Goal: Contribute content: Add original content to the website for others to see

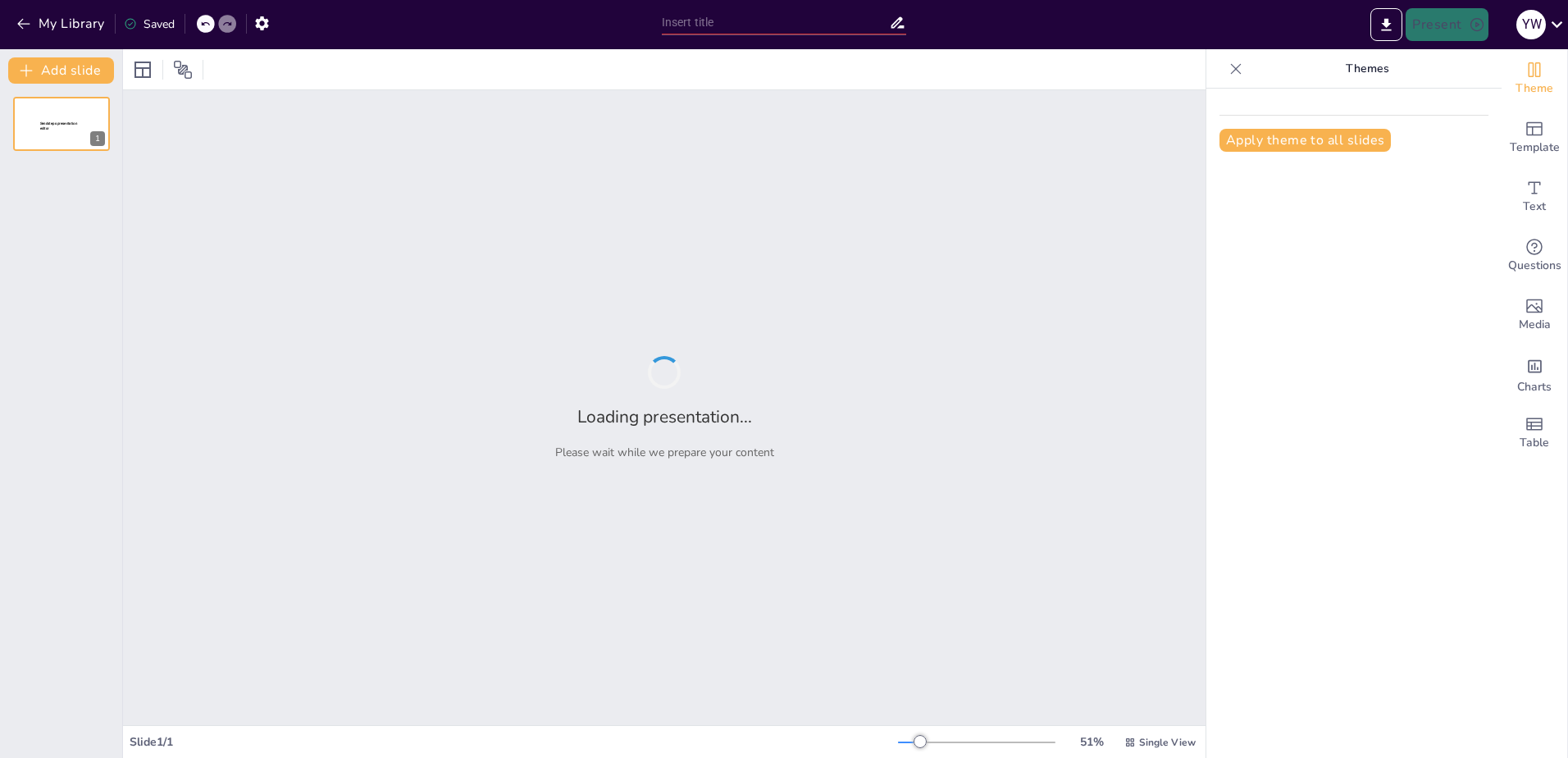
type input "New Sendsteps"
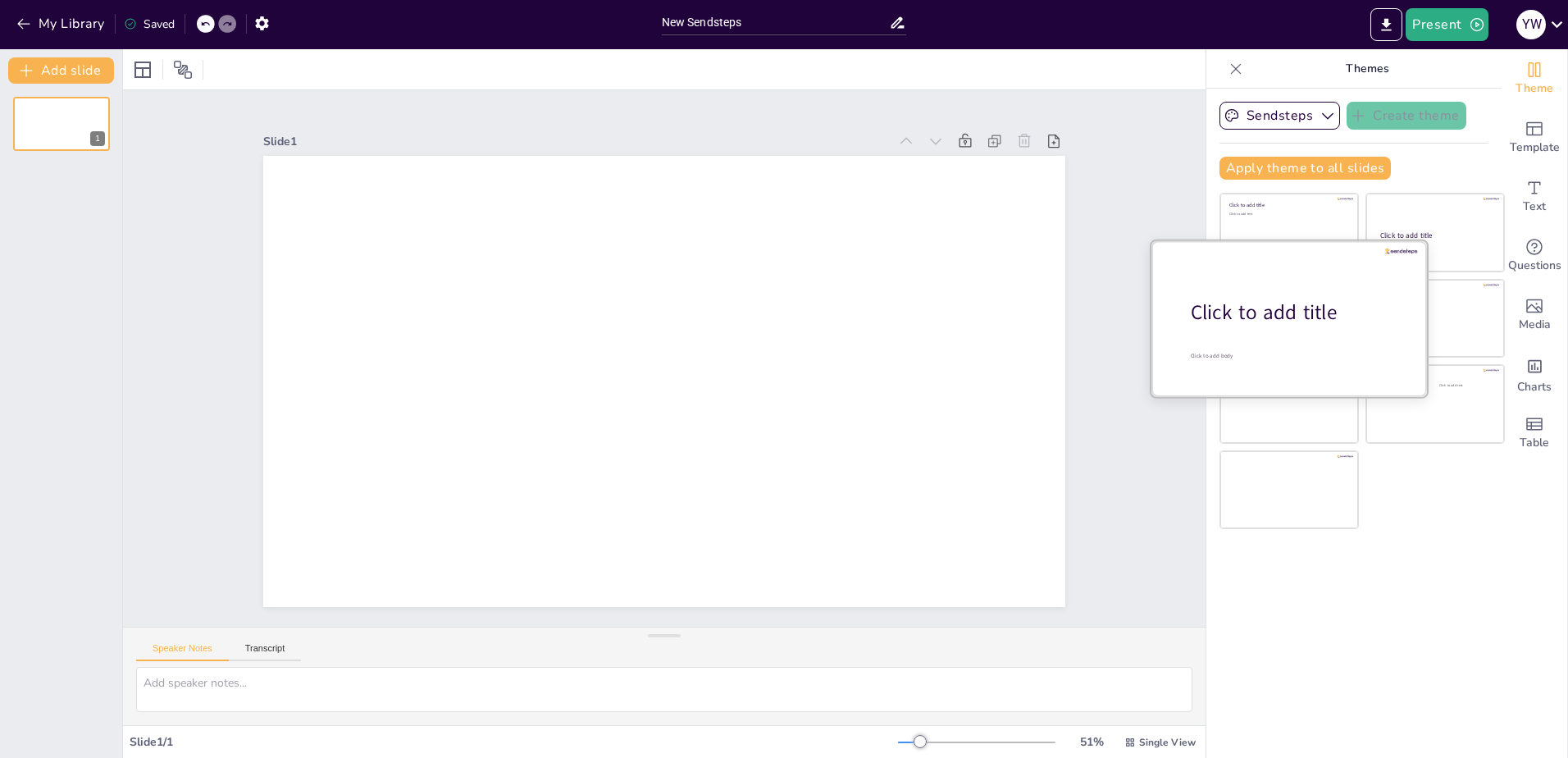
click at [1300, 322] on div "Click to add title" at bounding box center [1296, 312] width 209 height 28
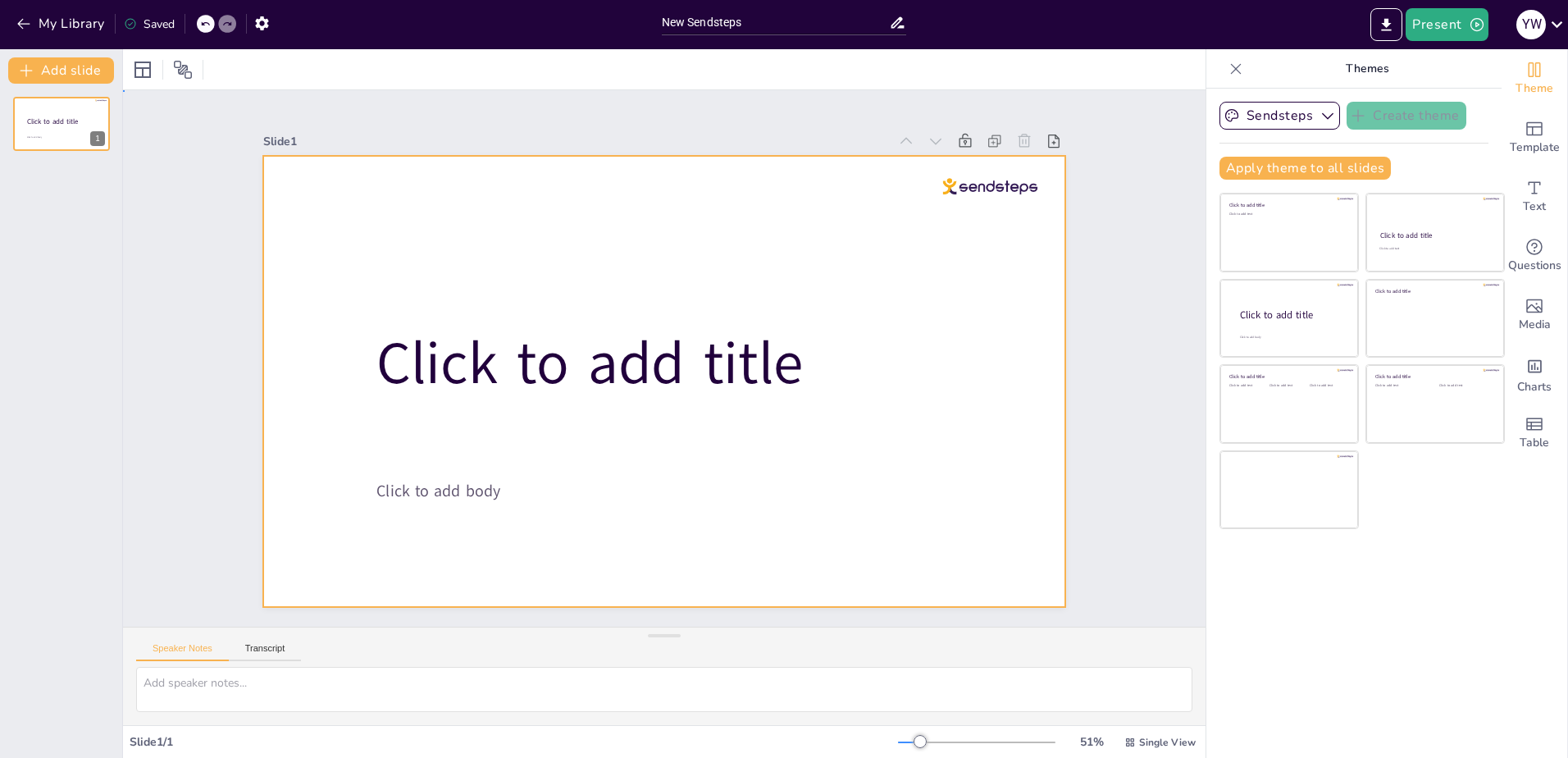
click at [967, 195] on div at bounding box center [660, 381] width 879 height 608
click at [455, 601] on div at bounding box center [408, 623] width 95 height 45
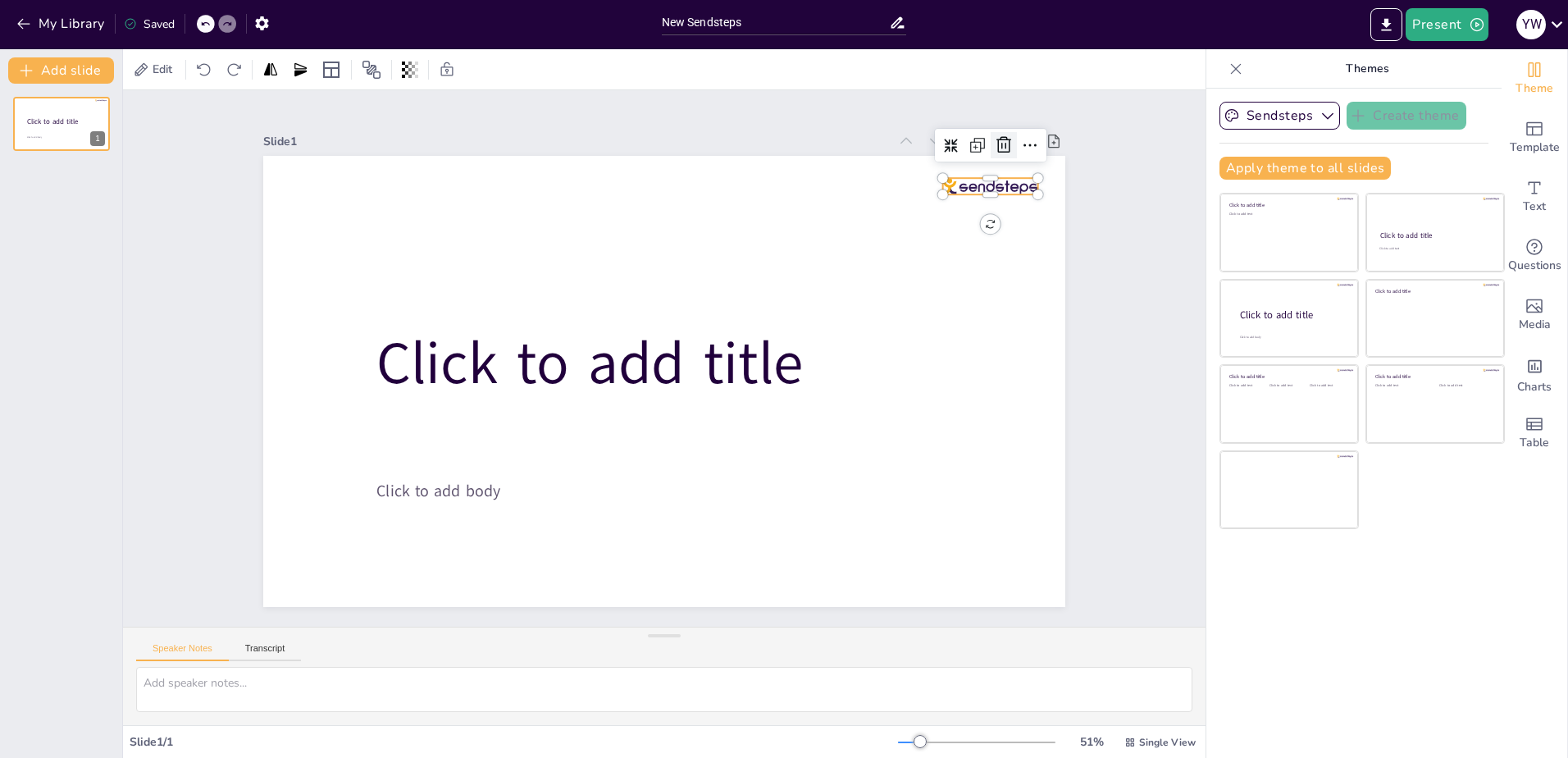
click at [451, 682] on icon at bounding box center [441, 692] width 20 height 21
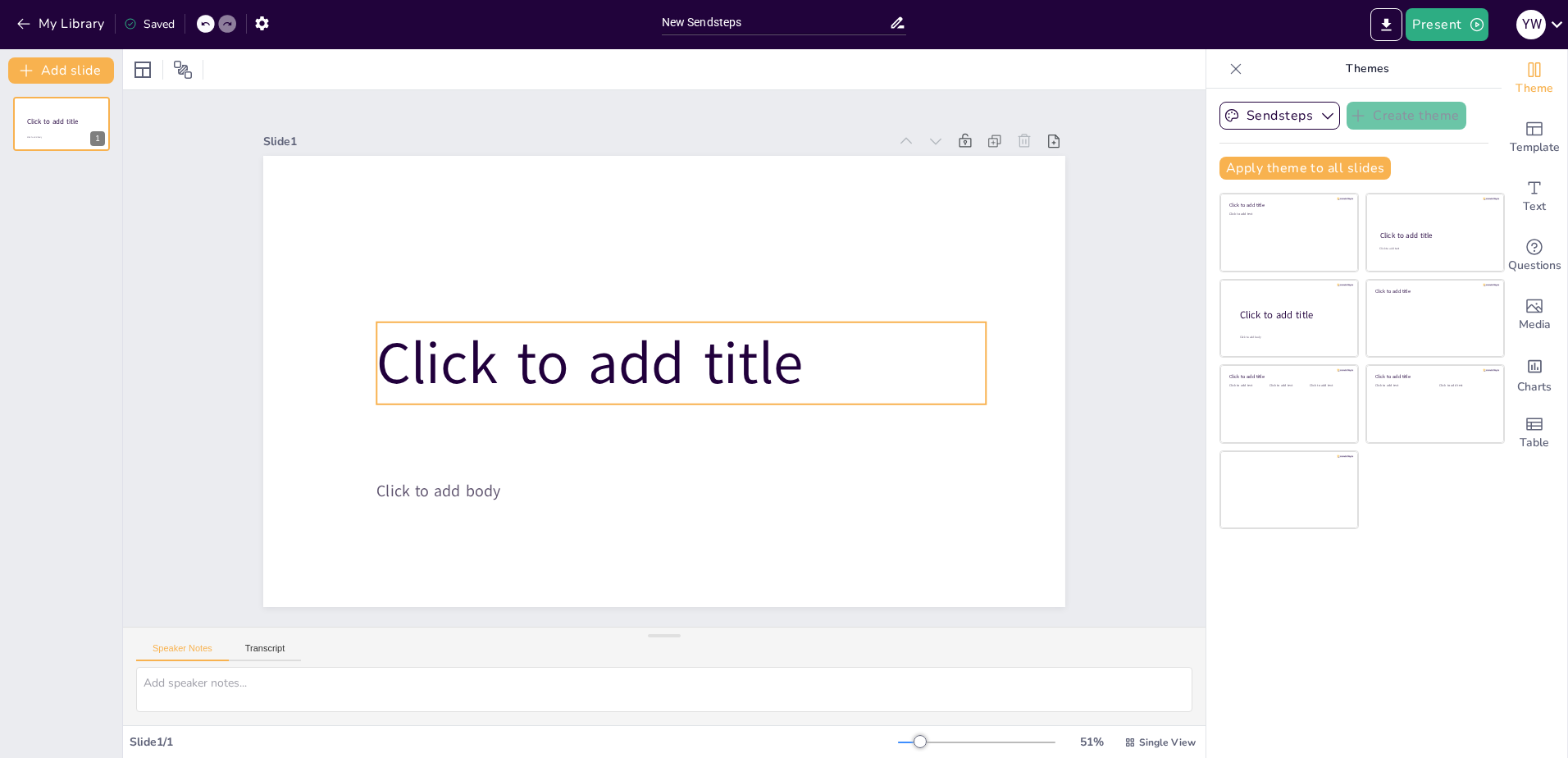
click at [711, 344] on span "Click to add title" at bounding box center [598, 325] width 410 height 284
click at [781, 341] on span "Click to add title" at bounding box center [592, 341] width 431 height 209
click at [710, 341] on span "Click to add title" at bounding box center [669, 433] width 81 height 427
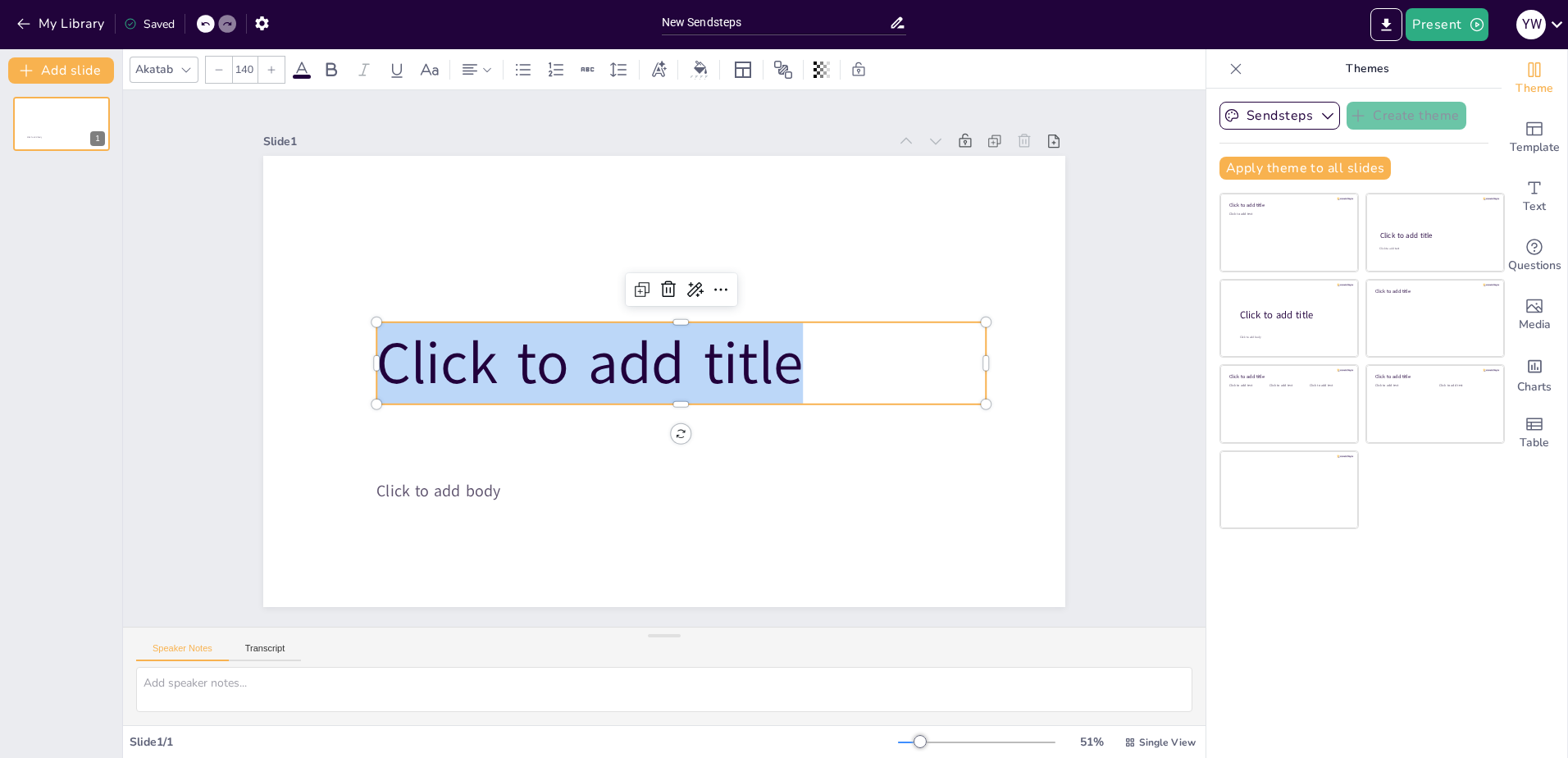
drag, startPoint x: 815, startPoint y: 349, endPoint x: 367, endPoint y: 353, distance: 448.0
click at [393, 353] on p "Click to add title" at bounding box center [677, 371] width 569 height 376
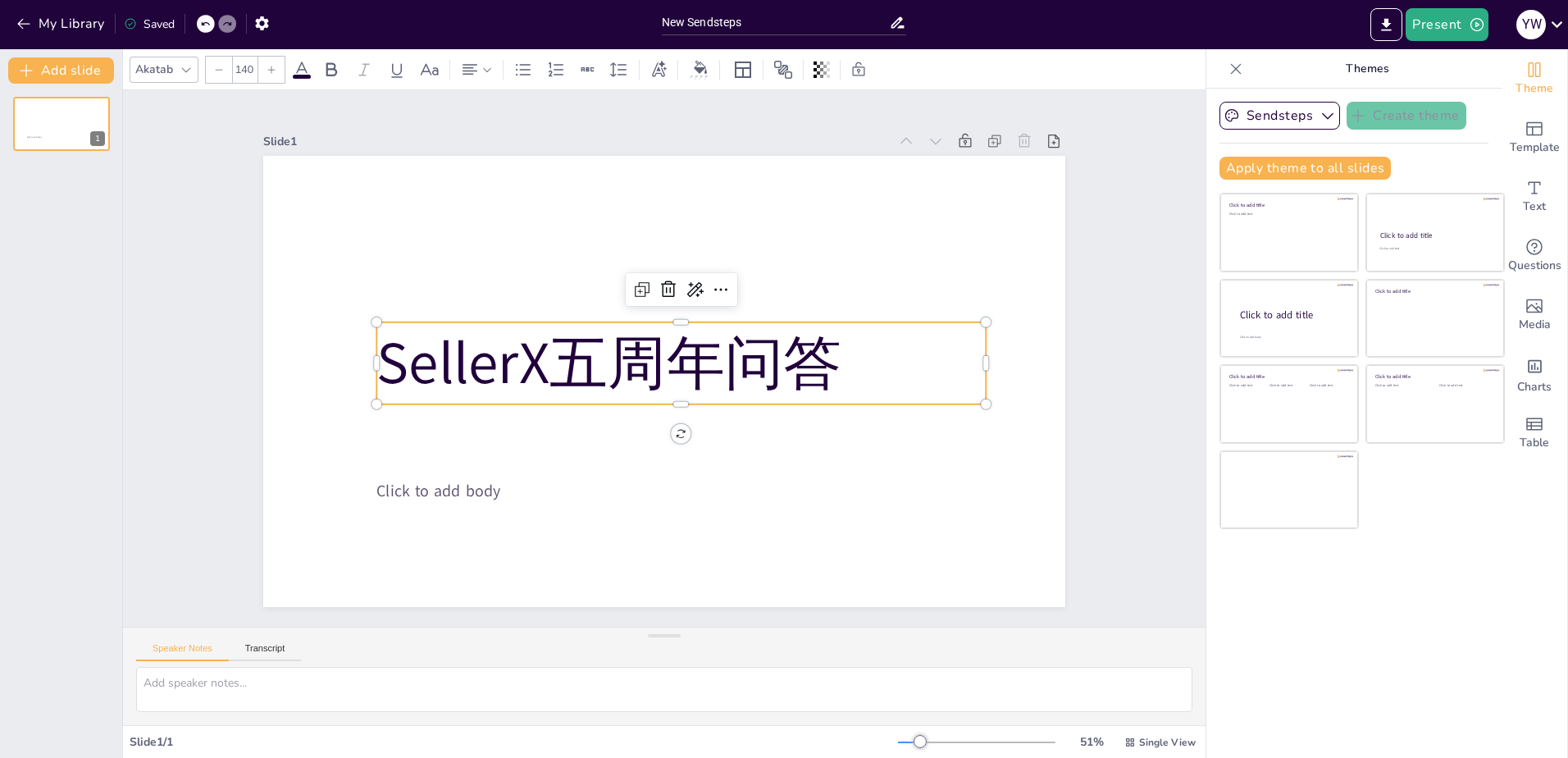
click at [821, 359] on span "SellerX五周年问答" at bounding box center [611, 340] width 457 height 263
drag, startPoint x: 832, startPoint y: 357, endPoint x: 733, endPoint y: 375, distance: 100.6
click at [733, 375] on p "SellerX五周年问答" at bounding box center [680, 365] width 614 height 145
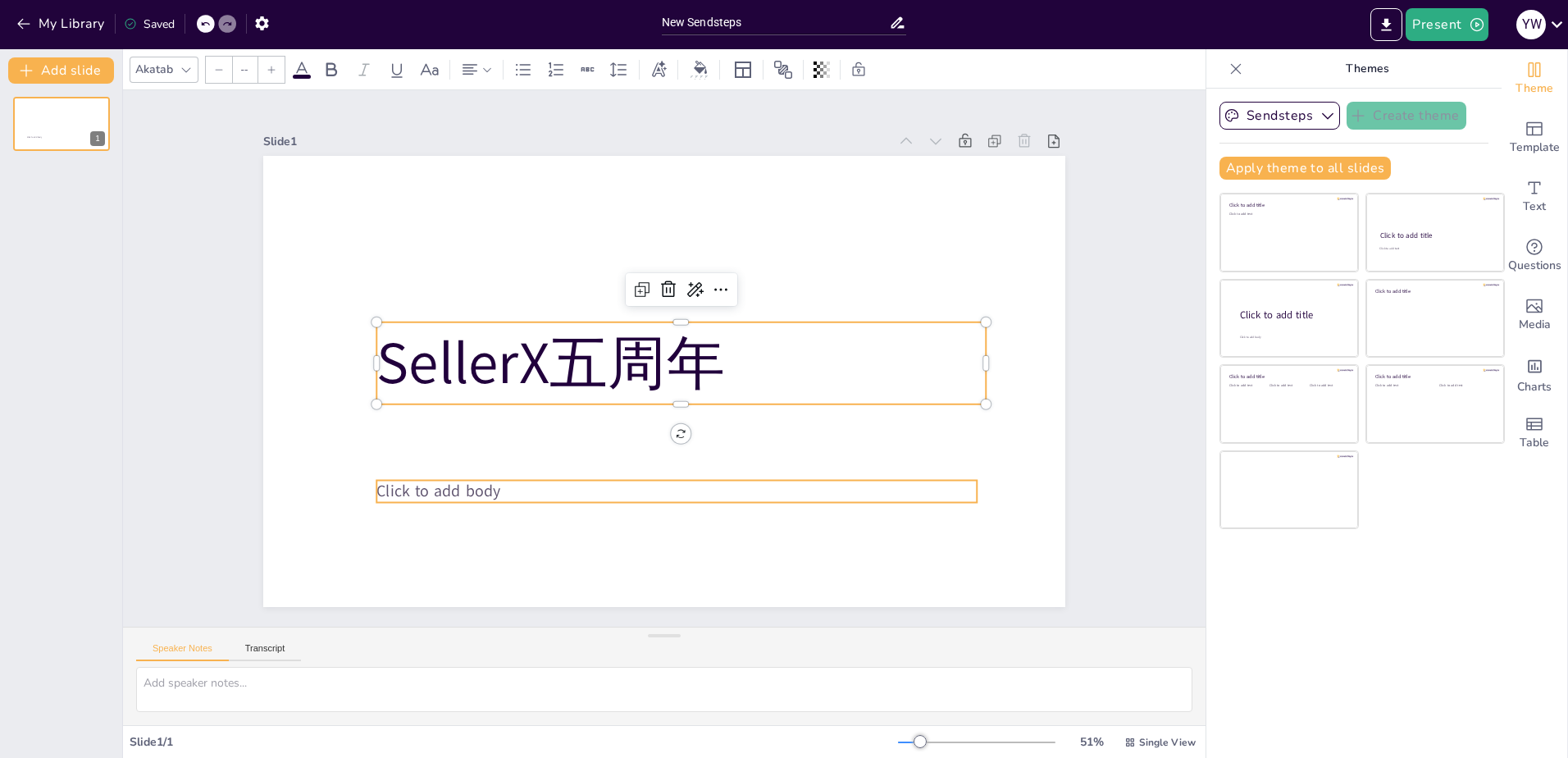
type input "38"
click at [831, 485] on span "Click to add body" at bounding box center [860, 532] width 59 height 124
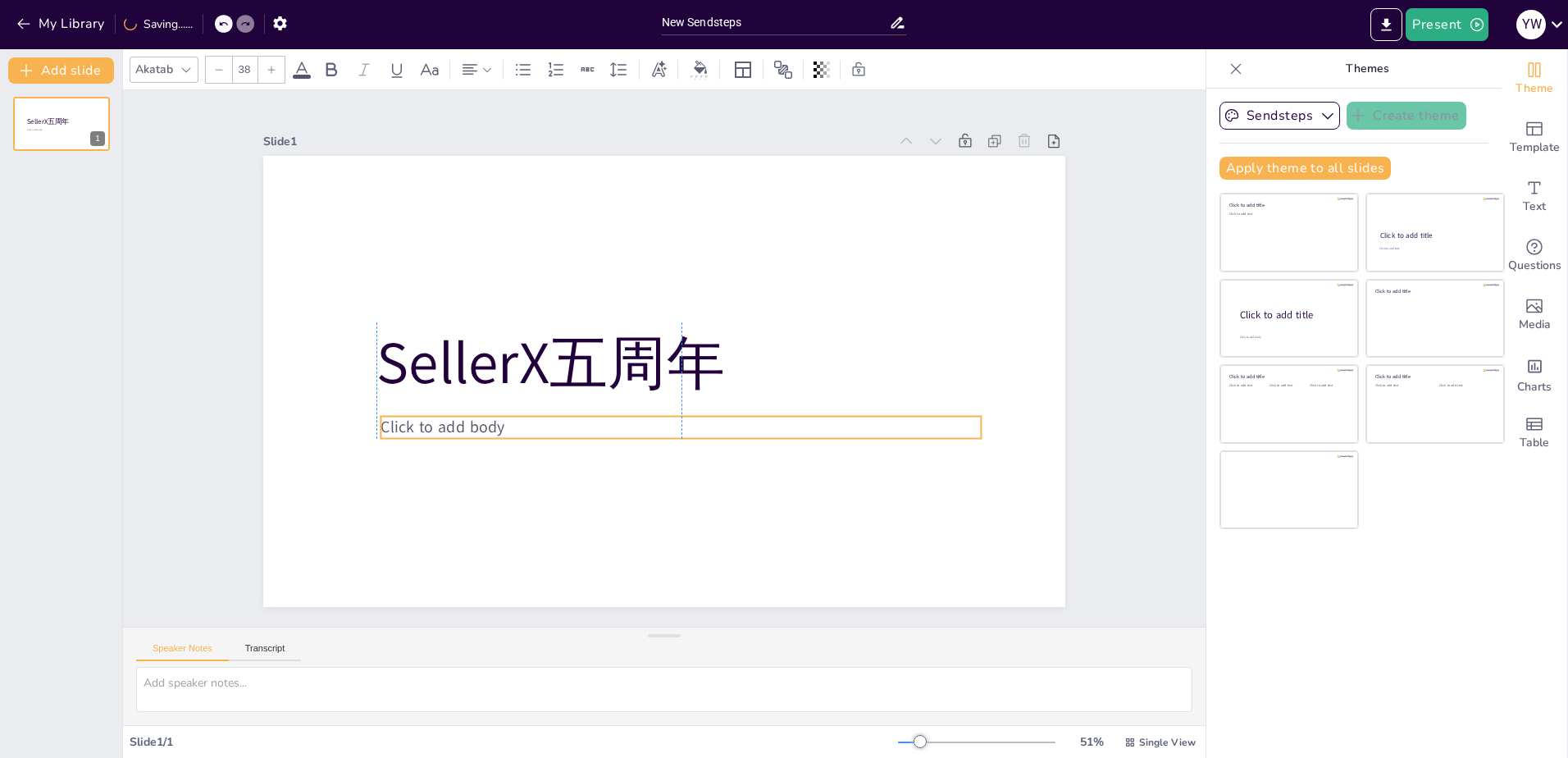
drag, startPoint x: 492, startPoint y: 483, endPoint x: 486, endPoint y: 420, distance: 63.3
click at [486, 401] on p "Click to add body" at bounding box center [627, 298] width 579 height 207
click at [487, 329] on span "Click to add body" at bounding box center [443, 284] width 112 height 91
click at [487, 277] on span "Click to add body" at bounding box center [478, 220] width 90 height 113
drag, startPoint x: 490, startPoint y: 423, endPoint x: 370, endPoint y: 418, distance: 120.1
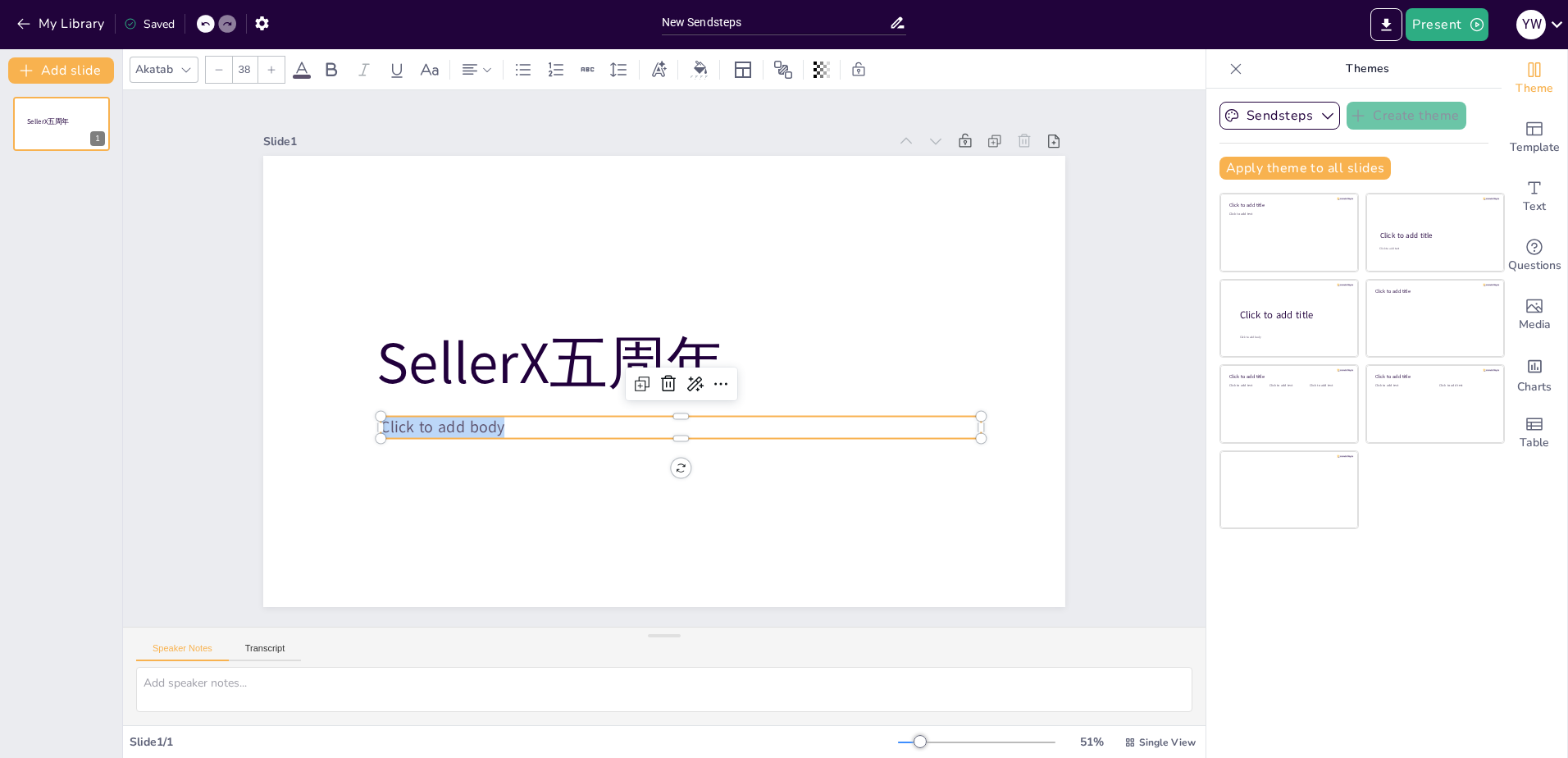
click at [805, 442] on span "Click to add body" at bounding box center [850, 497] width 90 height 112
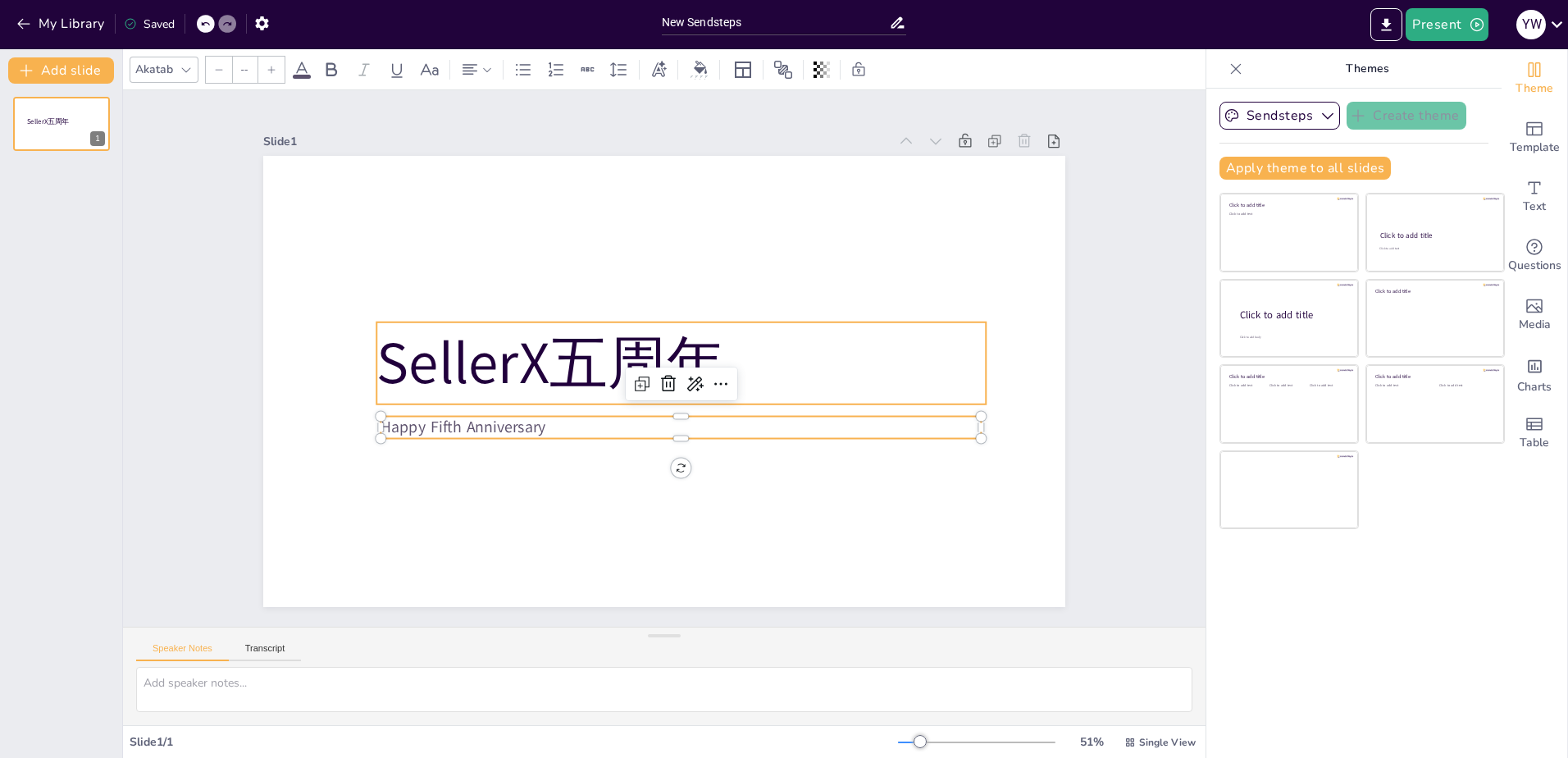
type input "140"
click at [589, 364] on span "SellerX五周年" at bounding box center [745, 280] width 312 height 293
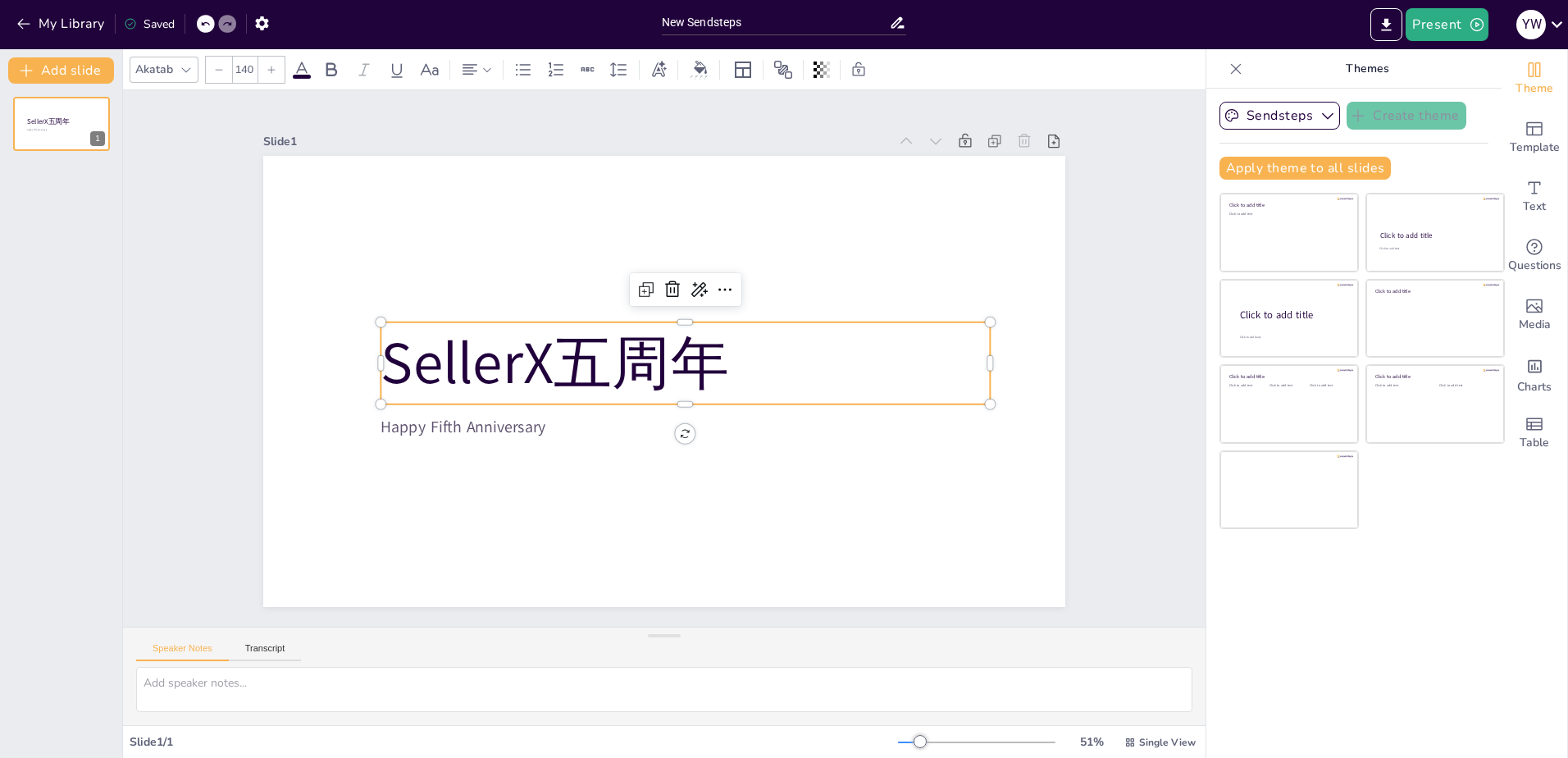
click at [555, 361] on span "SellerX五周年" at bounding box center [557, 340] width 358 height 151
click at [563, 354] on span "SellerX五周年" at bounding box center [560, 328] width 356 height 184
click at [632, 349] on span "SellerX五周年" at bounding box center [555, 351] width 355 height 115
click at [770, 350] on p "SellerX五周年" at bounding box center [683, 369] width 605 height 266
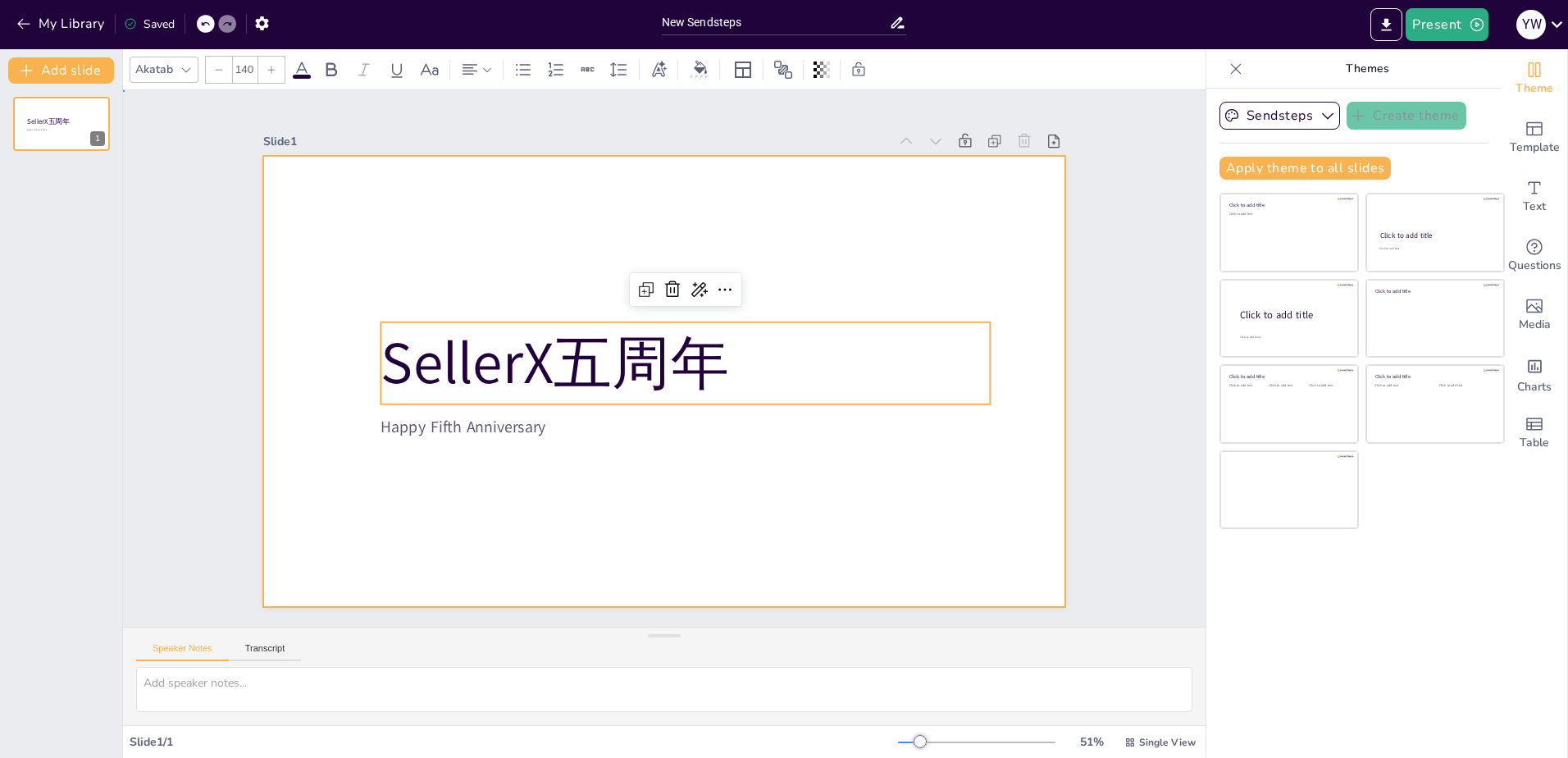
click at [731, 465] on div at bounding box center [642, 350] width 677 height 902
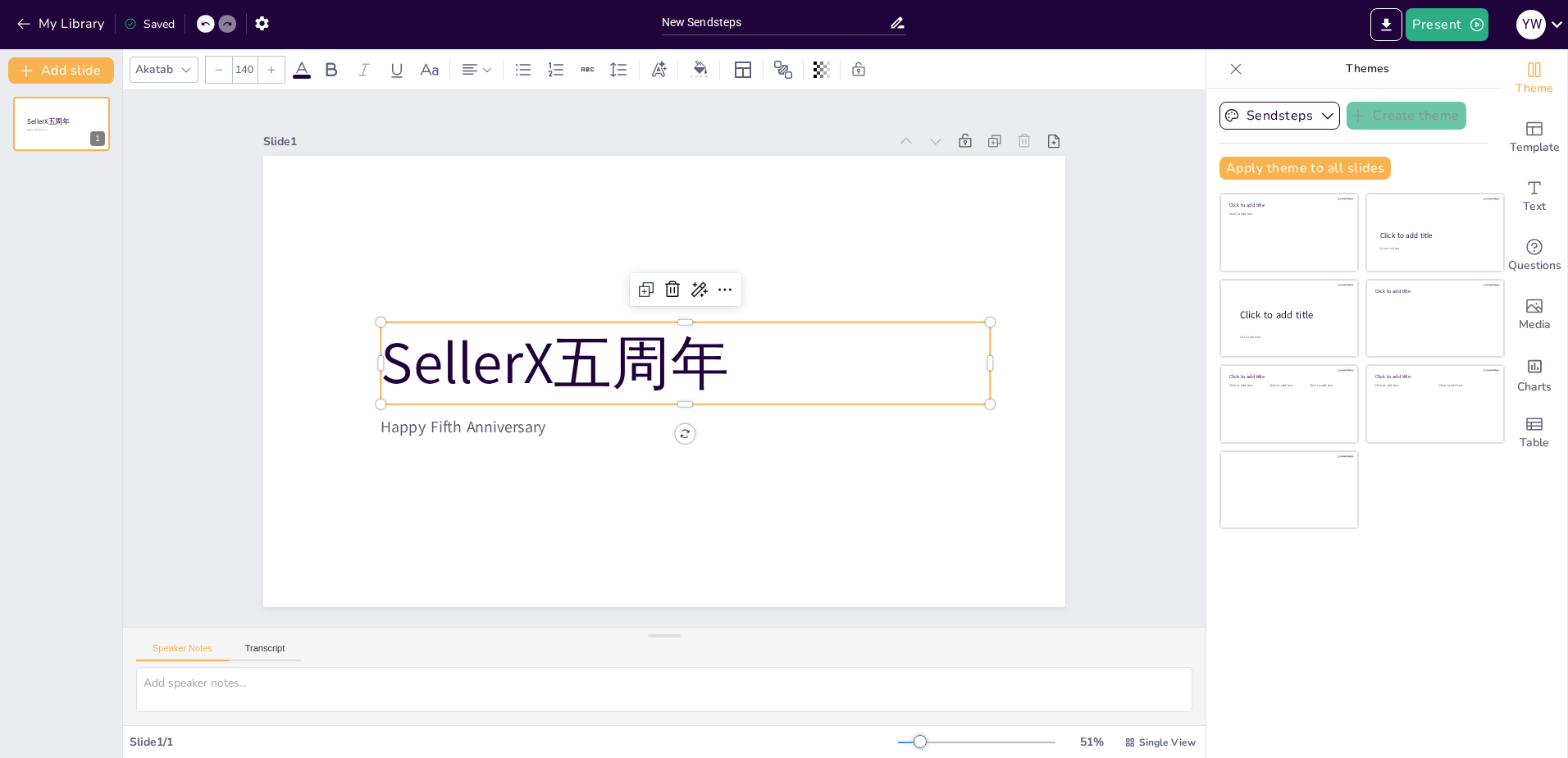
click at [560, 367] on span "SellerX五周年" at bounding box center [562, 318] width 351 height 215
click at [543, 362] on span "SellerX五周年" at bounding box center [557, 340] width 358 height 151
drag, startPoint x: 571, startPoint y: 355, endPoint x: 605, endPoint y: 359, distance: 34.2
click at [605, 359] on span "SellerX 五周年" at bounding box center [581, 303] width 344 height 281
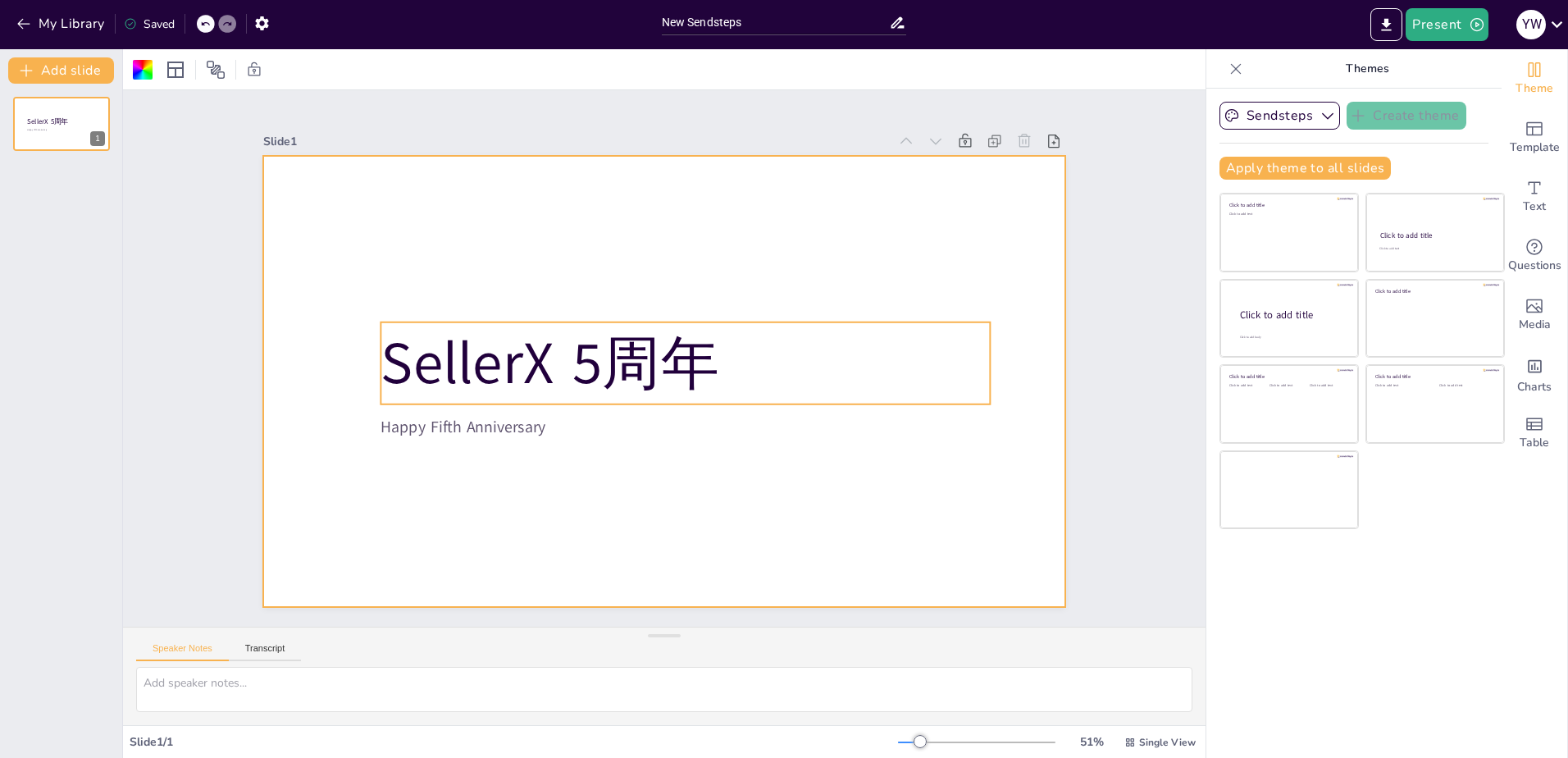
click at [598, 367] on span "SellerX 5周年" at bounding box center [555, 326] width 347 height 180
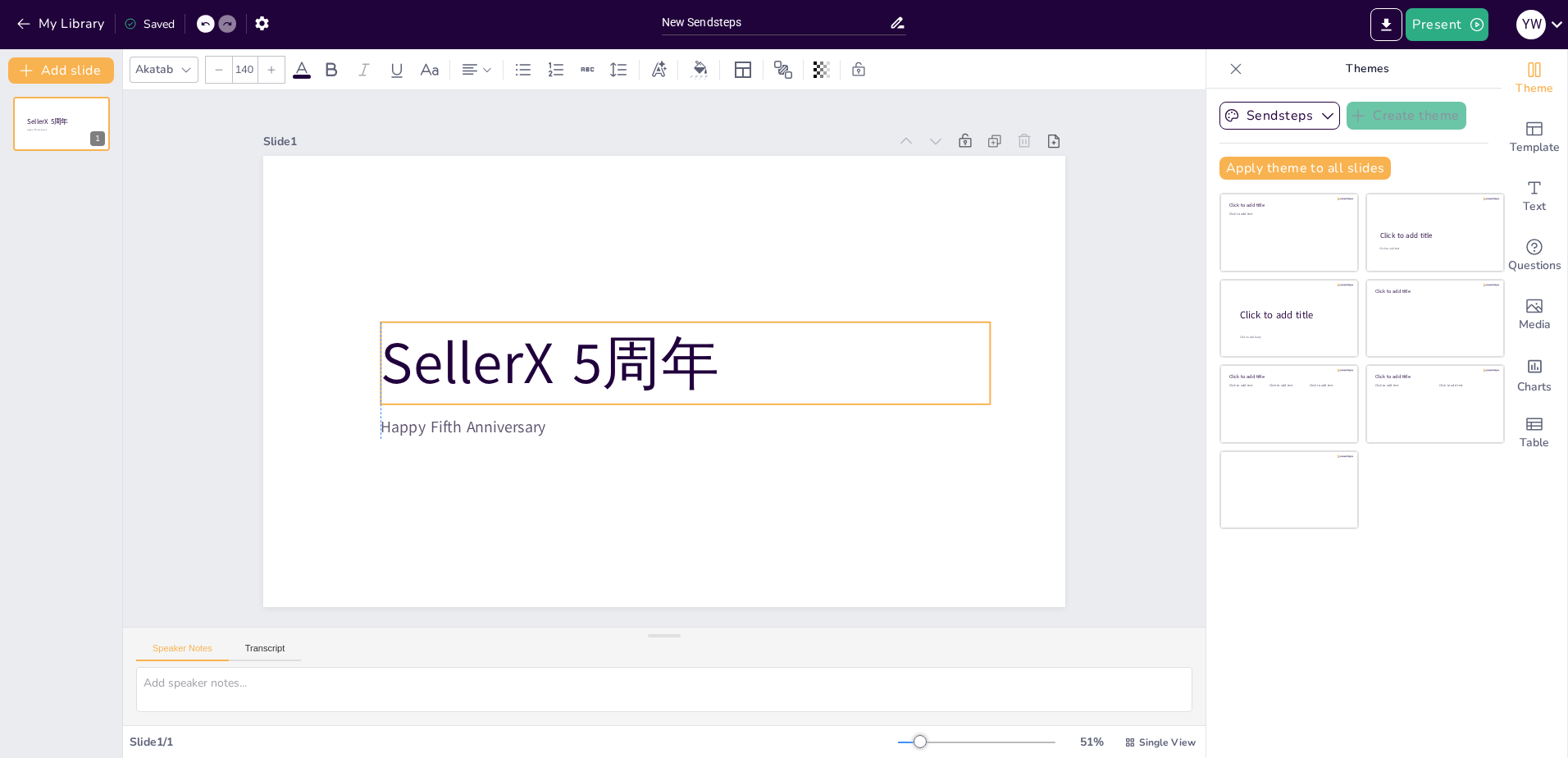
click at [598, 367] on span "SellerX 5周年" at bounding box center [577, 286] width 305 height 286
click at [599, 361] on span "SellerX 5周年" at bounding box center [759, 422] width 321 height 265
click at [587, 354] on span "SellerX 五周年" at bounding box center [727, 437] width 280 height 344
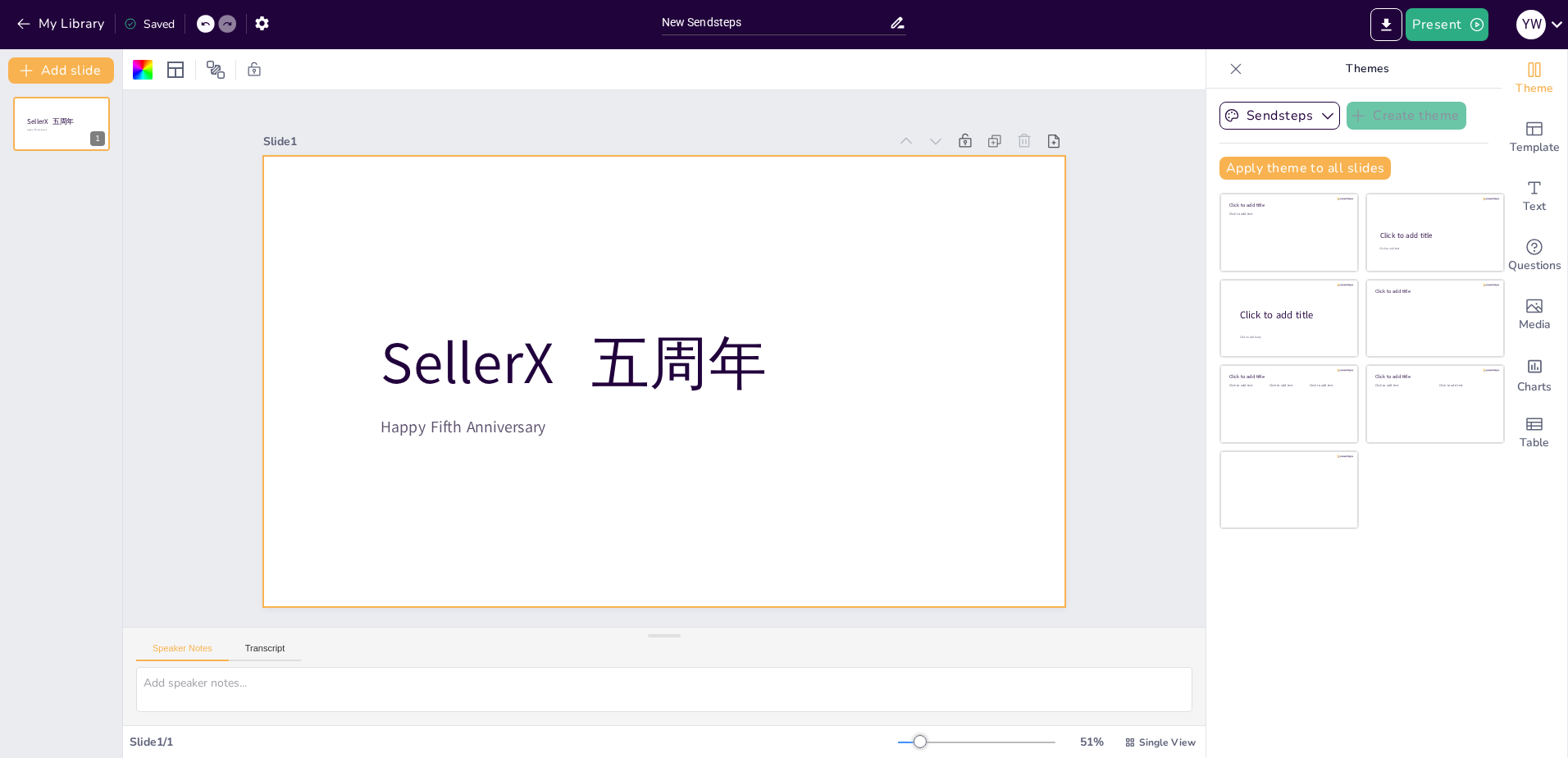
click at [67, 191] on div "SellerX 五周年 Happy Fifth Anniversary 1" at bounding box center [61, 421] width 122 height 674
click at [55, 75] on button "Add slide" at bounding box center [61, 71] width 105 height 26
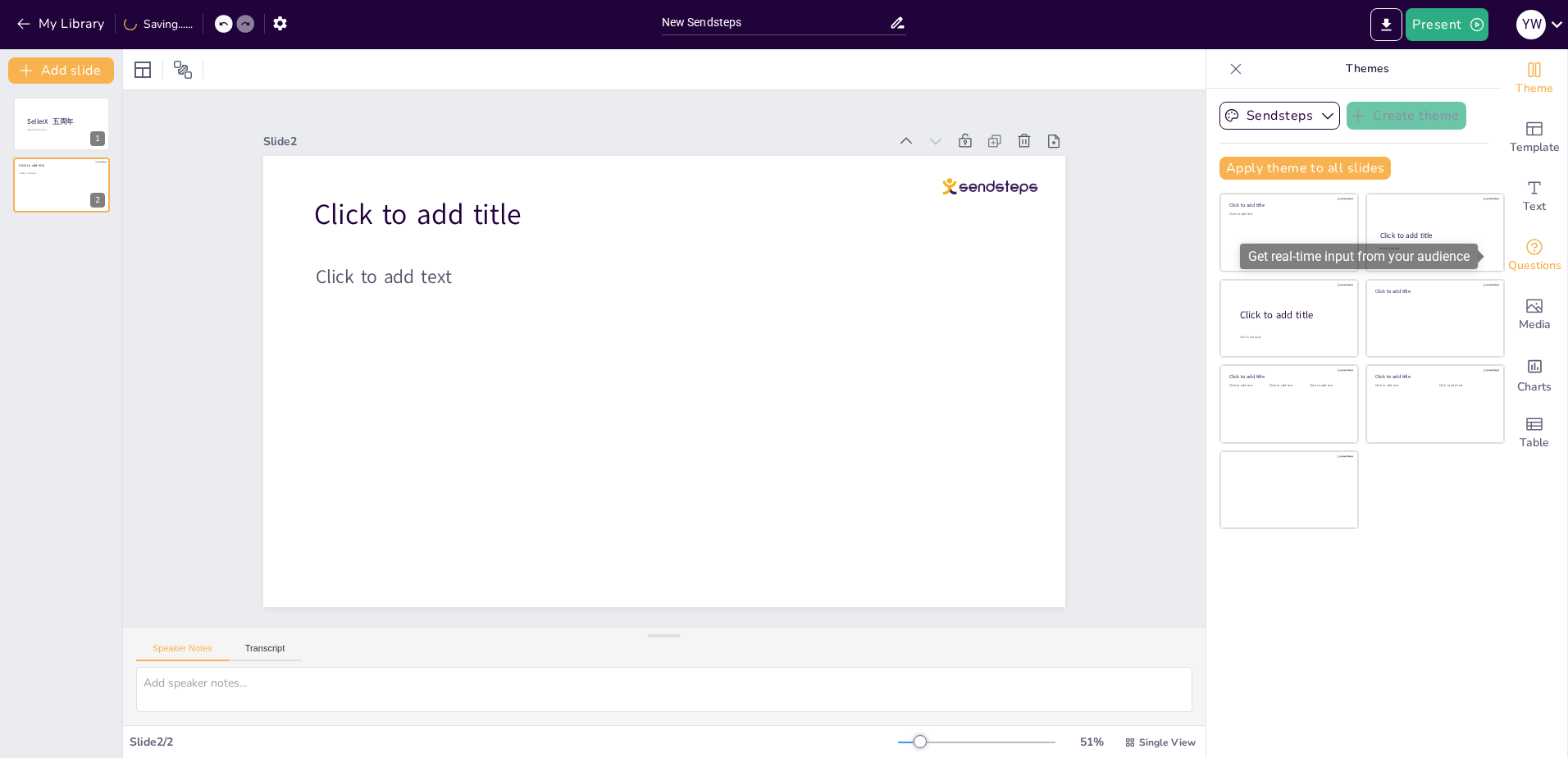
click at [1532, 258] on span "Questions" at bounding box center [1535, 266] width 54 height 18
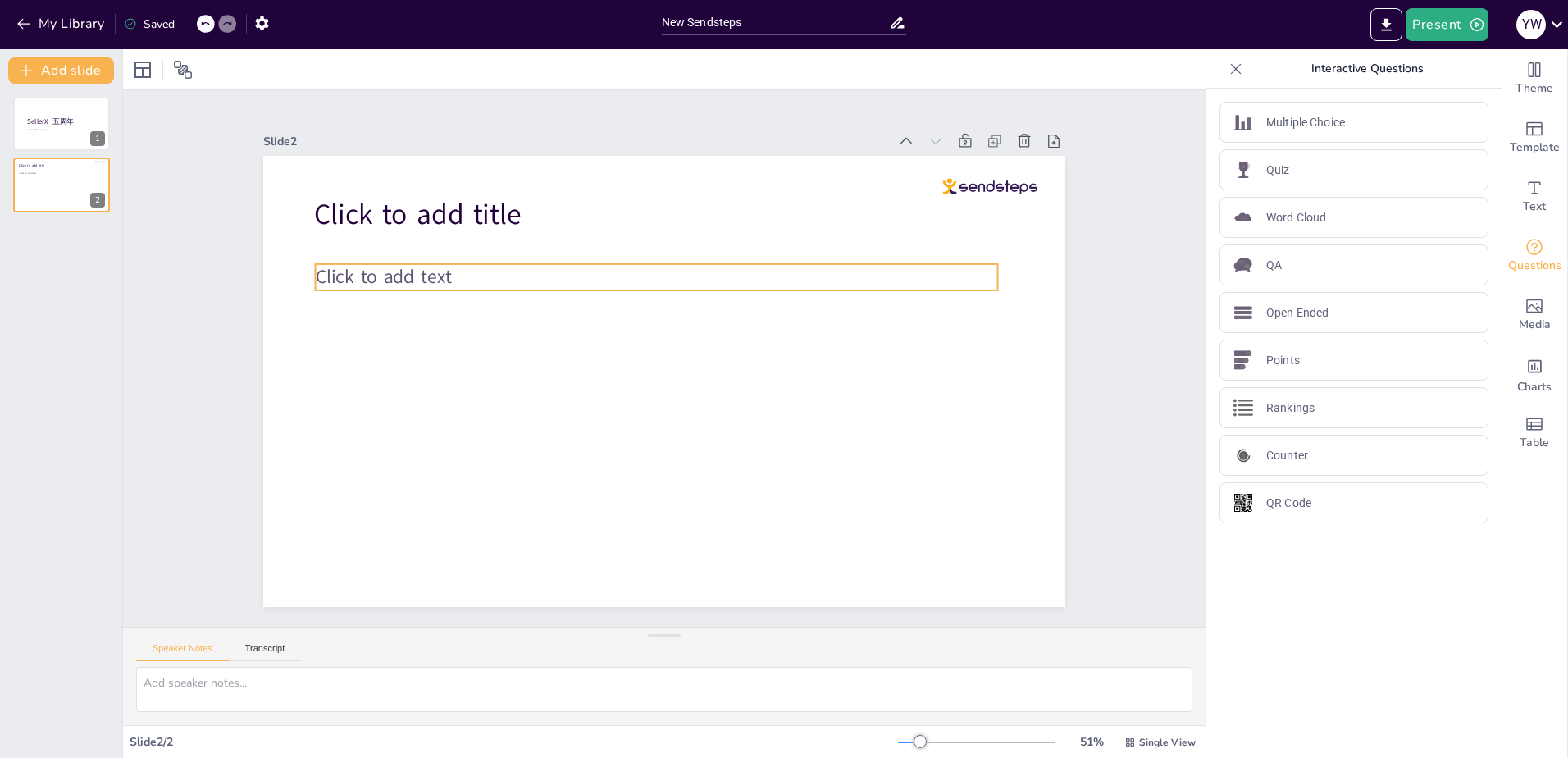
click at [560, 286] on div at bounding box center [662, 380] width 845 height 532
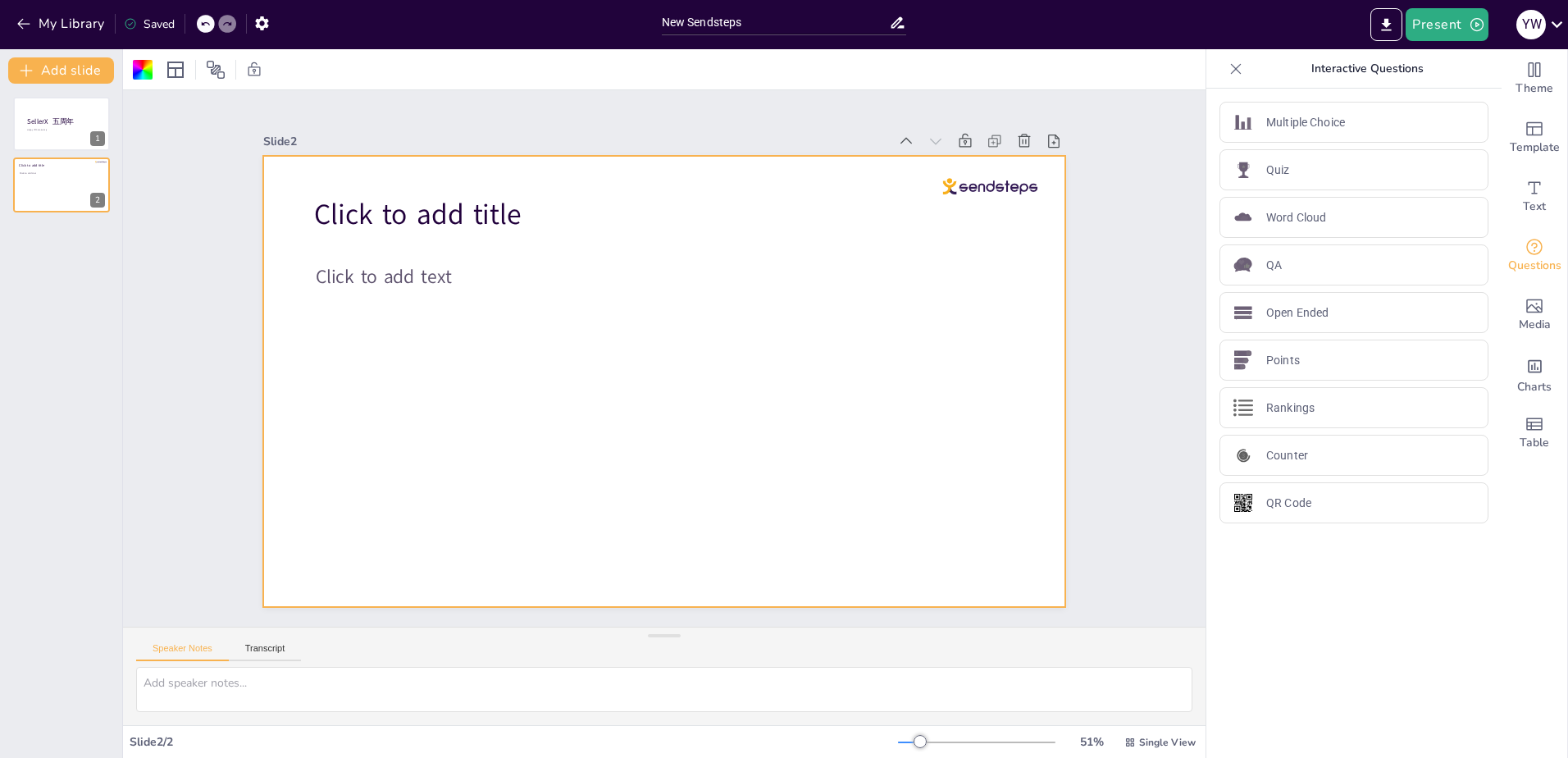
click at [485, 237] on div at bounding box center [641, 358] width 451 height 803
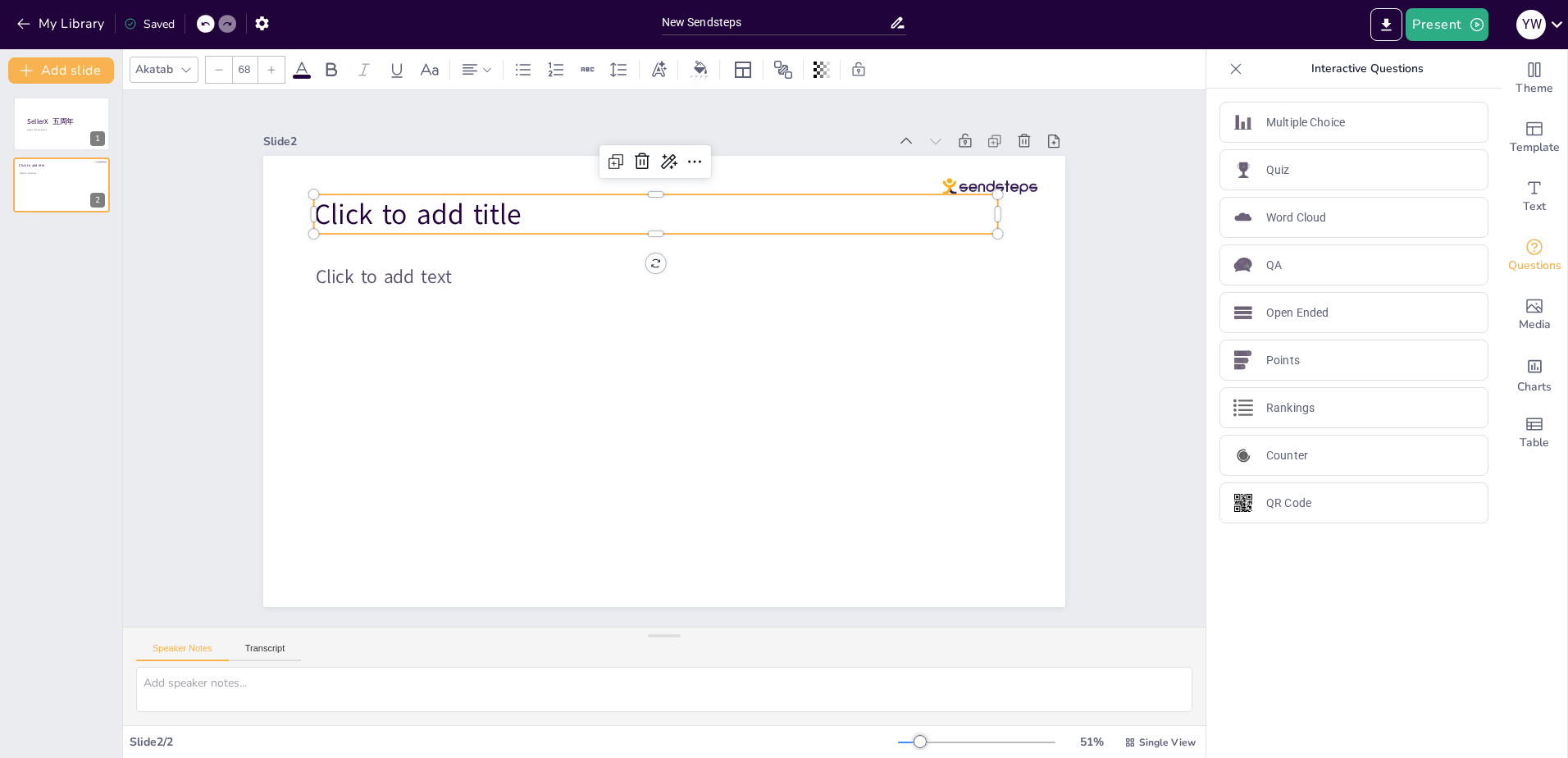
click at [487, 207] on span "Click to add title" at bounding box center [453, 166] width 211 height 82
click at [1332, 176] on div "Quiz" at bounding box center [1354, 169] width 269 height 41
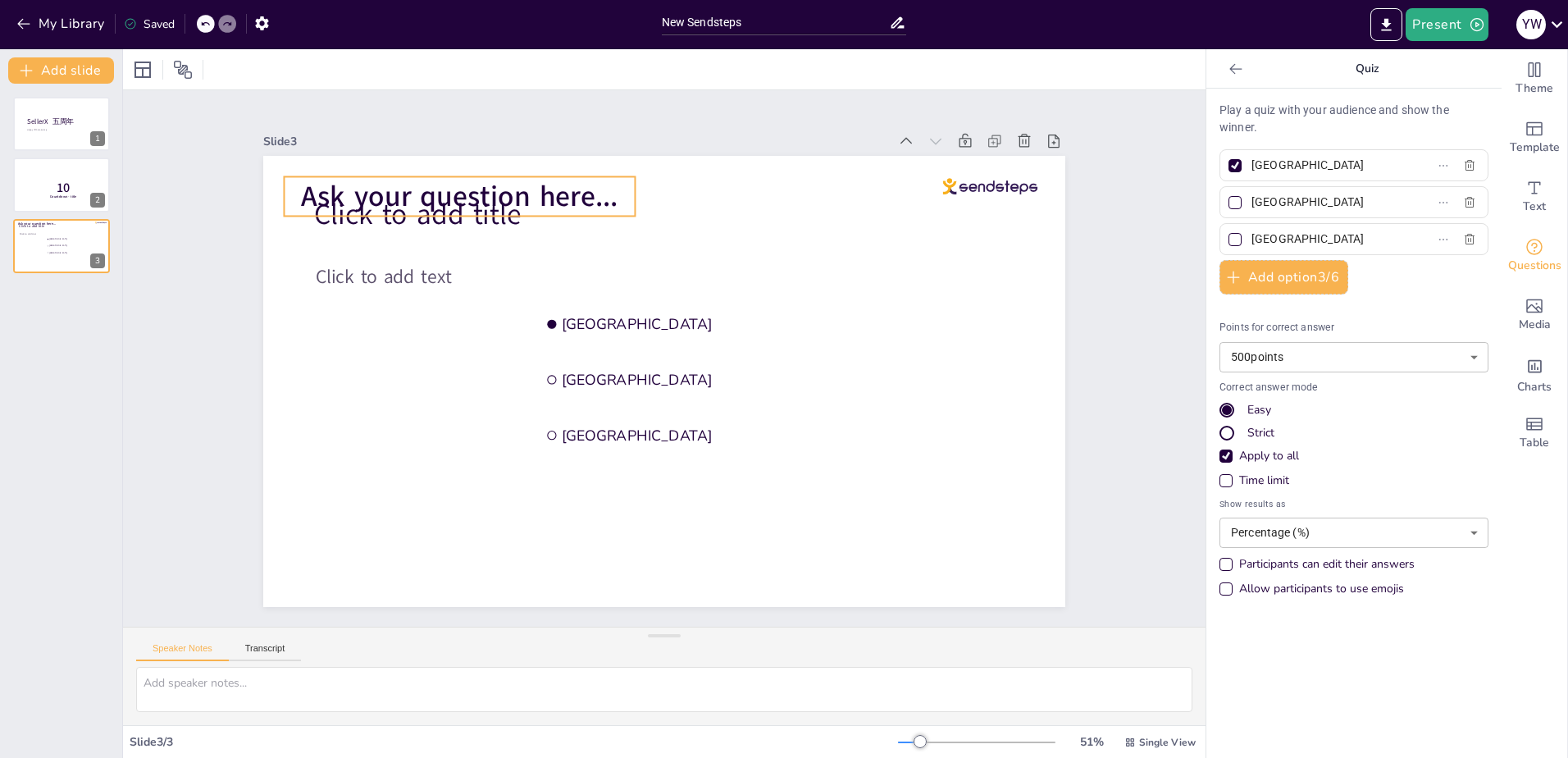
click at [471, 210] on div "Click to add title Click to add text Ask your question here... [GEOGRAPHIC_DATA…" at bounding box center [643, 348] width 738 height 916
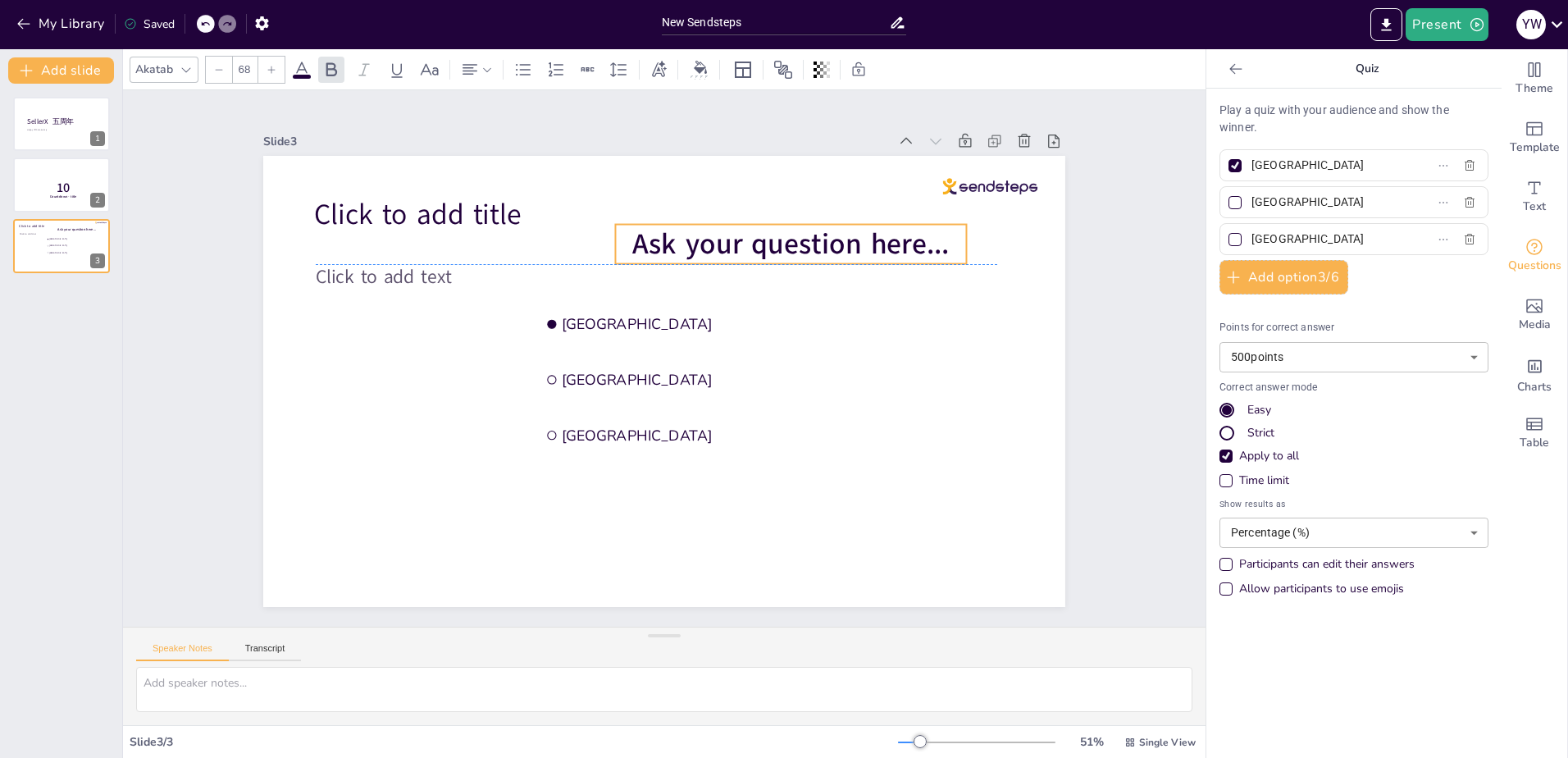
drag, startPoint x: 518, startPoint y: 200, endPoint x: 850, endPoint y: 247, distance: 335.3
click at [850, 247] on span "Ask your question here..." at bounding box center [826, 304] width 305 height 164
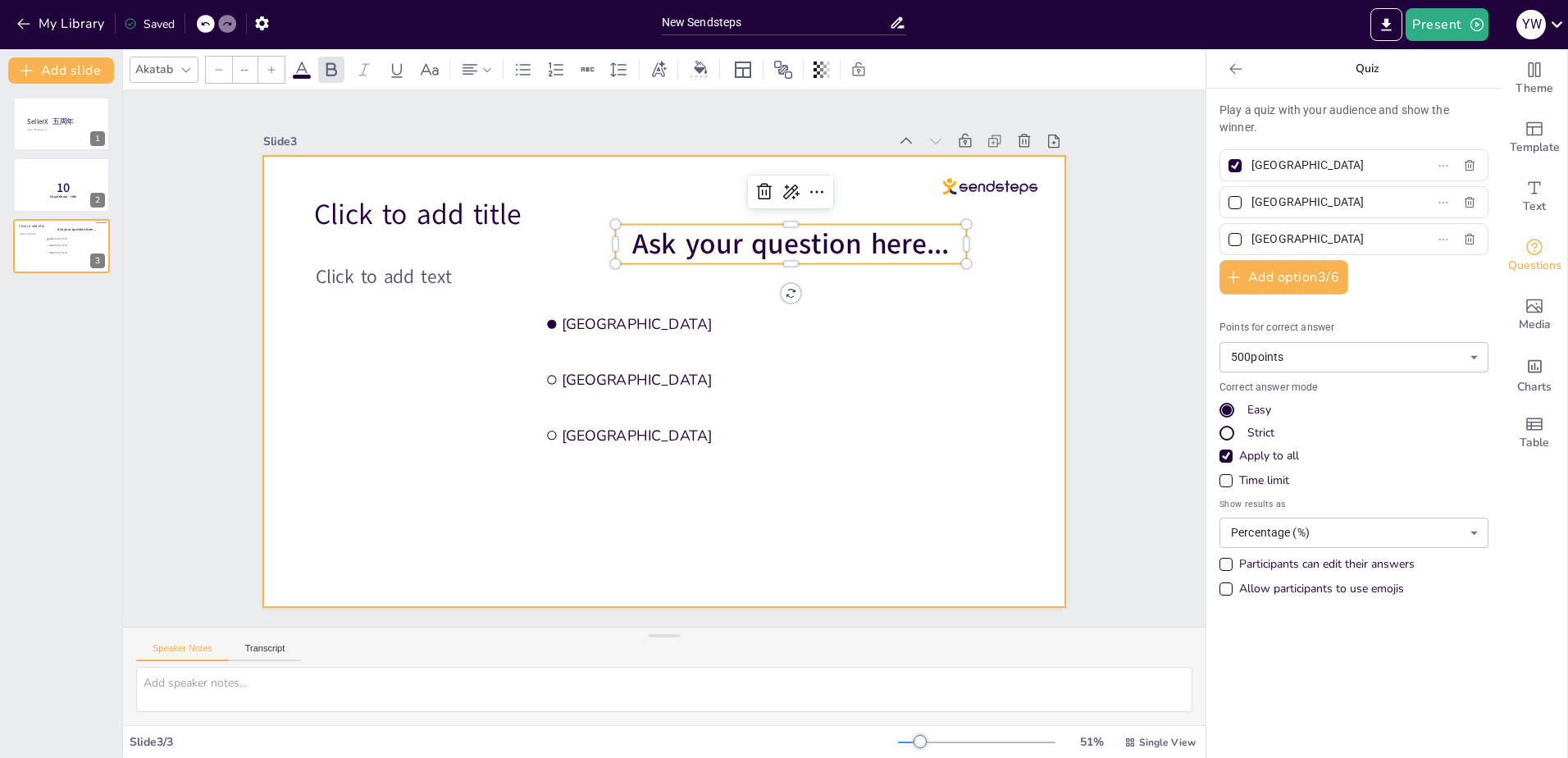
type input "68"
click at [807, 483] on span "Click to add title" at bounding box center [911, 502] width 208 height 39
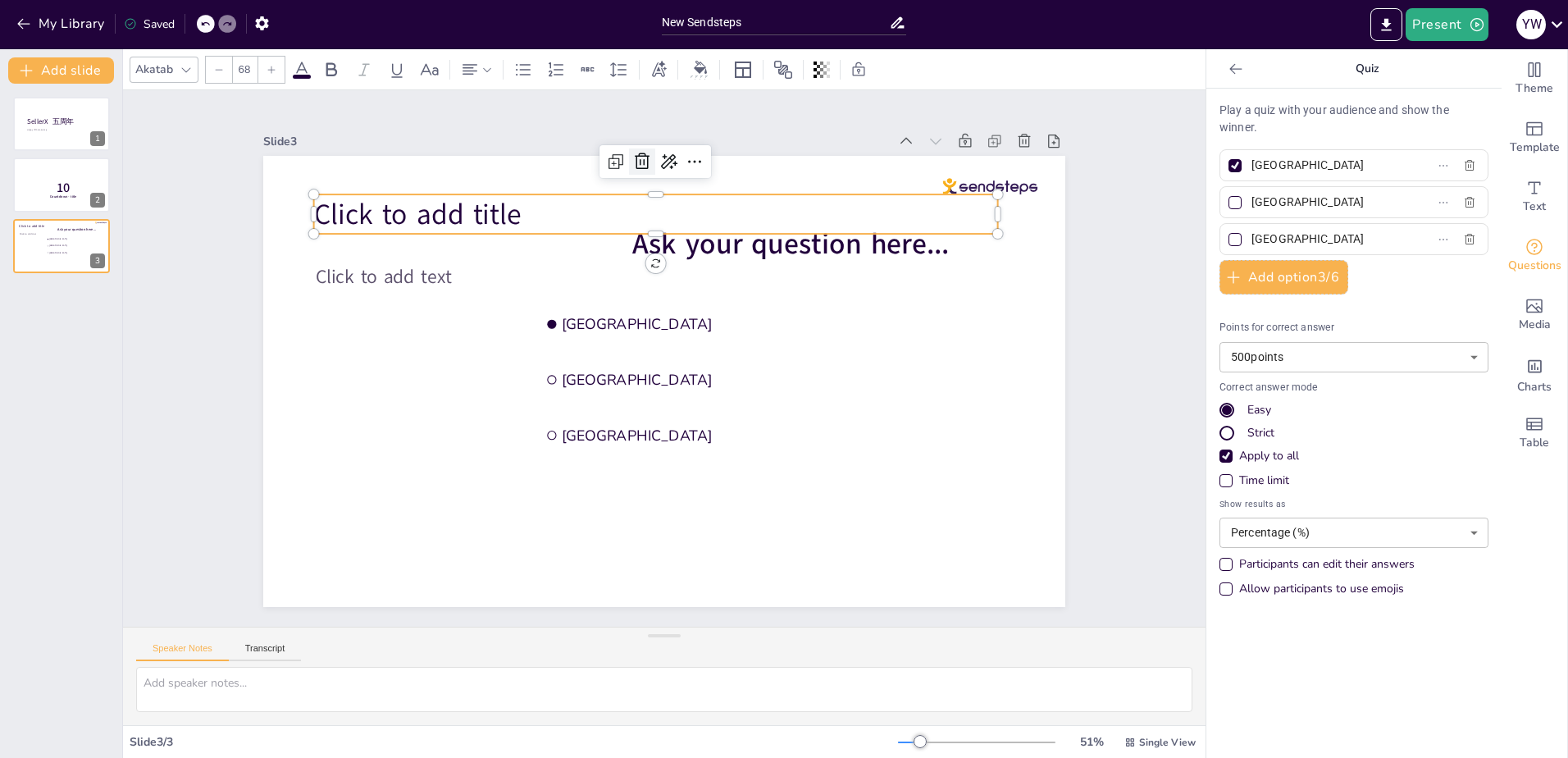
click at [692, 154] on icon at bounding box center [704, 164] width 25 height 25
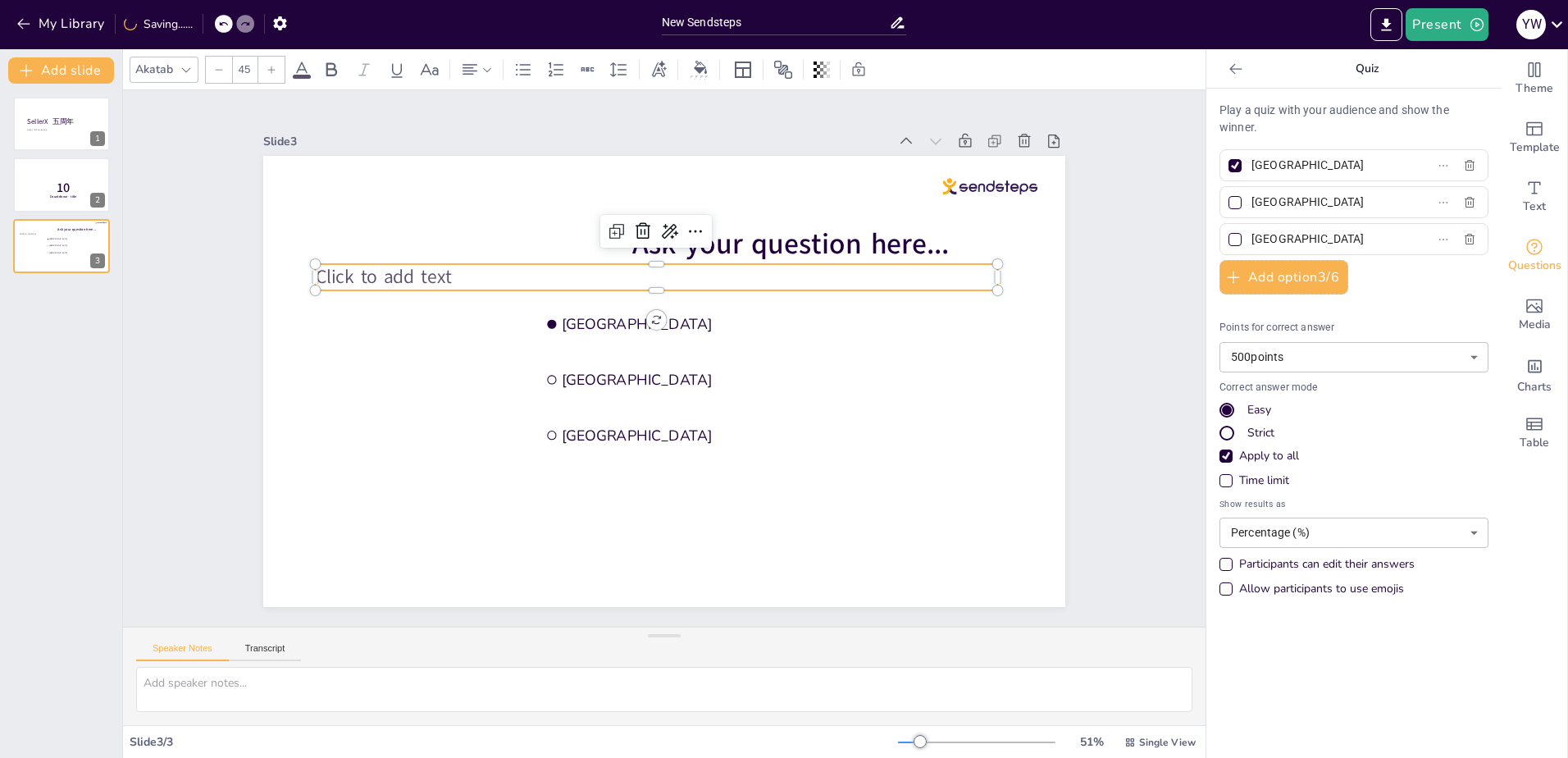
drag, startPoint x: 372, startPoint y: 284, endPoint x: 382, endPoint y: 276, distance: 12.8
click at [372, 269] on span "Click to add text" at bounding box center [394, 248] width 138 height 40
click at [438, 193] on span "Click to add text" at bounding box center [461, 147] width 131 height 91
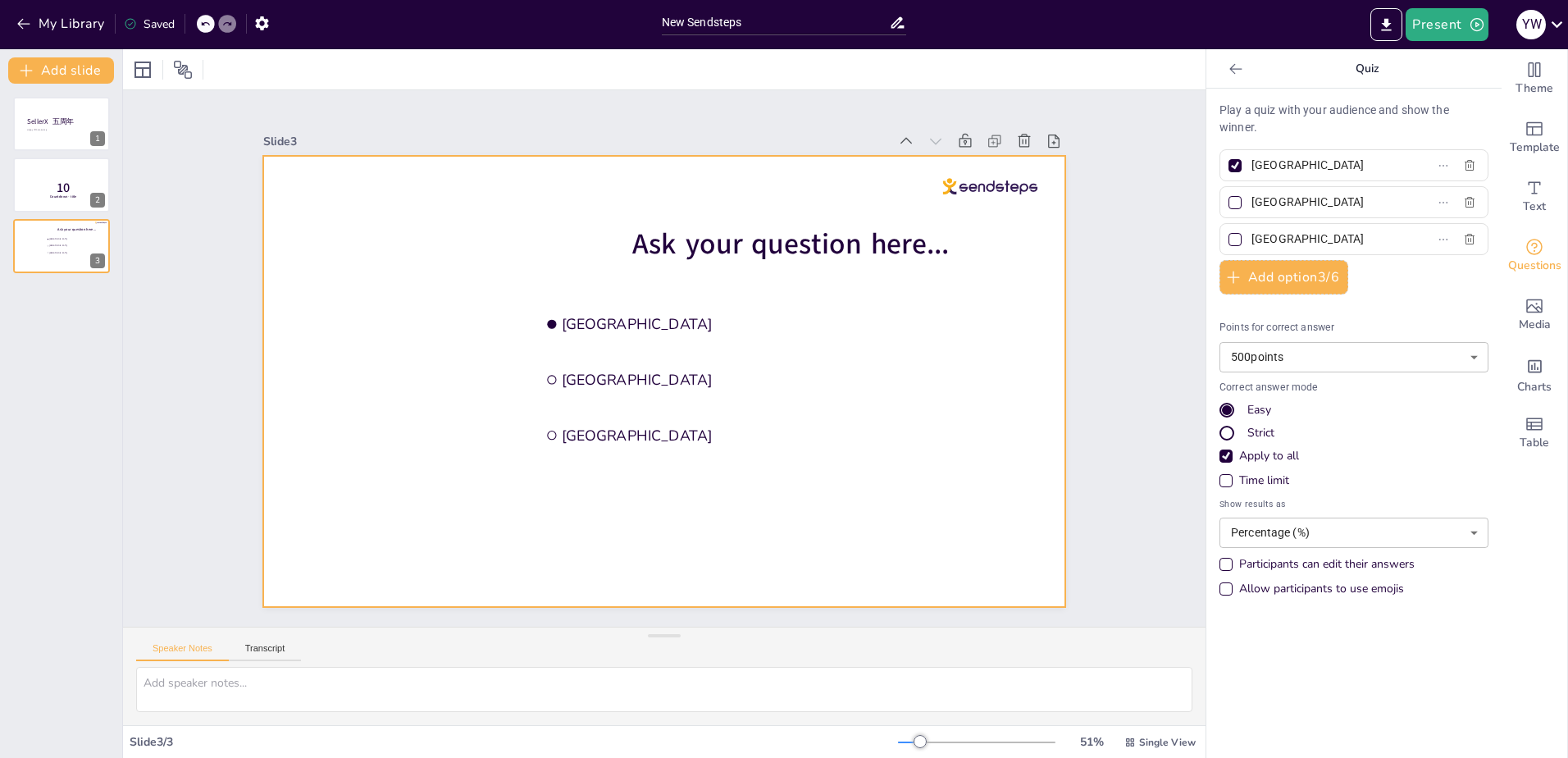
click at [630, 252] on span "Ask your question here..." at bounding box center [579, 210] width 103 height 317
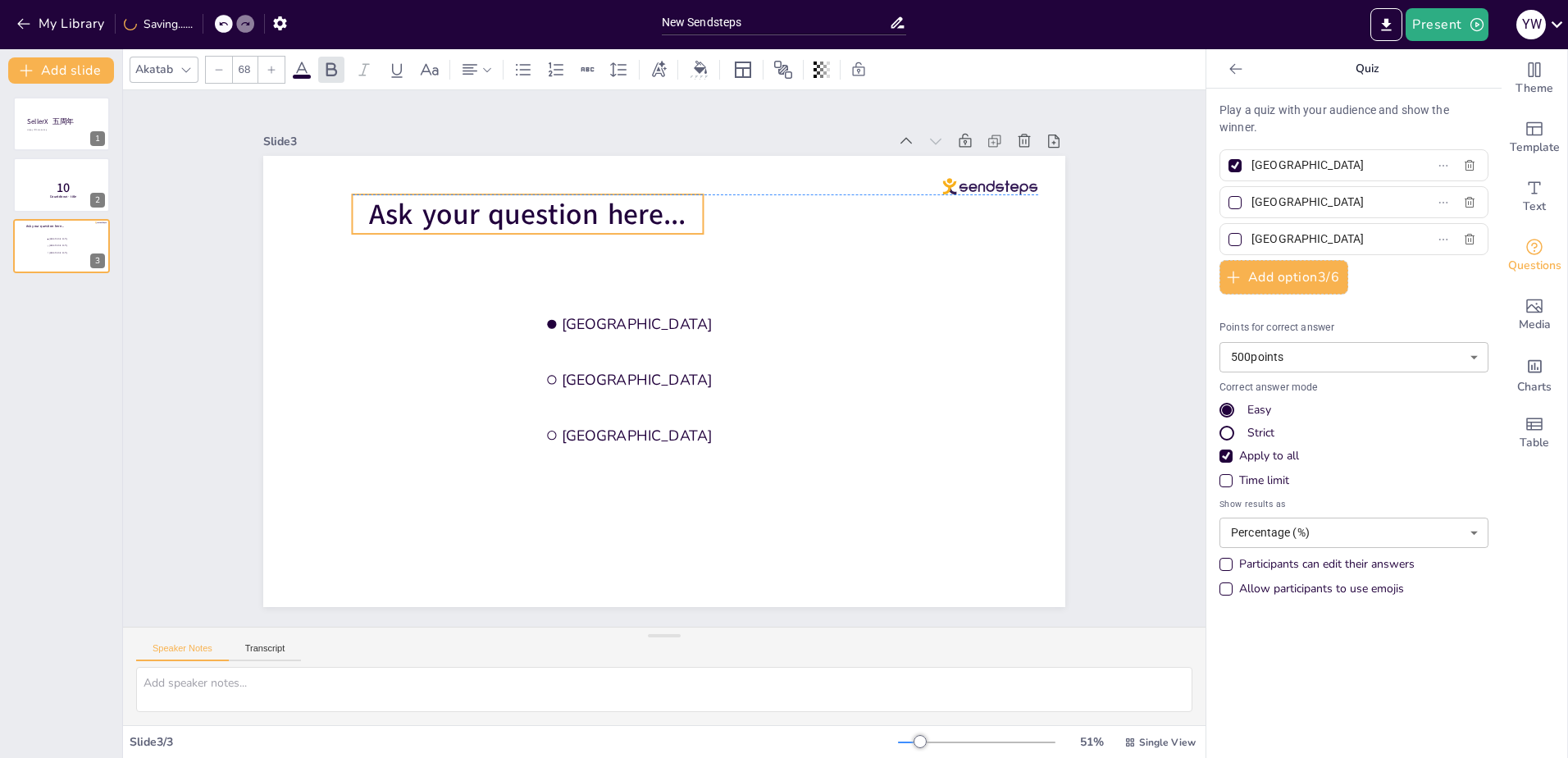
drag, startPoint x: 698, startPoint y: 248, endPoint x: 470, endPoint y: 219, distance: 229.8
click at [789, 219] on span "Ask your question here..." at bounding box center [808, 222] width 39 height 316
click at [528, 214] on span "Ask your question here..." at bounding box center [658, 160] width 261 height 242
click at [560, 214] on span "Ask your question here..." at bounding box center [680, 160] width 242 height 262
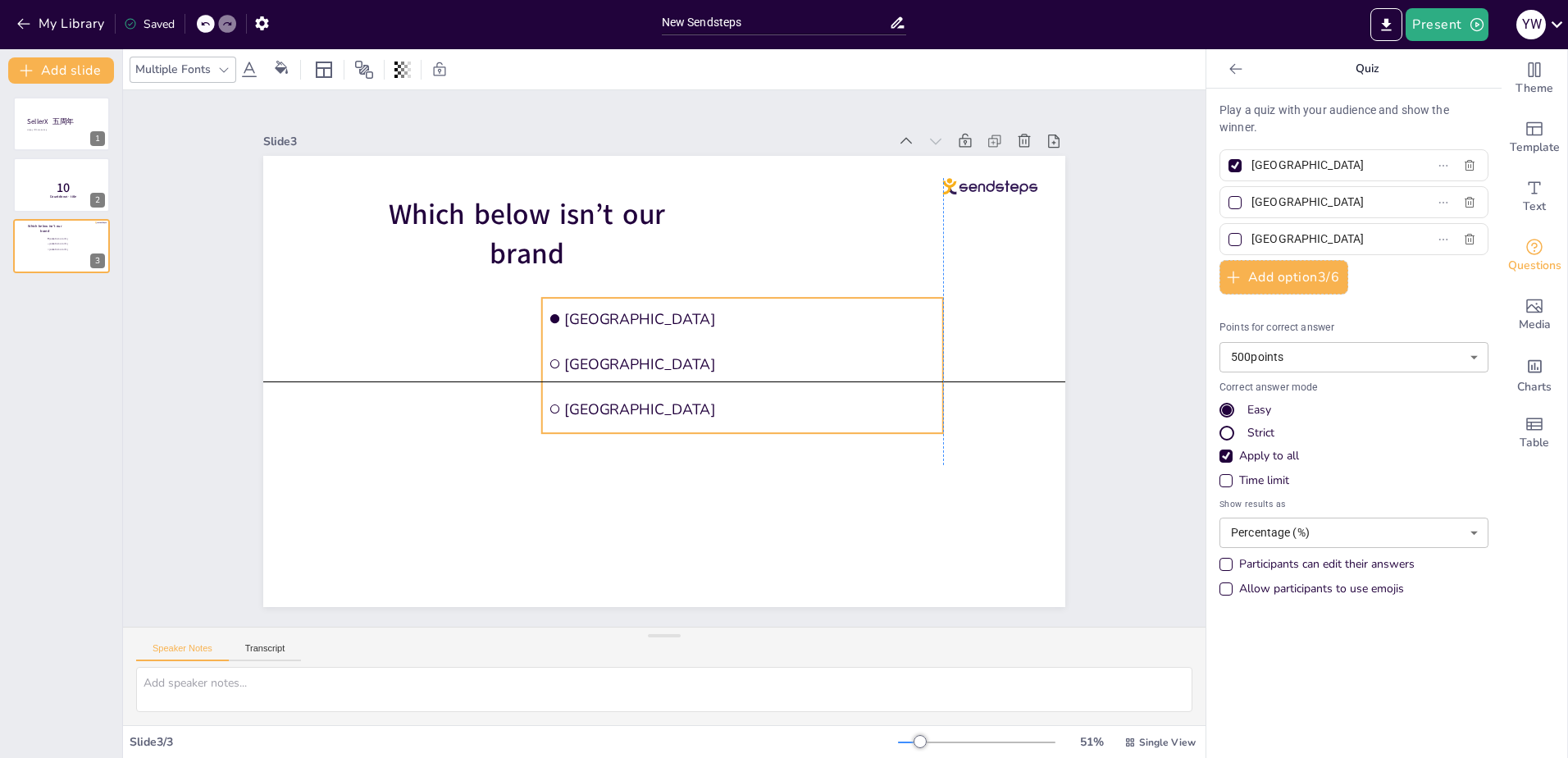
click at [871, 298] on li "[GEOGRAPHIC_DATA]" at bounding box center [751, 354] width 383 height 201
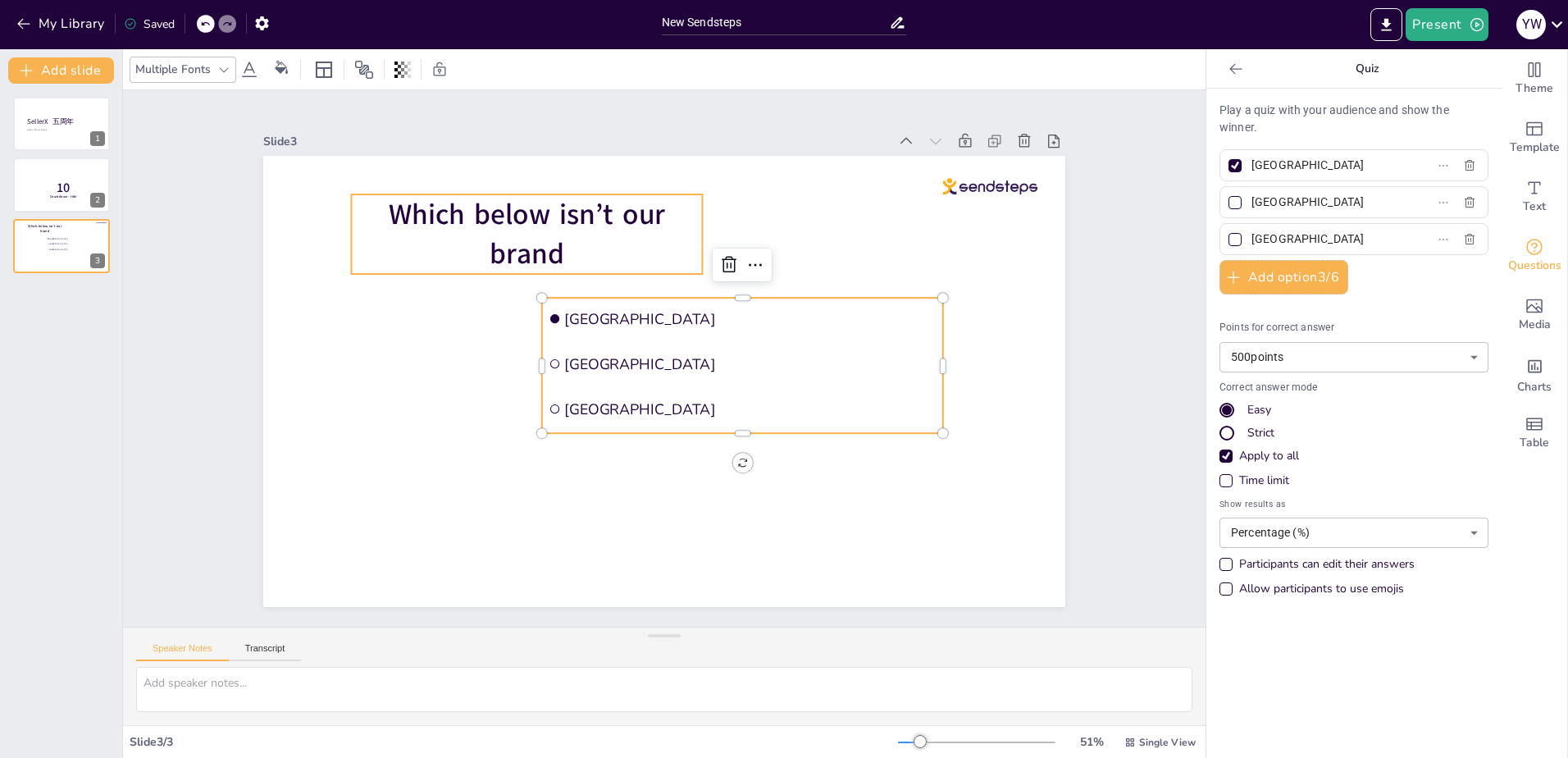
drag, startPoint x: 610, startPoint y: 232, endPoint x: 654, endPoint y: 230, distance: 44.0
click at [719, 231] on p "Which below isn’t our brand" at bounding box center [841, 301] width 245 height 344
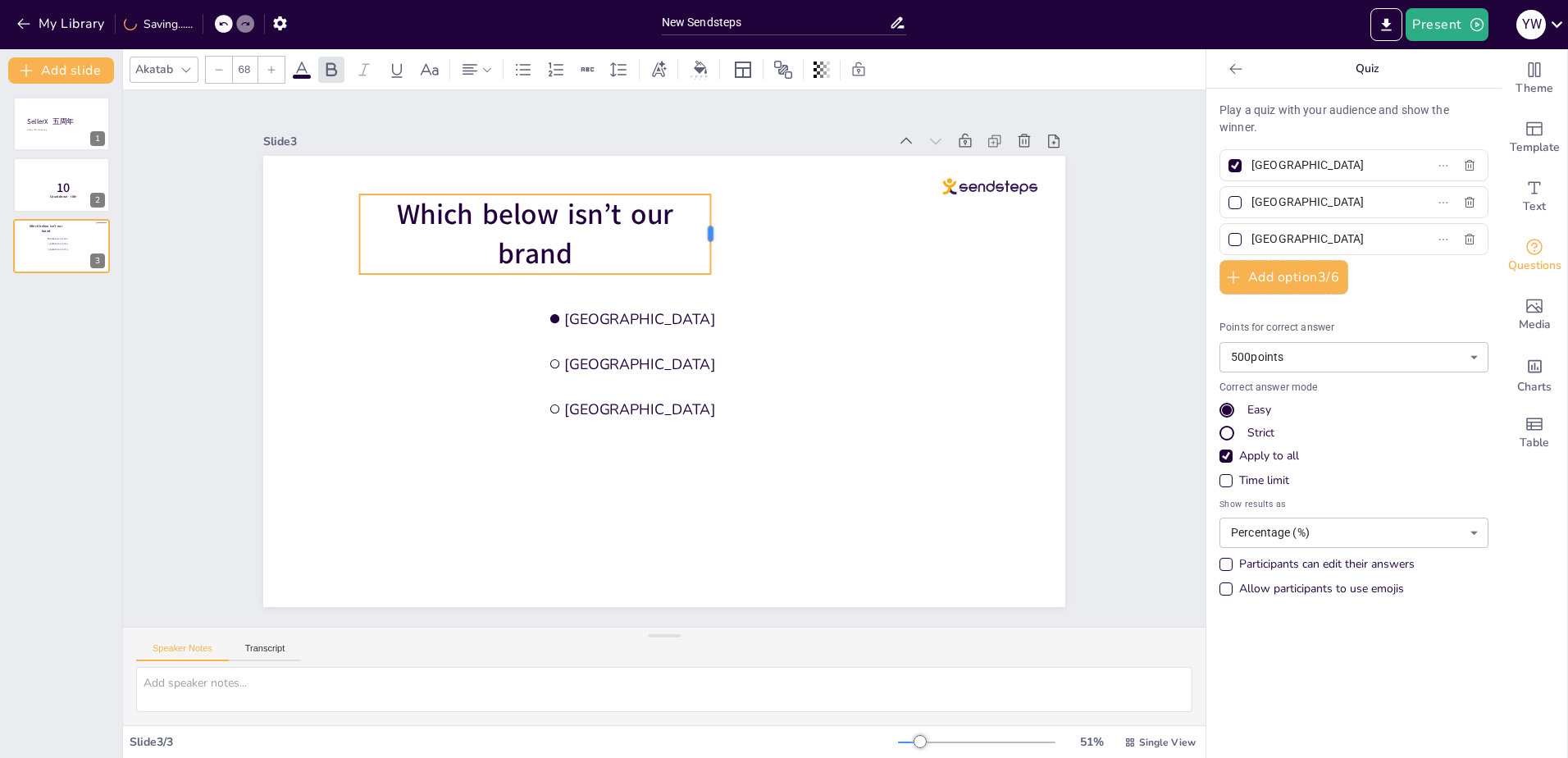
drag, startPoint x: 700, startPoint y: 229, endPoint x: 878, endPoint y: 217, distance: 178.4
click at [771, 446] on div at bounding box center [734, 474] width 73 height 58
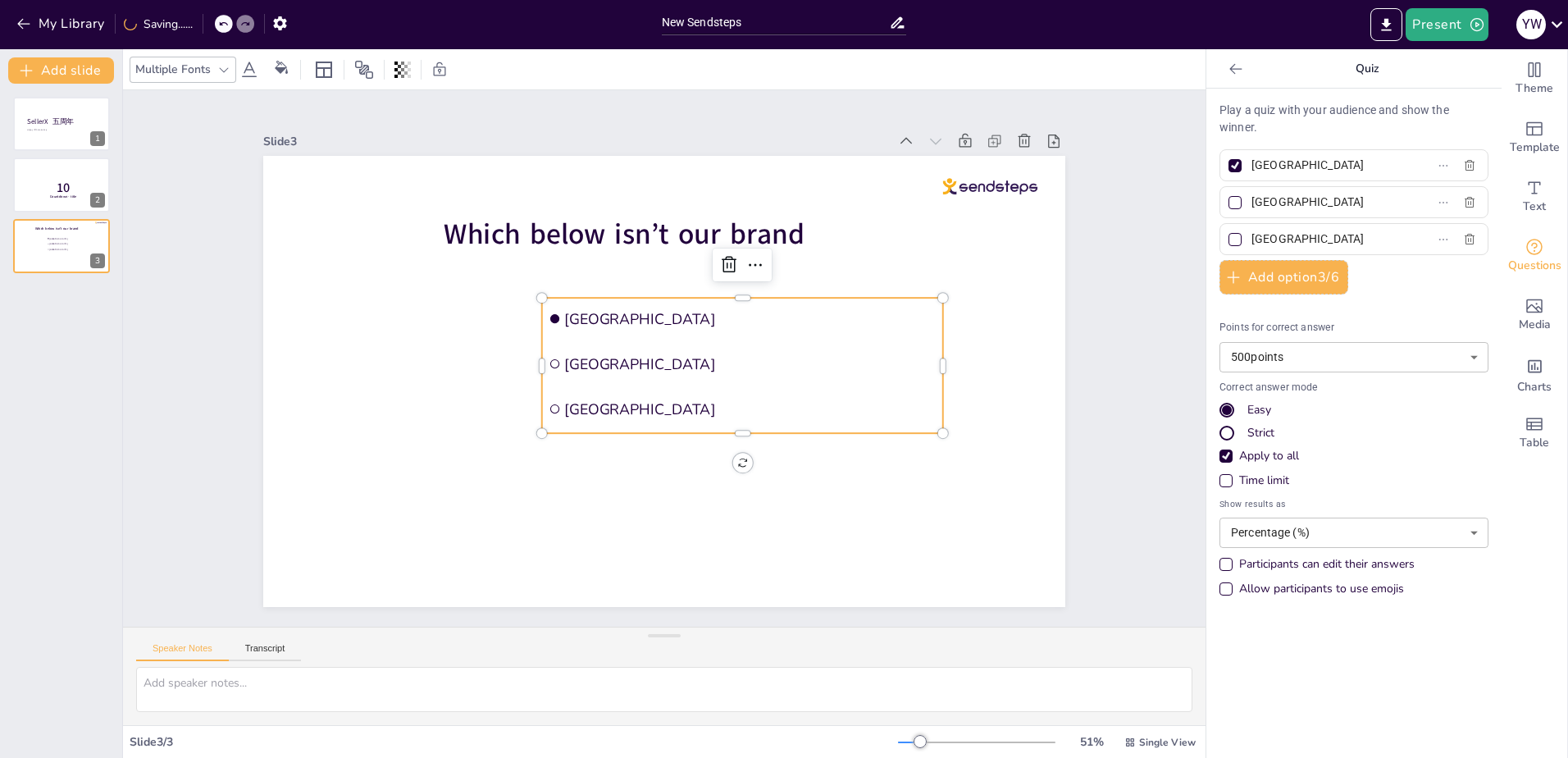
click at [651, 309] on span "[GEOGRAPHIC_DATA]" at bounding box center [736, 421] width 169 height 348
click at [602, 322] on span "[GEOGRAPHIC_DATA]" at bounding box center [758, 378] width 312 height 235
click at [667, 312] on span "[GEOGRAPHIC_DATA]" at bounding box center [742, 412] width 204 height 331
click at [667, 312] on span "[GEOGRAPHIC_DATA]" at bounding box center [758, 337] width 368 height 96
click at [1299, 173] on input "[GEOGRAPHIC_DATA]" at bounding box center [1327, 165] width 152 height 24
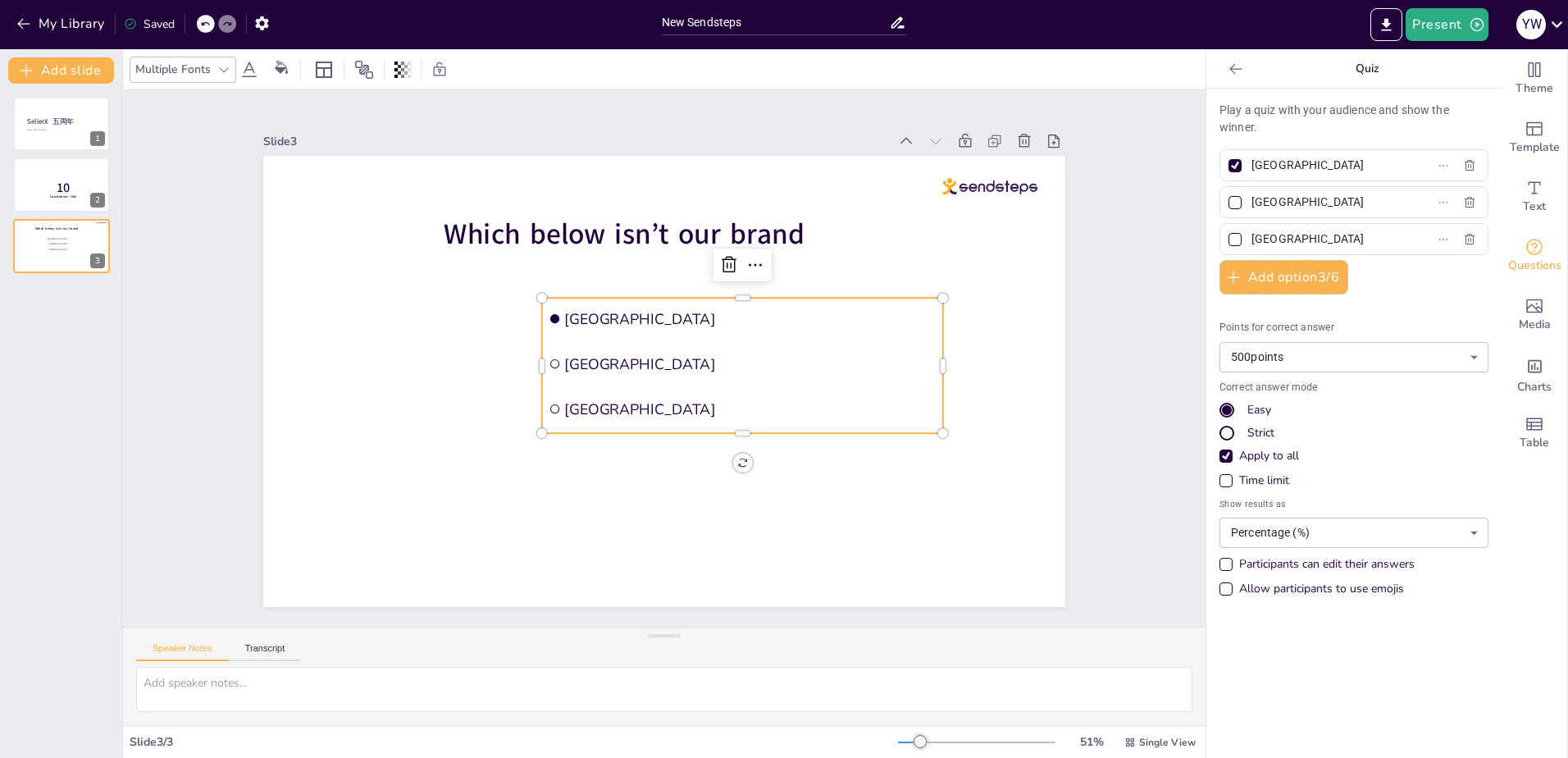
drag, startPoint x: 1306, startPoint y: 170, endPoint x: 1251, endPoint y: 170, distance: 55.0
click at [1252, 170] on input "[GEOGRAPHIC_DATA]" at bounding box center [1327, 165] width 152 height 24
type input "A"
drag, startPoint x: 1303, startPoint y: 200, endPoint x: 1249, endPoint y: 204, distance: 54.1
click at [1252, 204] on input "[GEOGRAPHIC_DATA]" at bounding box center [1327, 202] width 152 height 24
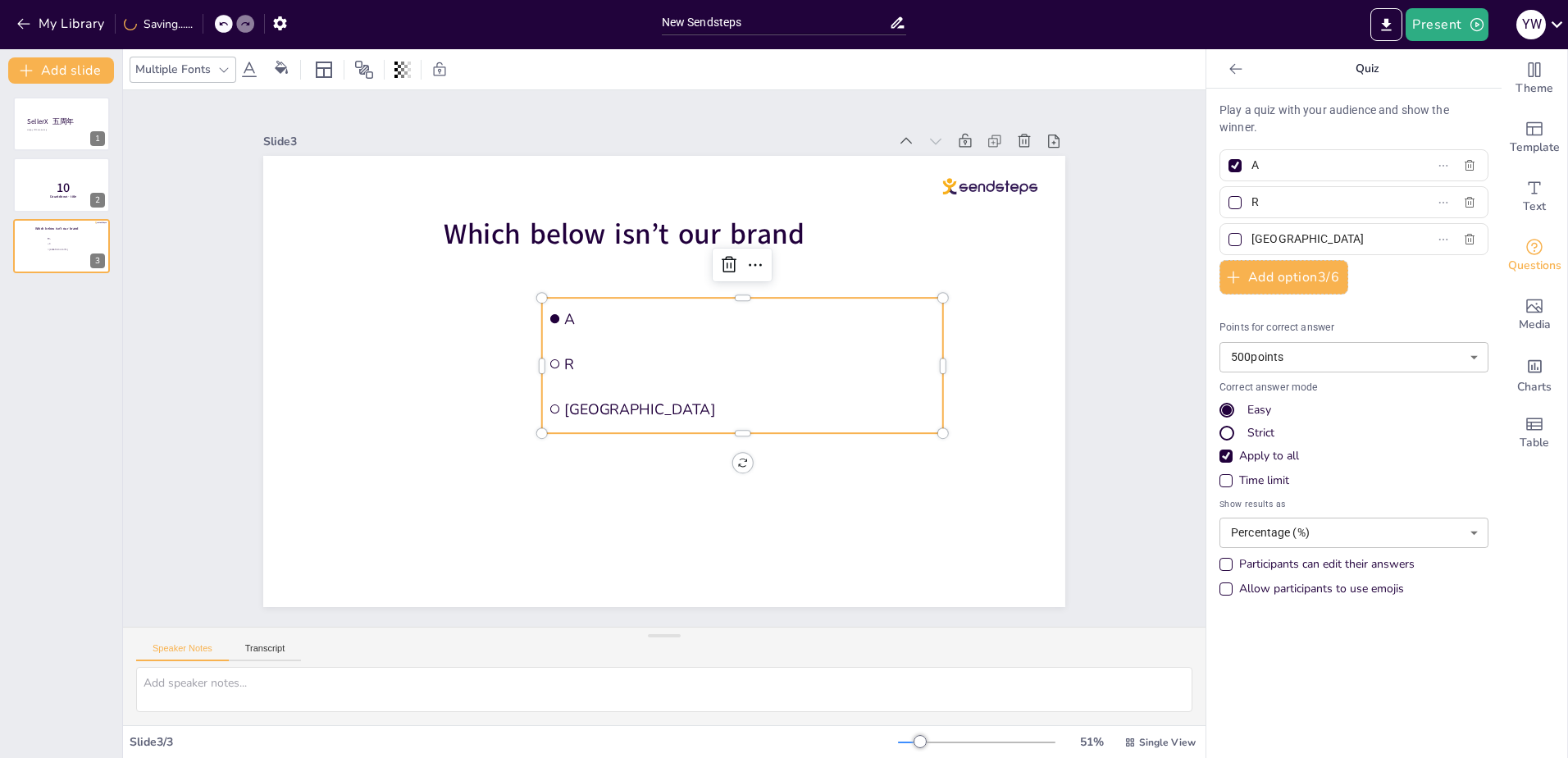
type input "R"
drag, startPoint x: 1309, startPoint y: 240, endPoint x: 1244, endPoint y: 235, distance: 65.2
click at [1252, 235] on input "[GEOGRAPHIC_DATA]" at bounding box center [1327, 240] width 152 height 24
type input "T"
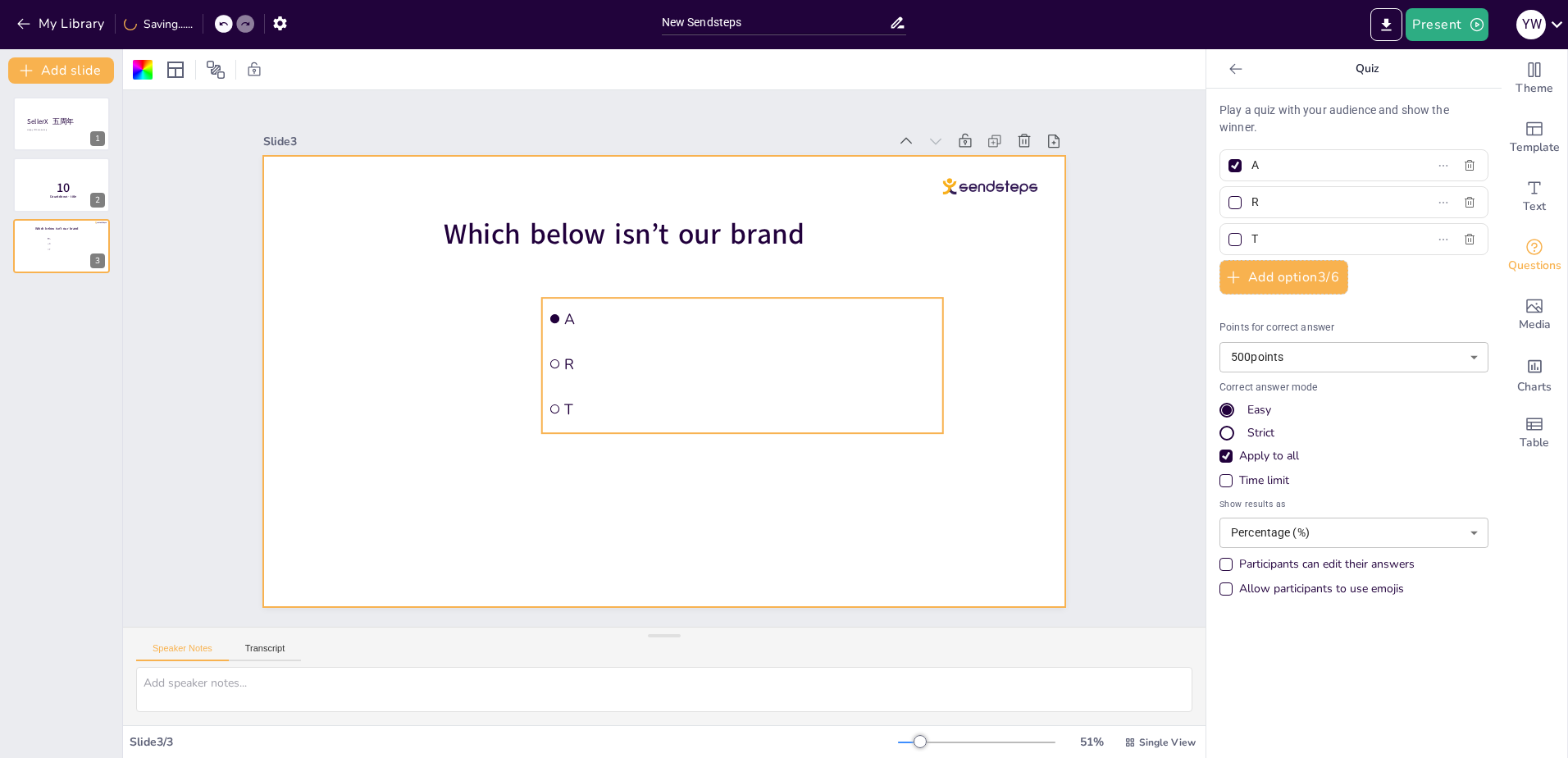
click at [678, 411] on span "T" at bounding box center [577, 408] width 203 height 332
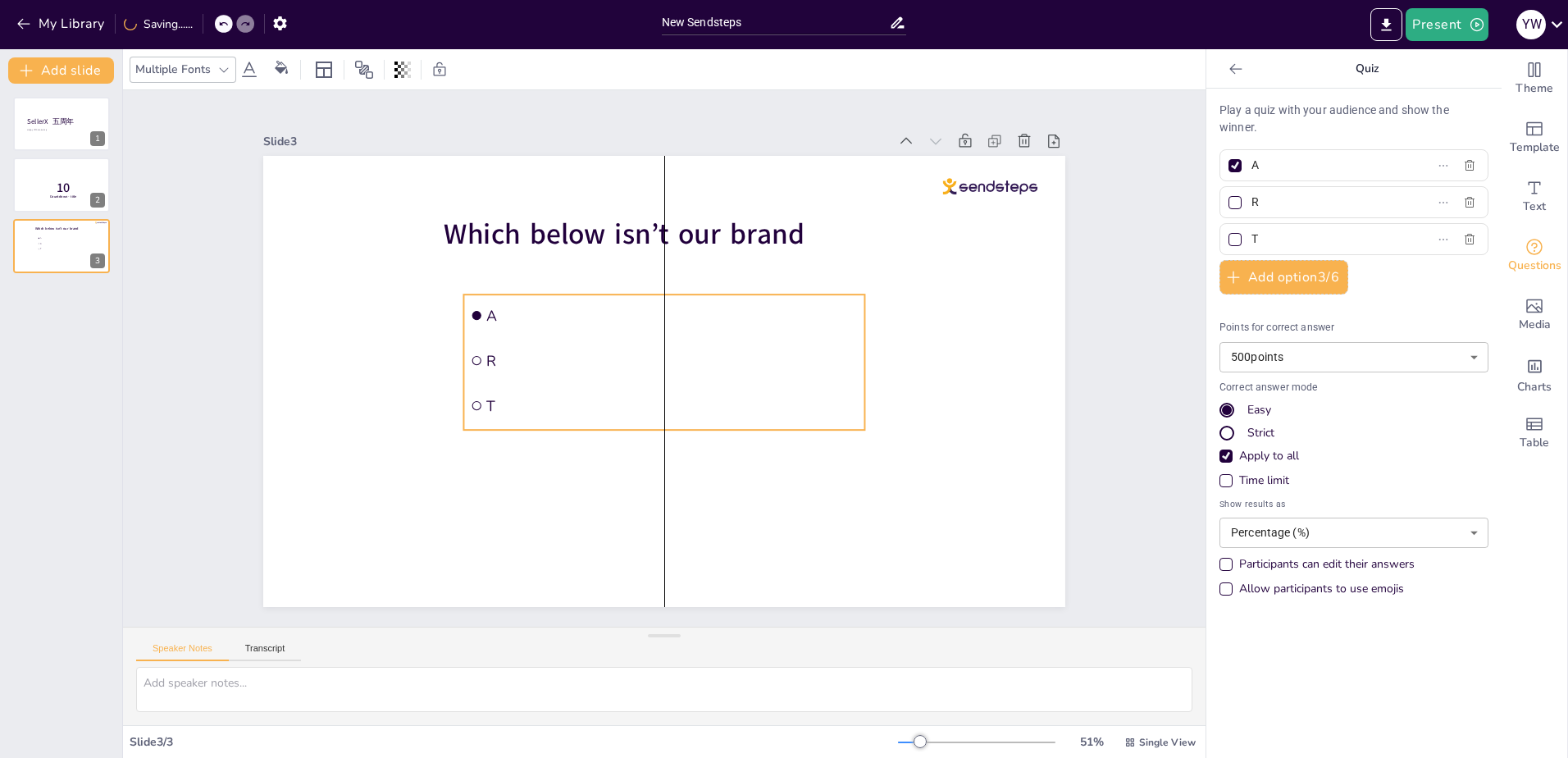
drag, startPoint x: 722, startPoint y: 388, endPoint x: 634, endPoint y: 385, distance: 88.1
click at [634, 385] on li "T" at bounding box center [617, 348] width 124 height 401
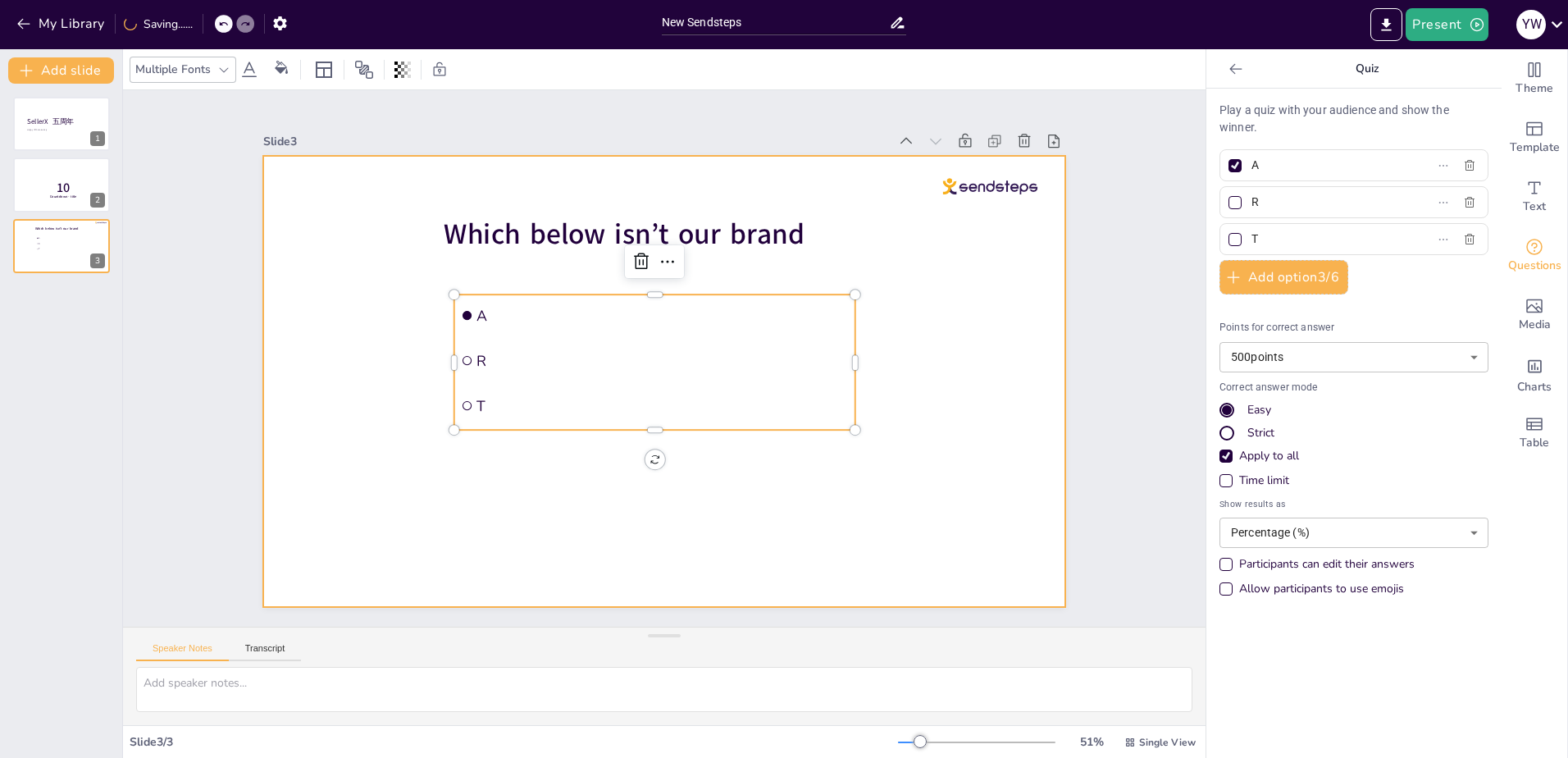
click at [801, 485] on div at bounding box center [662, 380] width 845 height 532
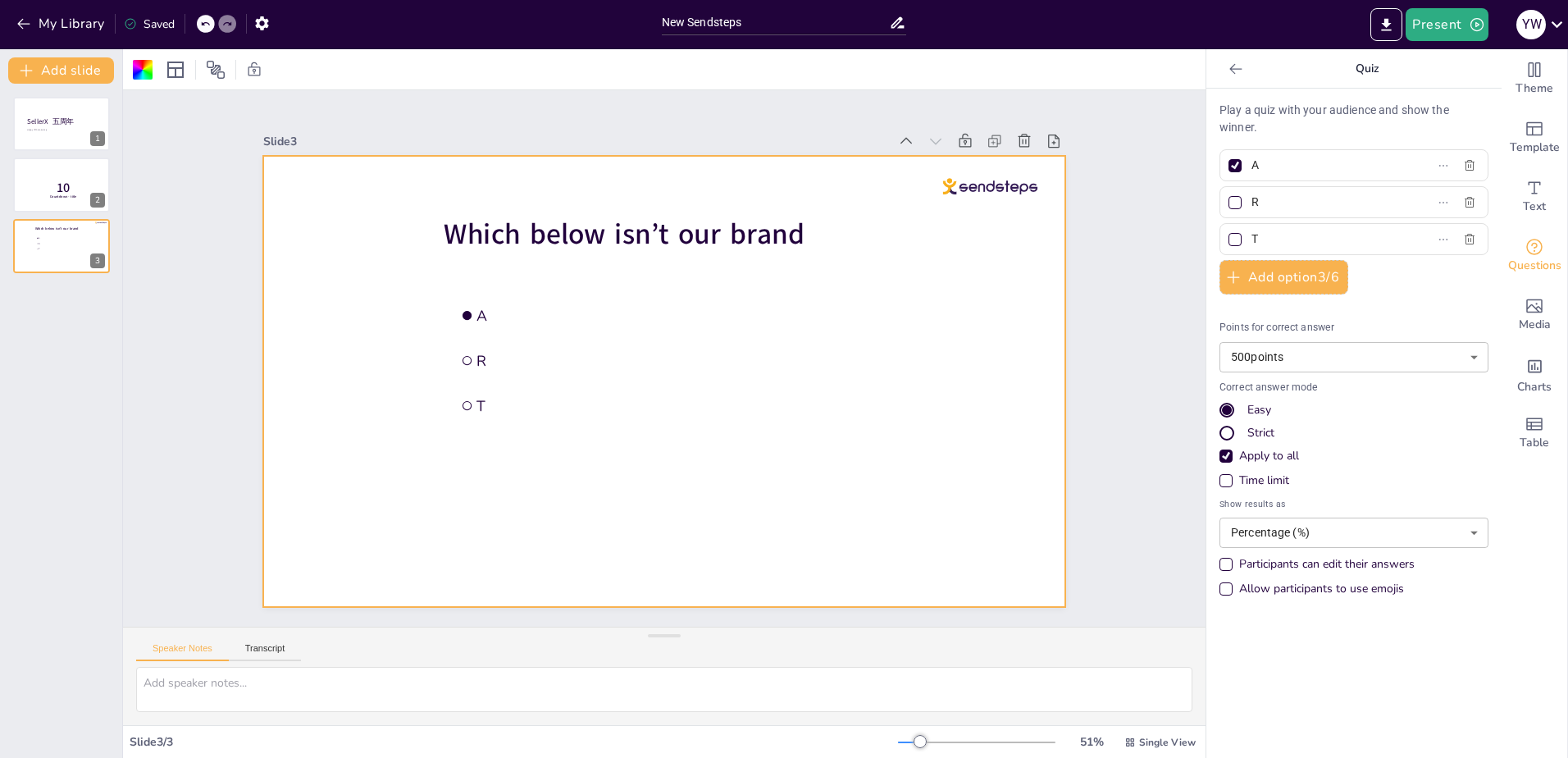
click at [1268, 359] on body "My Library Saved New Sendsteps Present Y W Document fonts Akatab Recently used …" at bounding box center [784, 379] width 1568 height 758
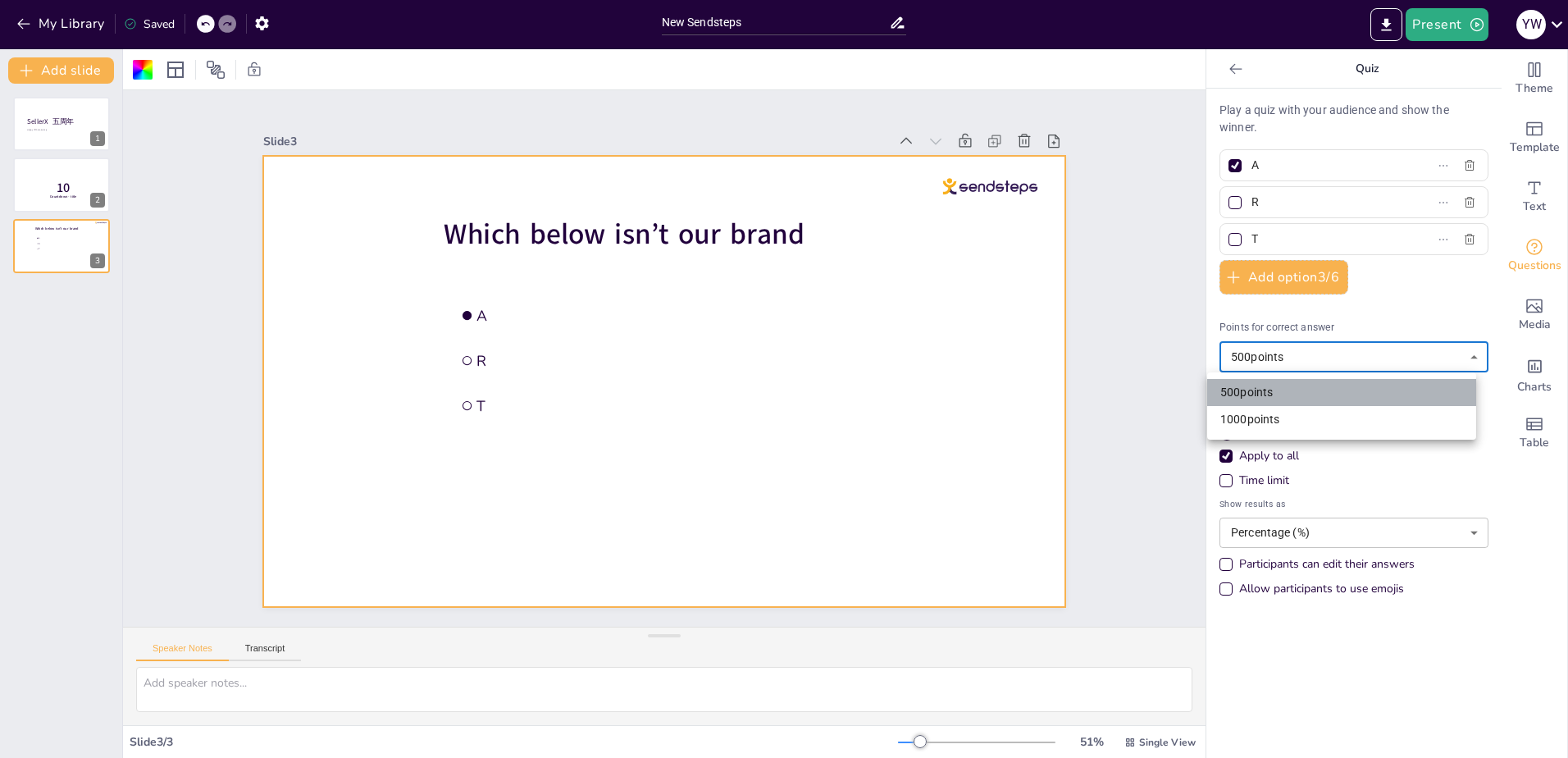
click at [1271, 394] on li "500 points" at bounding box center [1341, 392] width 269 height 27
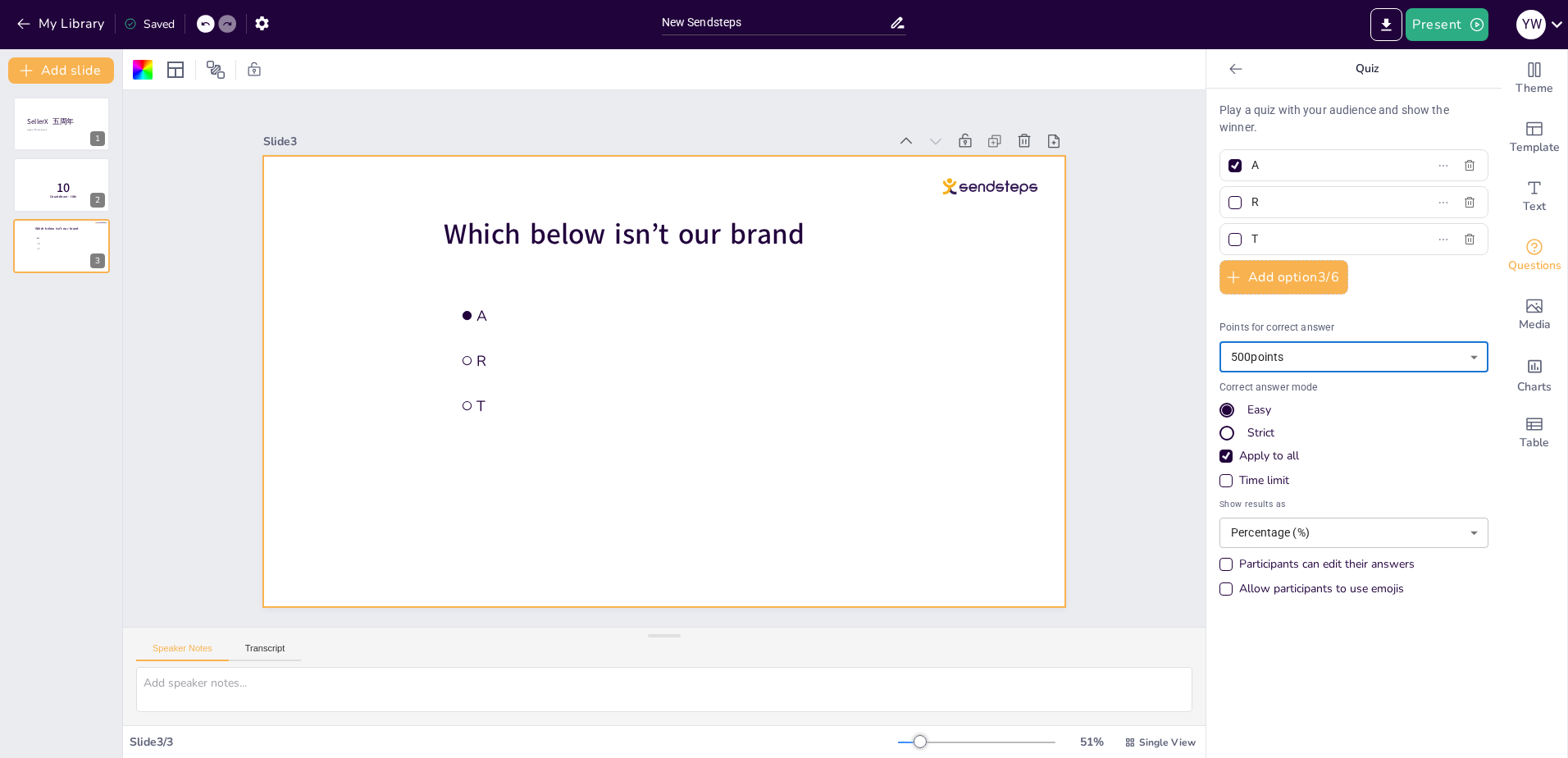
click at [1160, 561] on div "Slide 1 SellerX 五周年 Happy Fifth Anniversary Slide 2 10 Countdown - title Slide …" at bounding box center [663, 359] width 1170 height 750
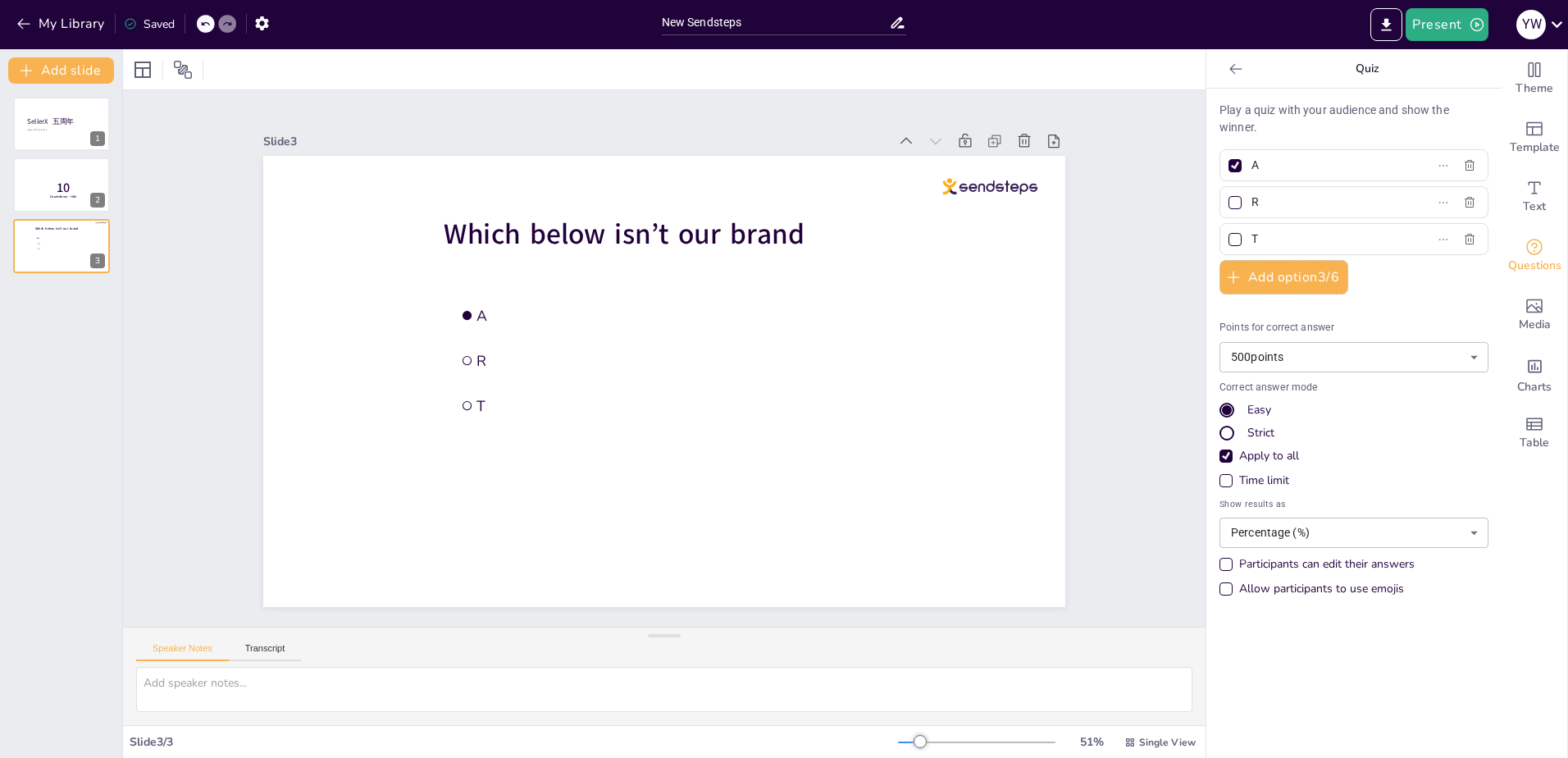
click at [35, 305] on div "SellerX 五周年 Happy Fifth Anniversary 1 10 Countdown - title 2 Which below isn’t …" at bounding box center [61, 421] width 122 height 674
click at [79, 196] on p "Countdown - title" at bounding box center [64, 196] width 44 height 5
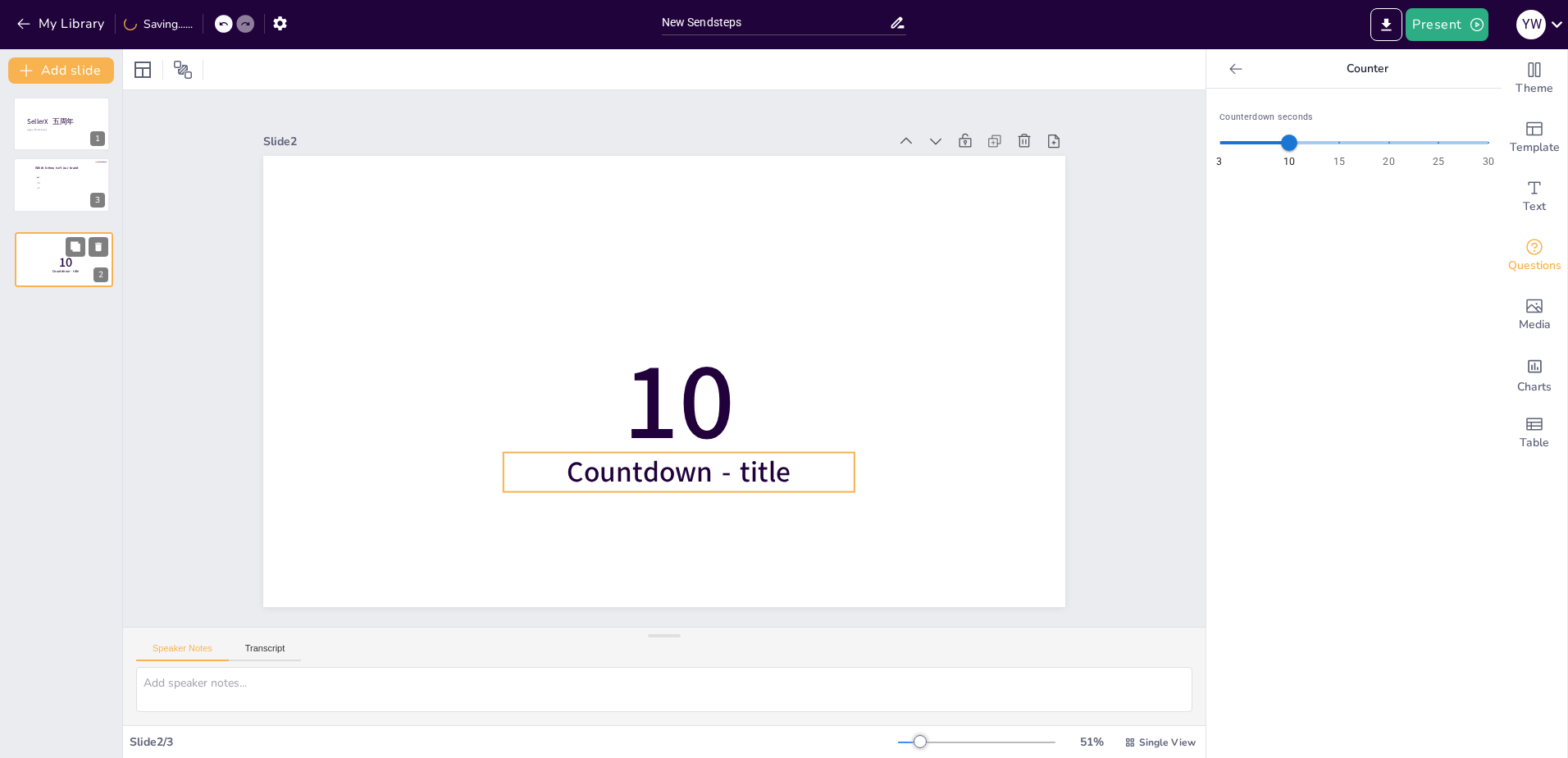
drag, startPoint x: 74, startPoint y: 190, endPoint x: 77, endPoint y: 270, distance: 80.1
click at [77, 232] on div "10 Countdown - title" at bounding box center [64, 232] width 96 height 0
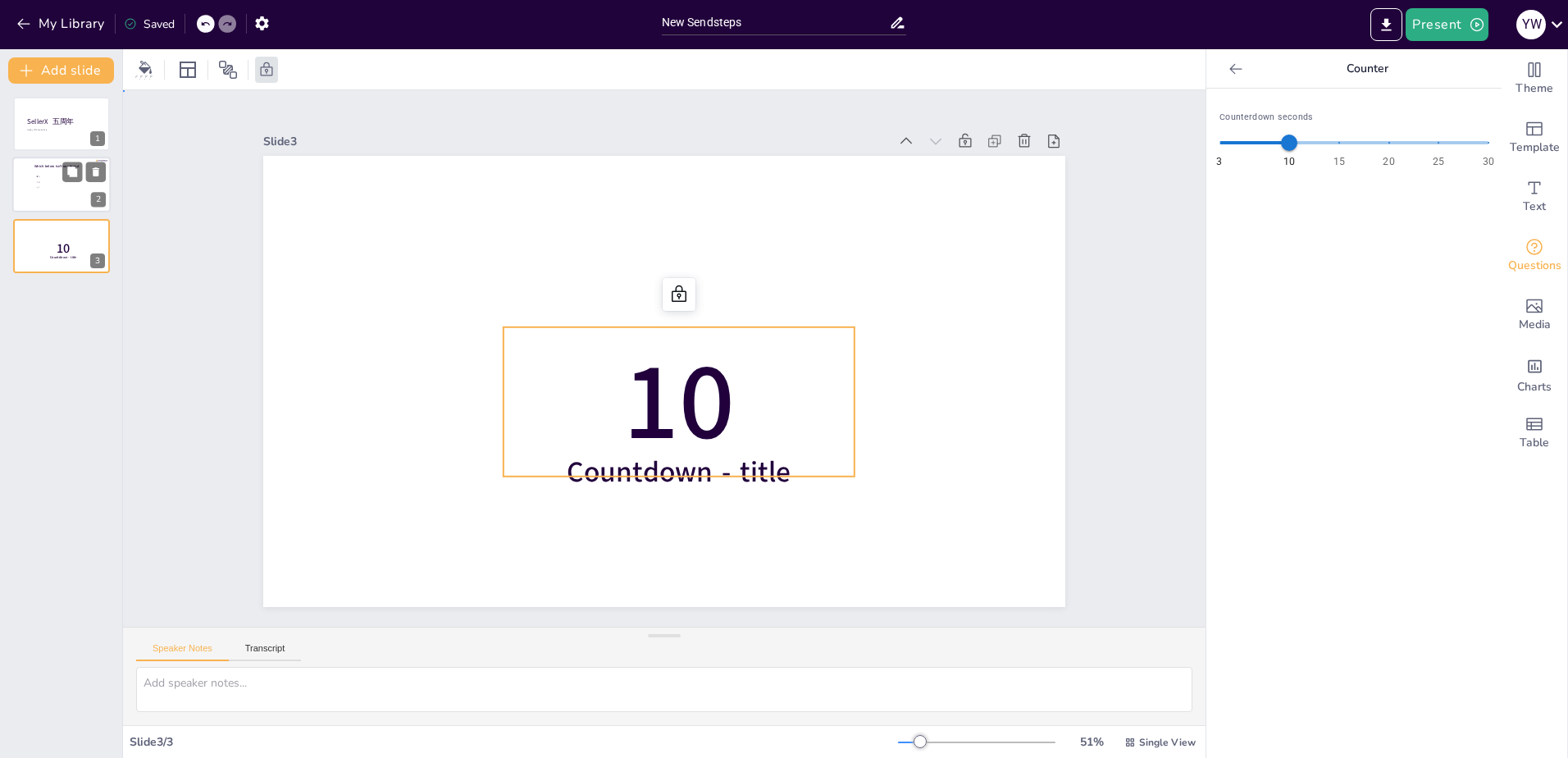
click at [662, 394] on span "10" at bounding box center [626, 332] width 176 height 184
drag, startPoint x: 668, startPoint y: 400, endPoint x: 665, endPoint y: 289, distance: 111.0
click at [665, 289] on div "10 Countdown - title" at bounding box center [687, 358] width 452 height 803
click at [715, 321] on icon at bounding box center [726, 331] width 22 height 21
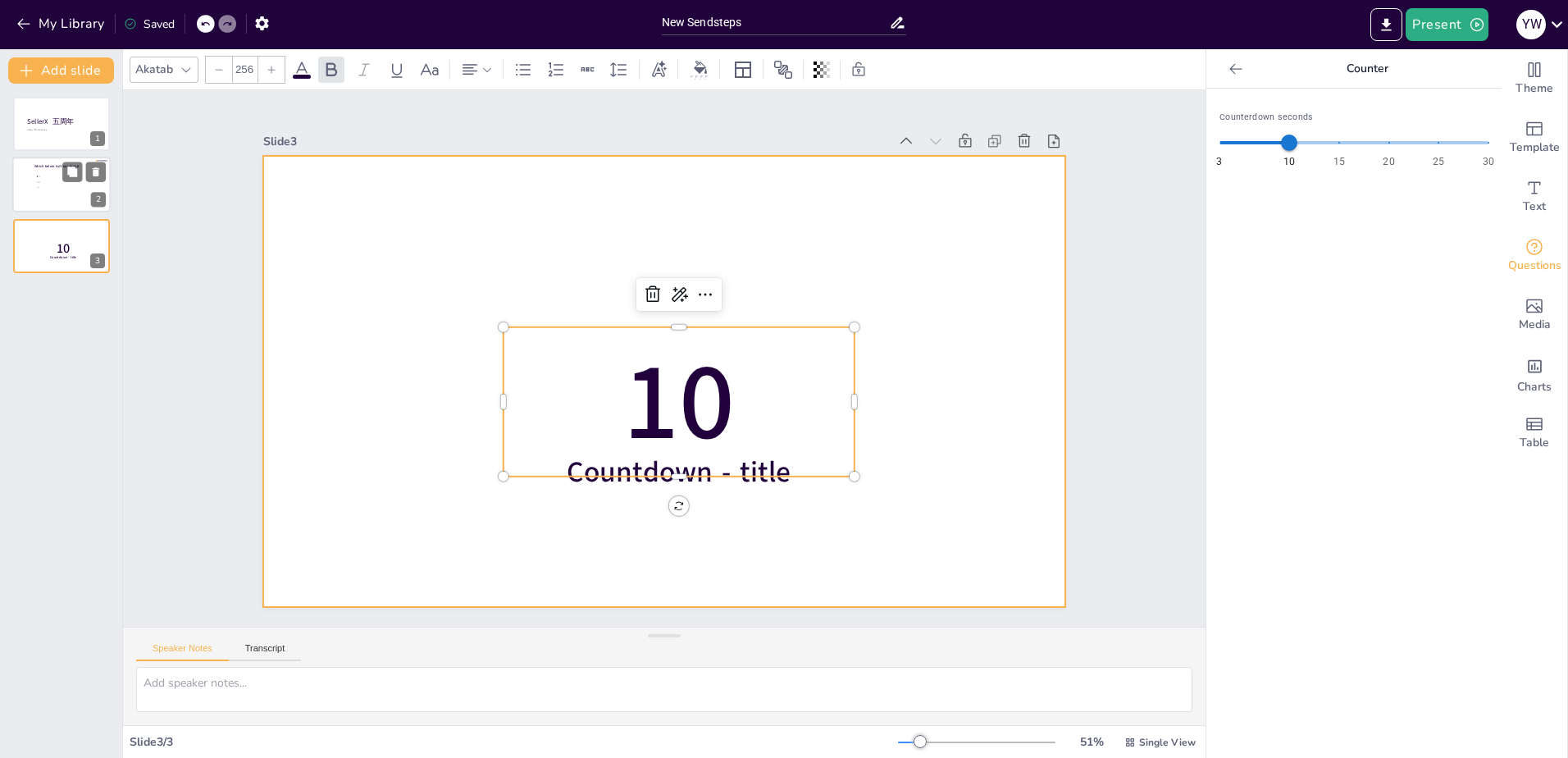
click at [933, 343] on div at bounding box center [656, 380] width 902 height 677
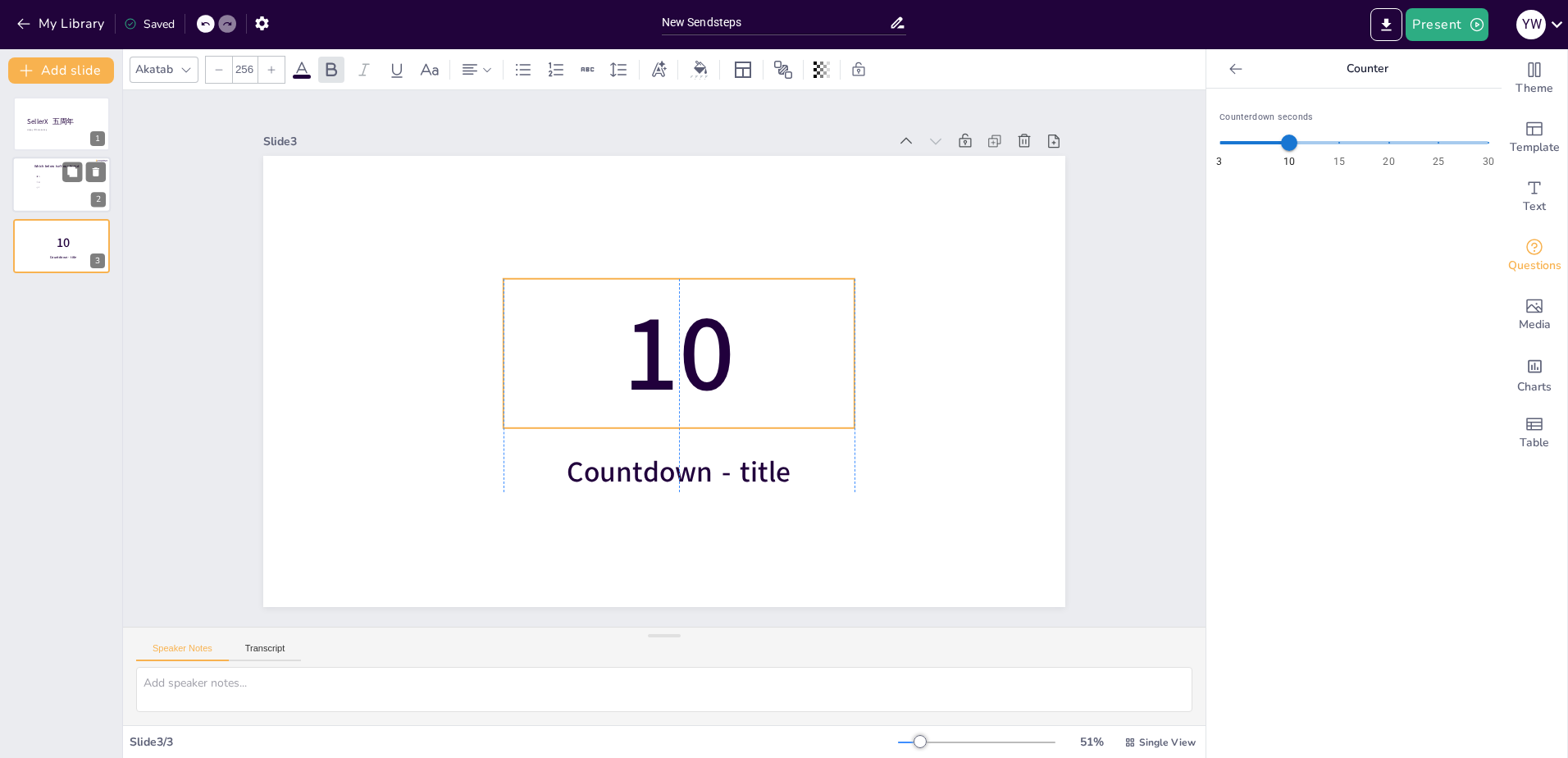
drag, startPoint x: 609, startPoint y: 398, endPoint x: 609, endPoint y: 349, distance: 49.0
click at [609, 349] on p "10" at bounding box center [654, 370] width 379 height 305
type input "68"
click at [615, 470] on span "Countdown - title" at bounding box center [631, 469] width 220 height 126
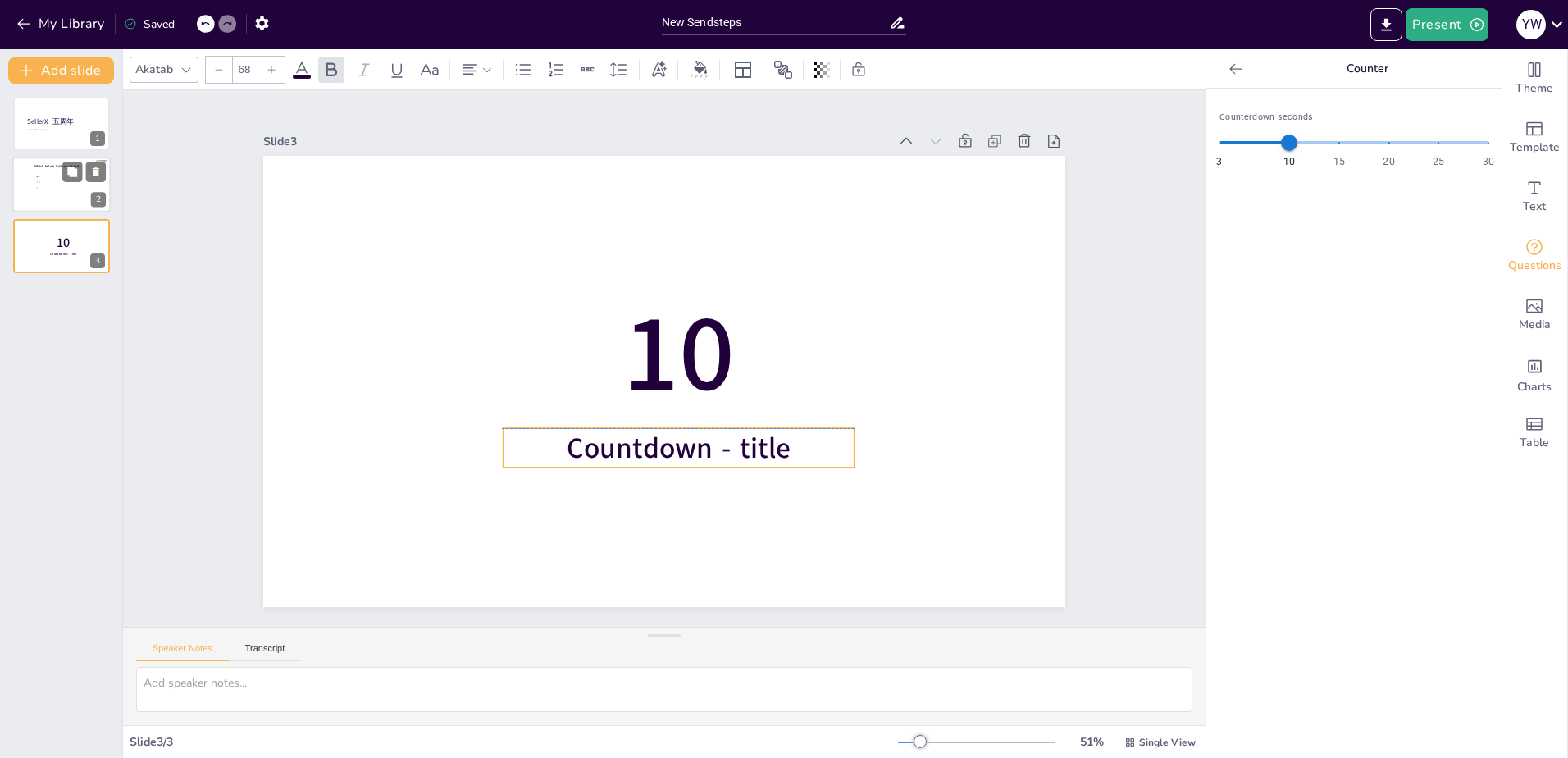
drag, startPoint x: 615, startPoint y: 461, endPoint x: 613, endPoint y: 433, distance: 28.1
click at [613, 433] on span "Countdown - title" at bounding box center [584, 401] width 105 height 225
click at [102, 411] on div "SellerX 五周年 Happy Fifth Anniversary 1 Which below isn’t our brand A R T 2 10 Co…" at bounding box center [61, 421] width 122 height 674
click at [52, 209] on div at bounding box center [61, 185] width 98 height 56
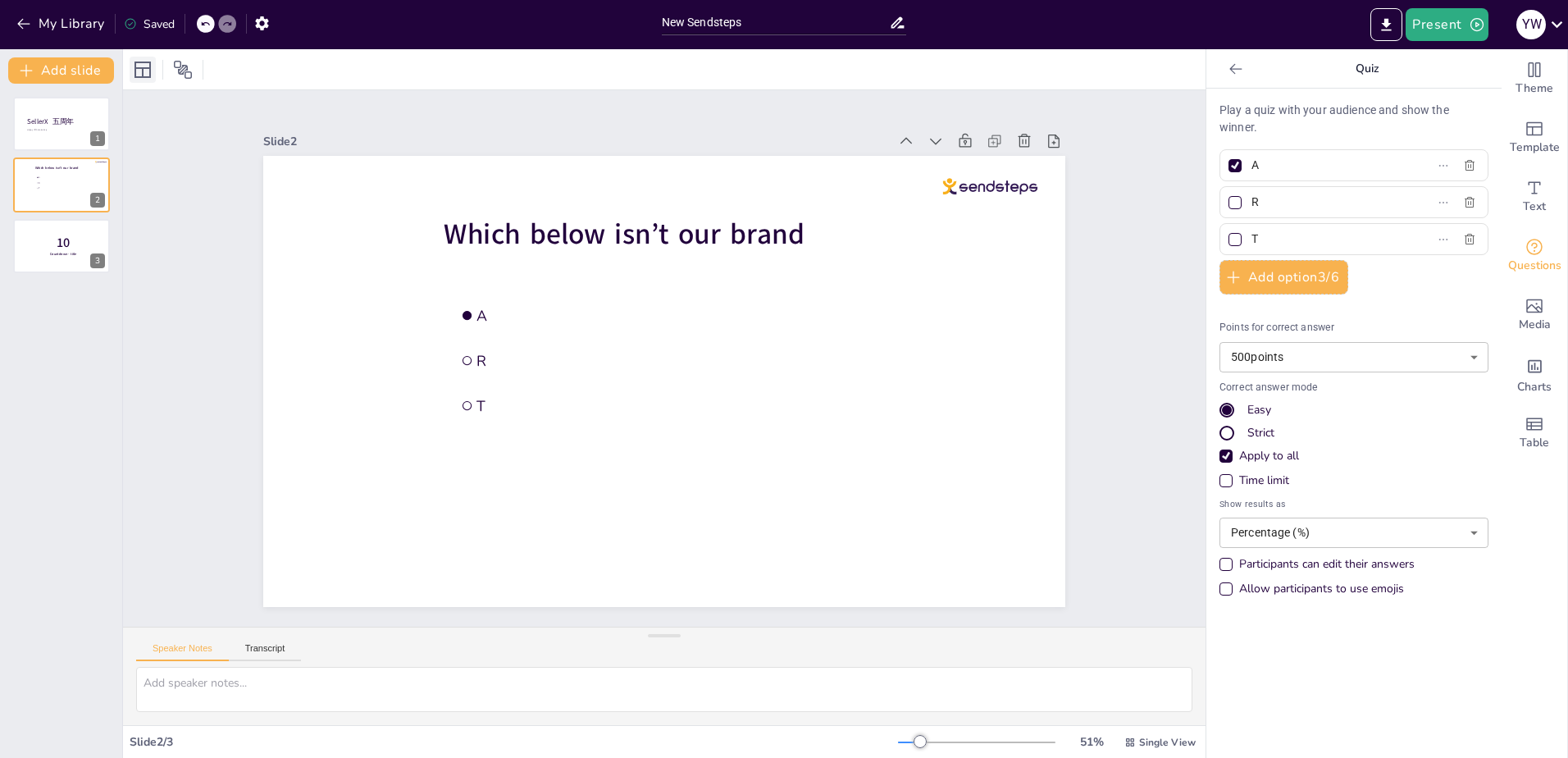
click at [137, 72] on icon at bounding box center [143, 70] width 20 height 20
click at [176, 68] on icon at bounding box center [183, 70] width 18 height 18
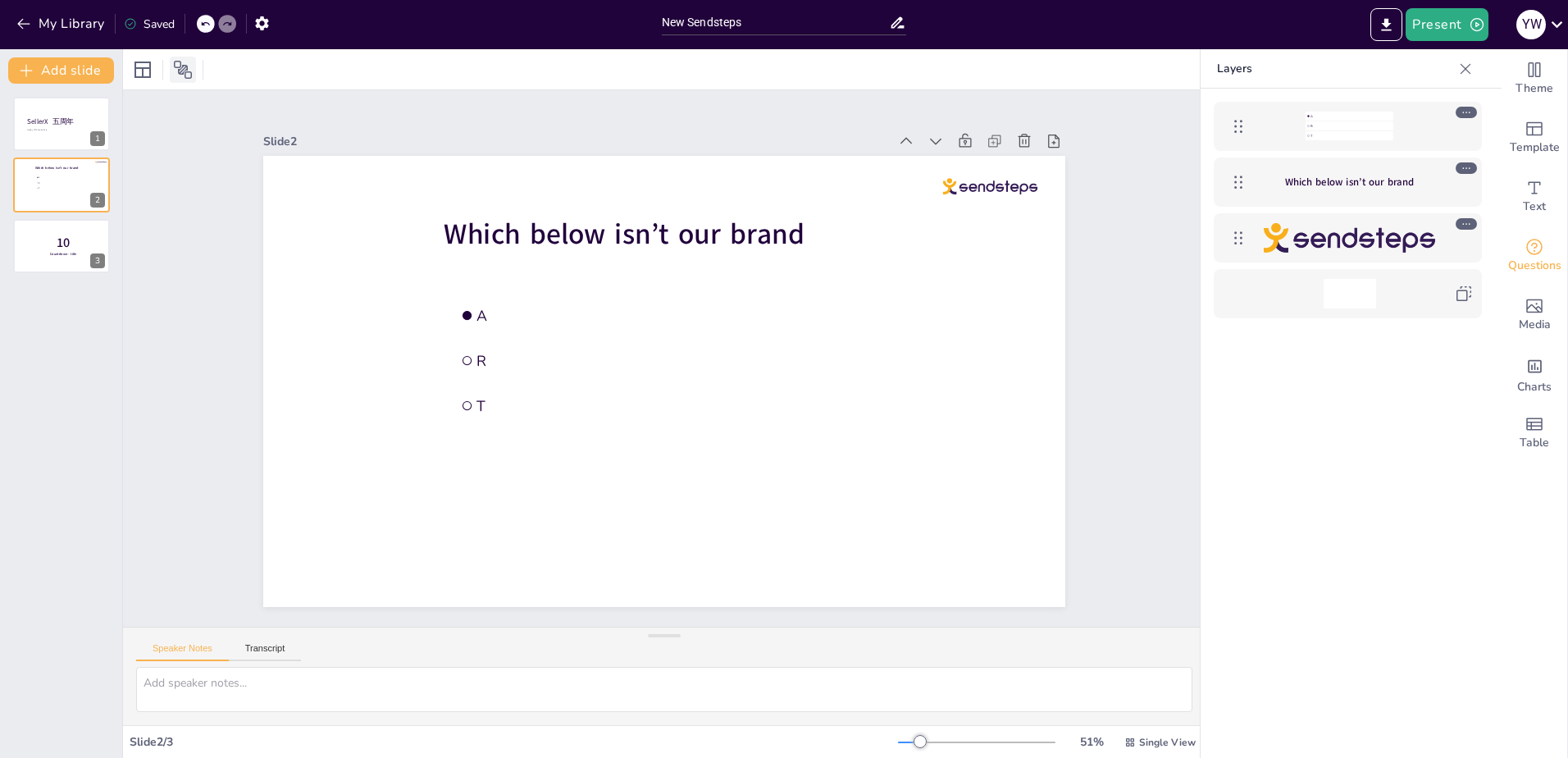
click at [176, 68] on icon at bounding box center [183, 70] width 18 height 18
click at [133, 73] on icon at bounding box center [143, 70] width 20 height 20
click at [1399, 467] on div "A R T Which below isn’t our brand" at bounding box center [1348, 448] width 294 height 719
click at [1530, 370] on icon "Add charts and graphs" at bounding box center [1534, 366] width 17 height 17
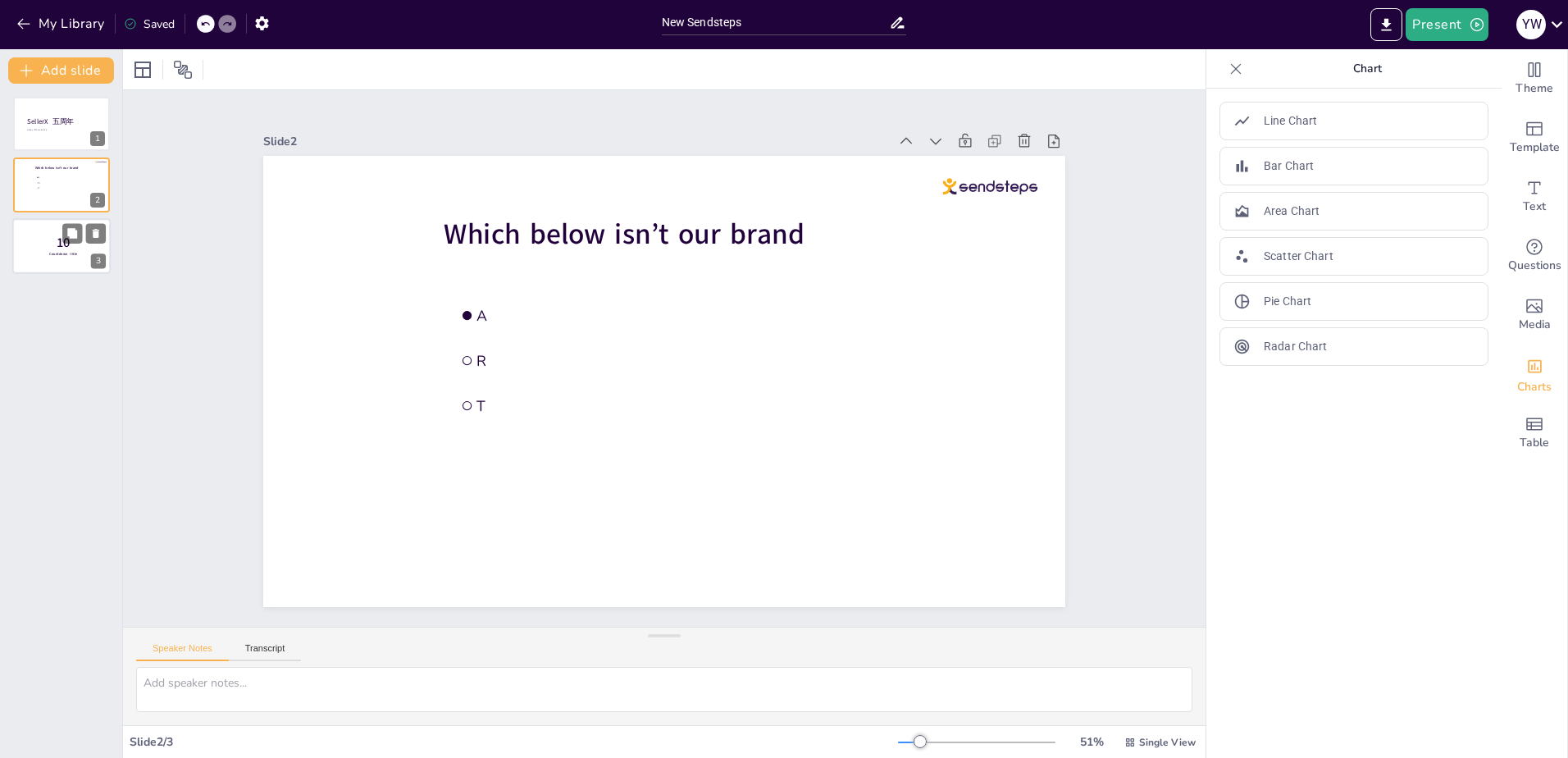
click at [82, 261] on div at bounding box center [61, 246] width 98 height 56
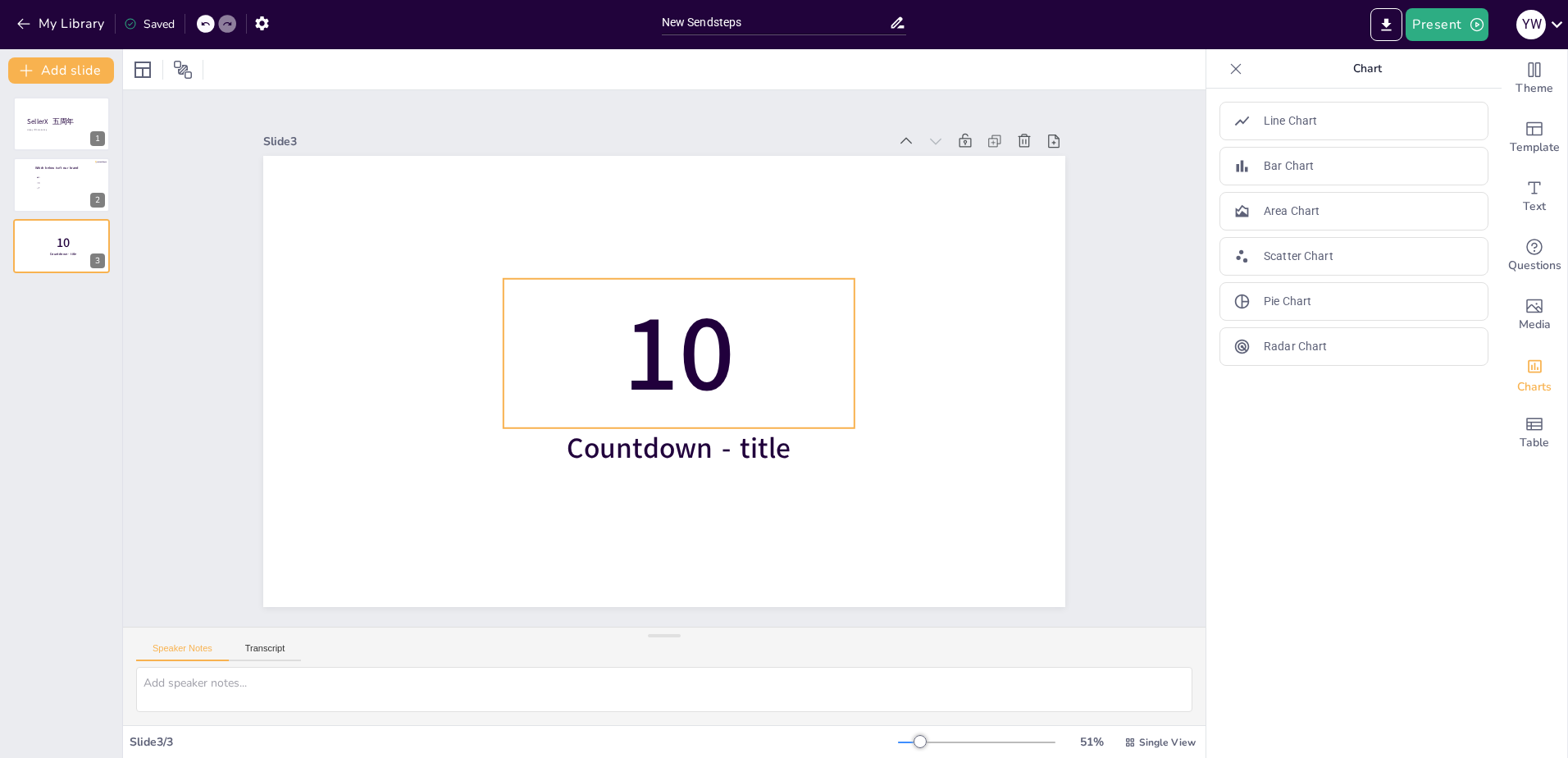
click at [667, 344] on span "10" at bounding box center [680, 357] width 151 height 174
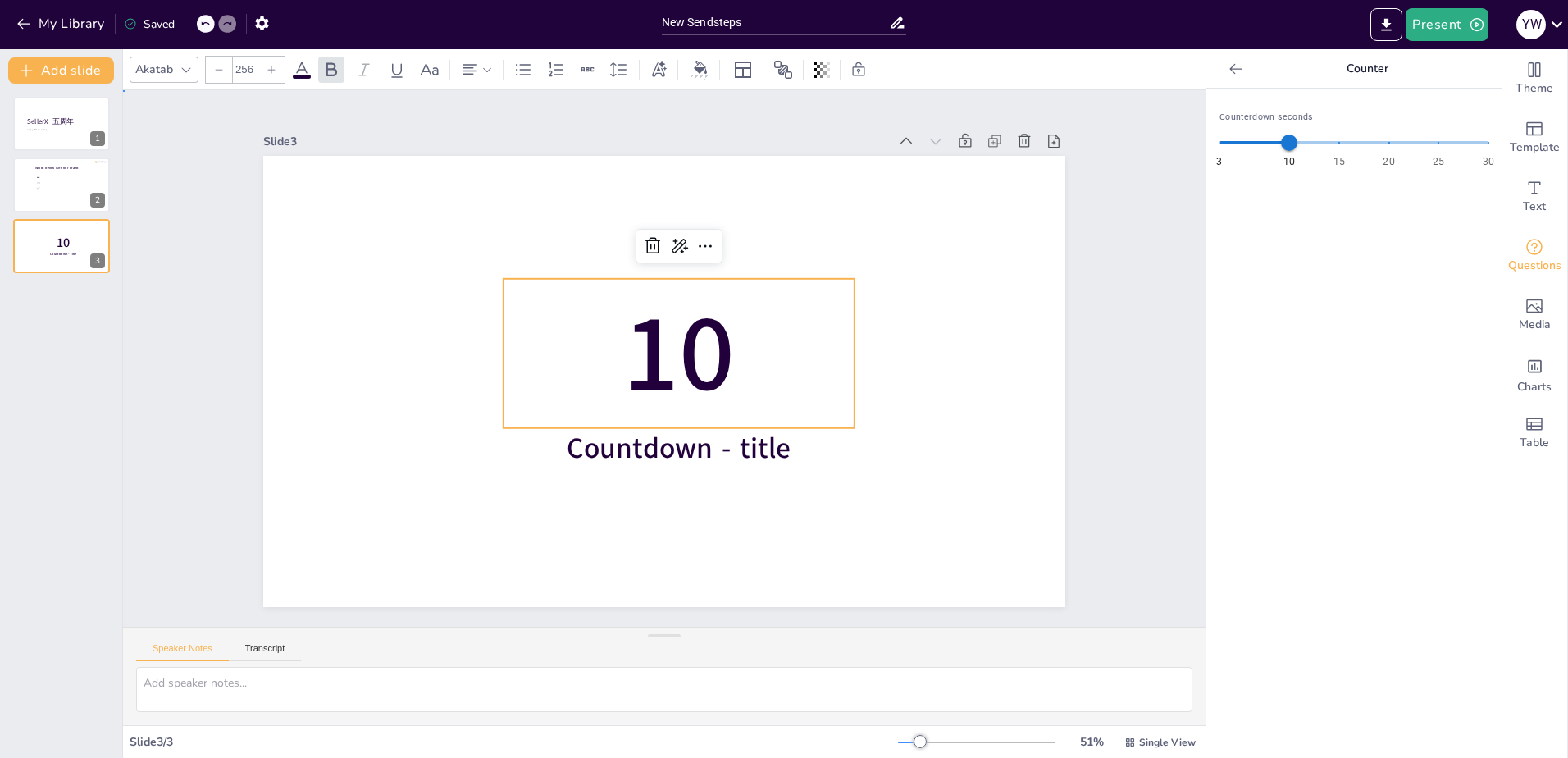
click at [988, 312] on div "Slide 1 SellerX 五周年 Happy Fifth Anniversary Slide 2 Which below isn’t our brand…" at bounding box center [664, 357] width 647 height 1133
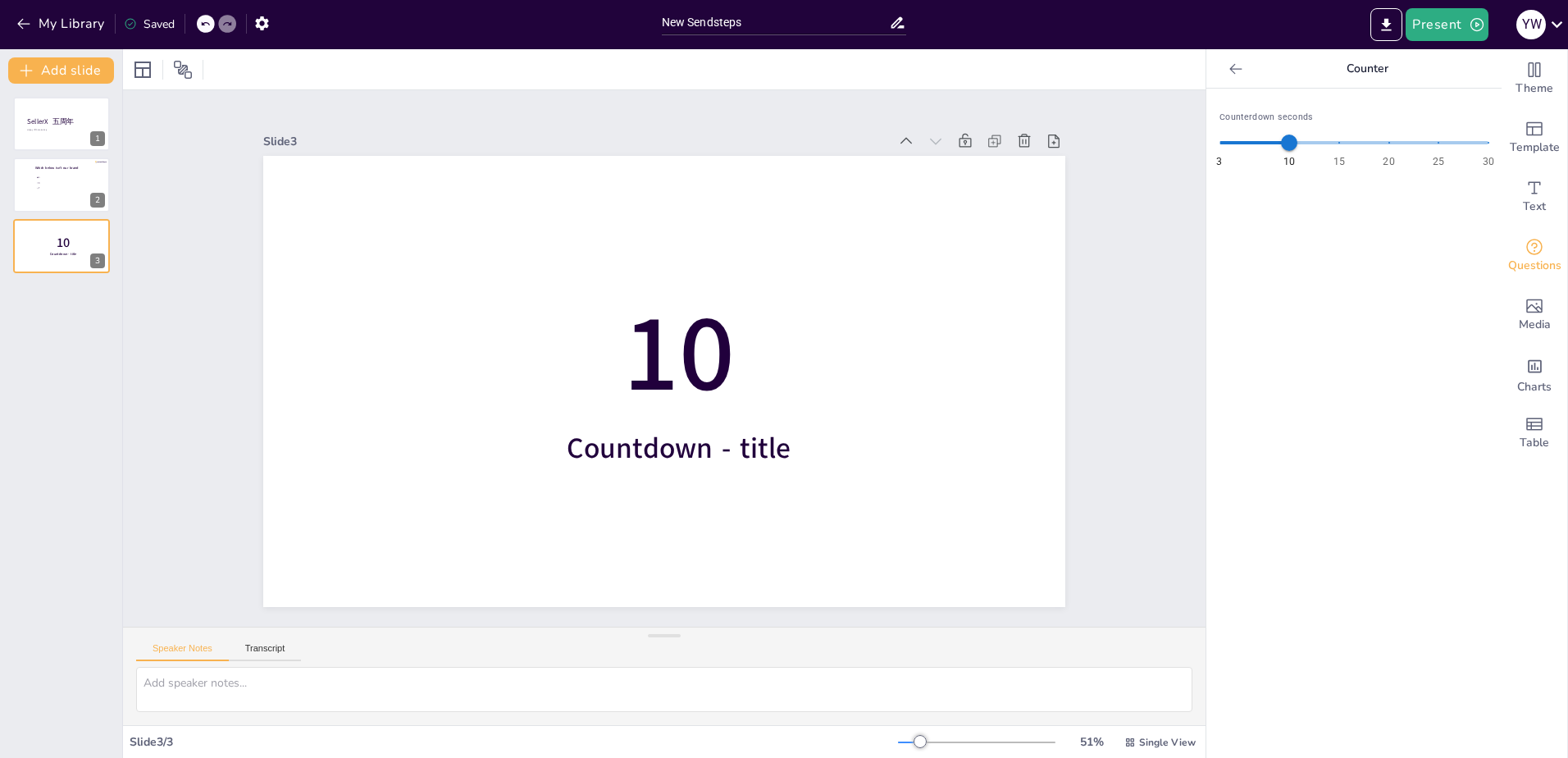
click at [9, 301] on div "SellerX 五周年 Happy Fifth Anniversary 1 Which below isn’t our brand A R T 2 10 Co…" at bounding box center [61, 421] width 122 height 674
click at [29, 297] on div "SellerX 五周年 Happy Fifth Anniversary 1 Which below isn’t our brand A R T 2 10 Co…" at bounding box center [61, 421] width 122 height 674
click at [55, 285] on div "SellerX 五周年 Happy Fifth Anniversary 1 Which below isn’t our brand A R T 2 10 Co…" at bounding box center [61, 421] width 122 height 674
click at [97, 68] on button "Add slide" at bounding box center [61, 71] width 105 height 26
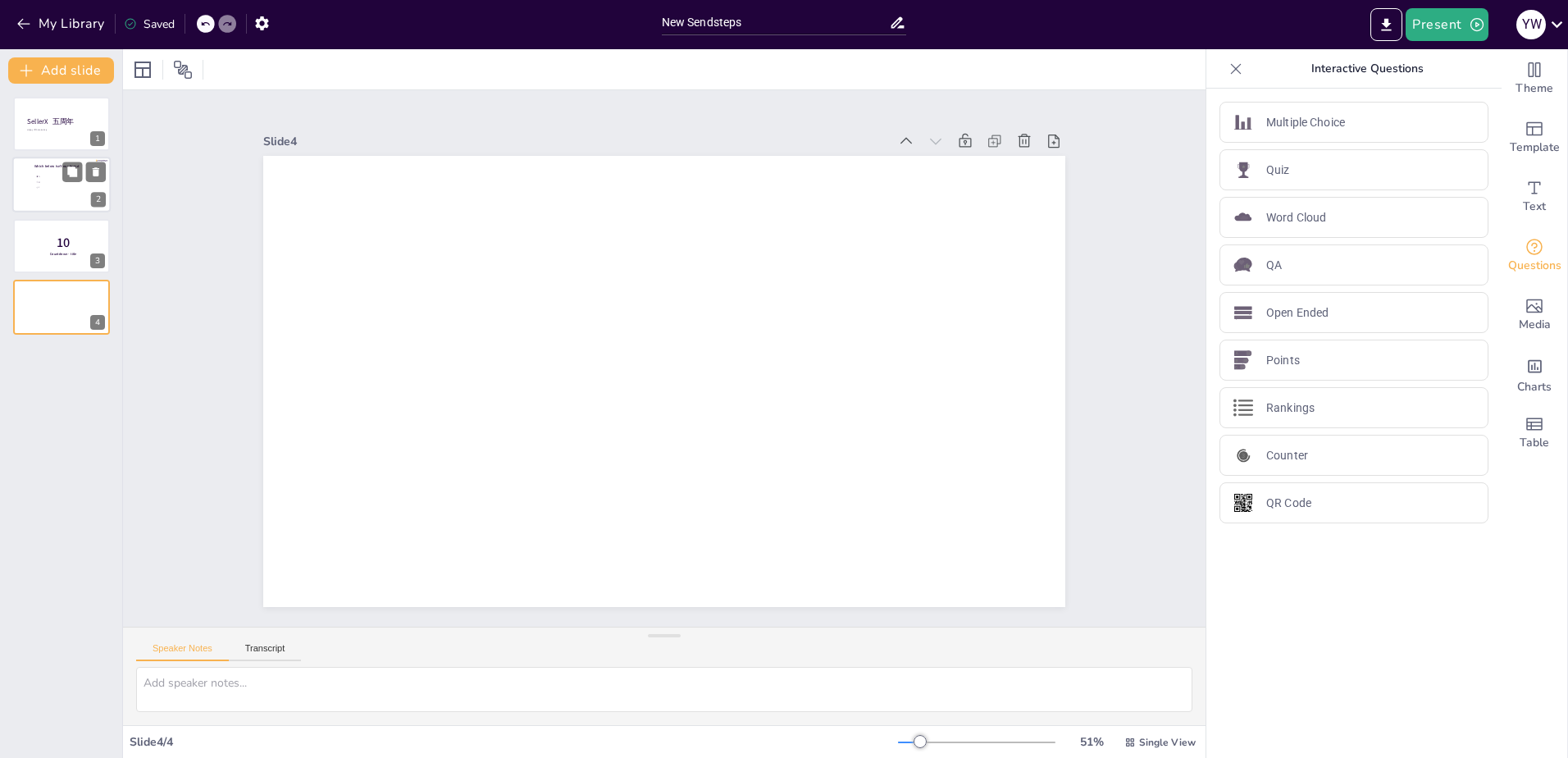
click at [59, 183] on span "R" at bounding box center [62, 182] width 46 height 2
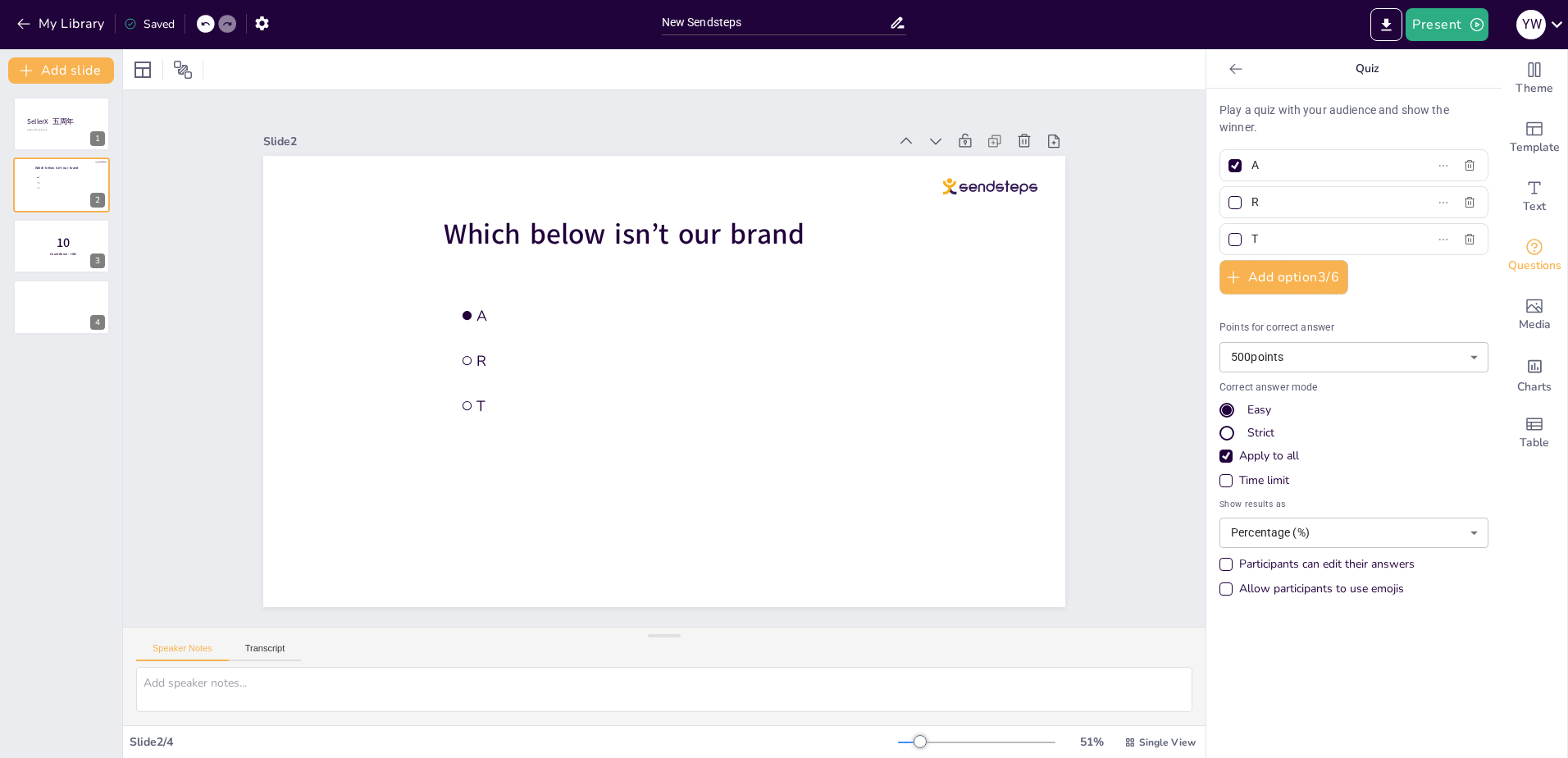
click at [54, 154] on div "SellerX 五周年 Happy Fifth Anniversary 1 Which below isn’t our brand A R T 2 10 Co…" at bounding box center [61, 215] width 122 height 238
click at [74, 73] on button "Add slide" at bounding box center [61, 71] width 105 height 26
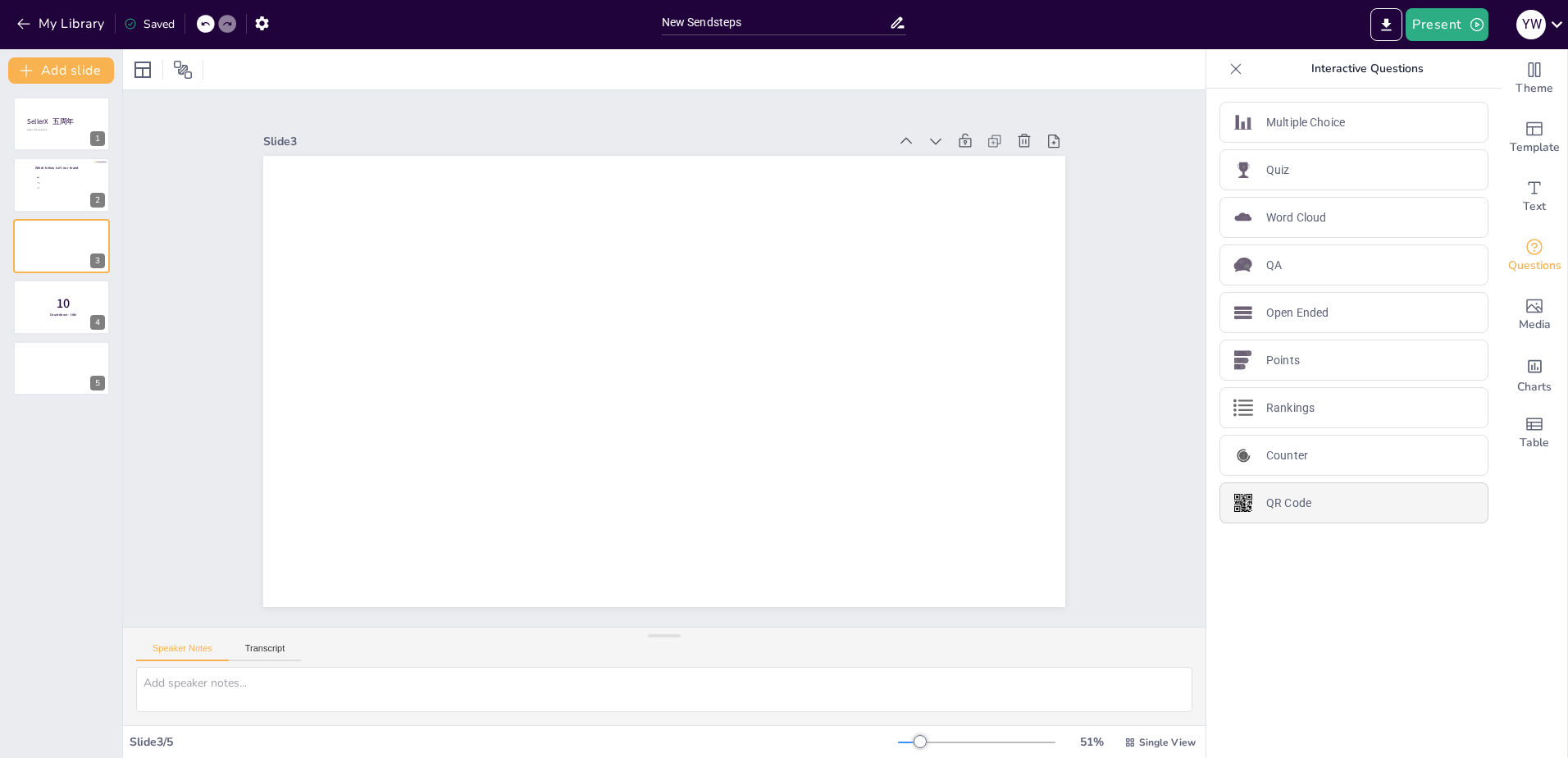
click at [1304, 509] on div "QR Code" at bounding box center [1354, 502] width 269 height 41
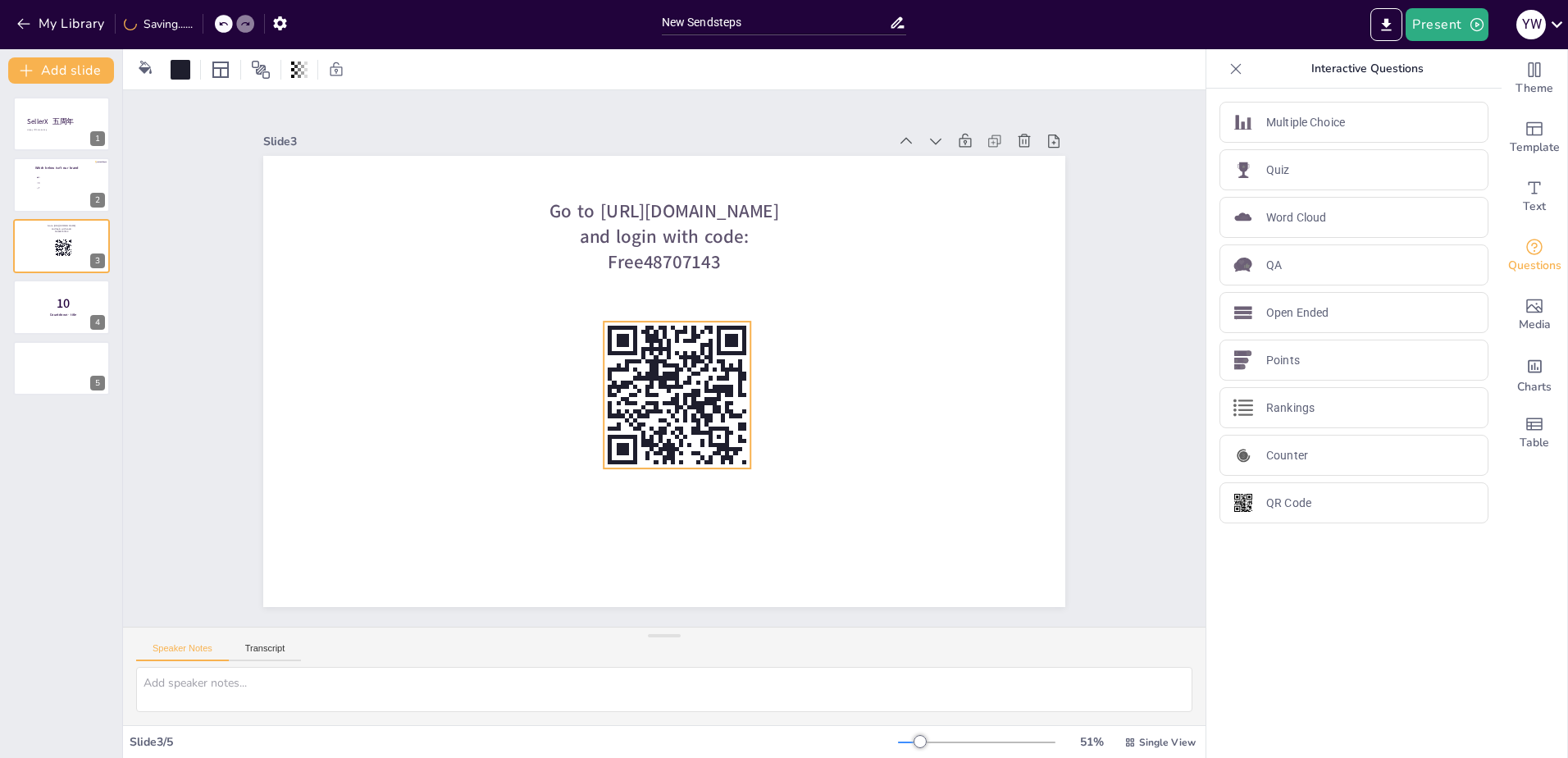
drag, startPoint x: 388, startPoint y: 275, endPoint x: 710, endPoint y: 389, distance: 341.6
click at [710, 389] on rect at bounding box center [633, 382] width 185 height 185
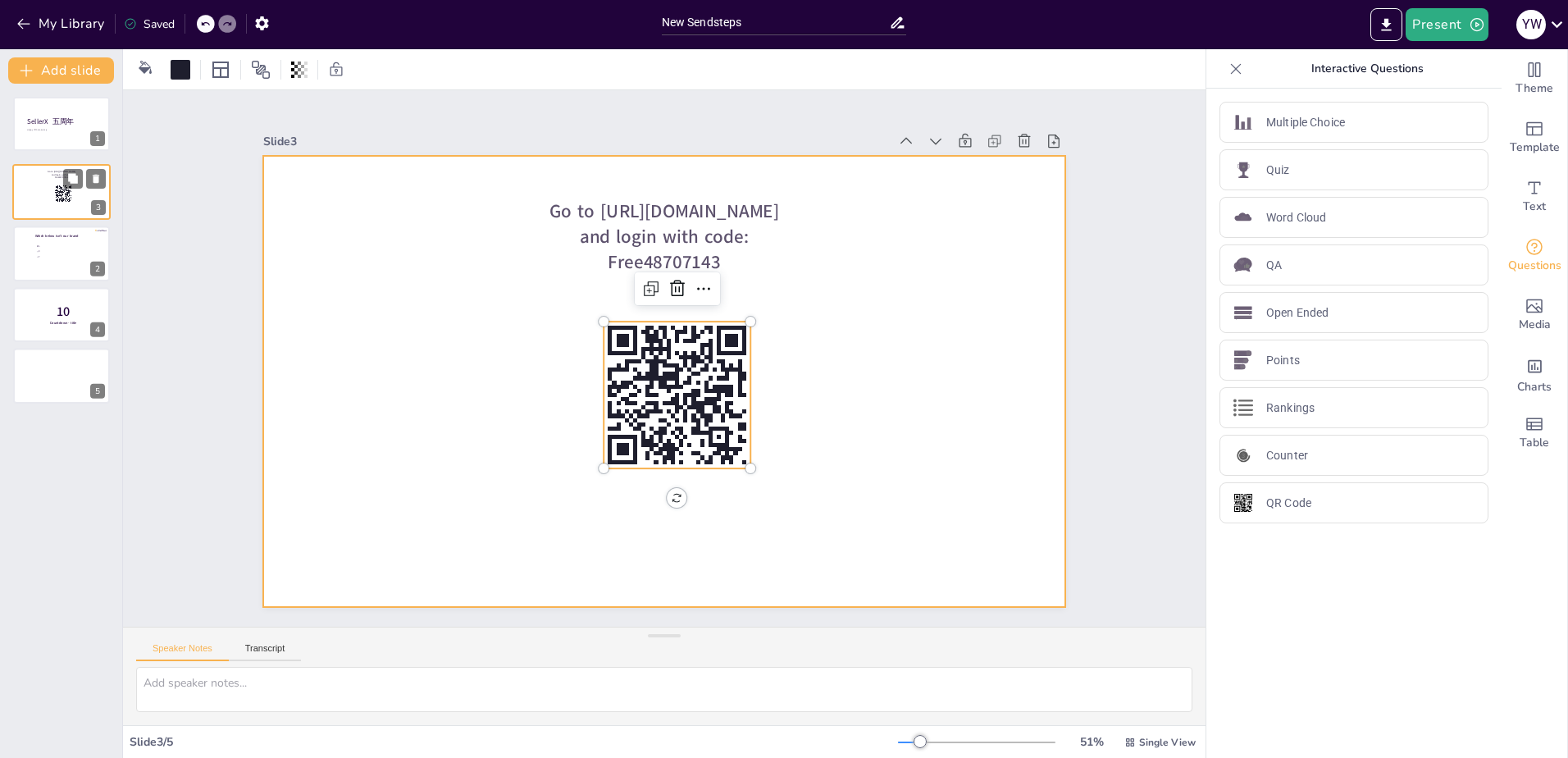
drag, startPoint x: 54, startPoint y: 242, endPoint x: 51, endPoint y: 180, distance: 62.1
click at [51, 165] on div "Go to [URL][DOMAIN_NAME] and login with code: Free48707143" at bounding box center [61, 165] width 96 height 0
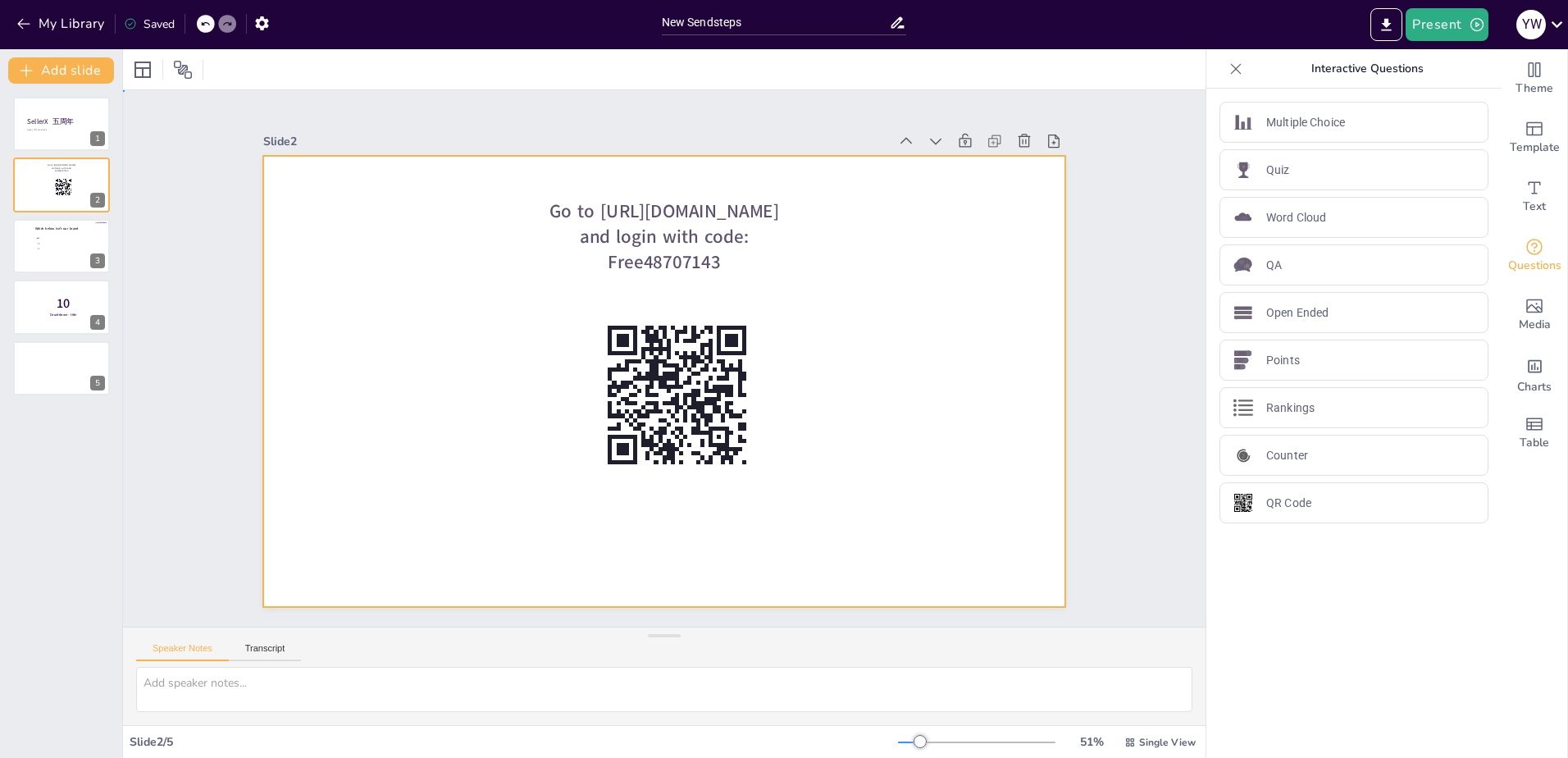
click at [860, 341] on div at bounding box center [656, 336] width 902 height 677
click at [43, 246] on li "T" at bounding box center [59, 248] width 49 height 5
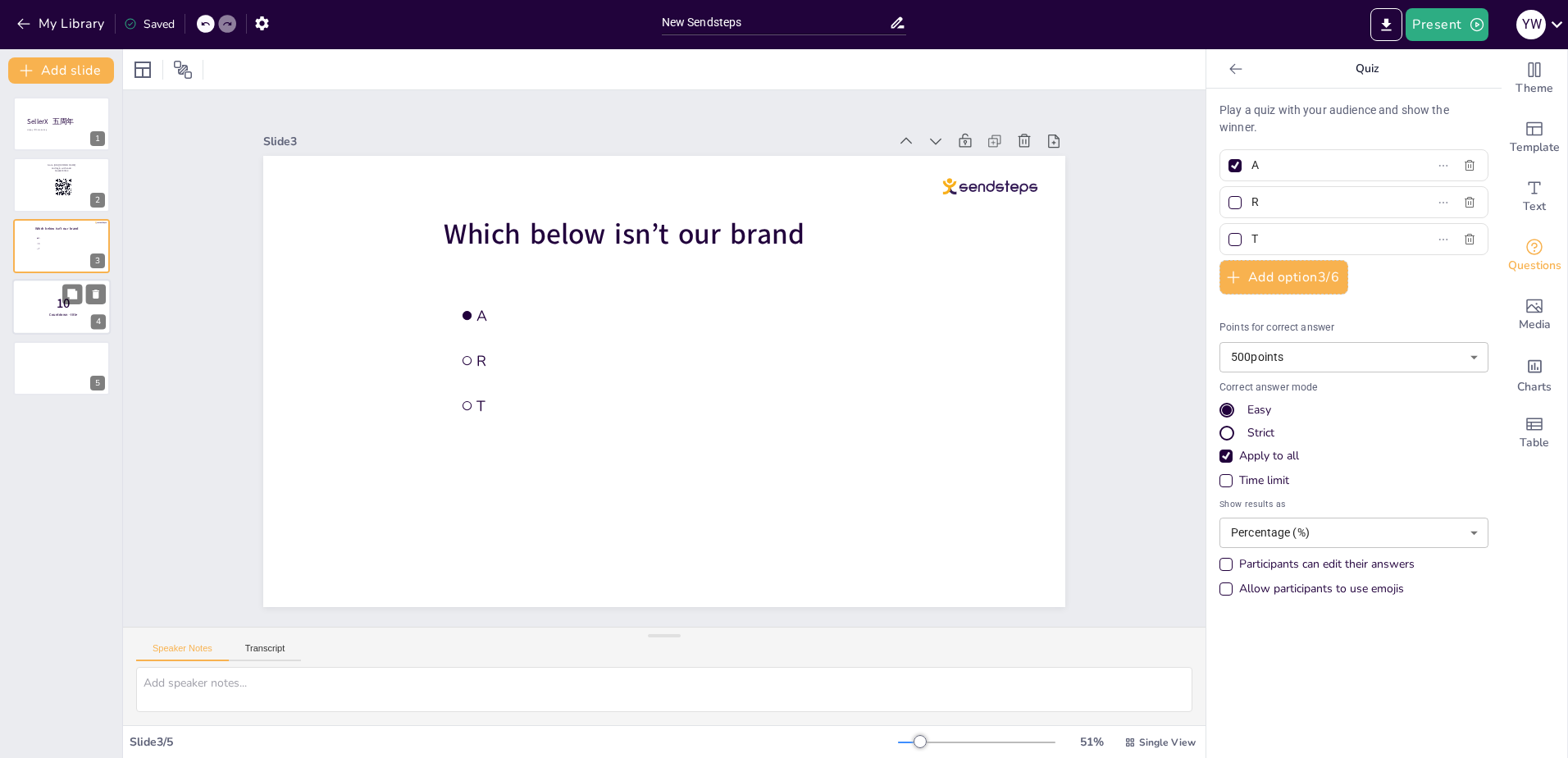
click at [54, 304] on p "10" at bounding box center [64, 303] width 44 height 18
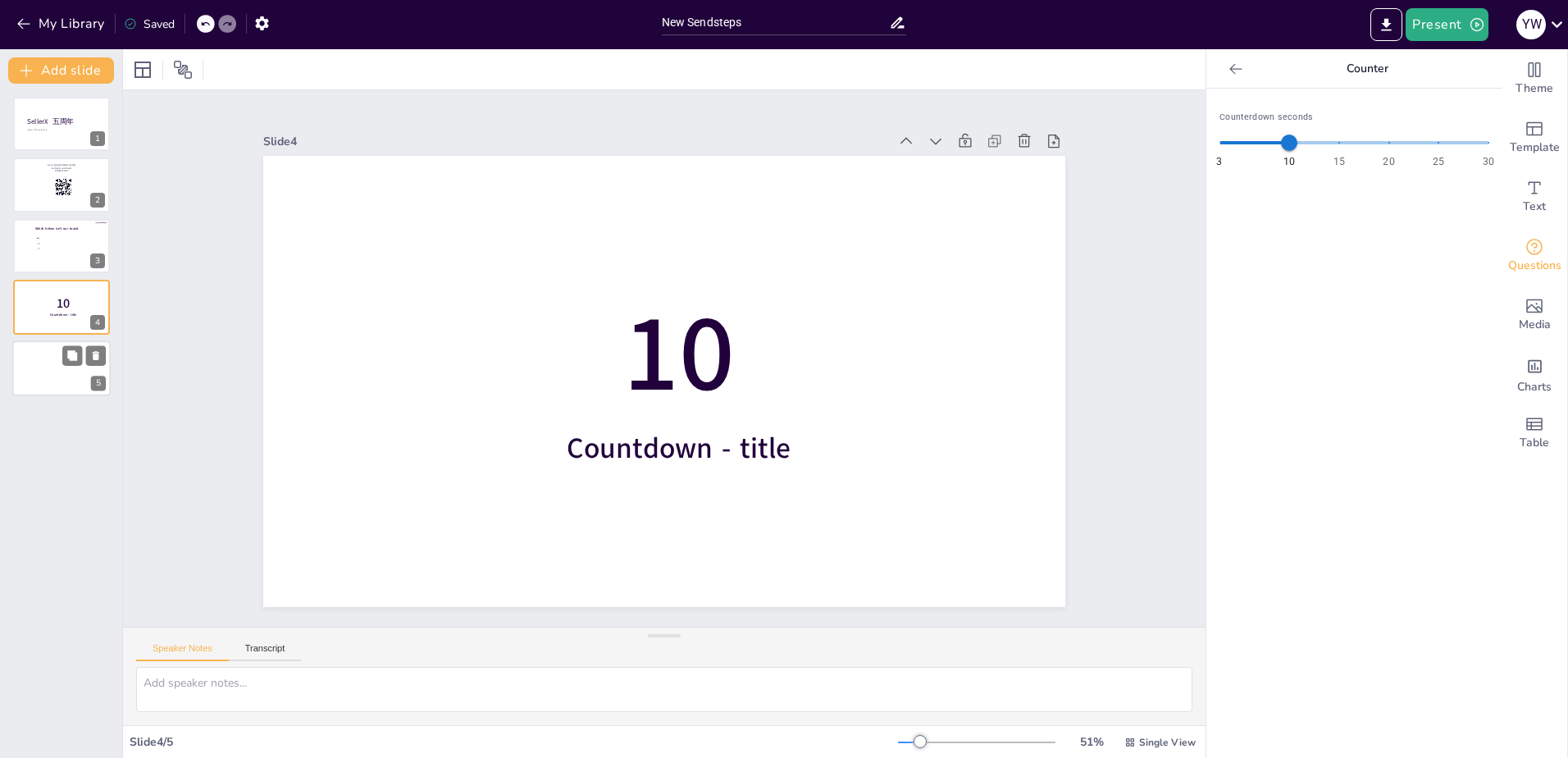
click at [57, 365] on div at bounding box center [61, 368] width 98 height 56
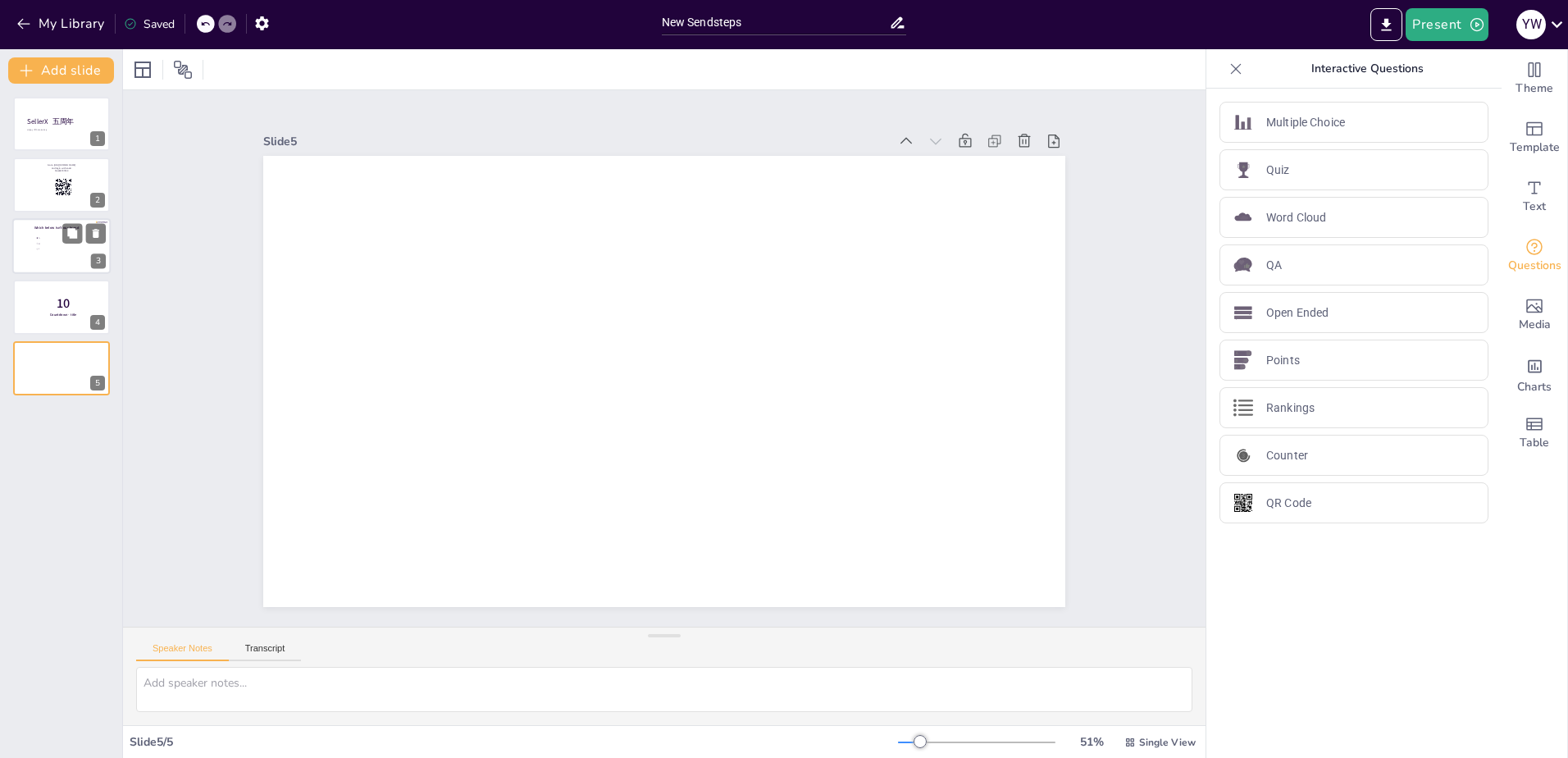
click at [59, 252] on ul "A R T" at bounding box center [59, 244] width 49 height 16
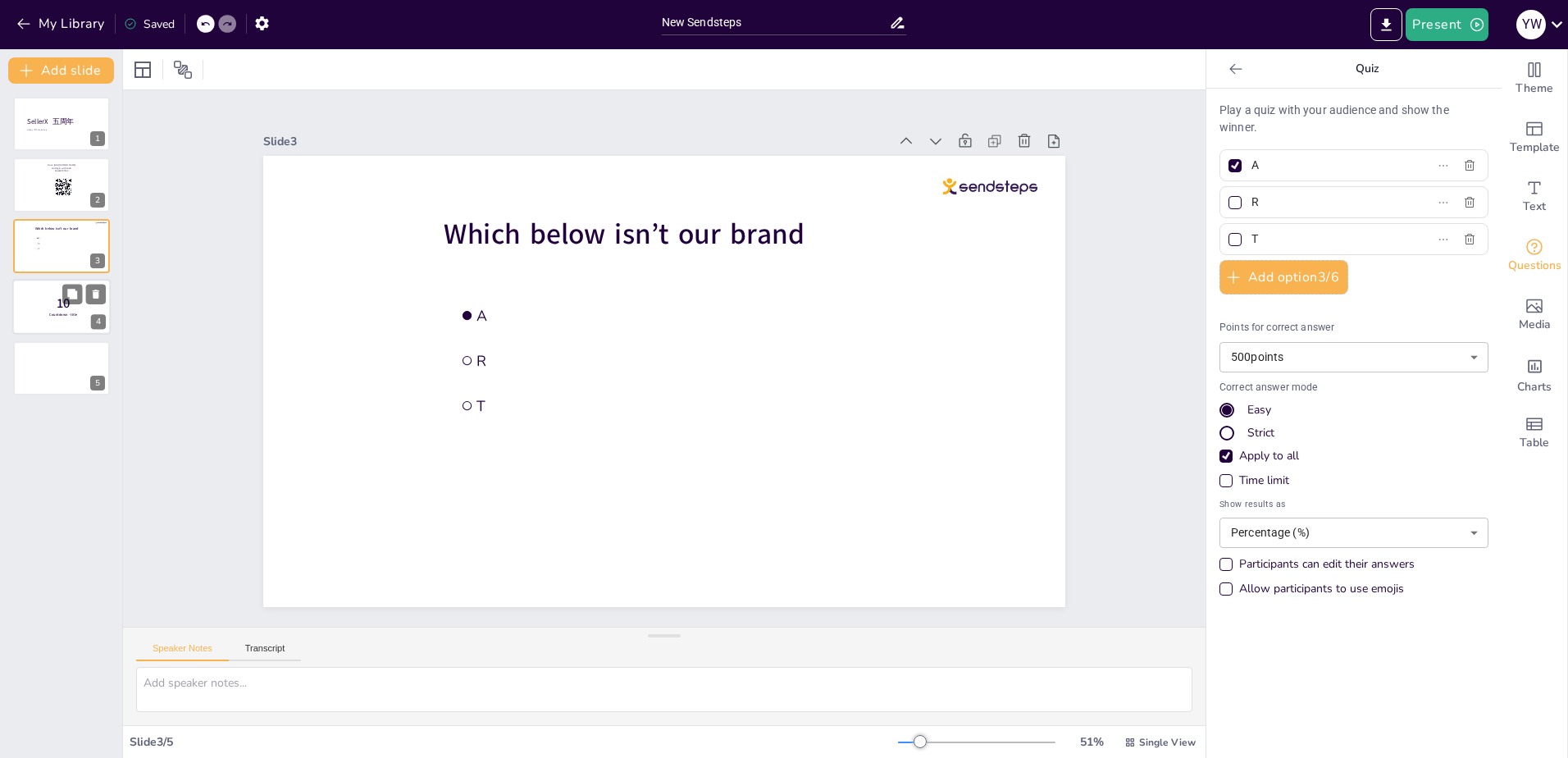
click at [64, 322] on div at bounding box center [61, 306] width 98 height 56
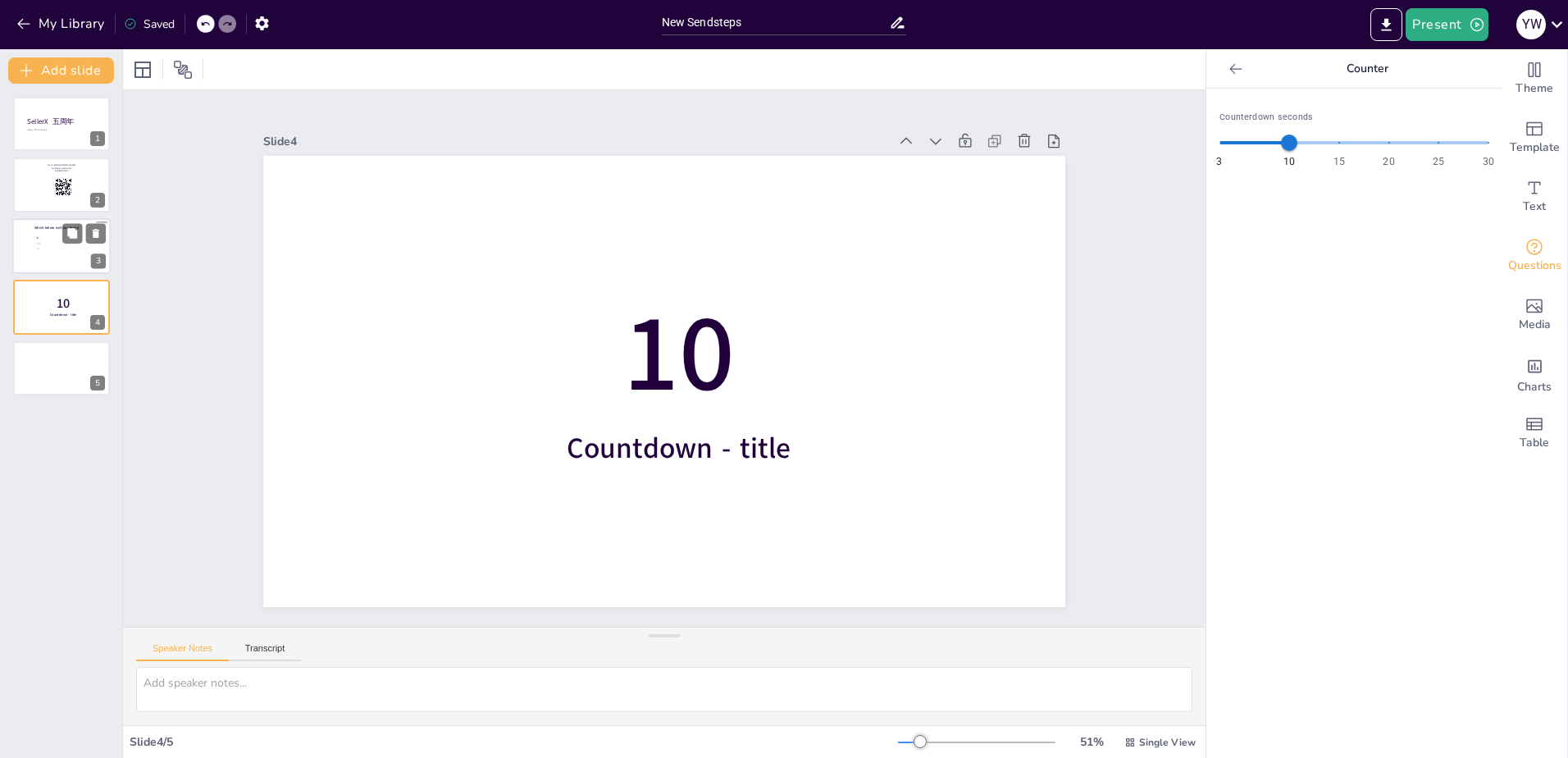
click at [50, 256] on div at bounding box center [61, 246] width 98 height 56
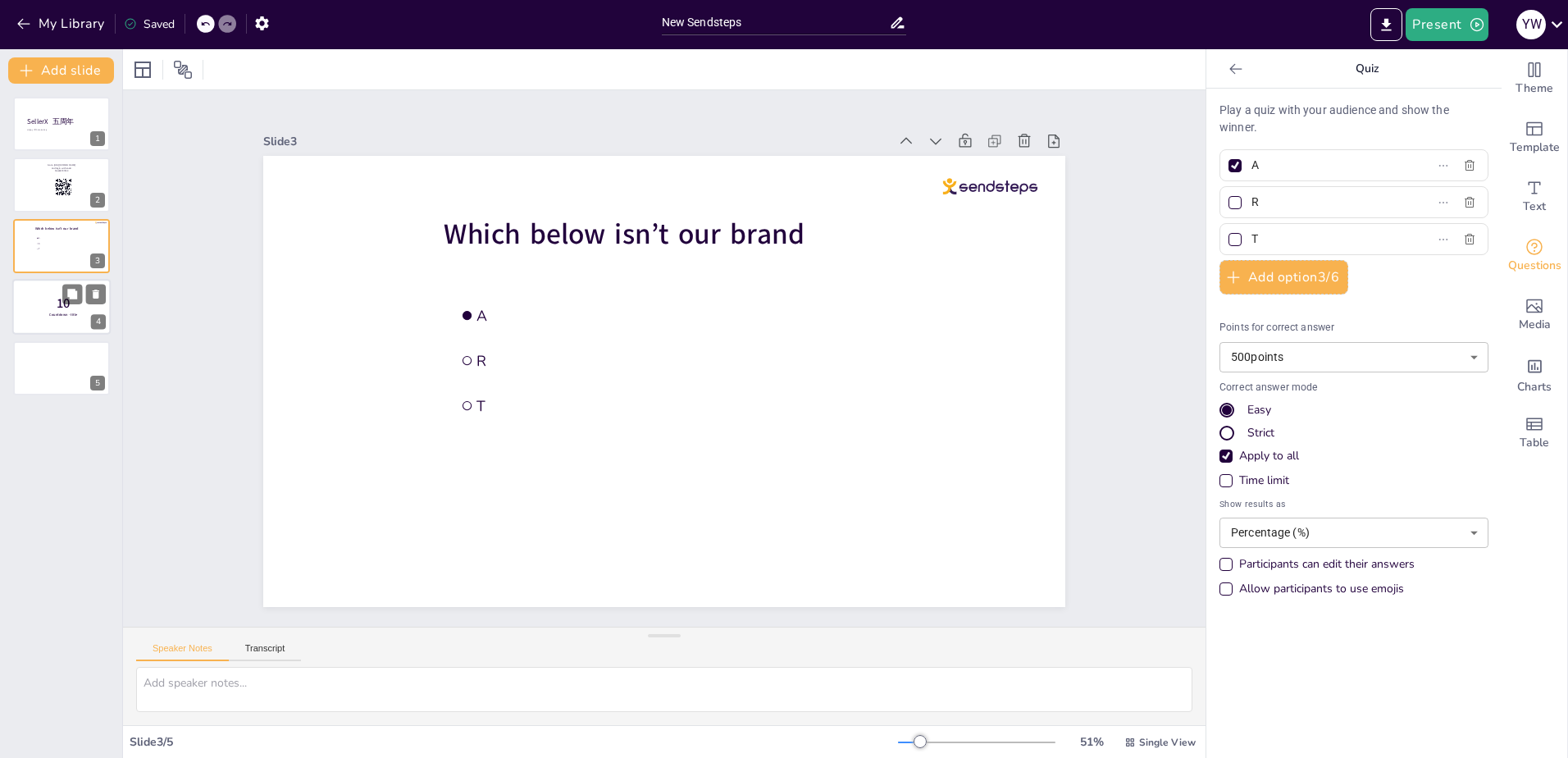
click at [49, 300] on p "10" at bounding box center [64, 303] width 44 height 18
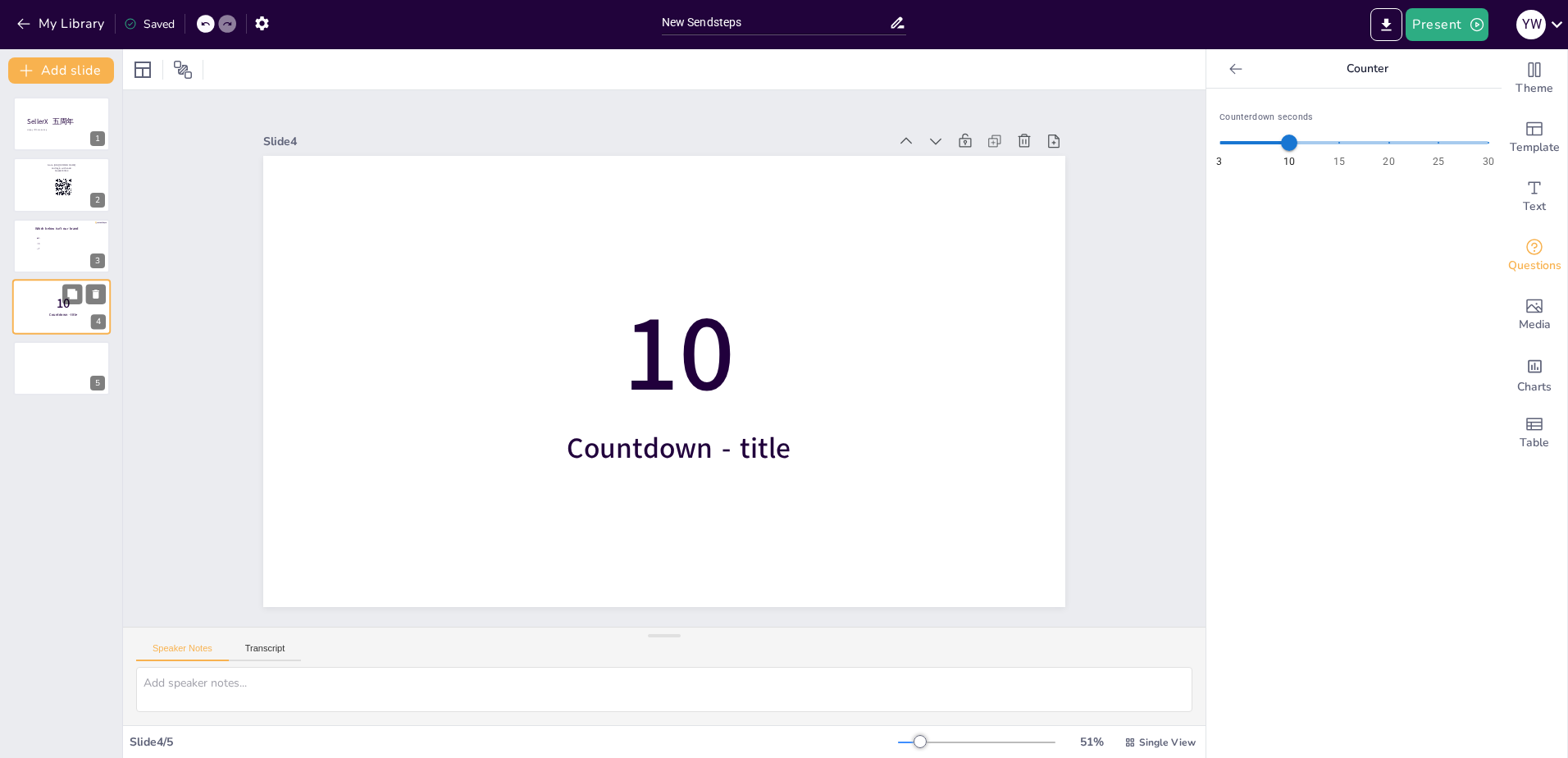
click at [49, 334] on div "10 Countdown - title 4" at bounding box center [61, 306] width 98 height 56
click at [55, 362] on div at bounding box center [61, 368] width 98 height 56
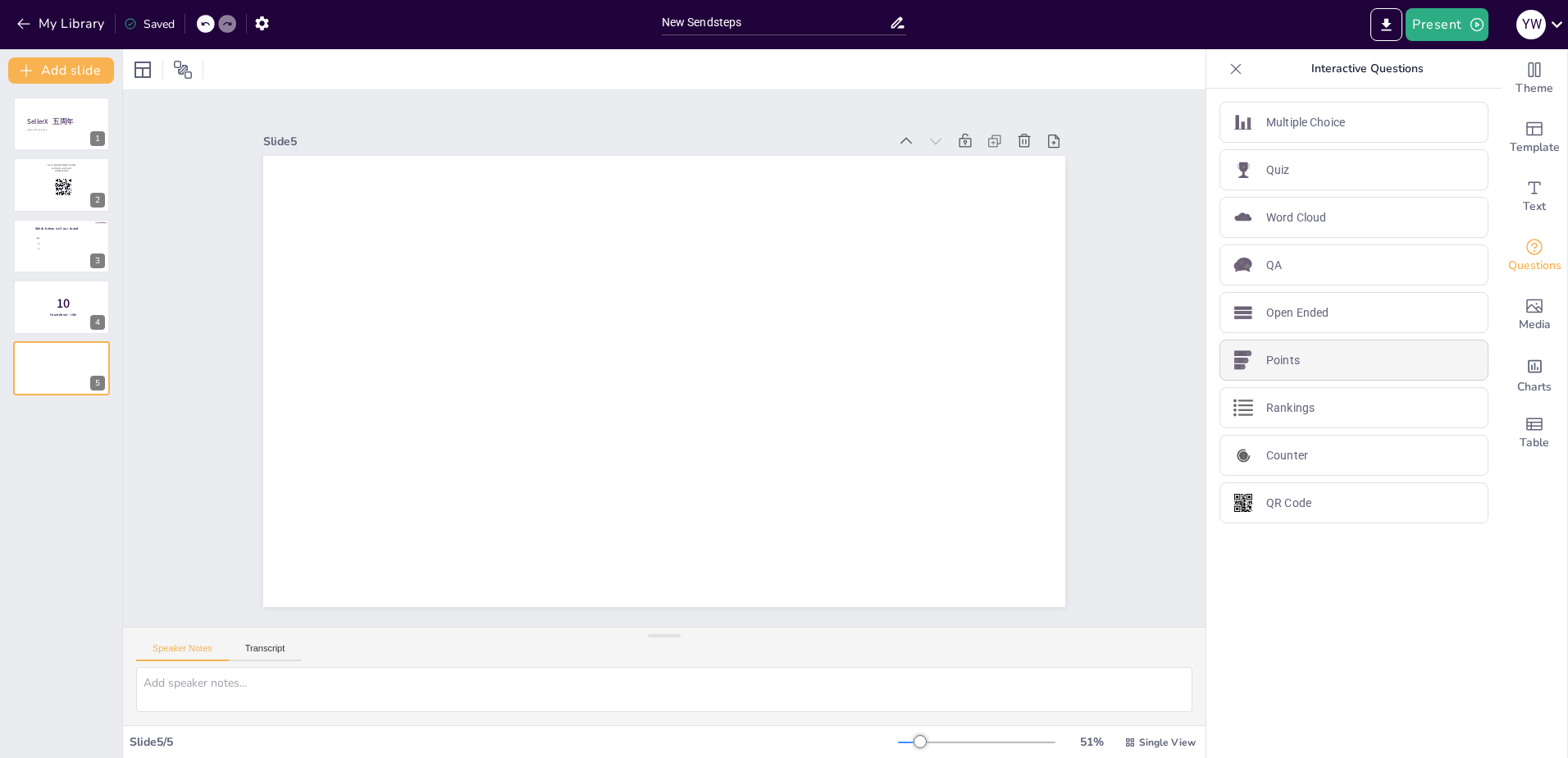
click at [1380, 373] on div "Points" at bounding box center [1354, 360] width 269 height 41
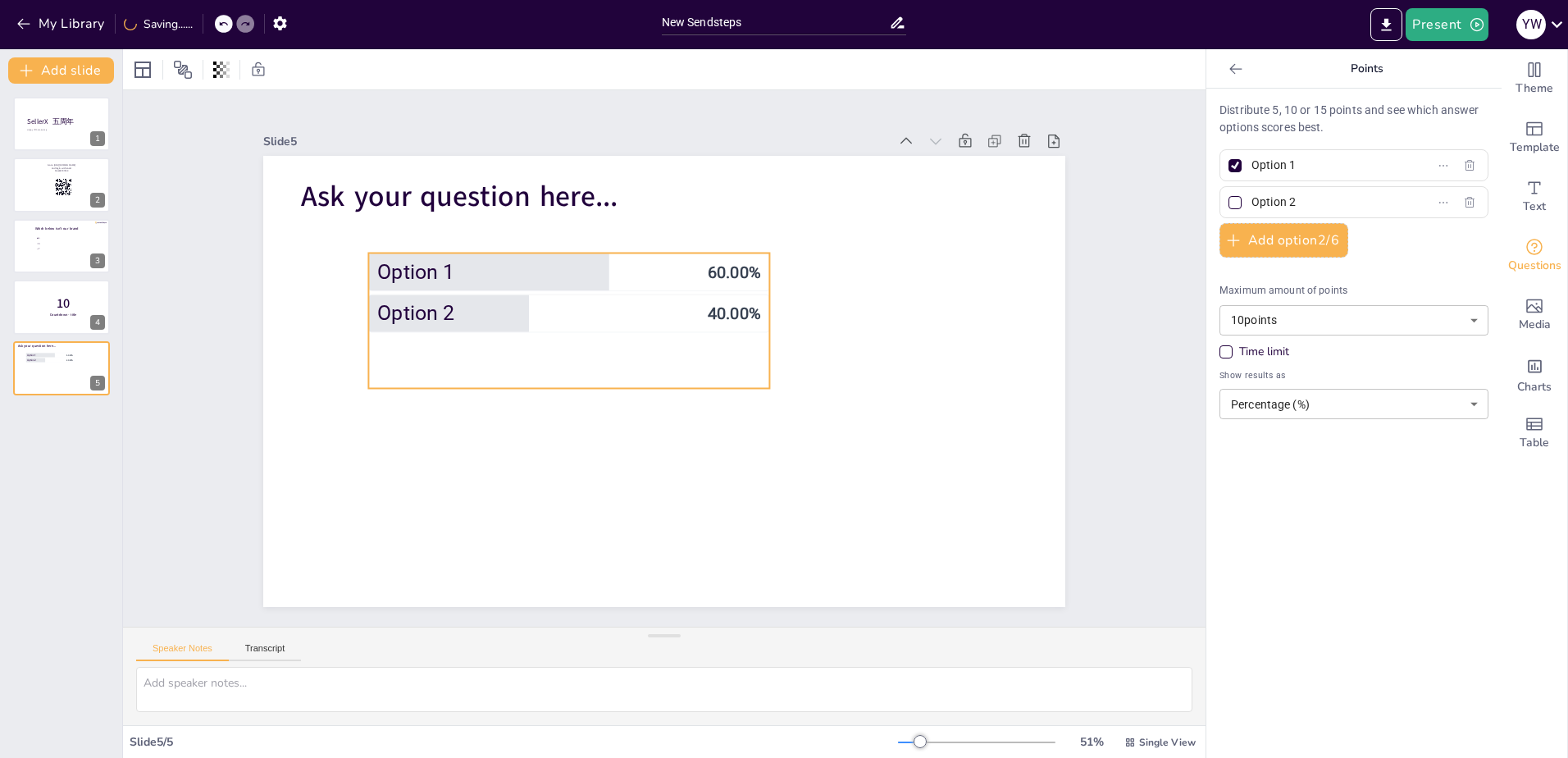
drag, startPoint x: 598, startPoint y: 326, endPoint x: 595, endPoint y: 353, distance: 27.2
click at [595, 353] on ul "Option 1 60.00 % Option 2 40.00 %" at bounding box center [751, 303] width 345 height 404
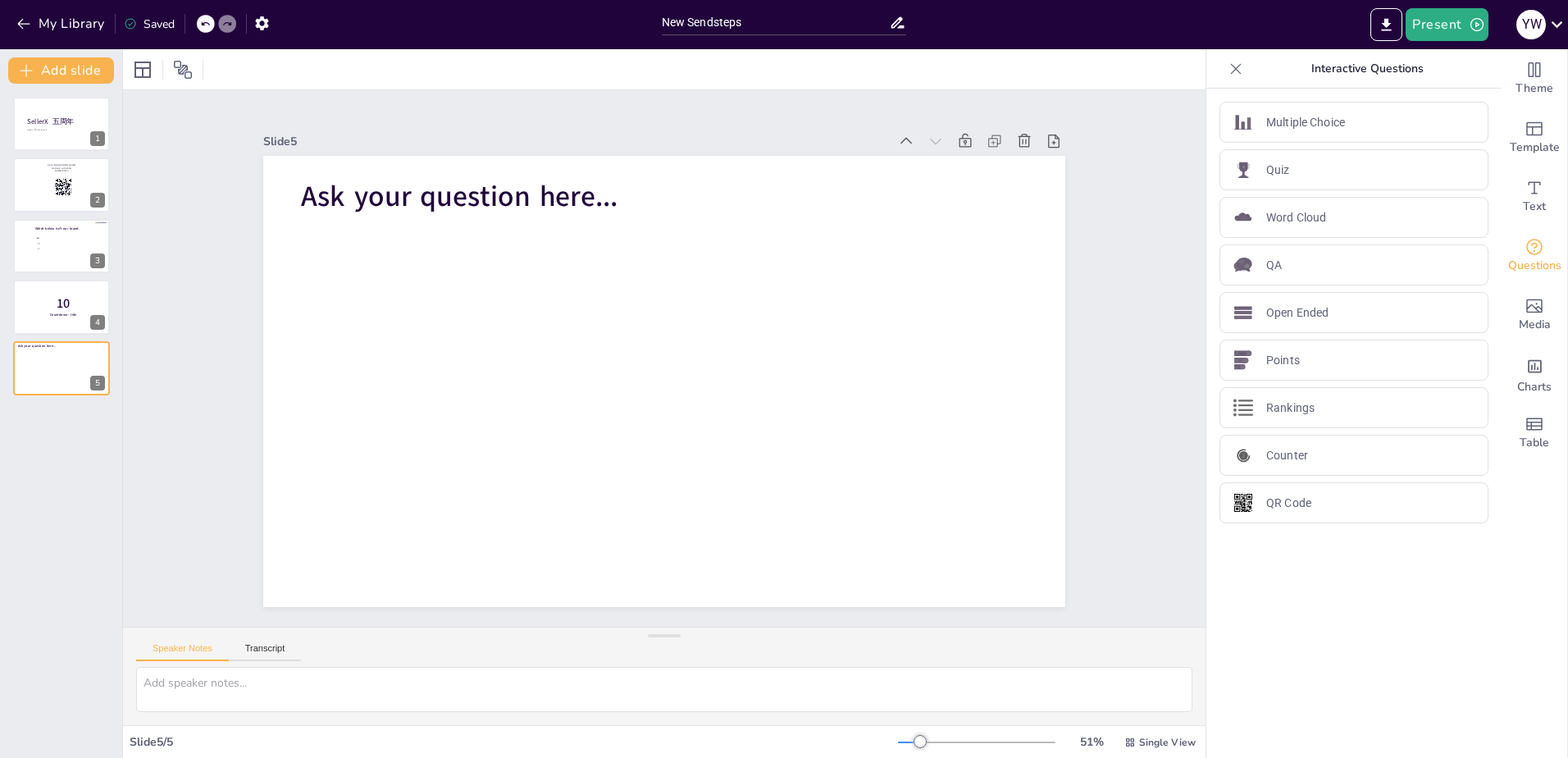
click at [47, 279] on div "SellerX 五周年 Happy Fifth Anniversary 1 Go to [URL][DOMAIN_NAME] and login with c…" at bounding box center [61, 246] width 122 height 298
click at [49, 255] on div at bounding box center [61, 246] width 98 height 56
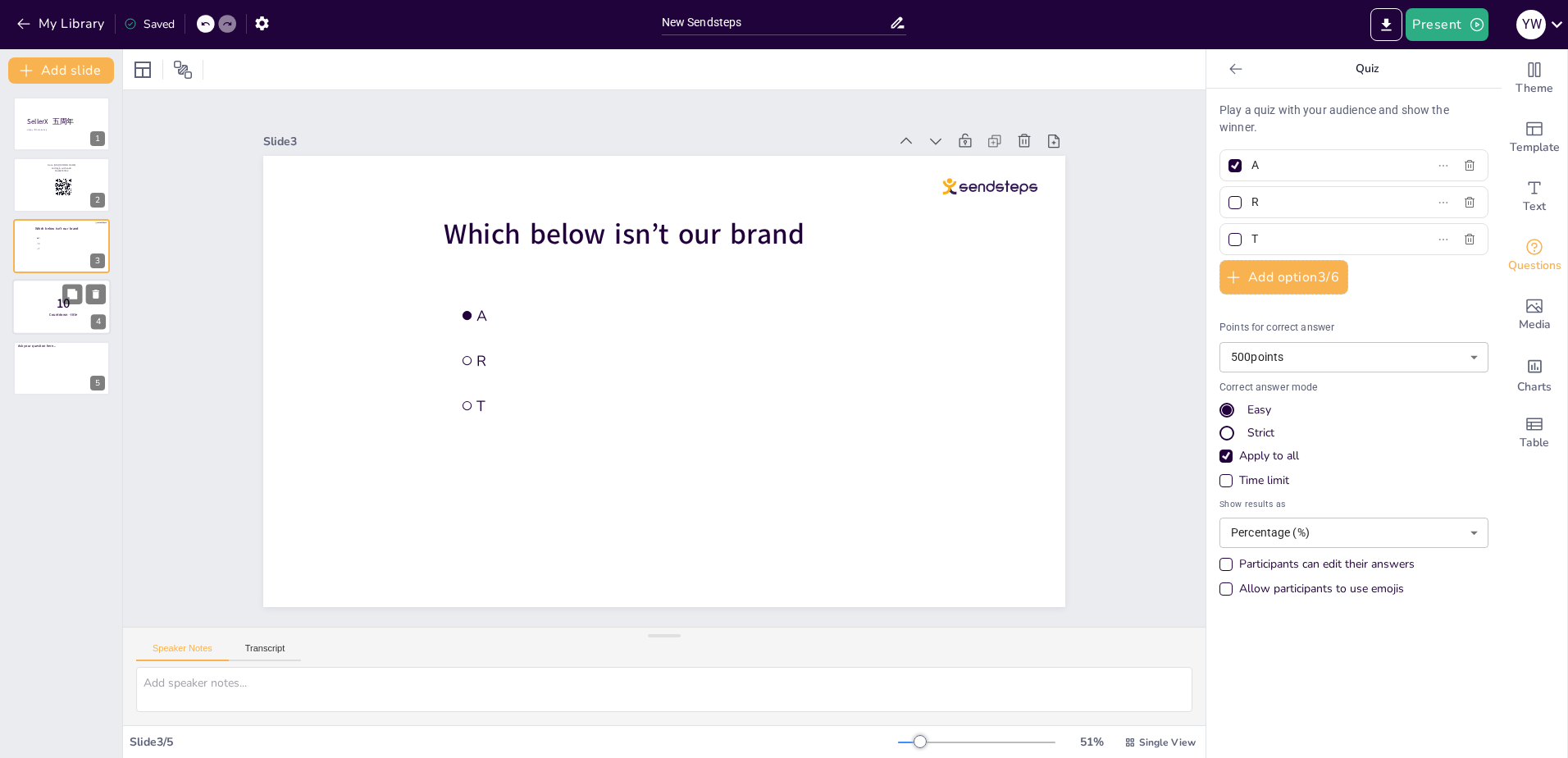
click at [57, 298] on span "10" at bounding box center [64, 303] width 14 height 18
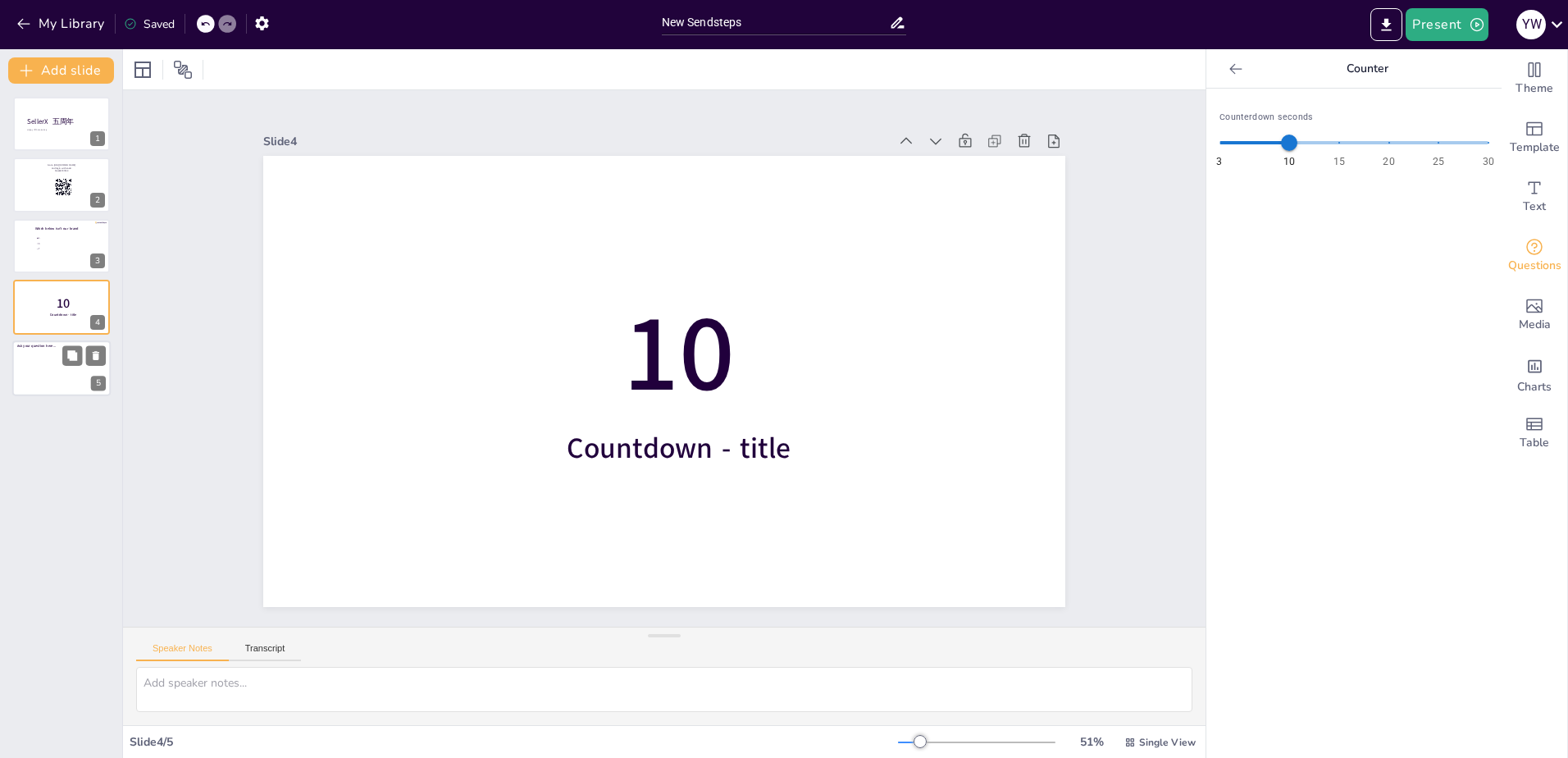
click at [57, 356] on div at bounding box center [61, 368] width 98 height 56
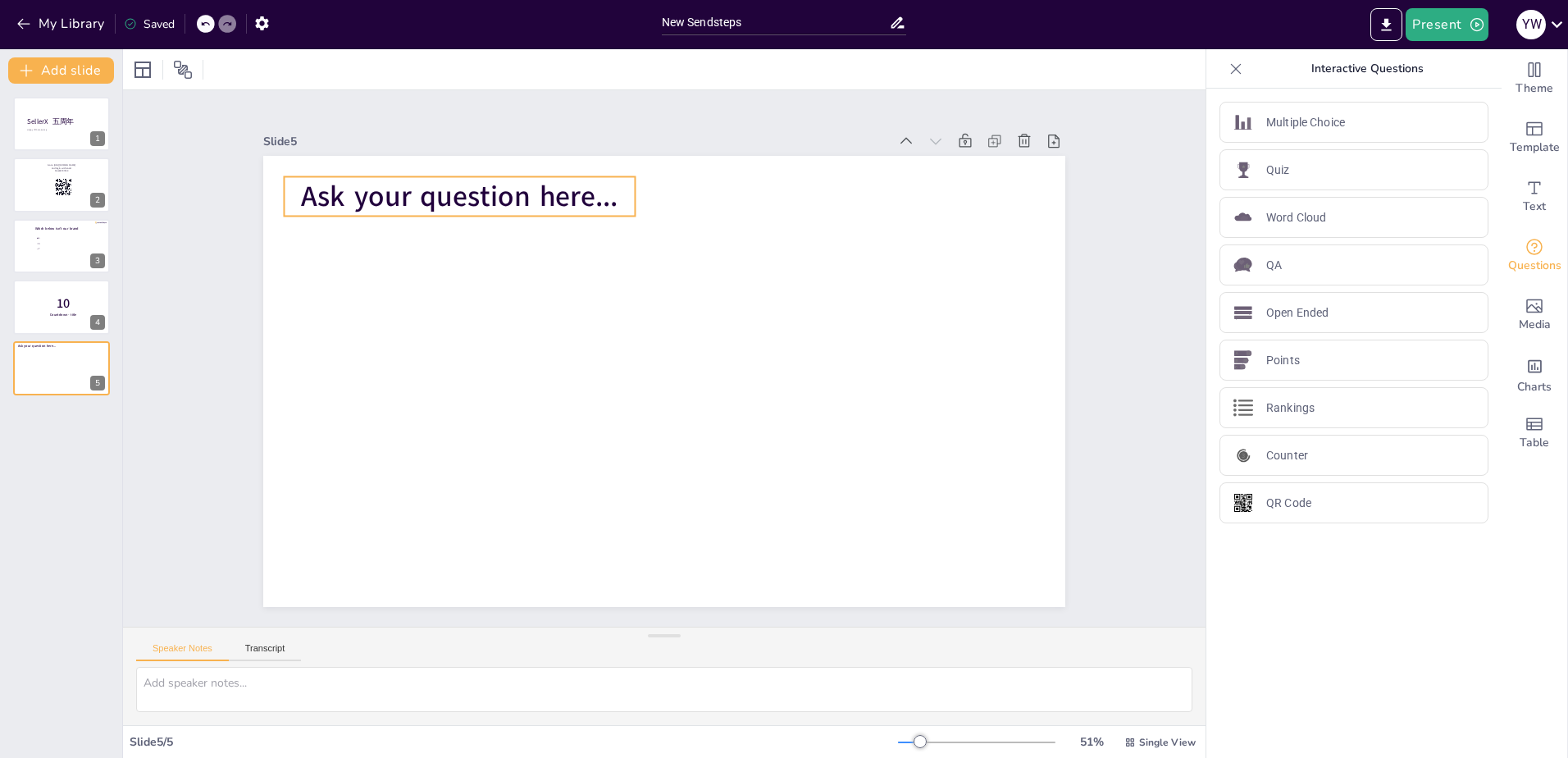
click at [491, 177] on span "Ask your question here..." at bounding box center [519, 140] width 313 height 134
click at [494, 185] on span "Ask your question here..." at bounding box center [497, 157] width 317 height 104
click at [494, 185] on span "Ask your question here..." at bounding box center [477, 176] width 319 height 73
click at [1319, 471] on div "Counter" at bounding box center [1354, 455] width 269 height 41
type input "68"
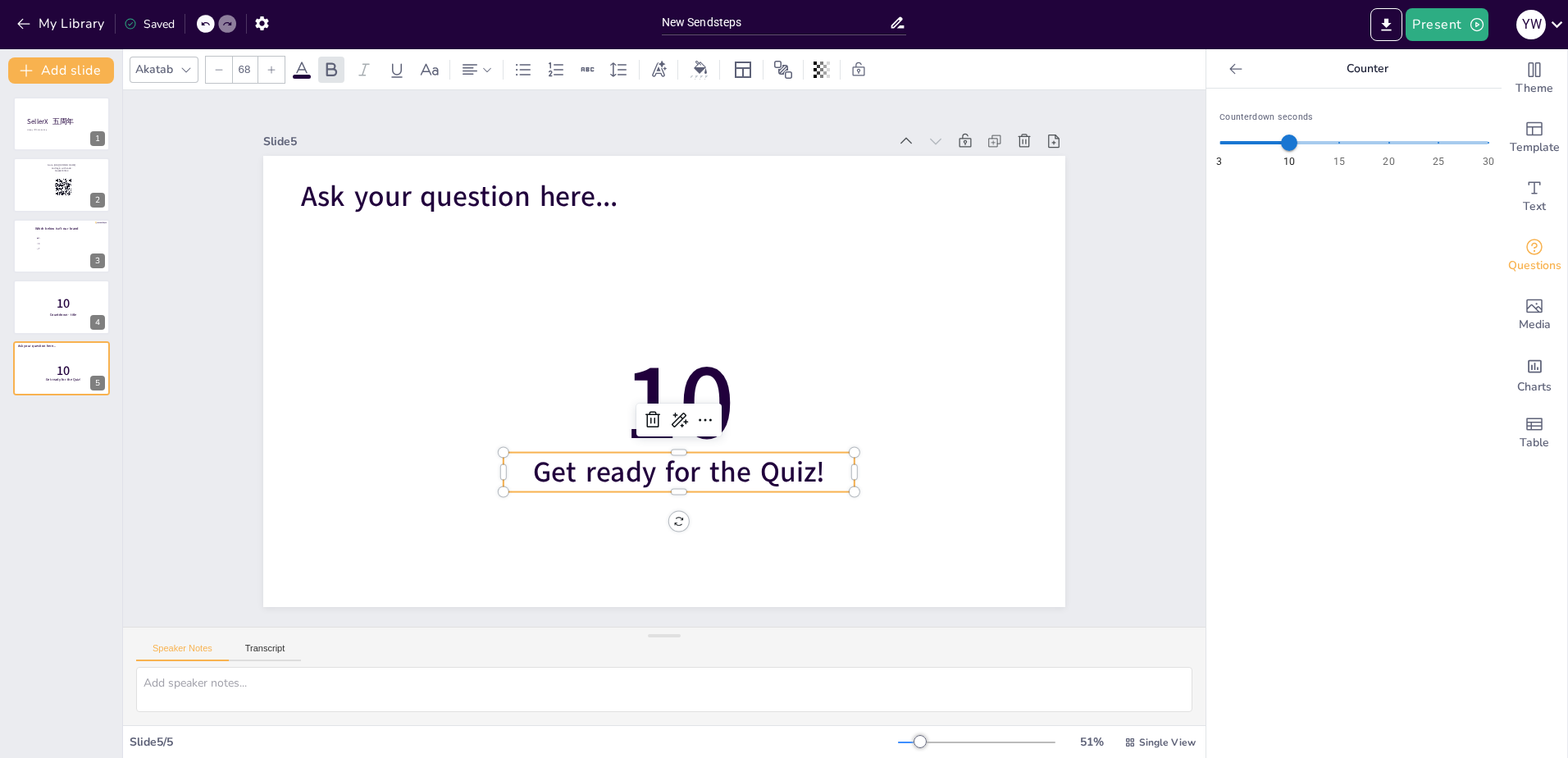
click at [1230, 68] on icon at bounding box center [1236, 69] width 12 height 11
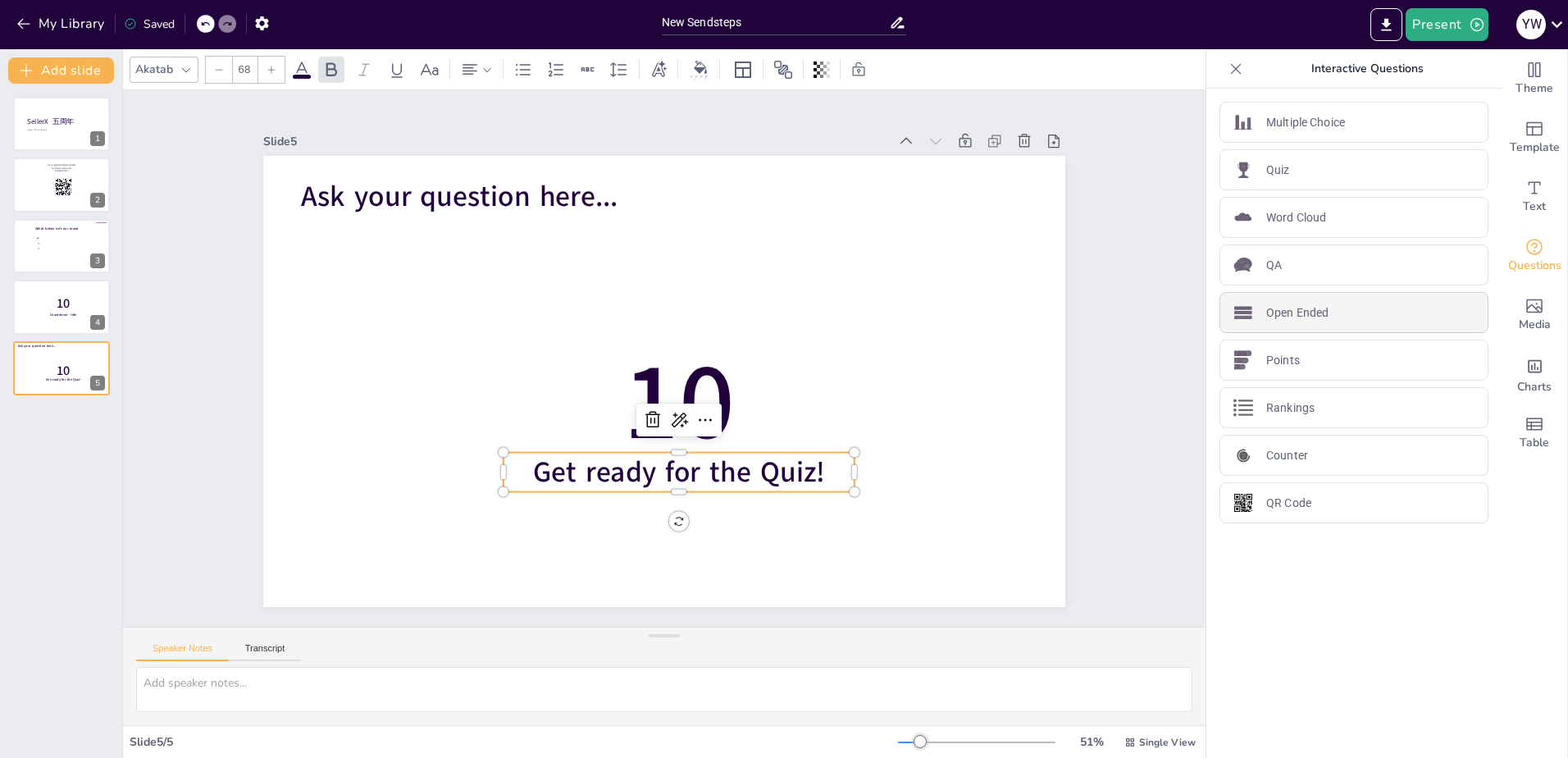
click at [1329, 326] on div "Open Ended" at bounding box center [1354, 312] width 269 height 41
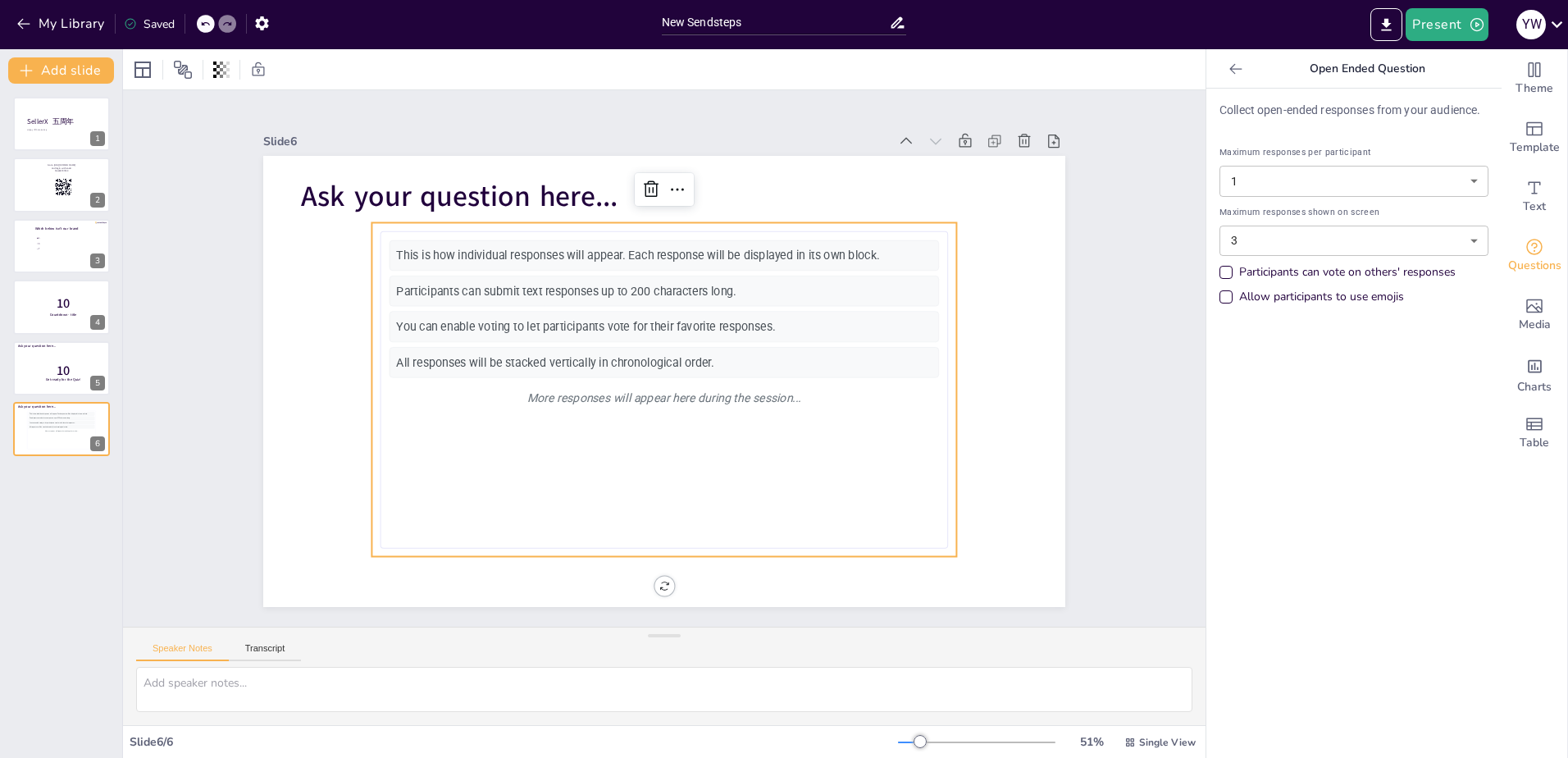
click at [1234, 74] on div at bounding box center [1236, 69] width 26 height 26
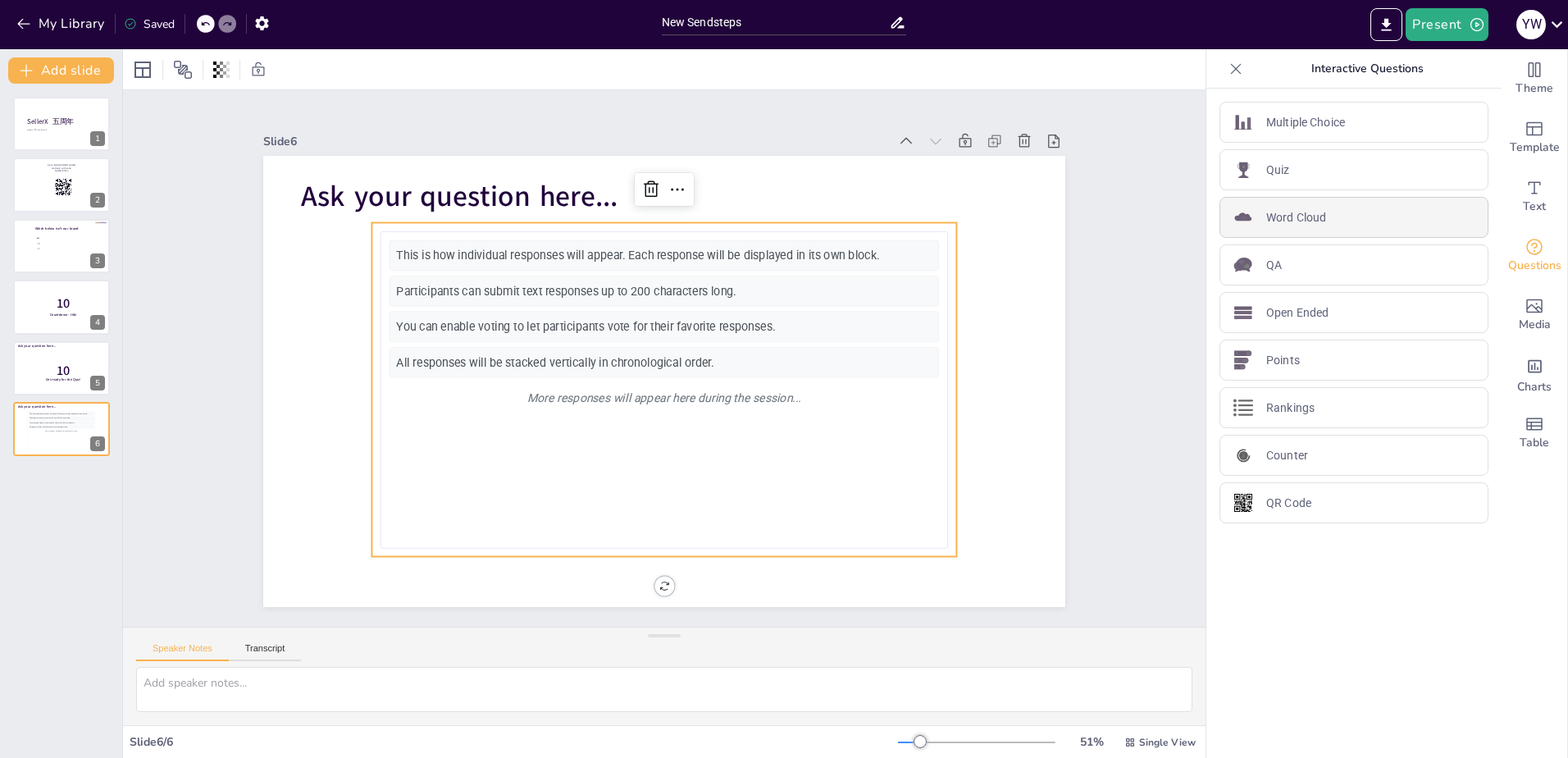
click at [1280, 220] on p "Word Cloud" at bounding box center [1297, 217] width 60 height 17
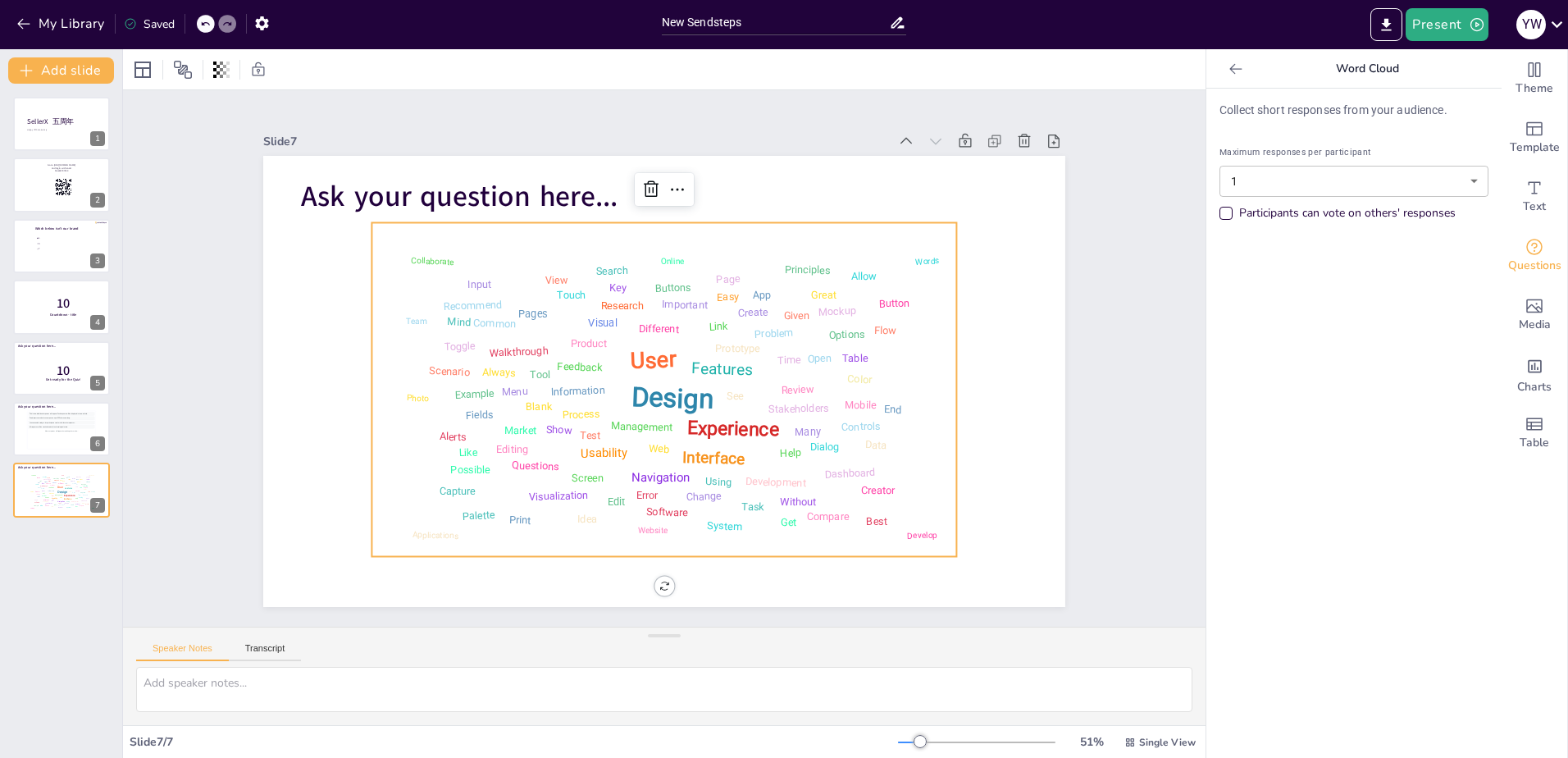
click at [1228, 63] on icon at bounding box center [1236, 69] width 16 height 16
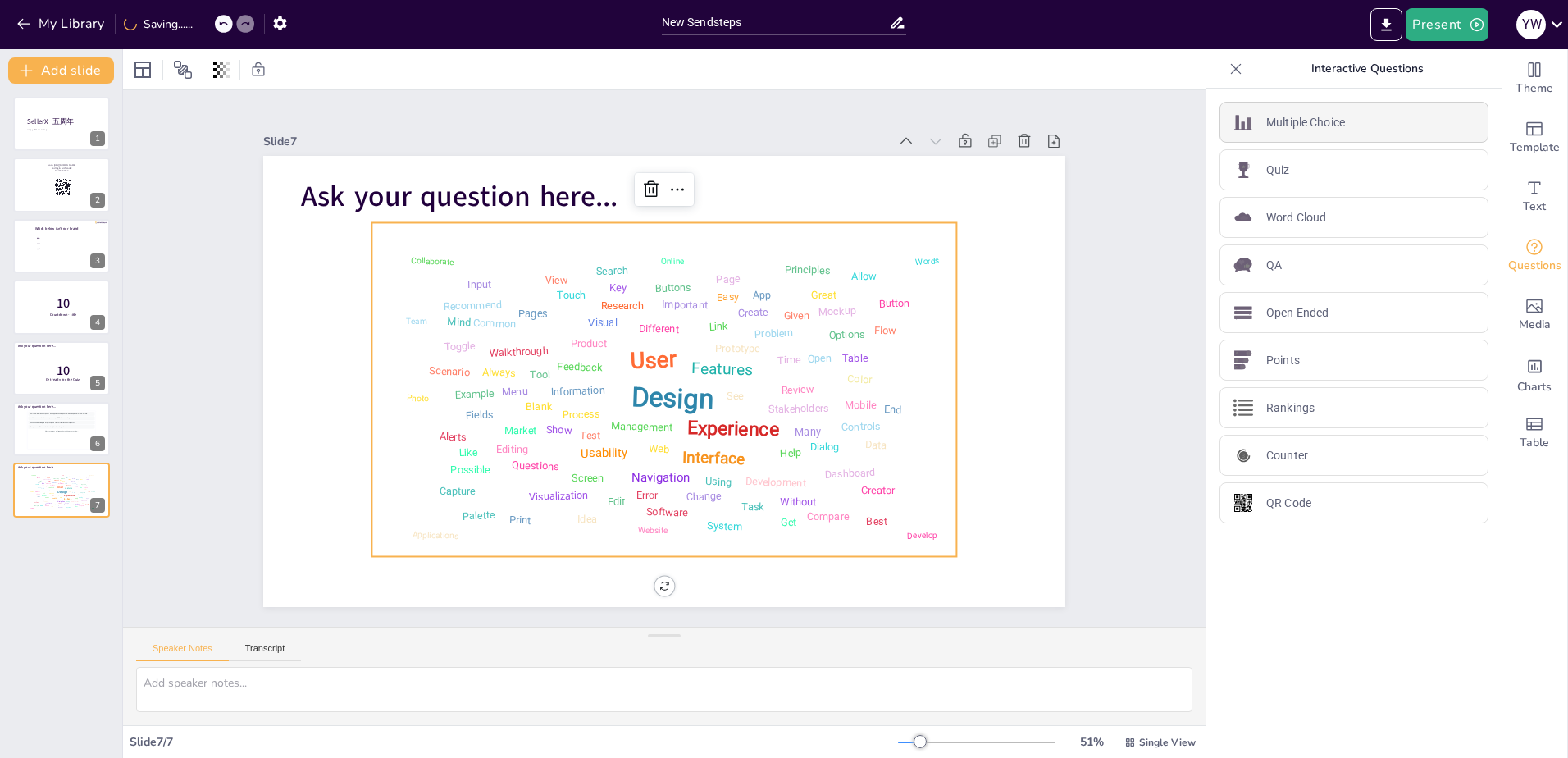
click at [1240, 129] on img at bounding box center [1244, 122] width 20 height 20
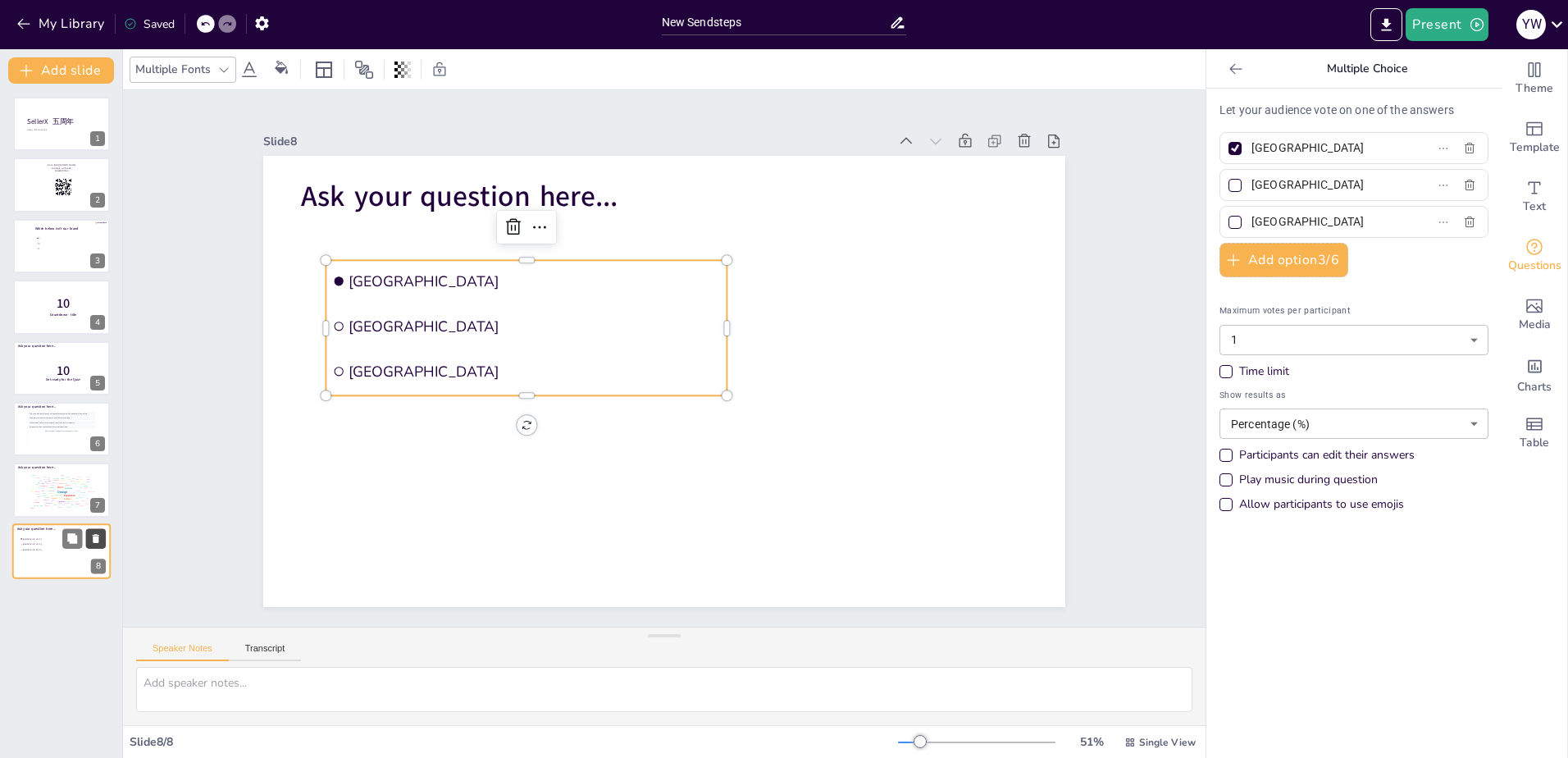
click at [88, 538] on button at bounding box center [96, 538] width 20 height 20
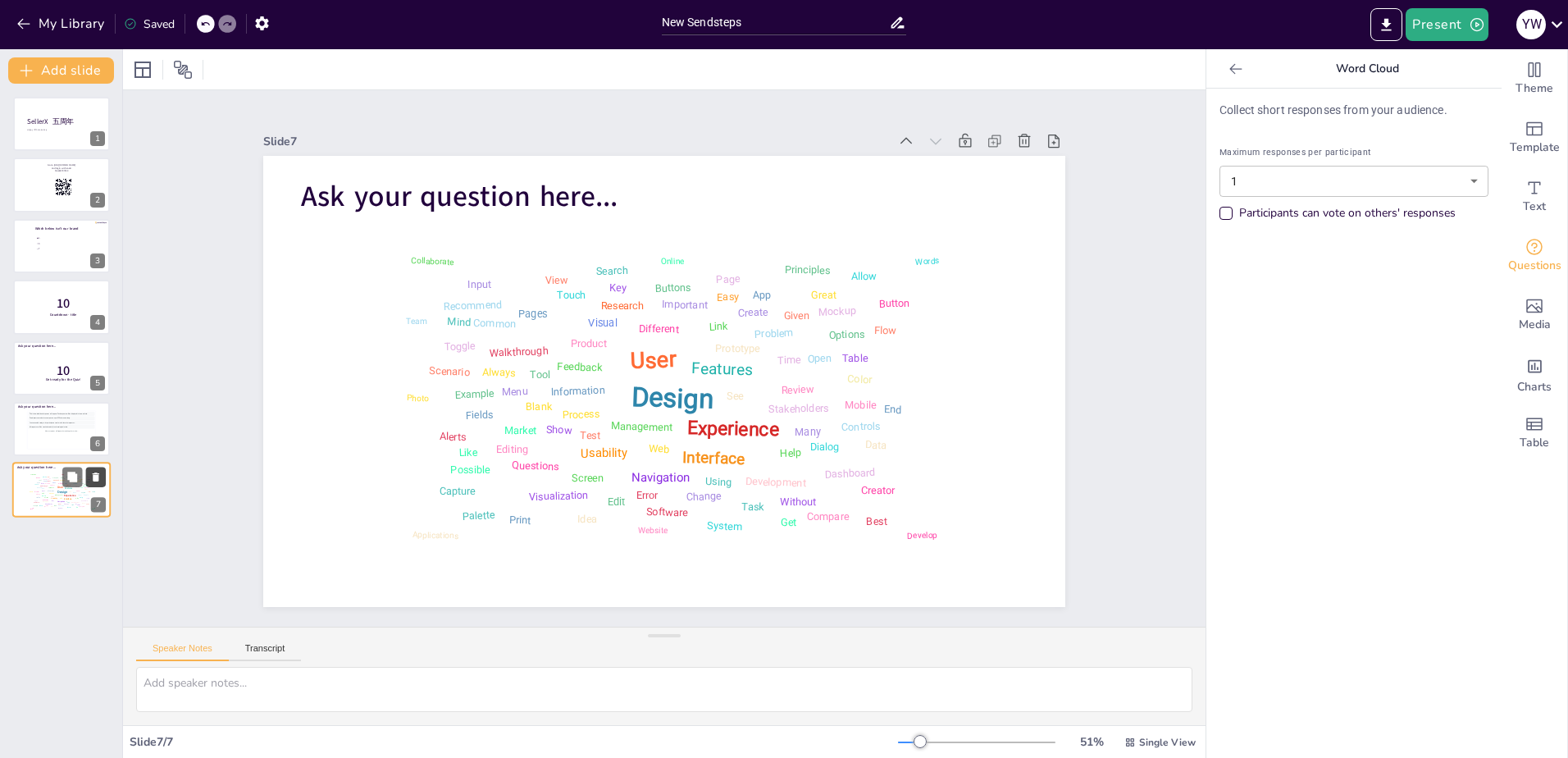
click at [93, 480] on icon at bounding box center [95, 477] width 7 height 9
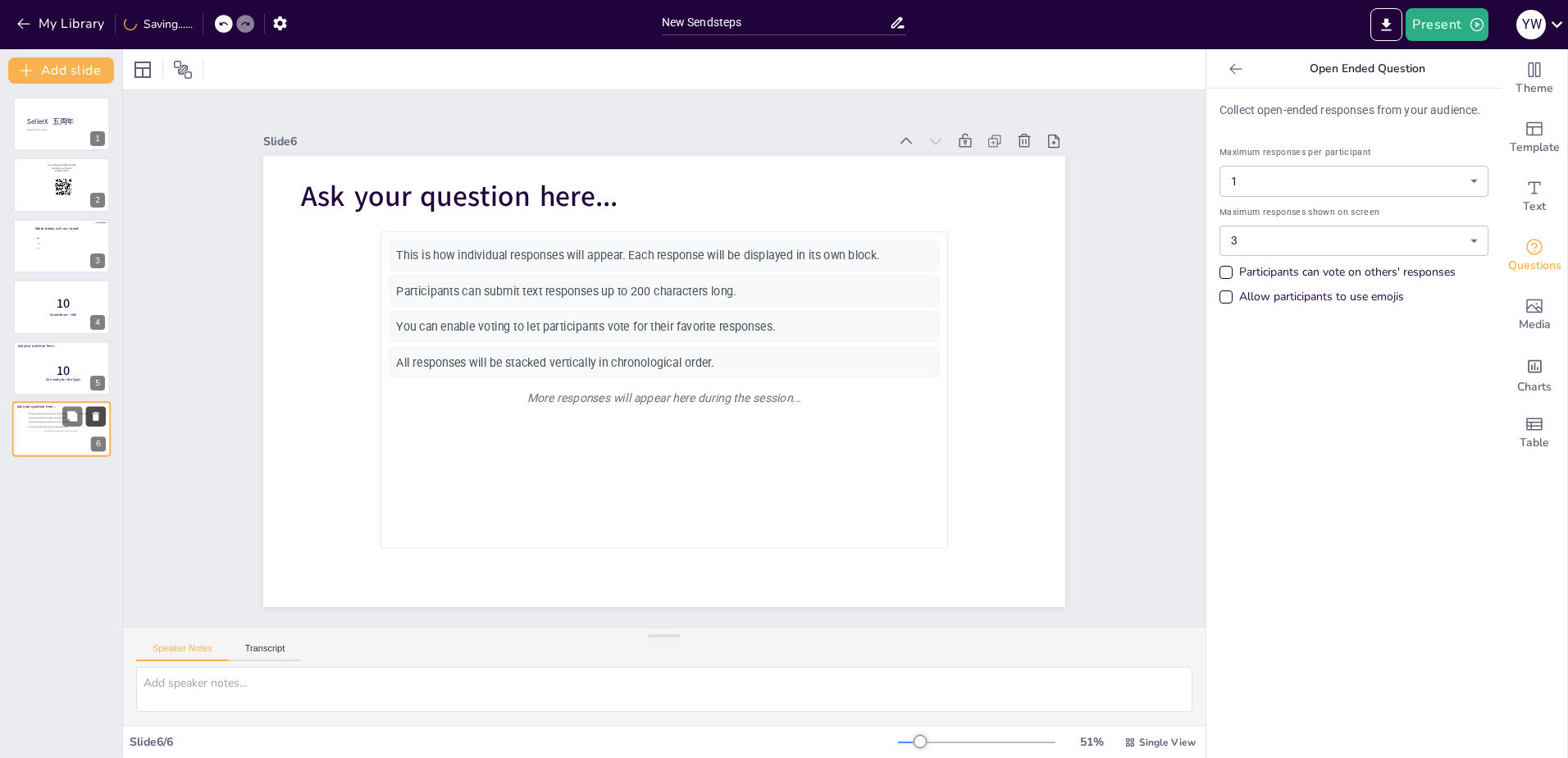
click at [98, 415] on icon at bounding box center [95, 416] width 7 height 9
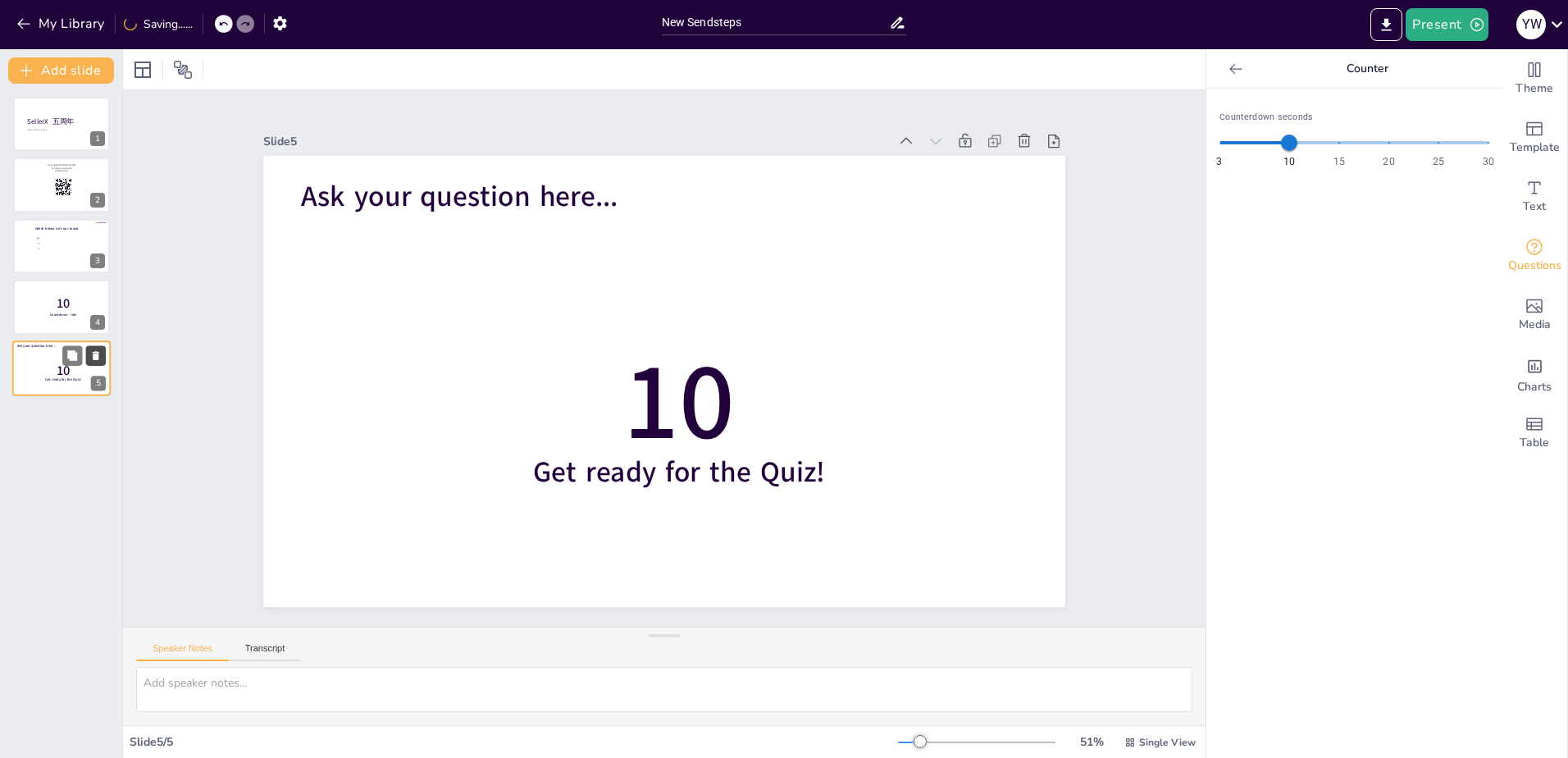
click at [95, 354] on icon at bounding box center [95, 355] width 7 height 9
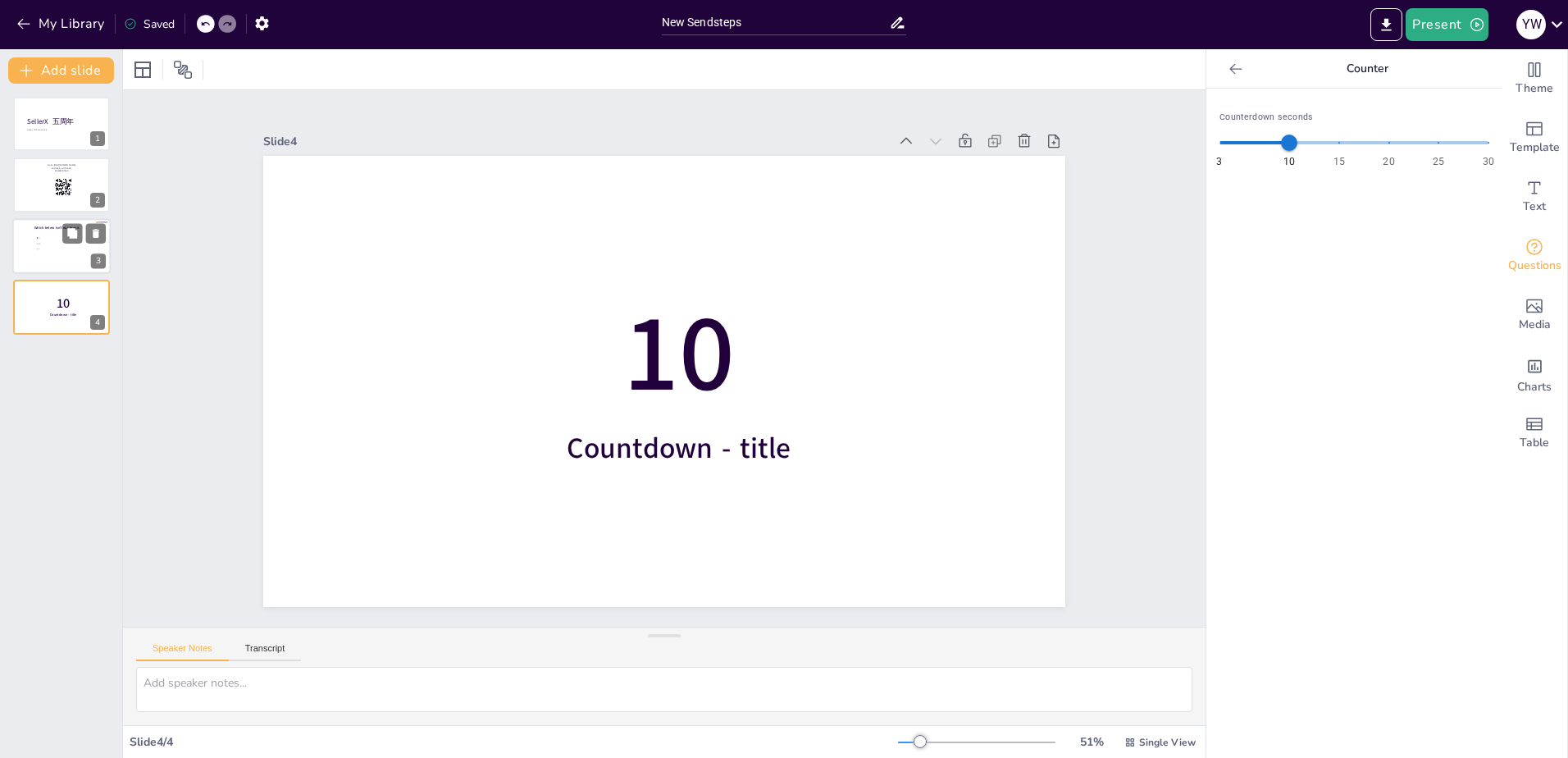
click at [48, 230] on span "Which below isn’t our brand" at bounding box center [57, 228] width 45 height 5
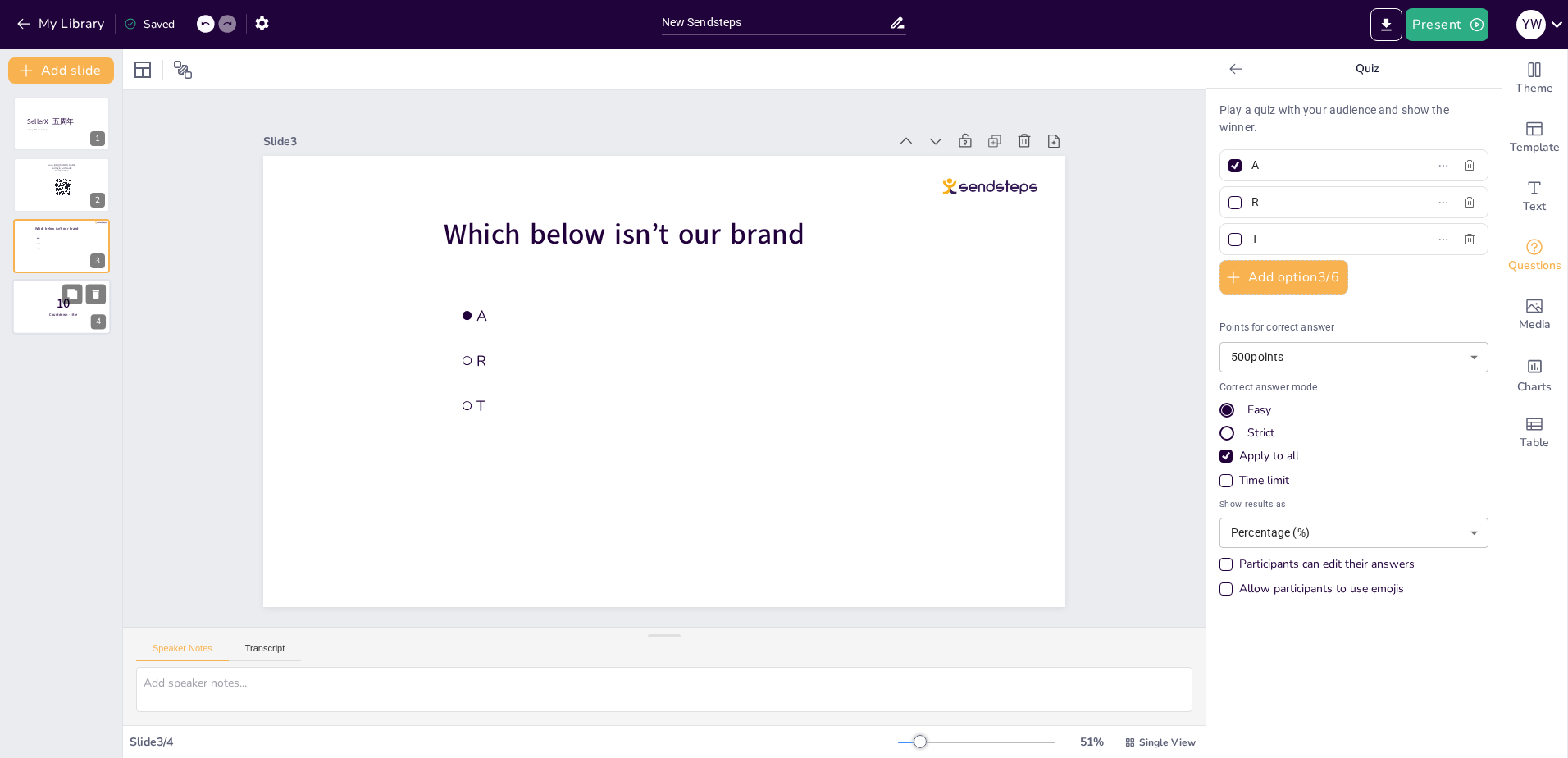
click at [55, 289] on div at bounding box center [61, 306] width 98 height 56
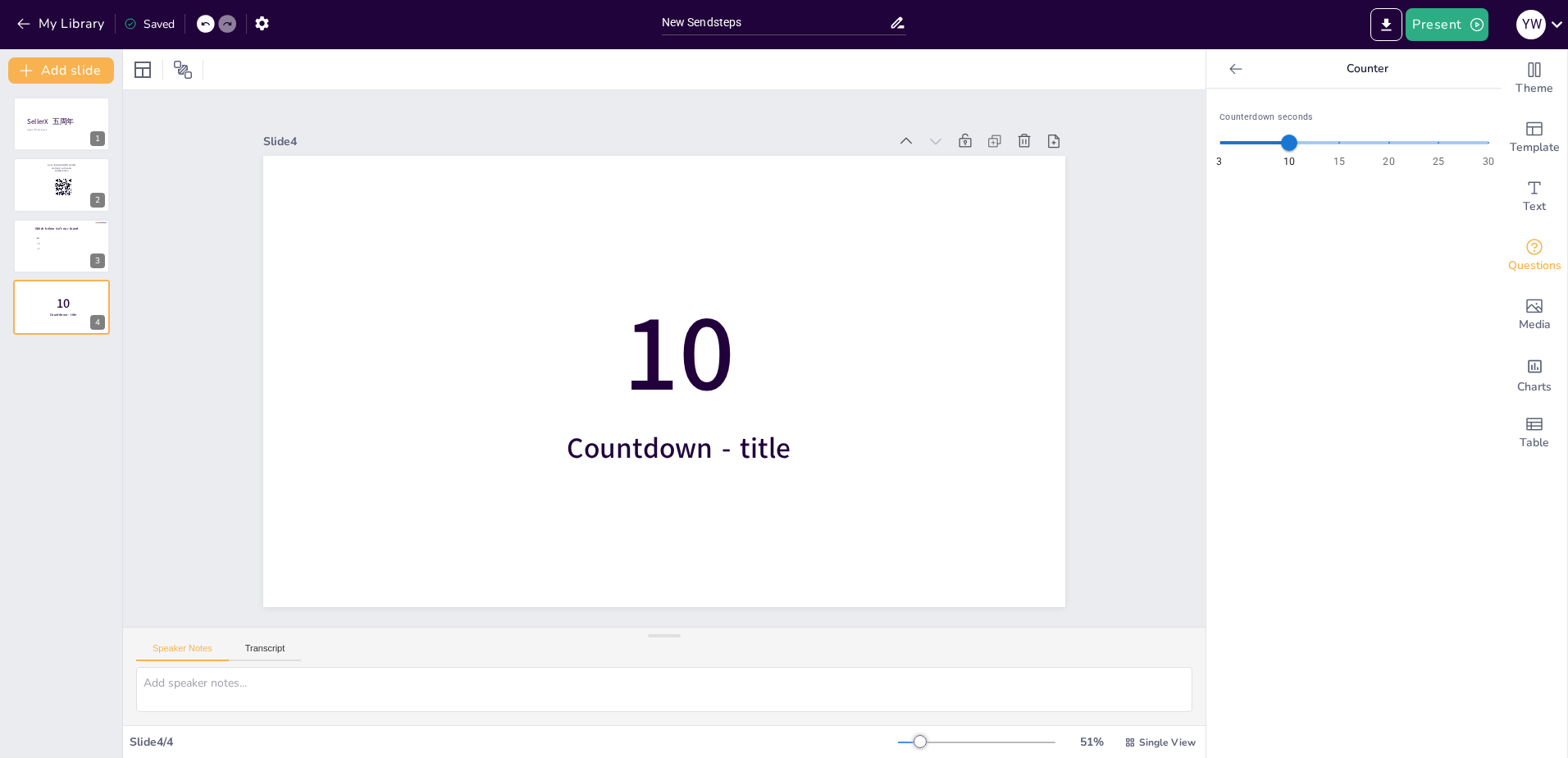
click at [64, 369] on div "SellerX 五周年 Happy Fifth Anniversary 1 Go to [URL][DOMAIN_NAME] and login with c…" at bounding box center [61, 421] width 122 height 674
click at [76, 356] on div "SellerX 五周年 Happy Fifth Anniversary 1 Go to [URL][DOMAIN_NAME] and login with c…" at bounding box center [61, 421] width 122 height 674
click at [64, 242] on button at bounding box center [73, 233] width 20 height 20
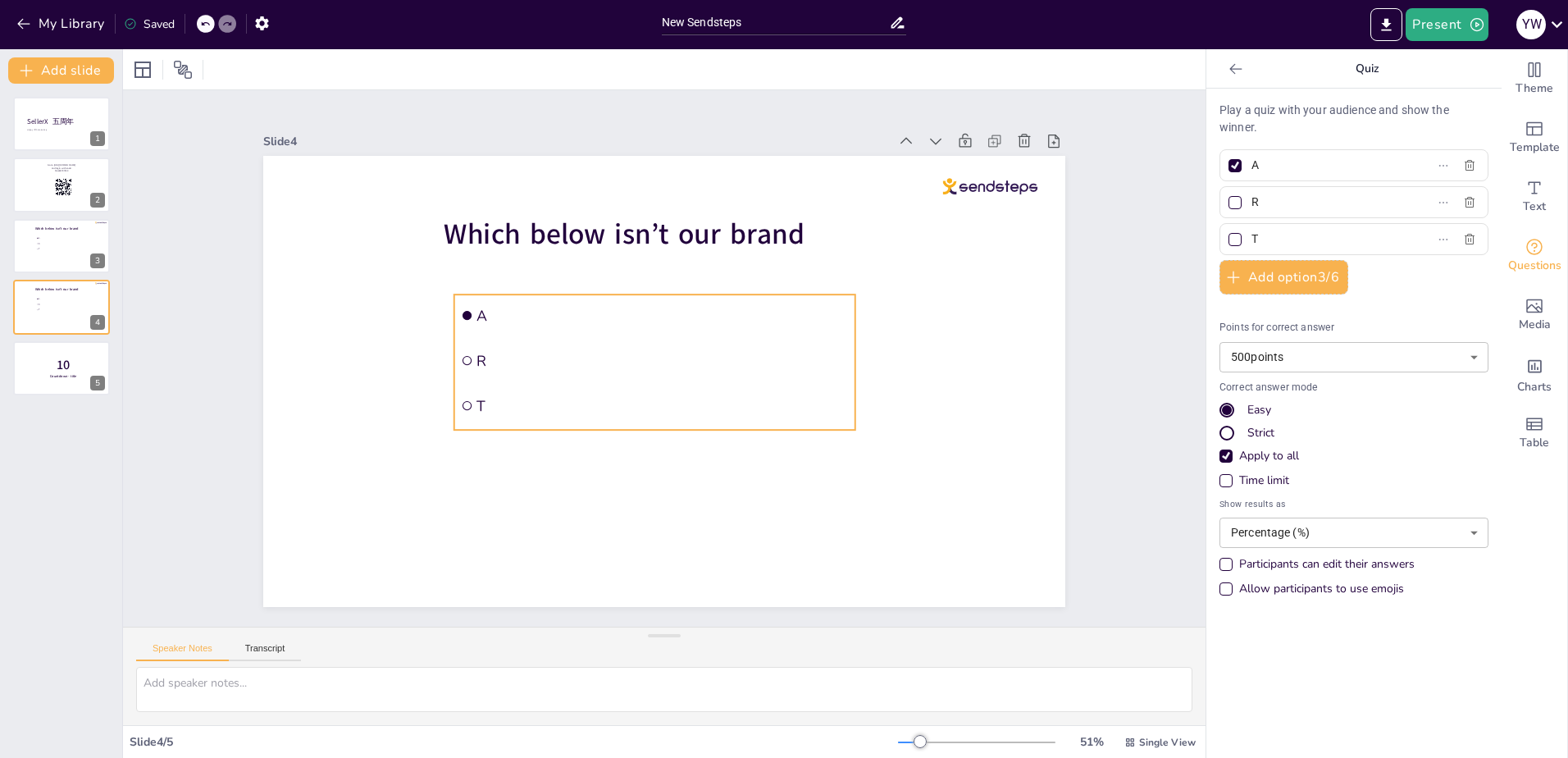
click at [471, 305] on input "checkbox" at bounding box center [477, 299] width 12 height 12
checkbox input "false"
click at [45, 410] on div "SellerX 五周年 Happy Fifth Anniversary 1 Go to [URL][DOMAIN_NAME] and login with c…" at bounding box center [61, 421] width 122 height 674
click at [52, 377] on span "Countdown - title" at bounding box center [63, 376] width 28 height 5
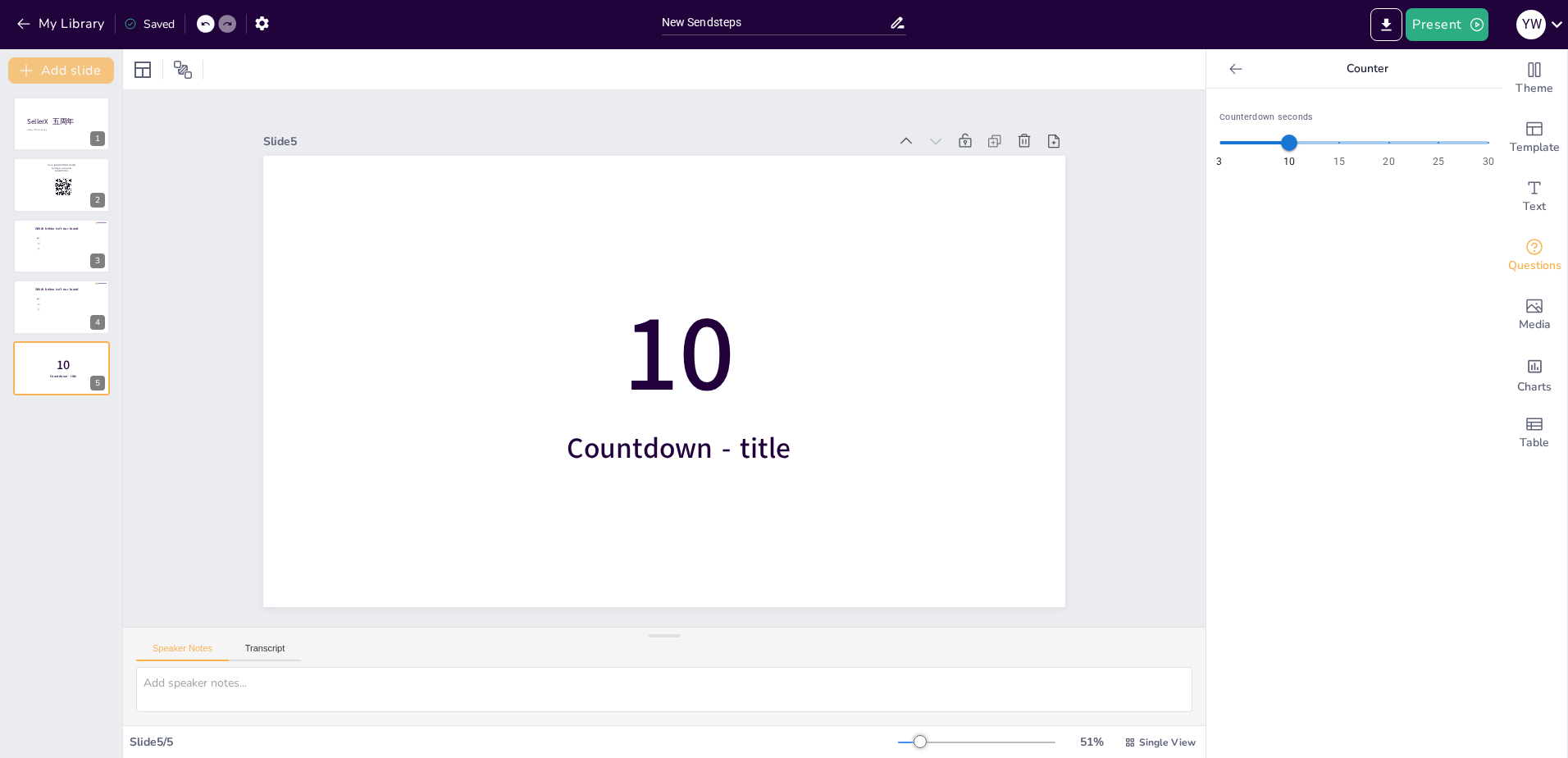
click at [73, 75] on button "Add slide" at bounding box center [61, 71] width 105 height 26
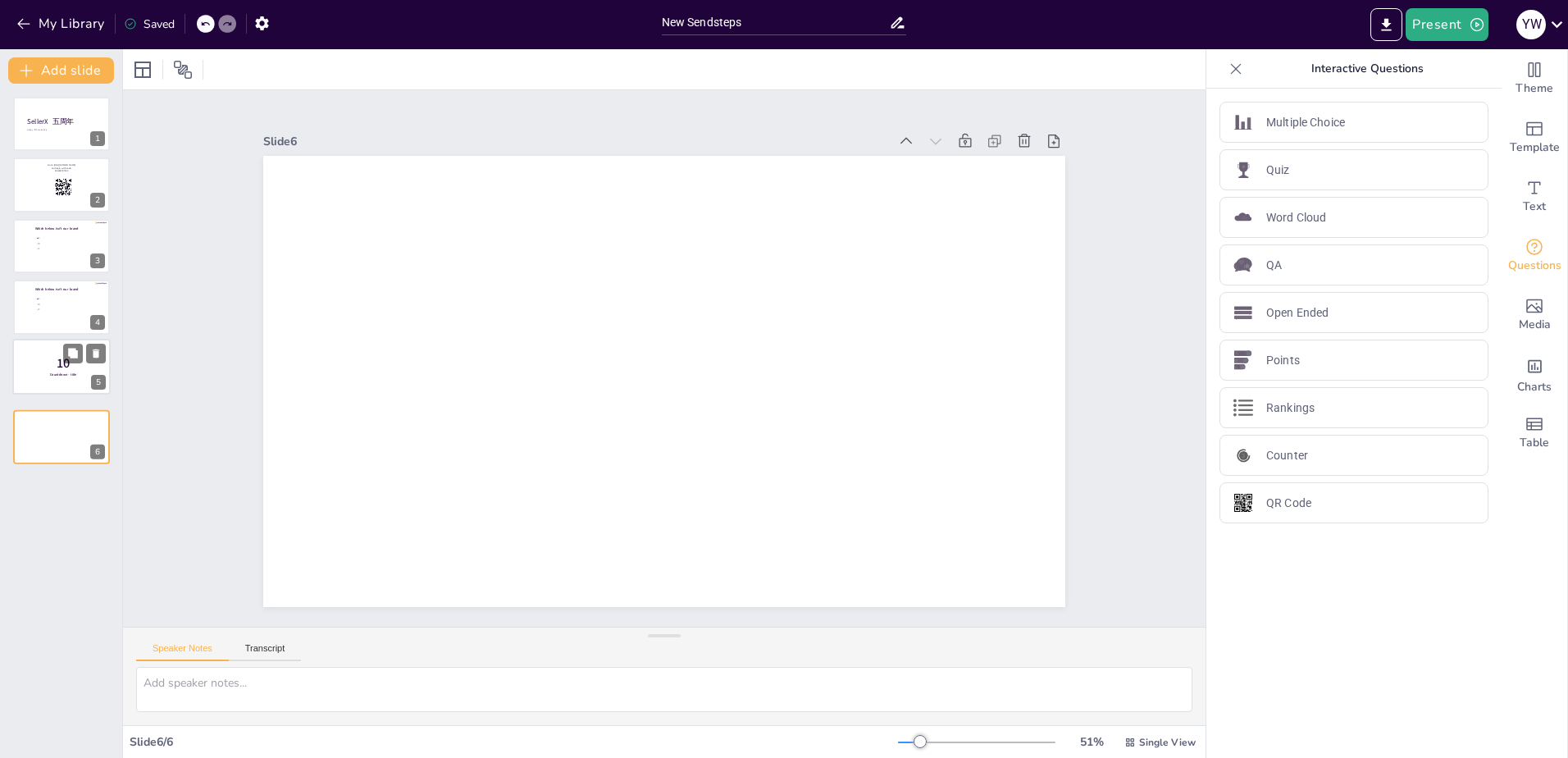
click at [54, 367] on p "10" at bounding box center [63, 363] width 43 height 18
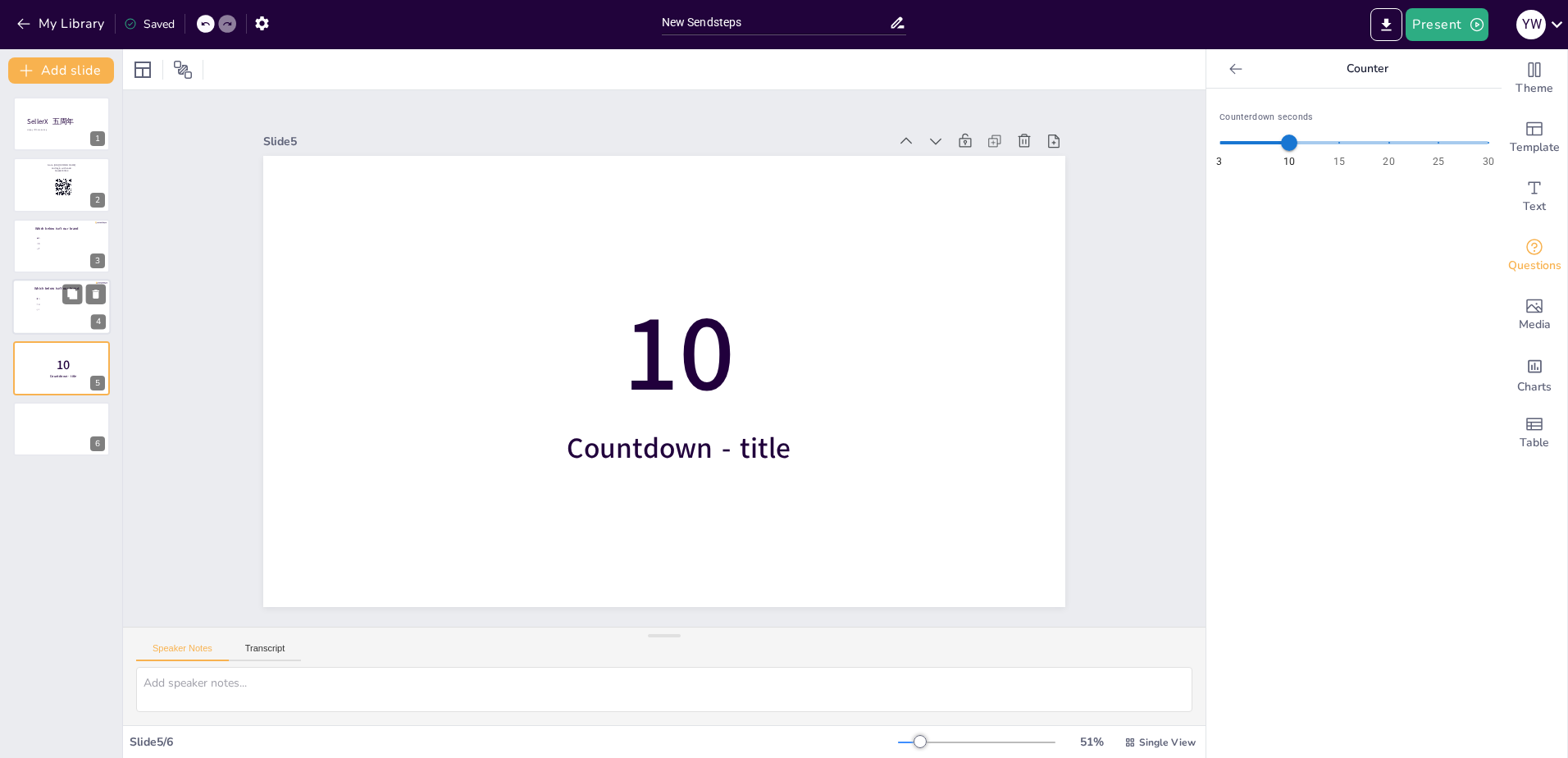
click at [45, 309] on span "T" at bounding box center [62, 309] width 46 height 2
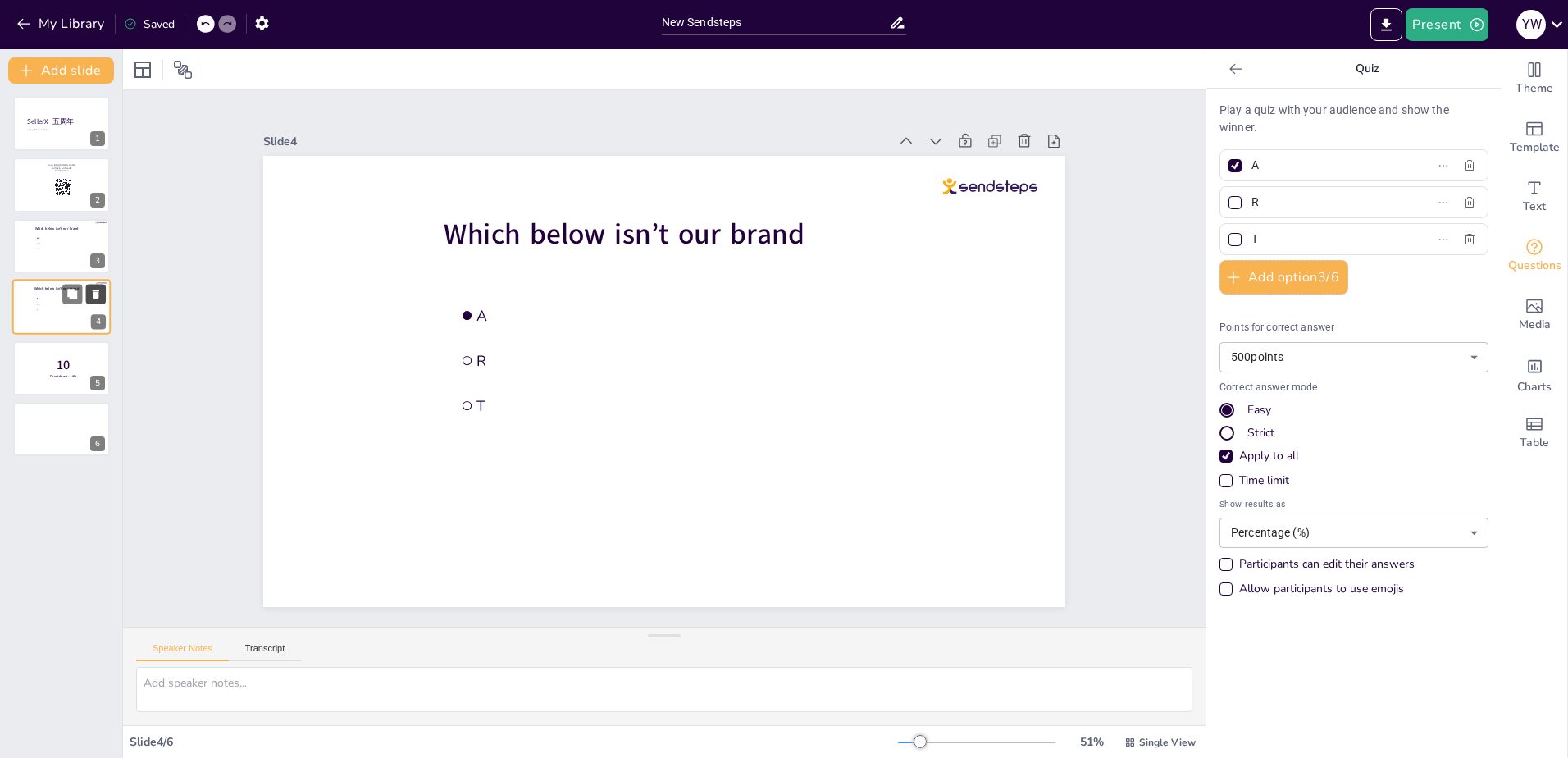
click at [91, 298] on icon at bounding box center [96, 294] width 12 height 12
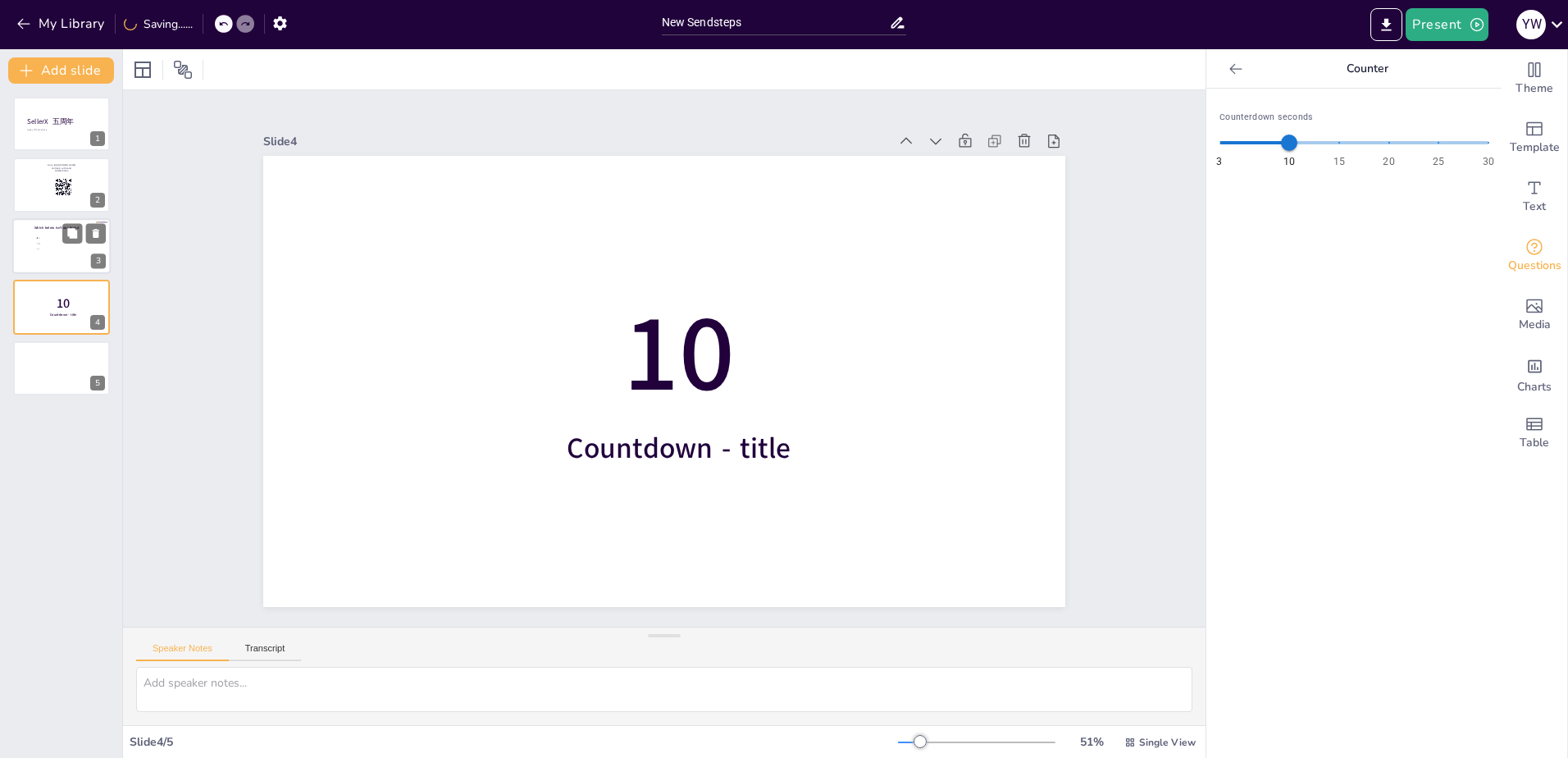
click at [51, 244] on span "R" at bounding box center [62, 243] width 46 height 2
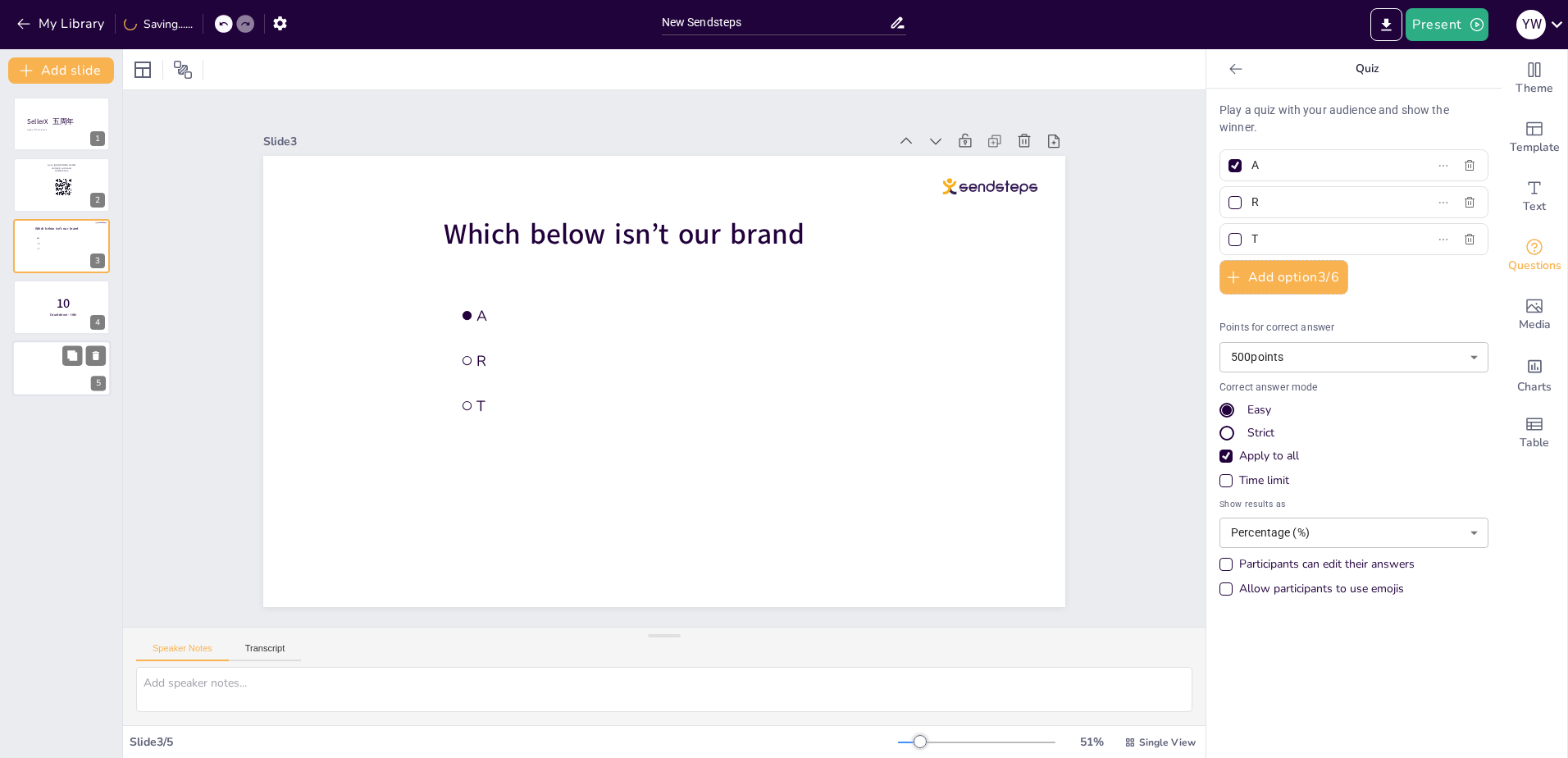
click at [50, 380] on div at bounding box center [61, 368] width 98 height 56
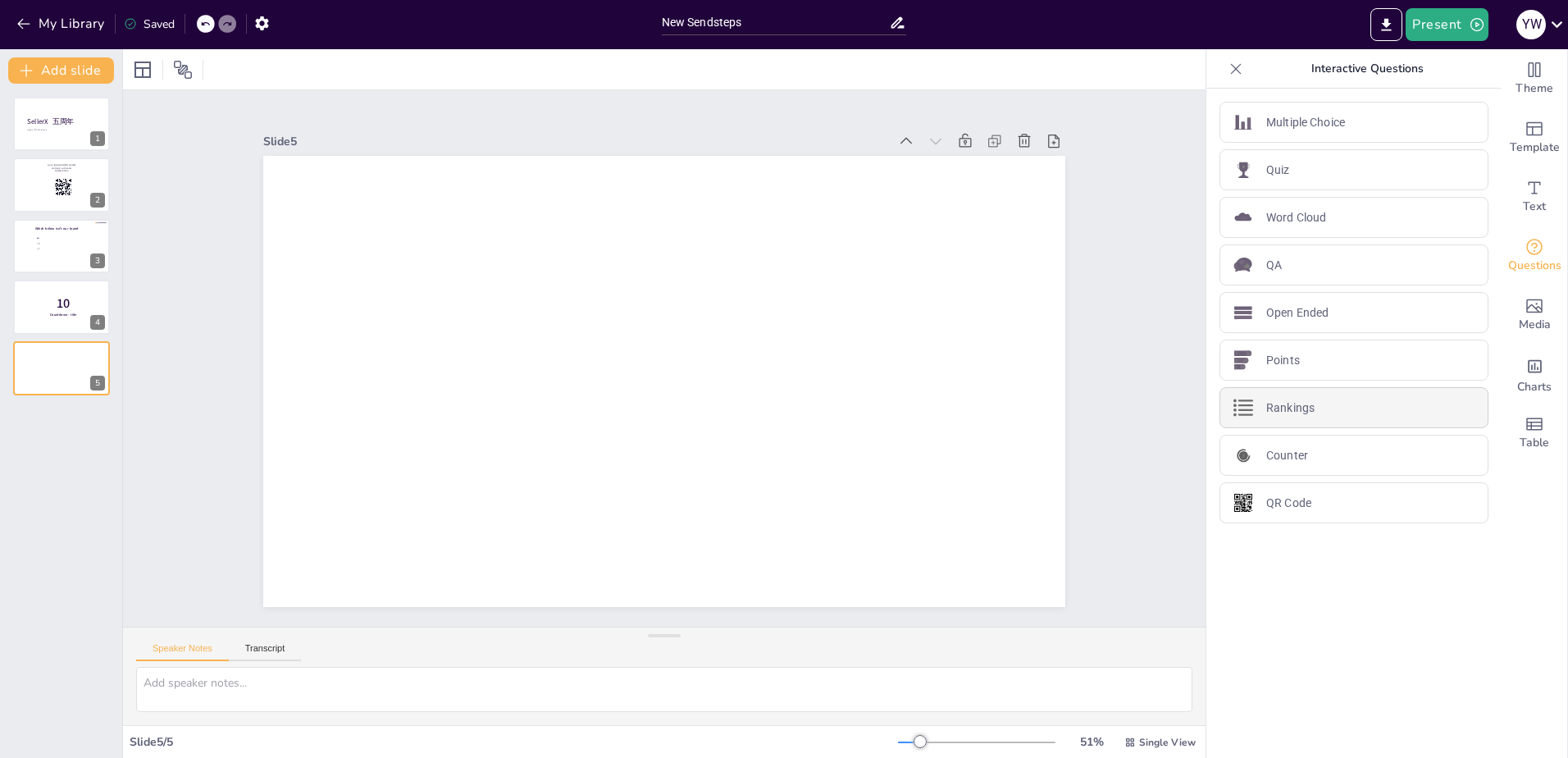
click at [1423, 410] on div "Rankings" at bounding box center [1354, 407] width 269 height 41
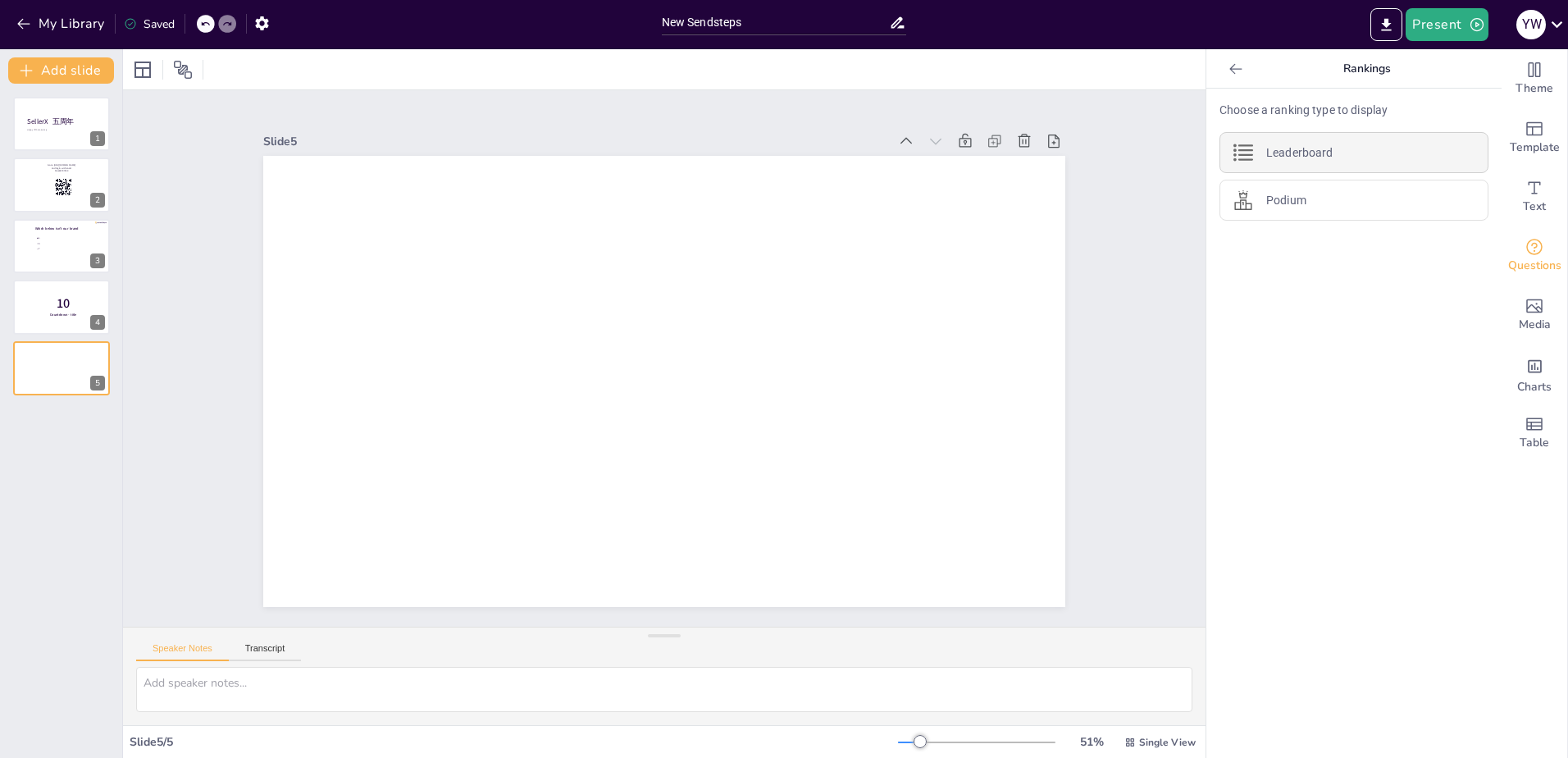
click at [1372, 166] on div "Leaderboard" at bounding box center [1354, 152] width 269 height 41
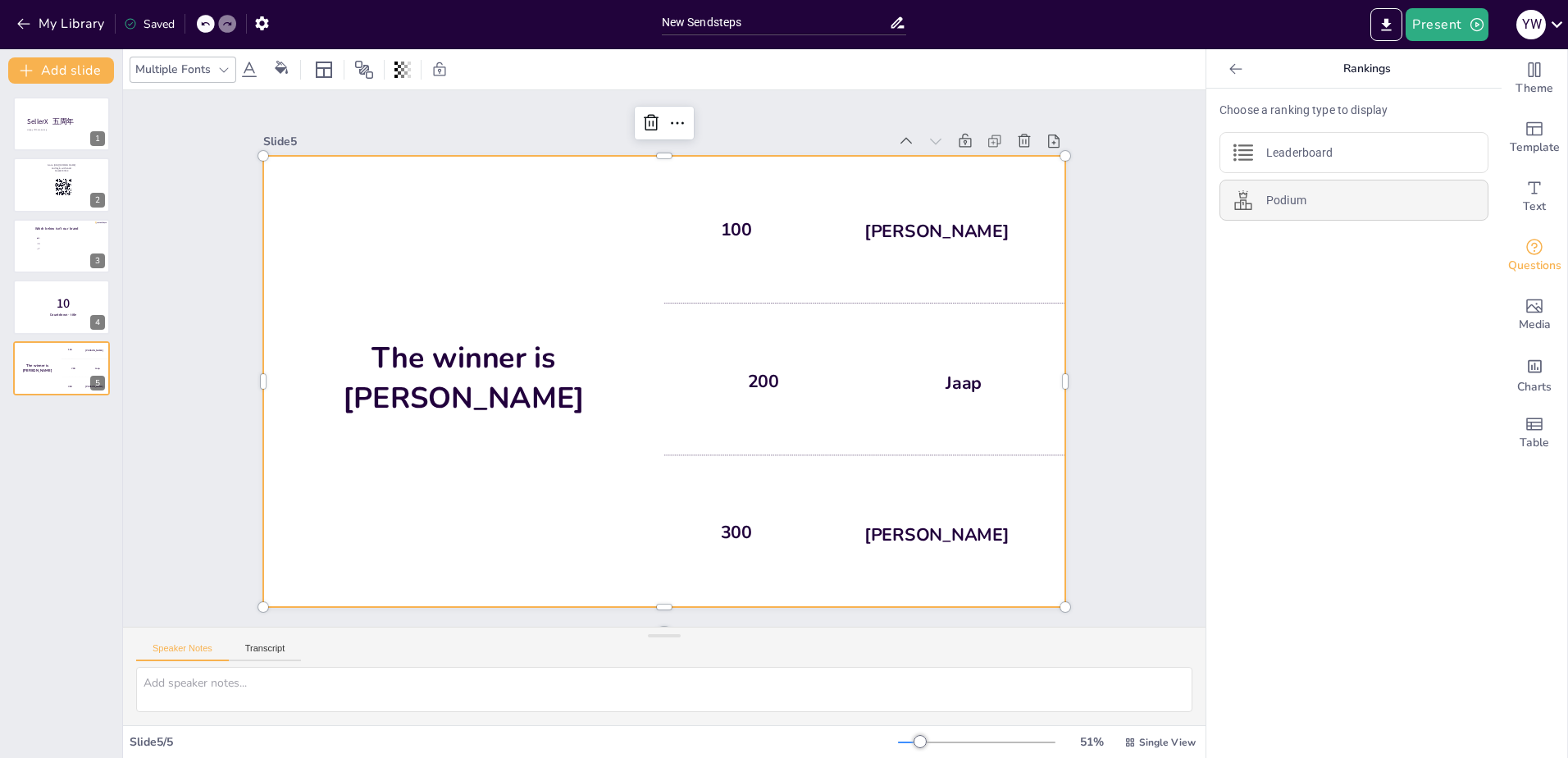
click at [1357, 199] on div "Podium" at bounding box center [1354, 200] width 269 height 41
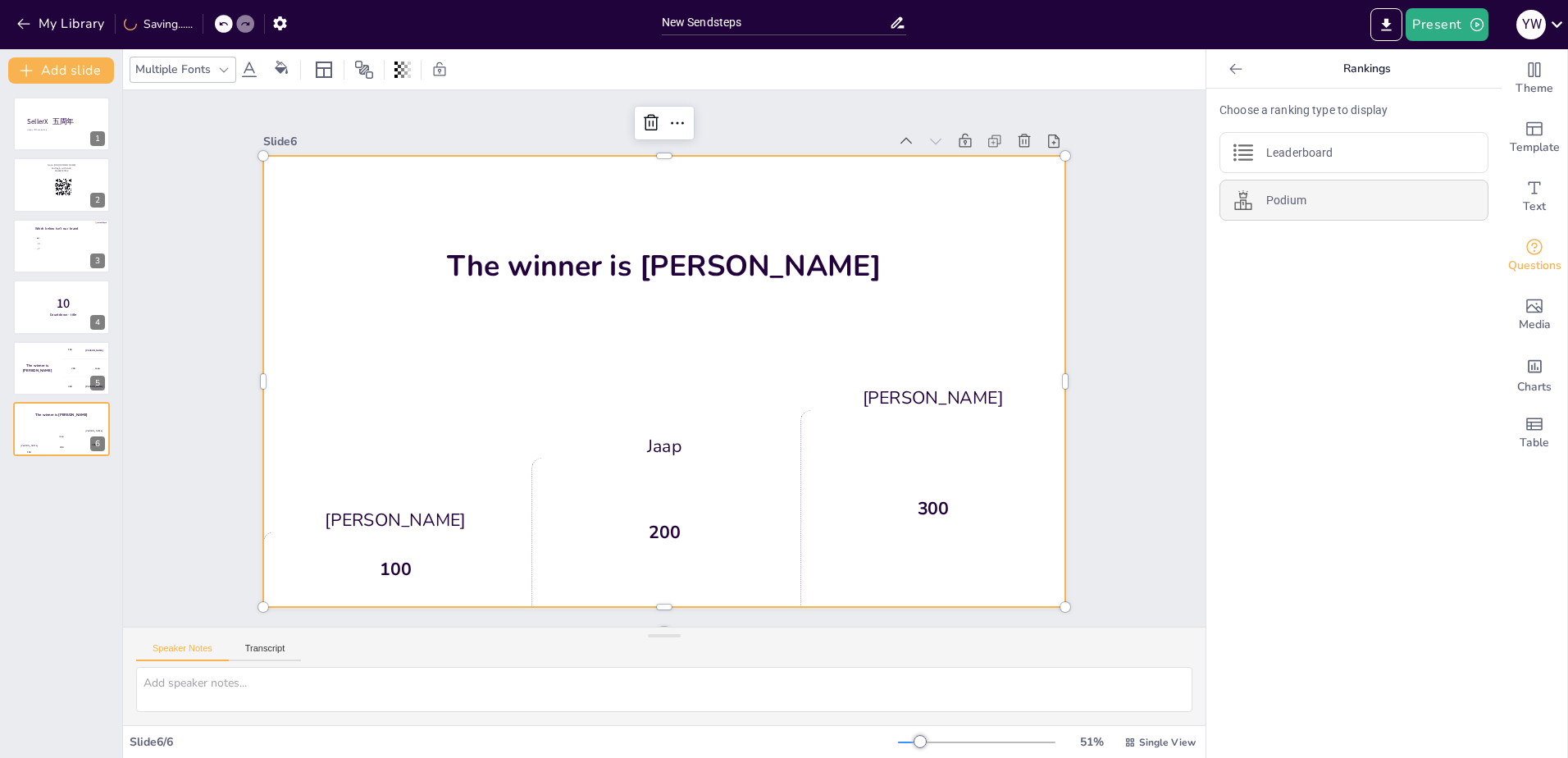
scroll to position [17, 0]
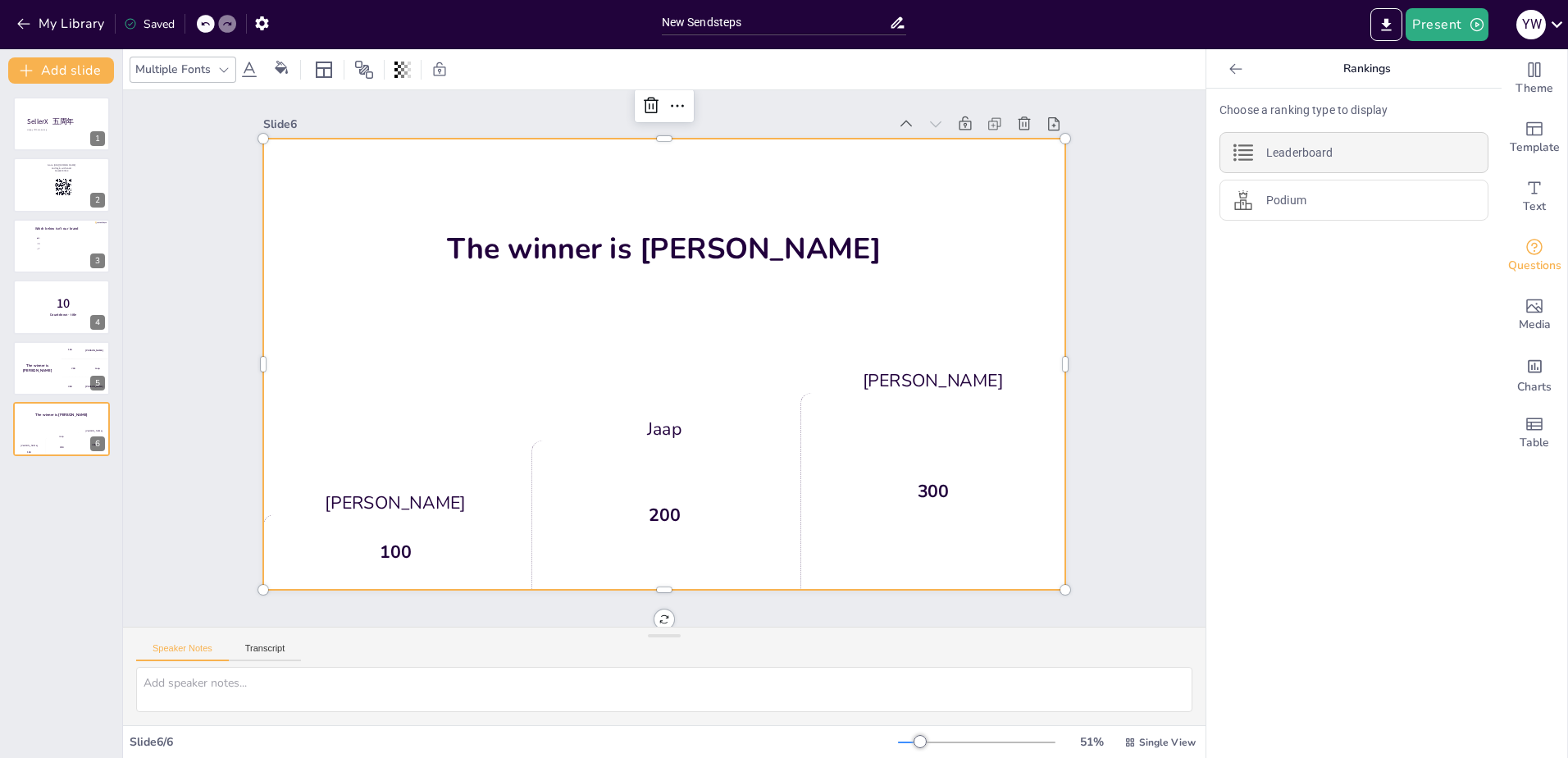
click at [1357, 157] on div "Leaderboard" at bounding box center [1354, 152] width 269 height 41
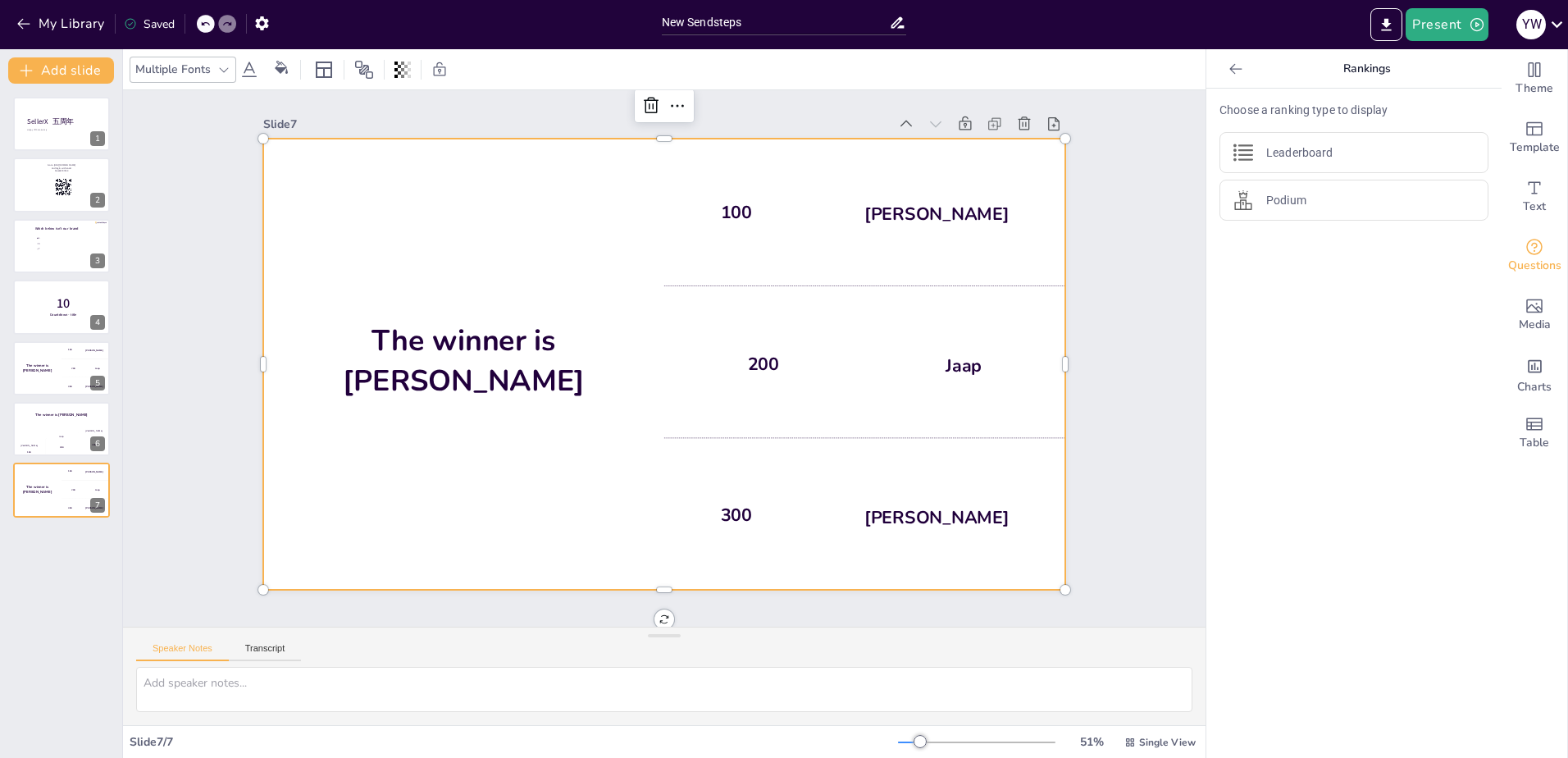
click at [1230, 64] on icon at bounding box center [1236, 69] width 12 height 11
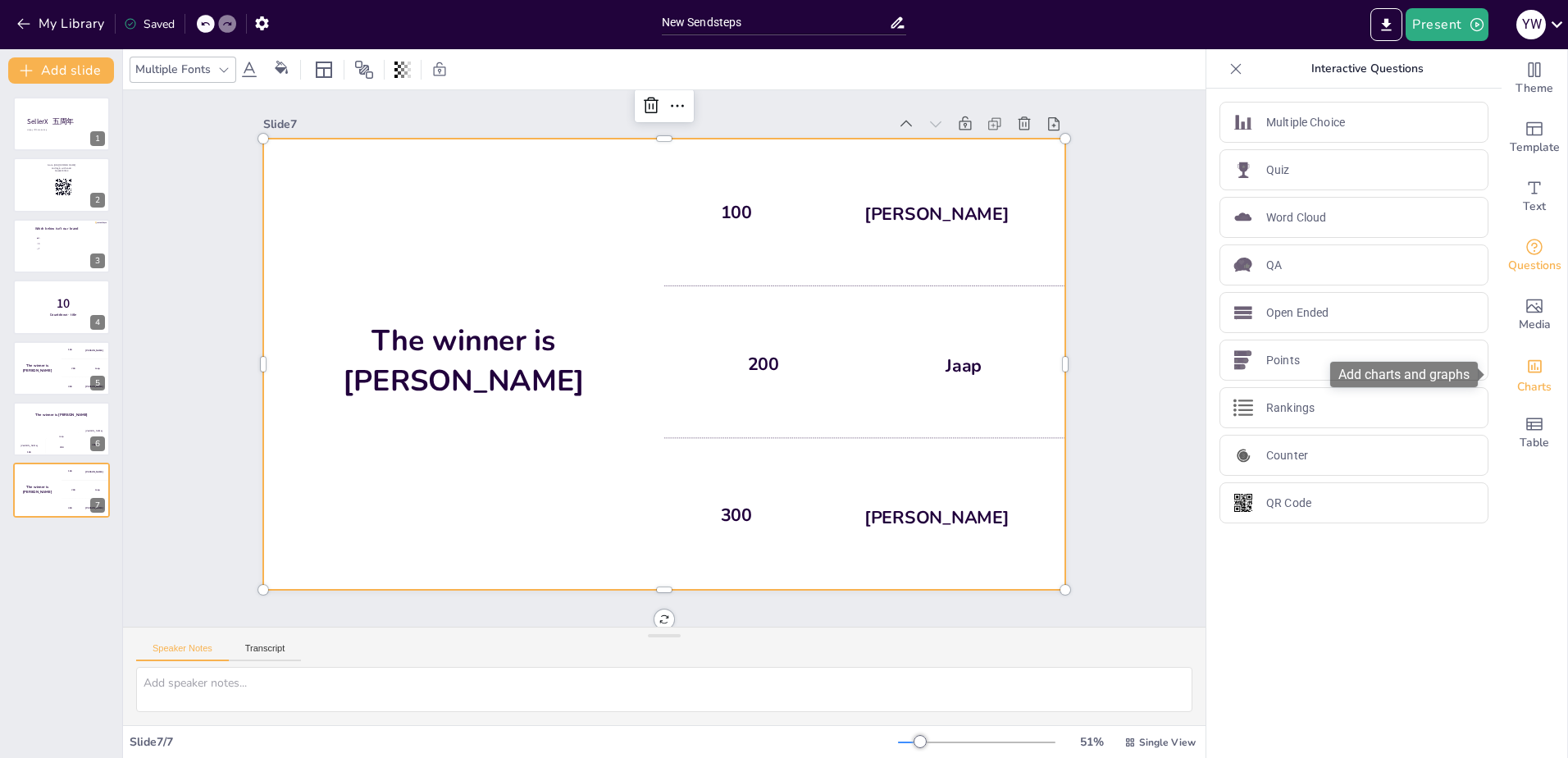
click at [1528, 361] on icon "Add charts and graphs" at bounding box center [1535, 366] width 14 height 13
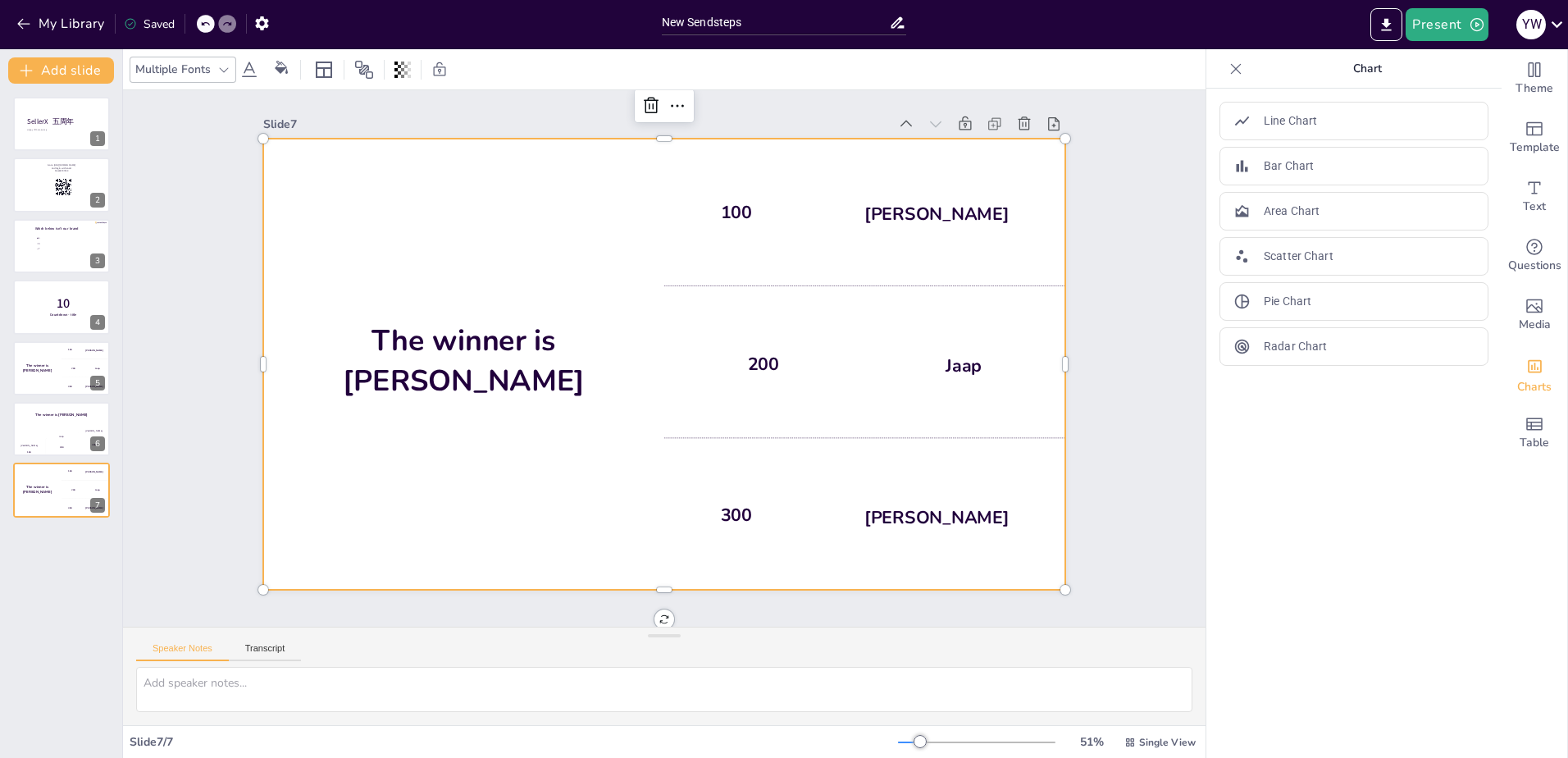
click at [1228, 68] on icon at bounding box center [1236, 69] width 16 height 16
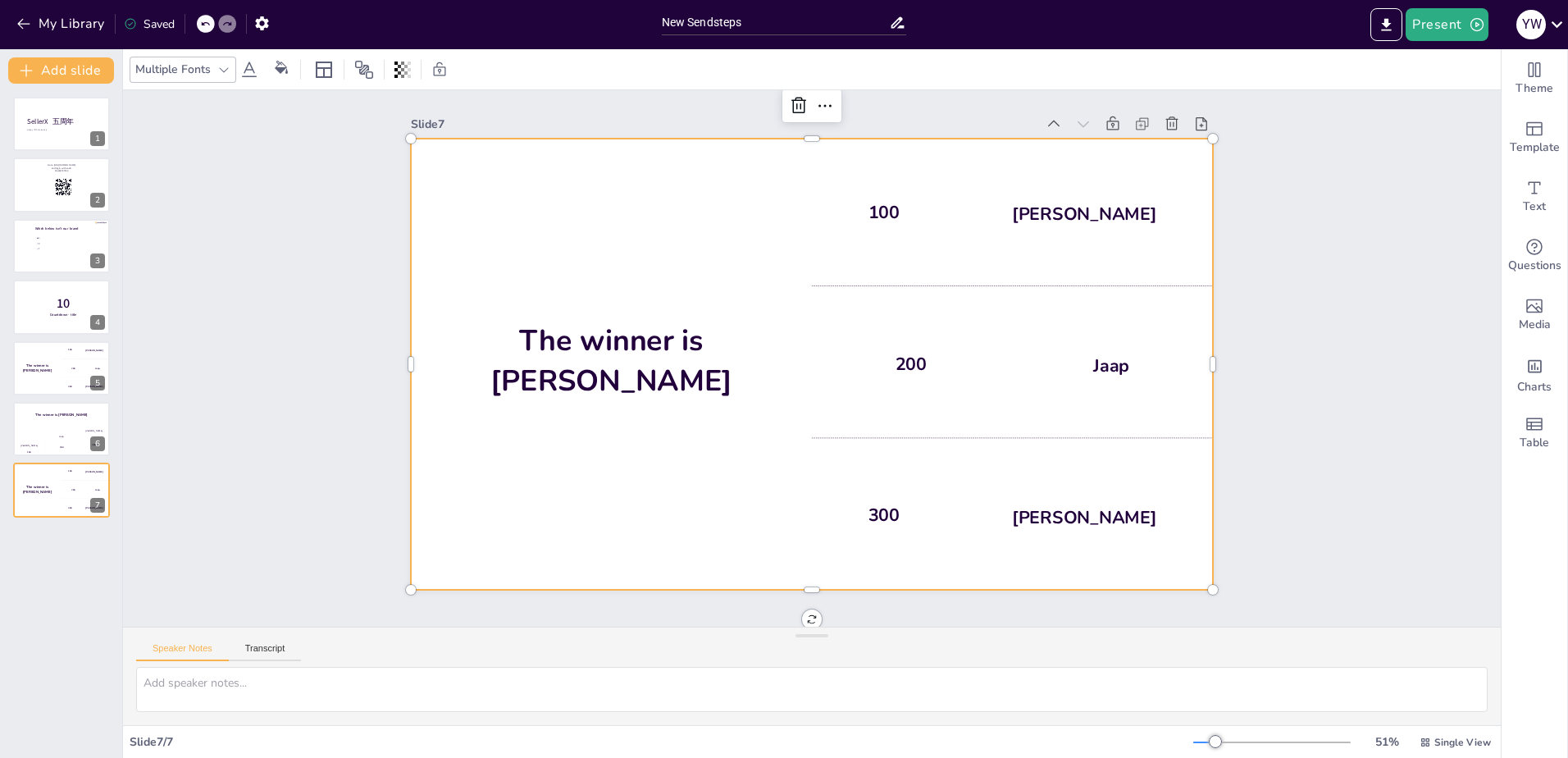
click at [945, 192] on div "100 Hasan" at bounding box center [1054, 305] width 427 height 297
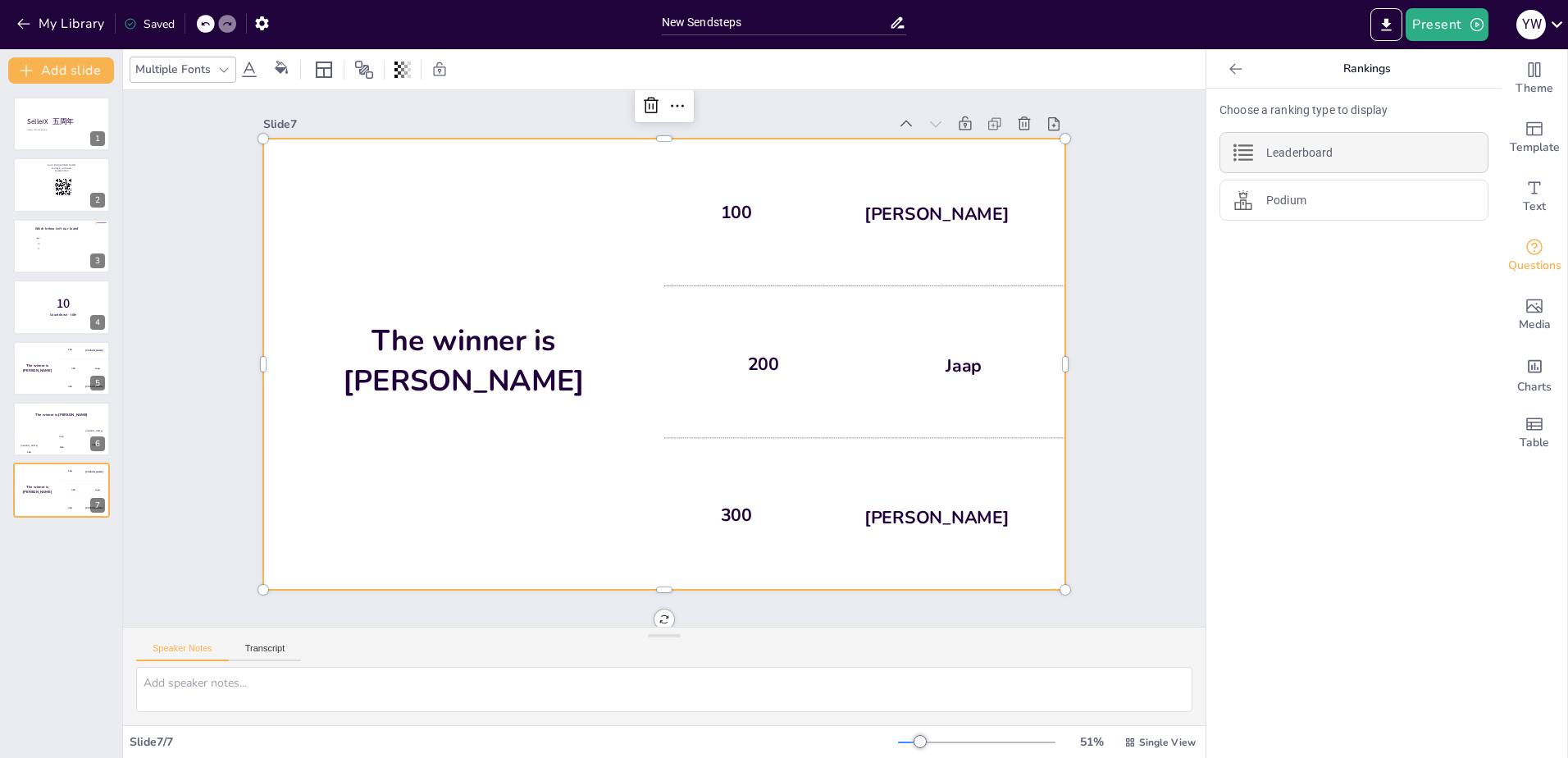
click at [1267, 150] on p "Leaderboard" at bounding box center [1300, 152] width 67 height 17
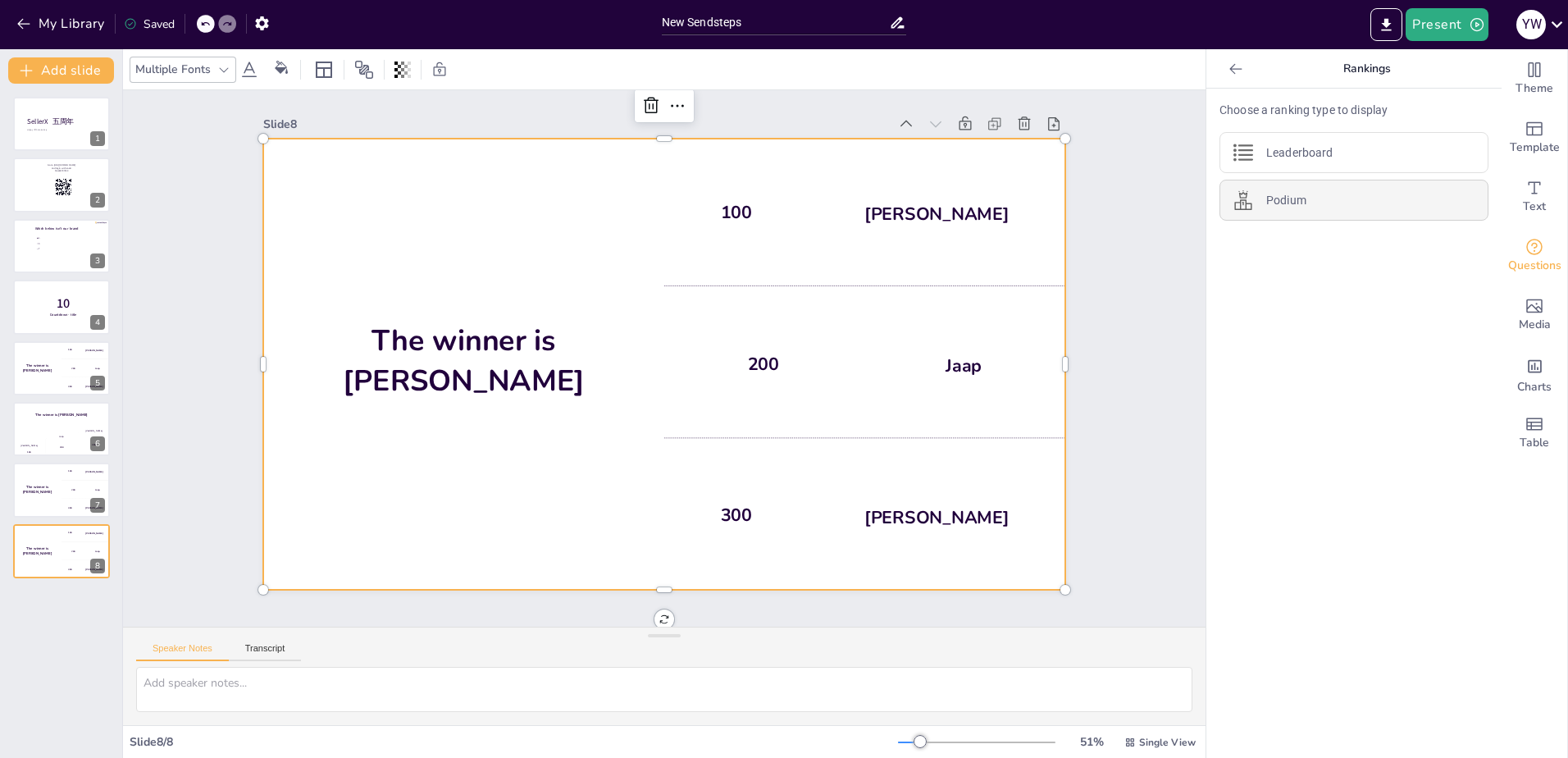
click at [1270, 195] on p "Podium" at bounding box center [1287, 200] width 40 height 17
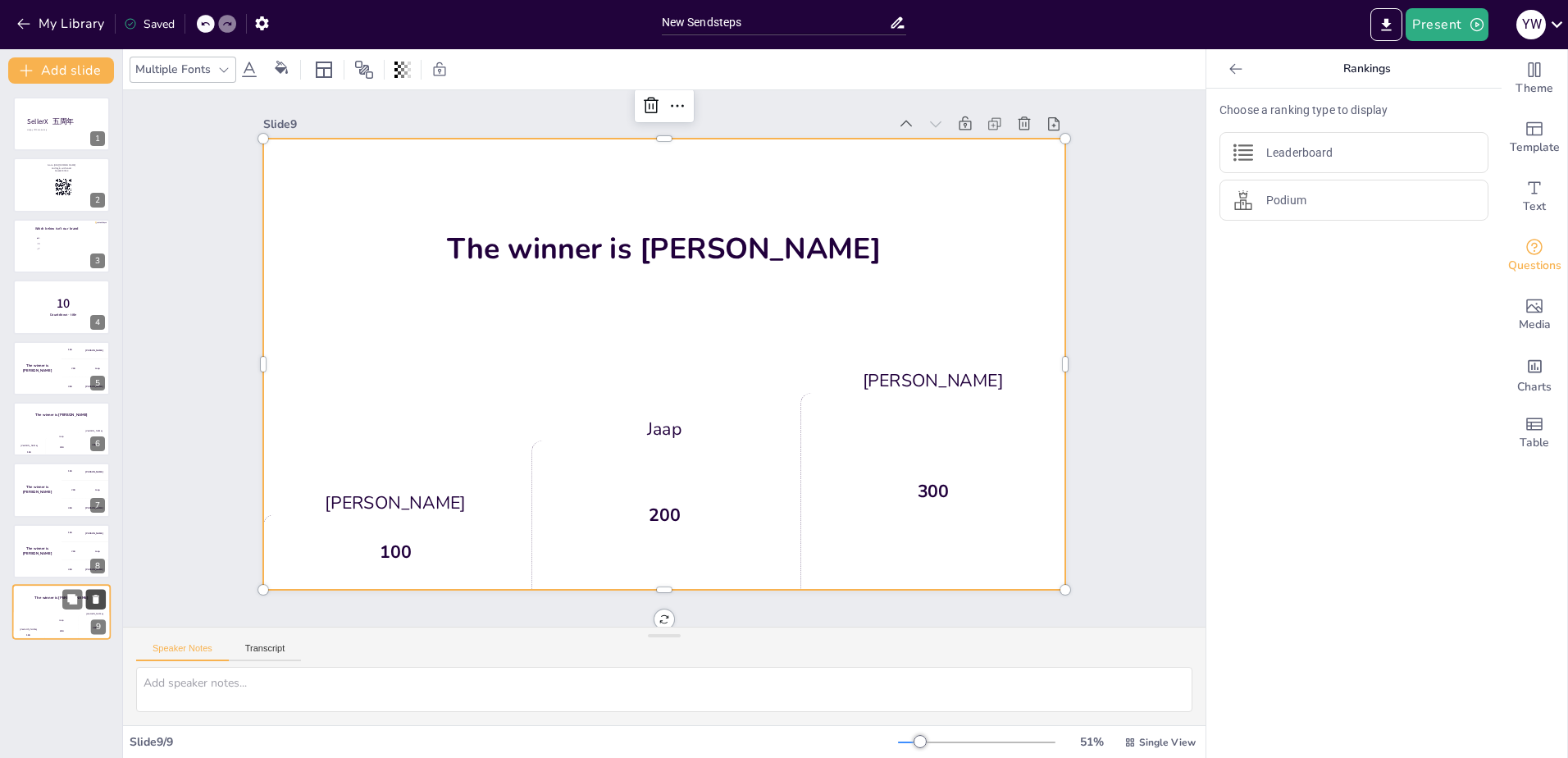
click at [90, 595] on icon at bounding box center [96, 600] width 12 height 12
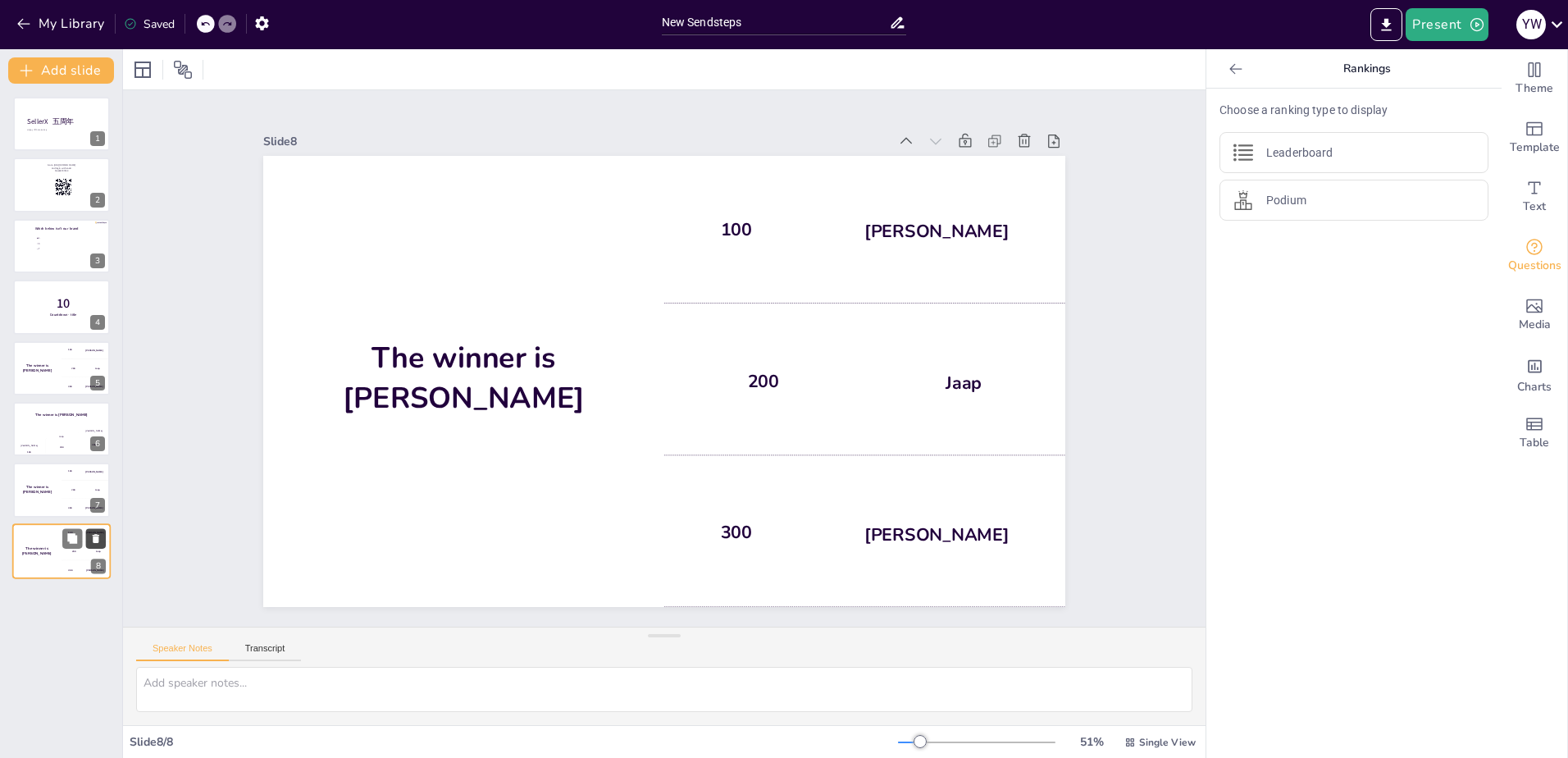
click at [98, 537] on icon at bounding box center [95, 538] width 7 height 9
click at [92, 478] on icon at bounding box center [96, 477] width 12 height 12
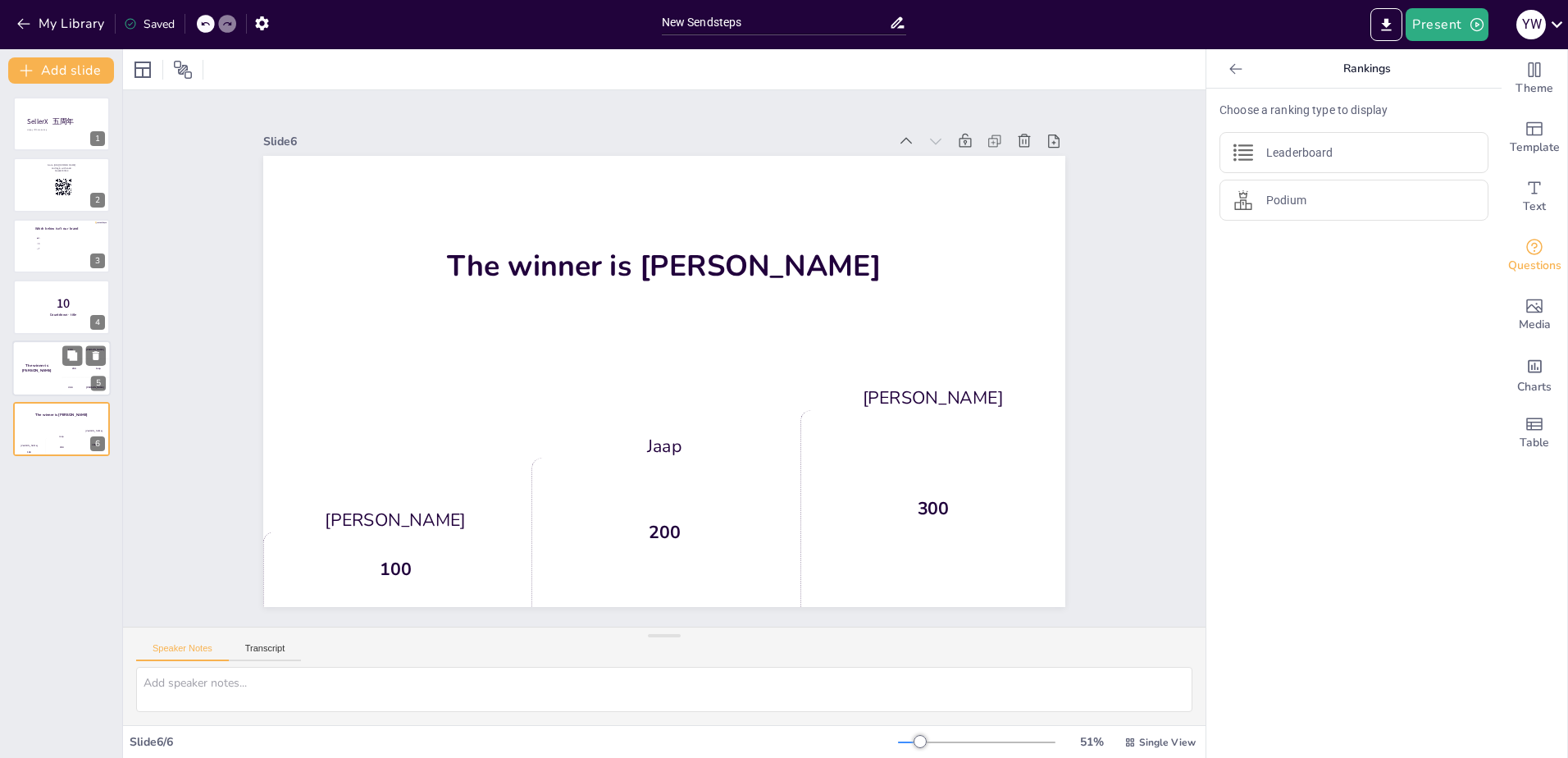
click at [69, 369] on div "200 Jaap" at bounding box center [86, 368] width 49 height 18
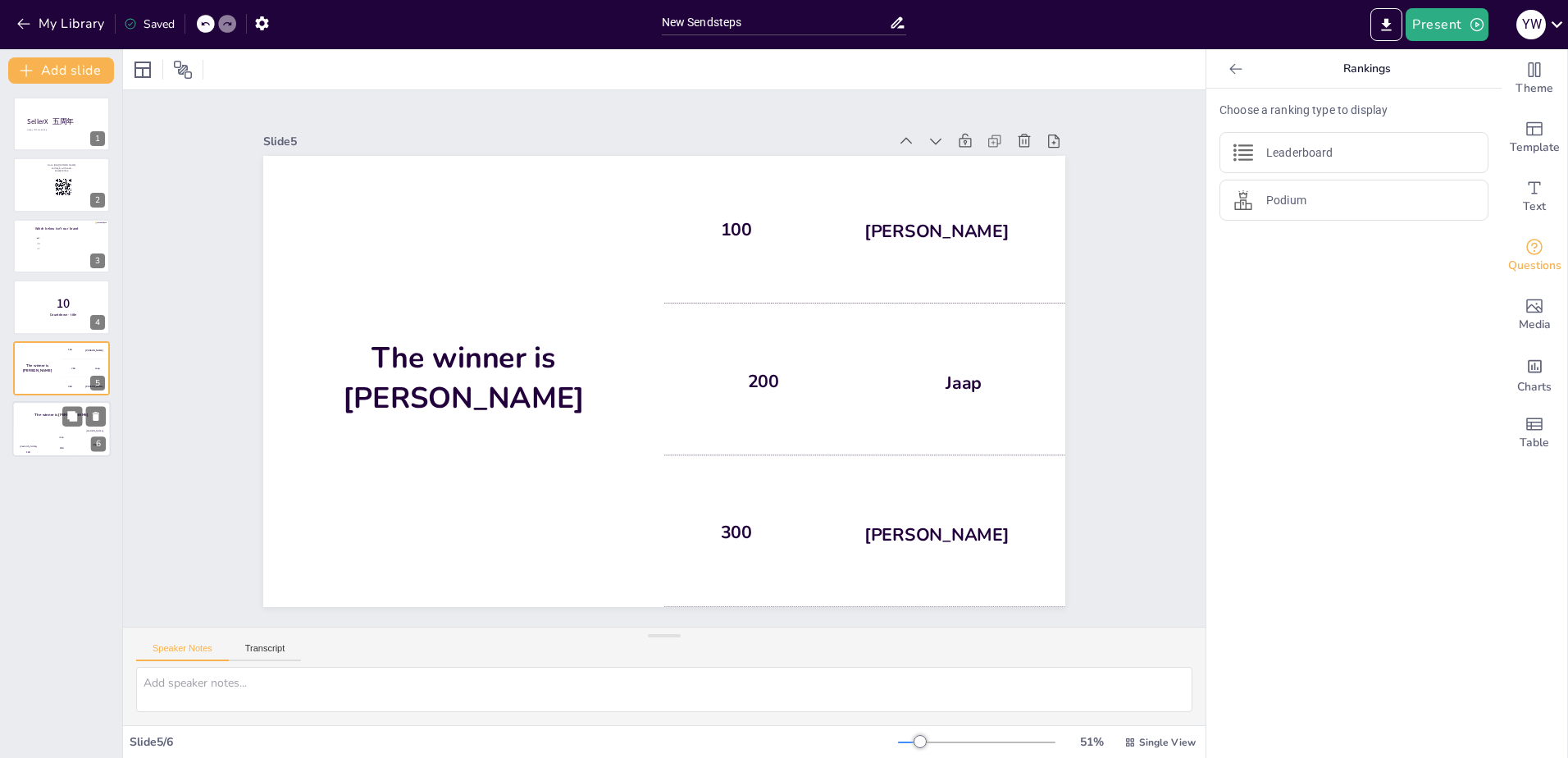
click at [73, 436] on div "Jaap" at bounding box center [61, 437] width 33 height 3
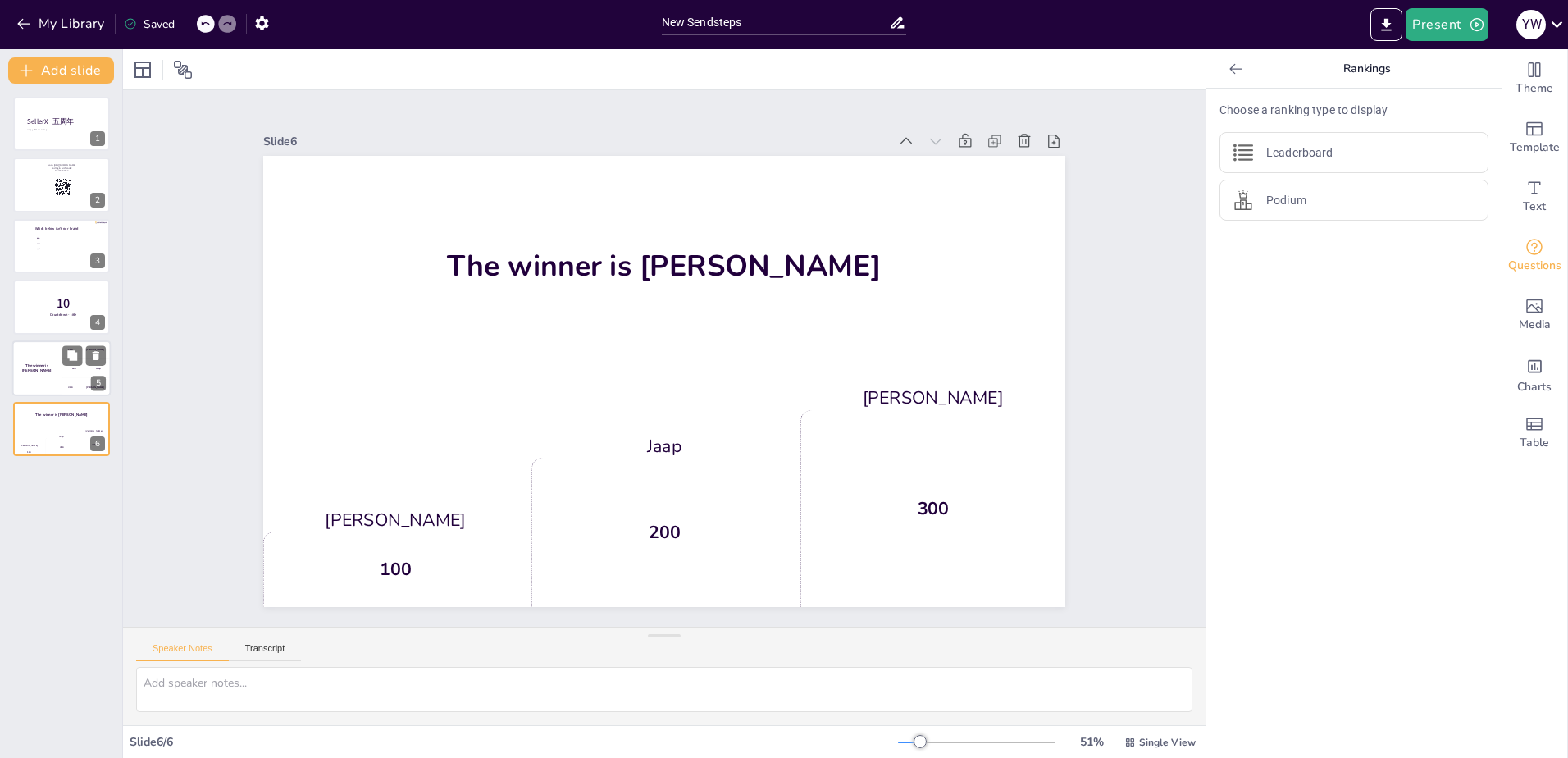
click at [46, 367] on h4 "The winner is [PERSON_NAME]" at bounding box center [36, 368] width 49 height 10
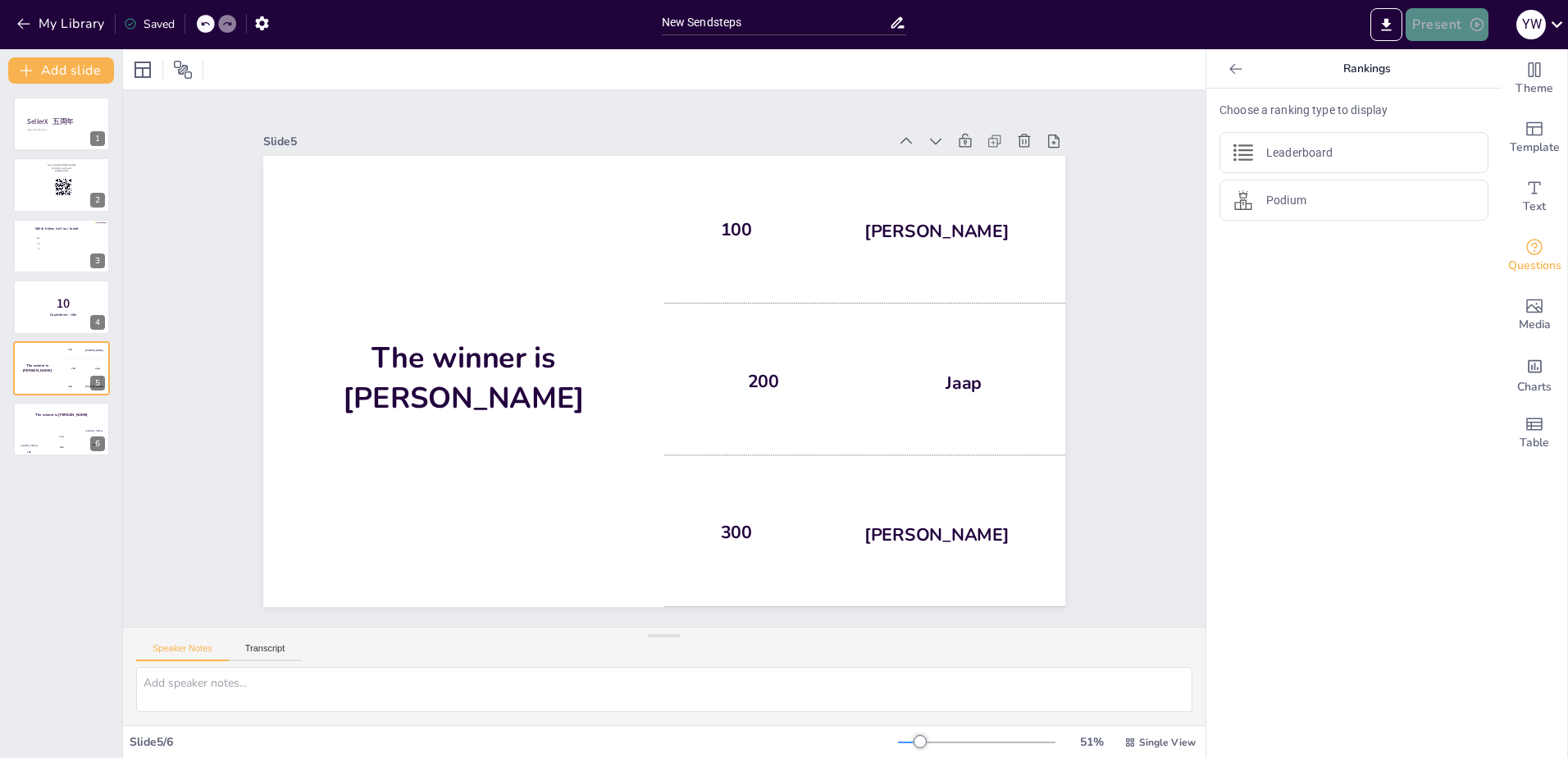
click at [1451, 23] on button "Present" at bounding box center [1447, 24] width 82 height 33
click at [1435, 93] on li "Play presentation" at bounding box center [1473, 100] width 129 height 26
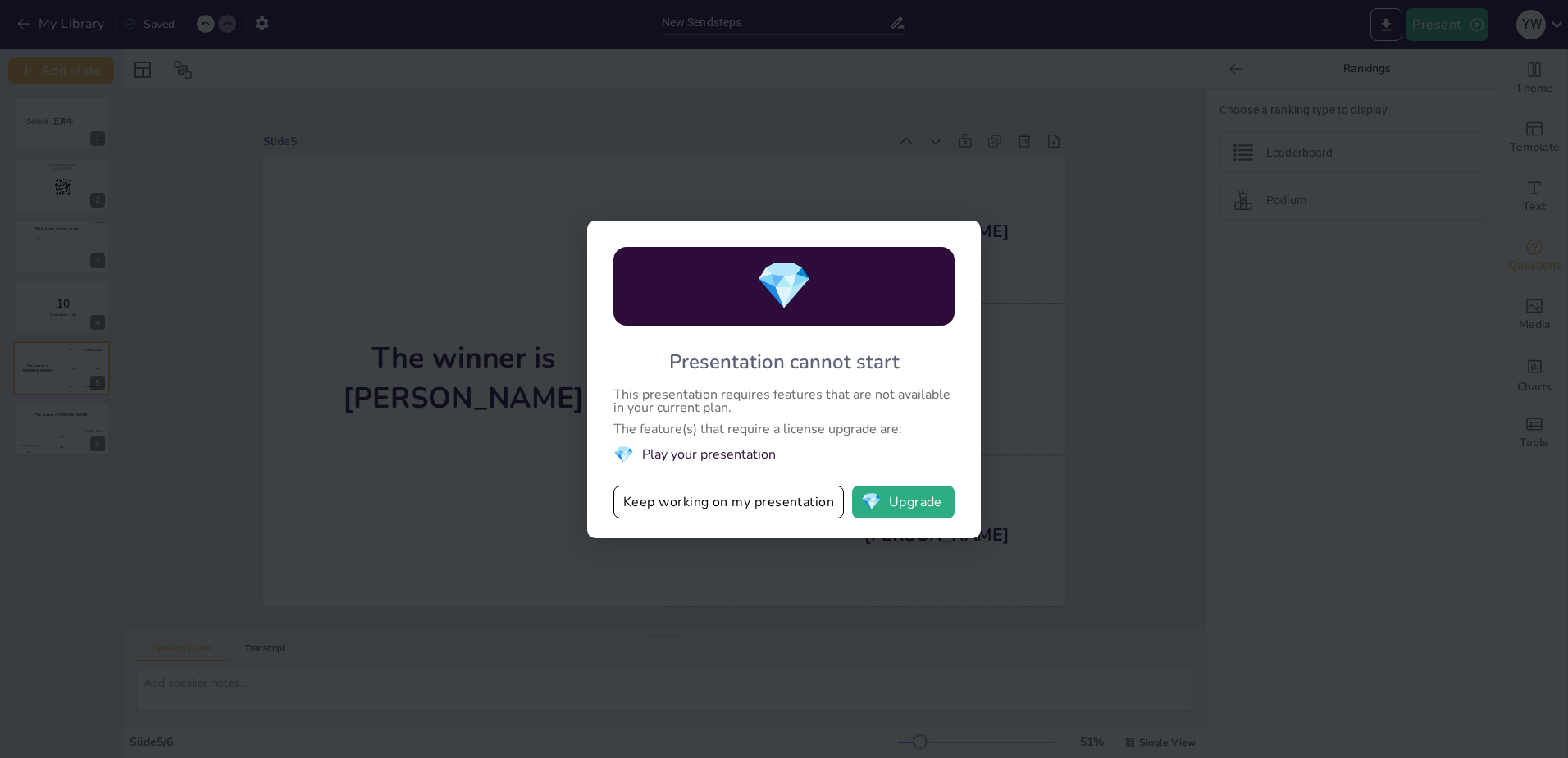
click at [719, 428] on div "The feature(s) that require a license upgrade are:" at bounding box center [784, 429] width 341 height 13
click at [710, 504] on button "Keep working on my presentation" at bounding box center [729, 501] width 231 height 33
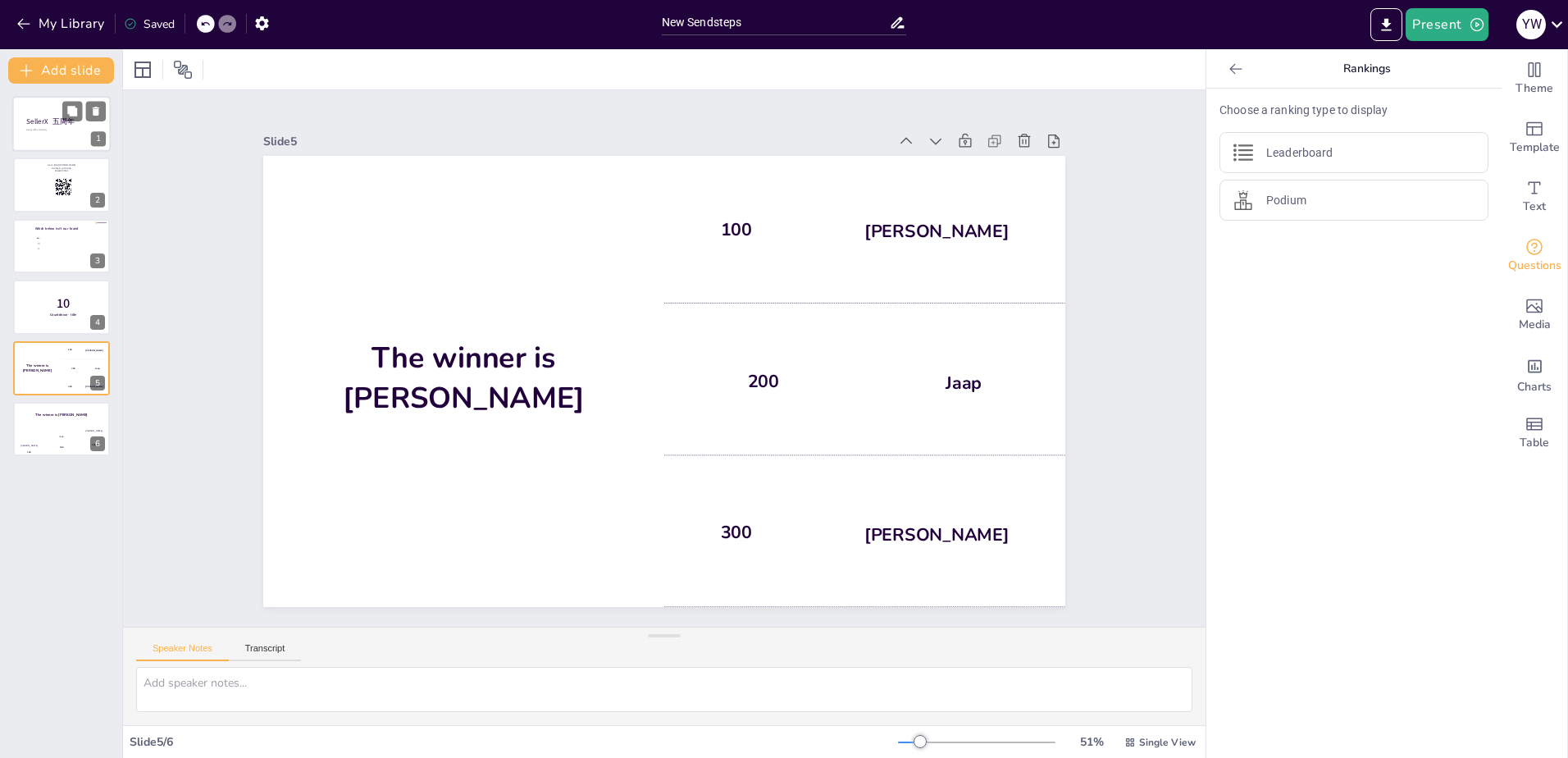
click at [41, 127] on div at bounding box center [61, 124] width 98 height 56
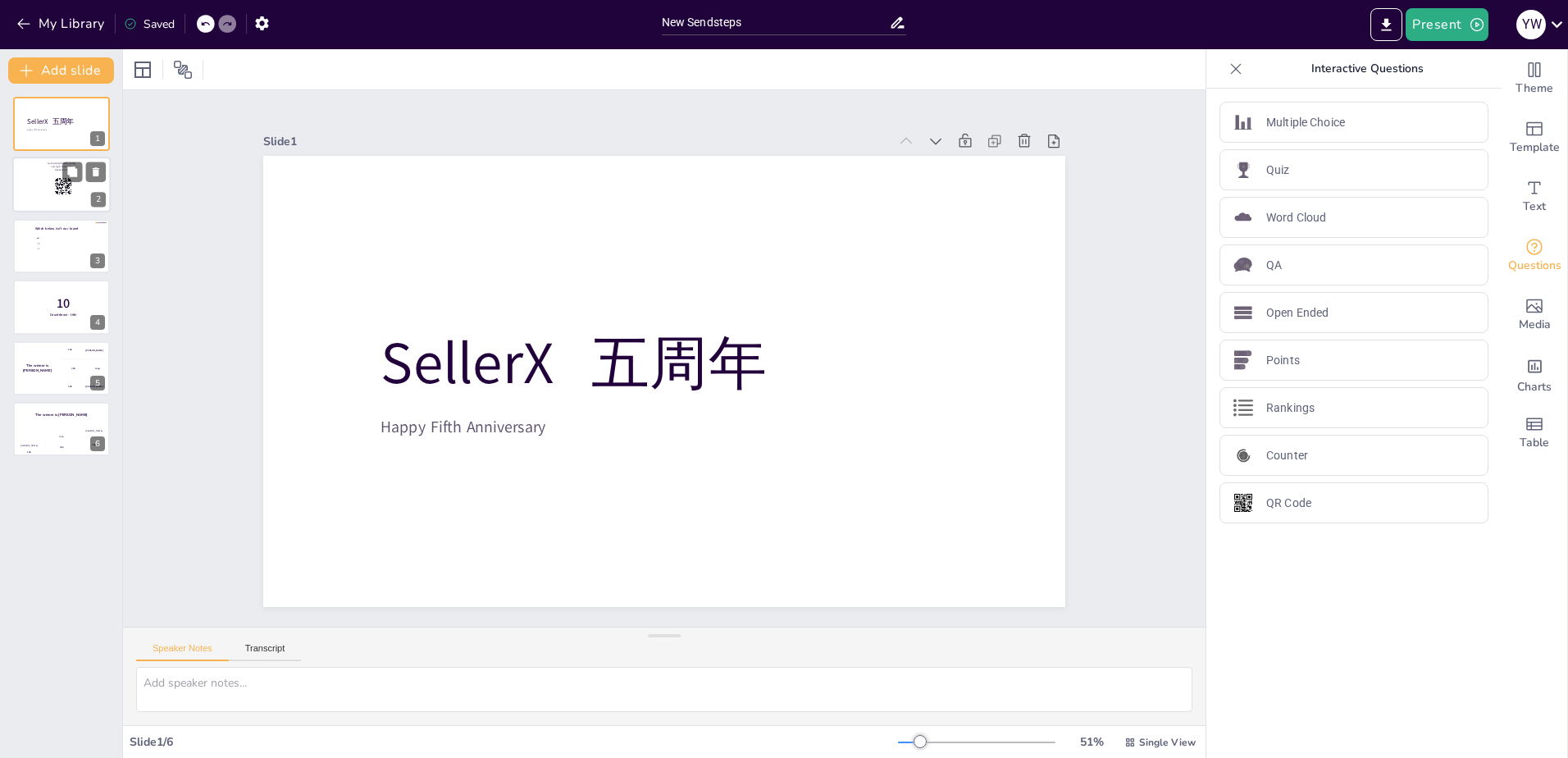
click at [59, 186] on rect at bounding box center [63, 187] width 18 height 18
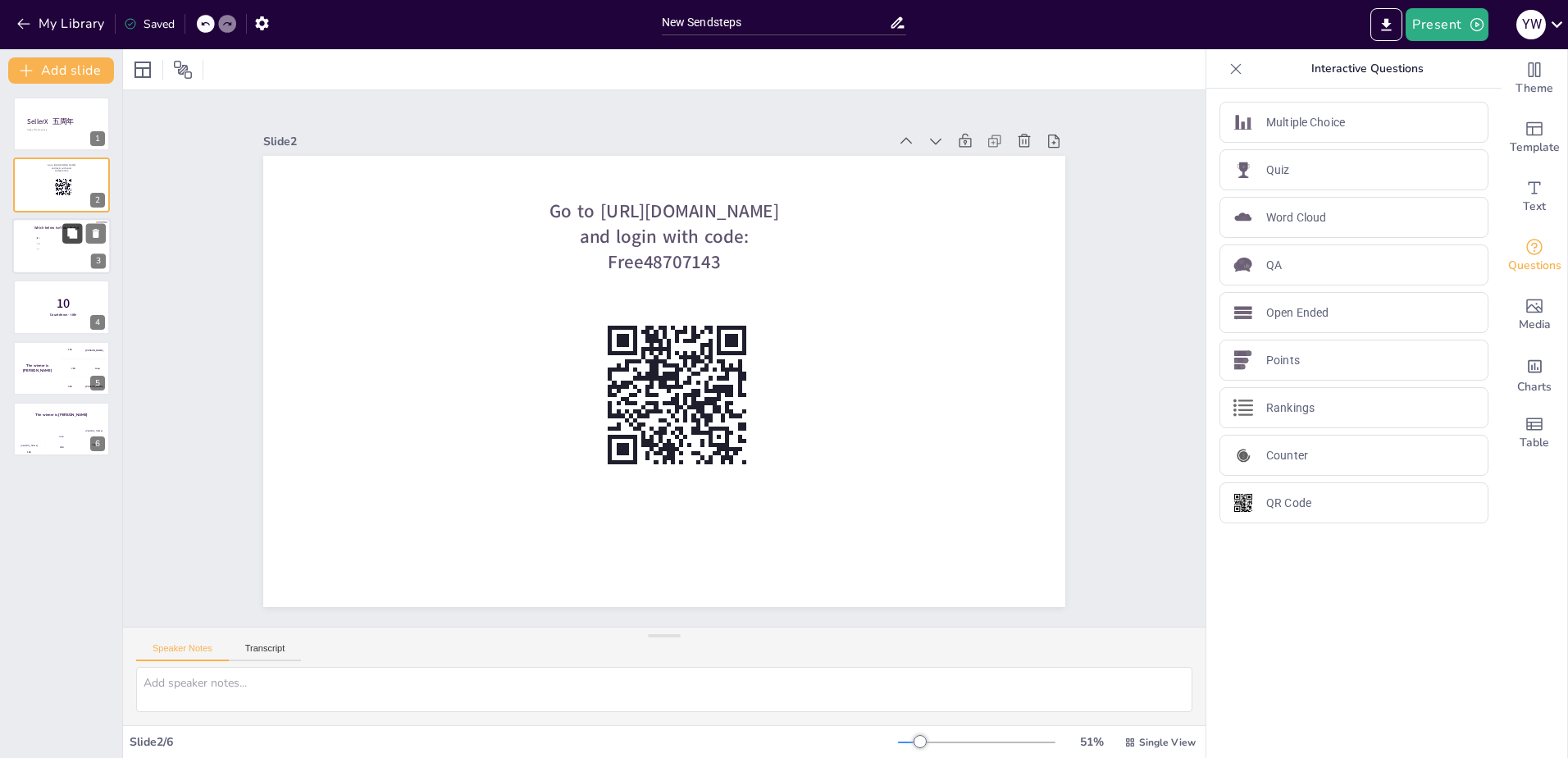
click at [67, 240] on button at bounding box center [73, 233] width 20 height 20
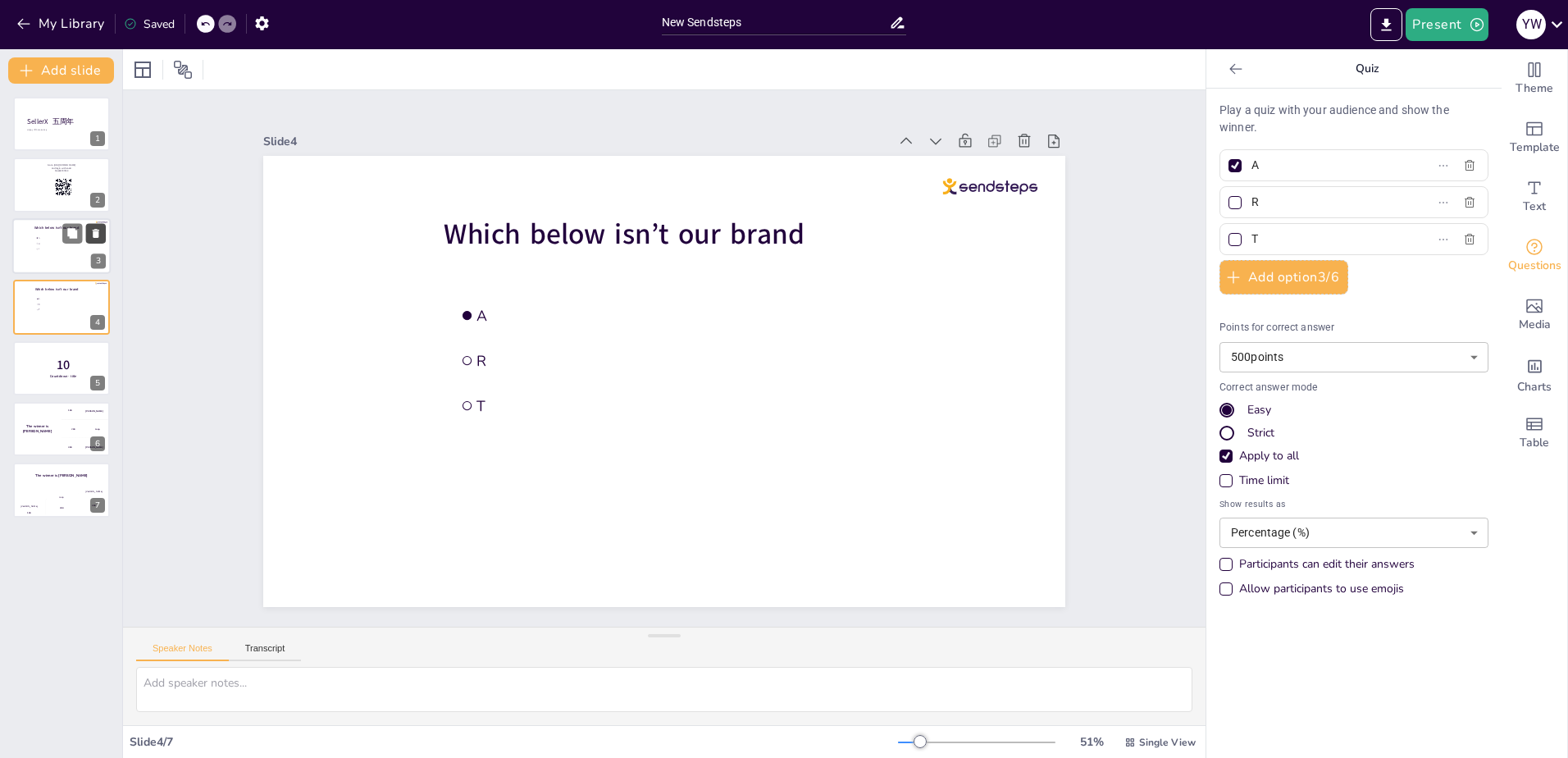
click at [98, 231] on icon at bounding box center [96, 234] width 12 height 12
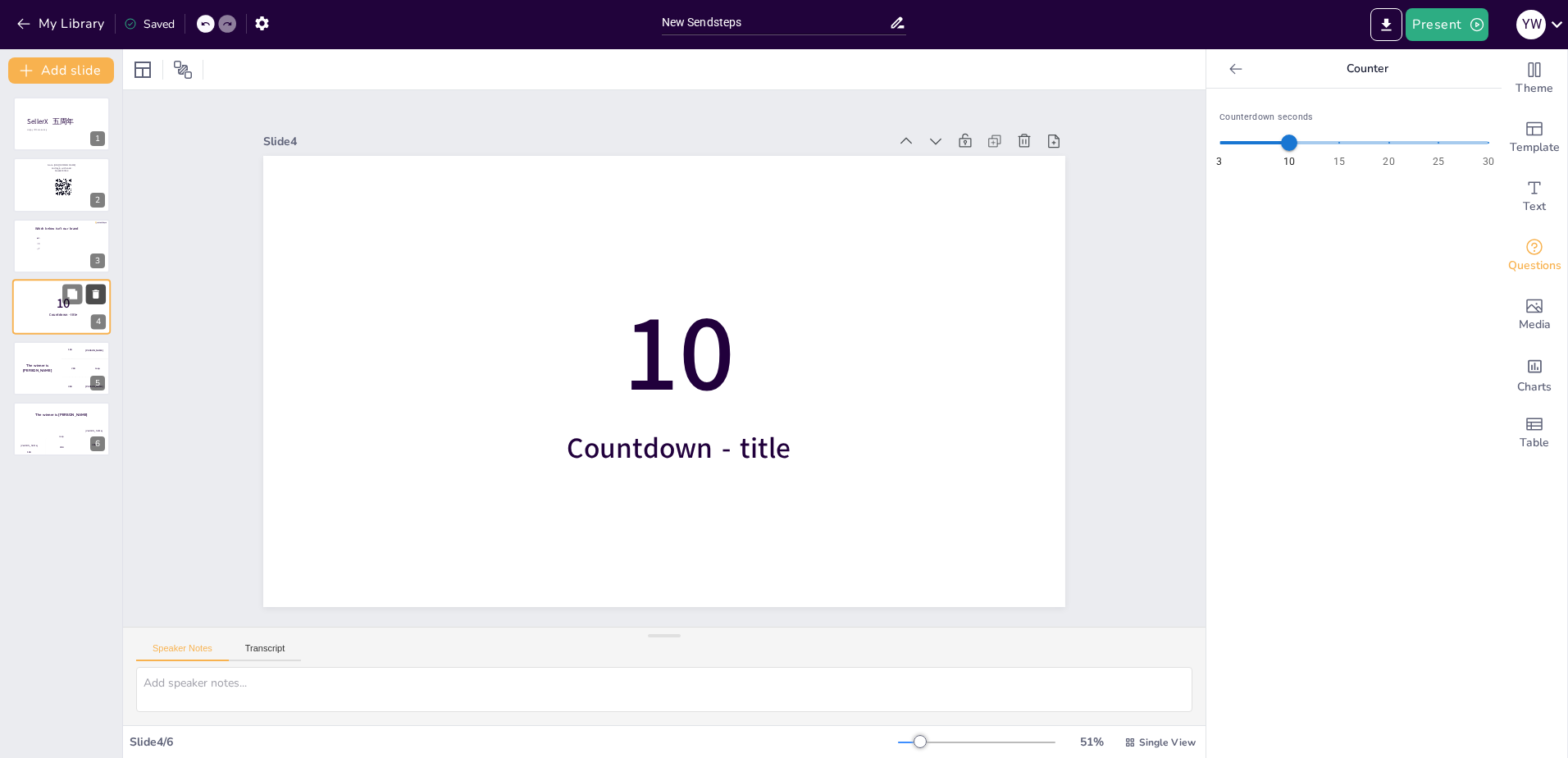
click at [92, 291] on icon at bounding box center [95, 293] width 7 height 9
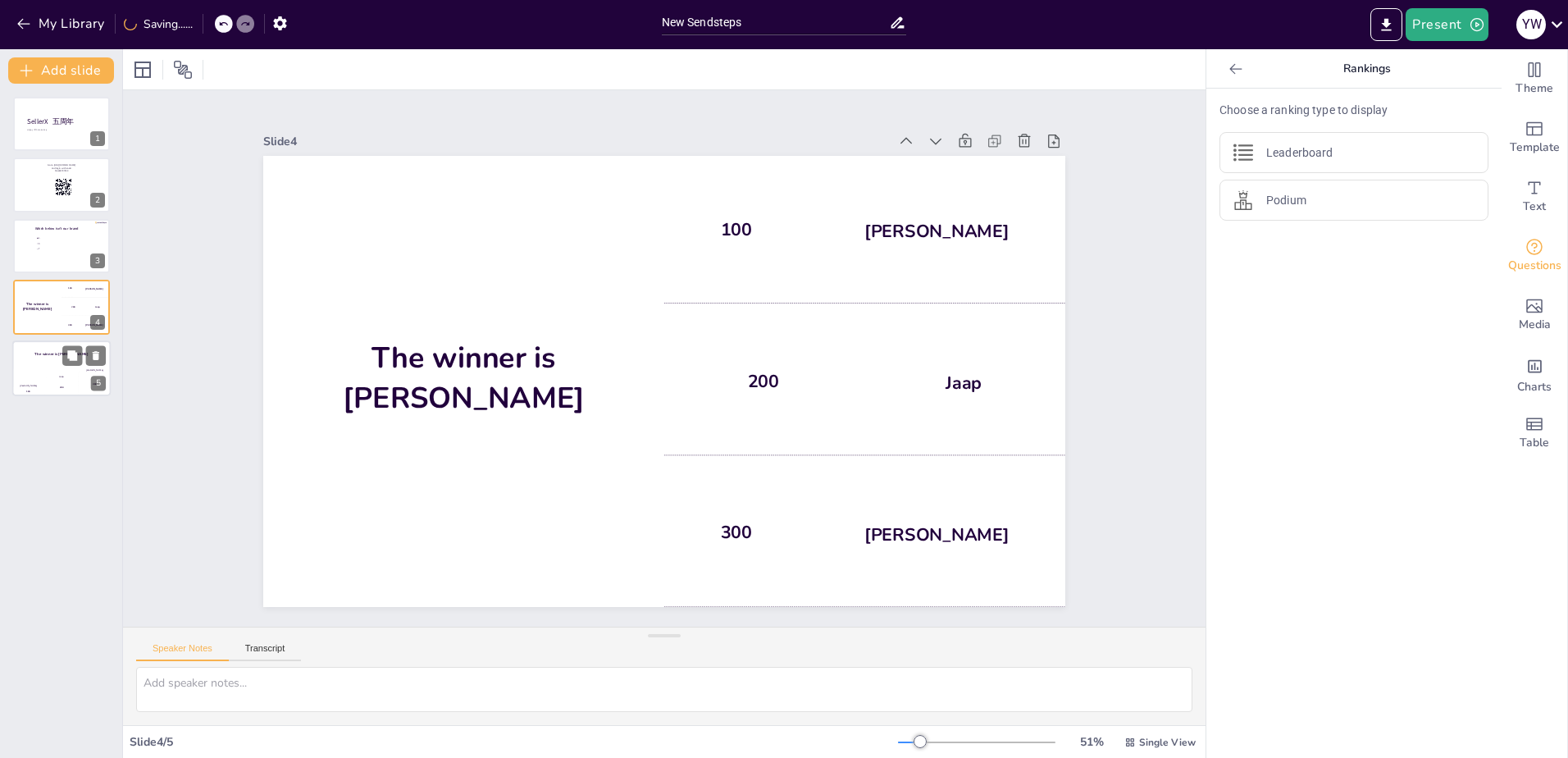
click at [57, 356] on h4 "The winner is [PERSON_NAME]" at bounding box center [61, 353] width 98 height 5
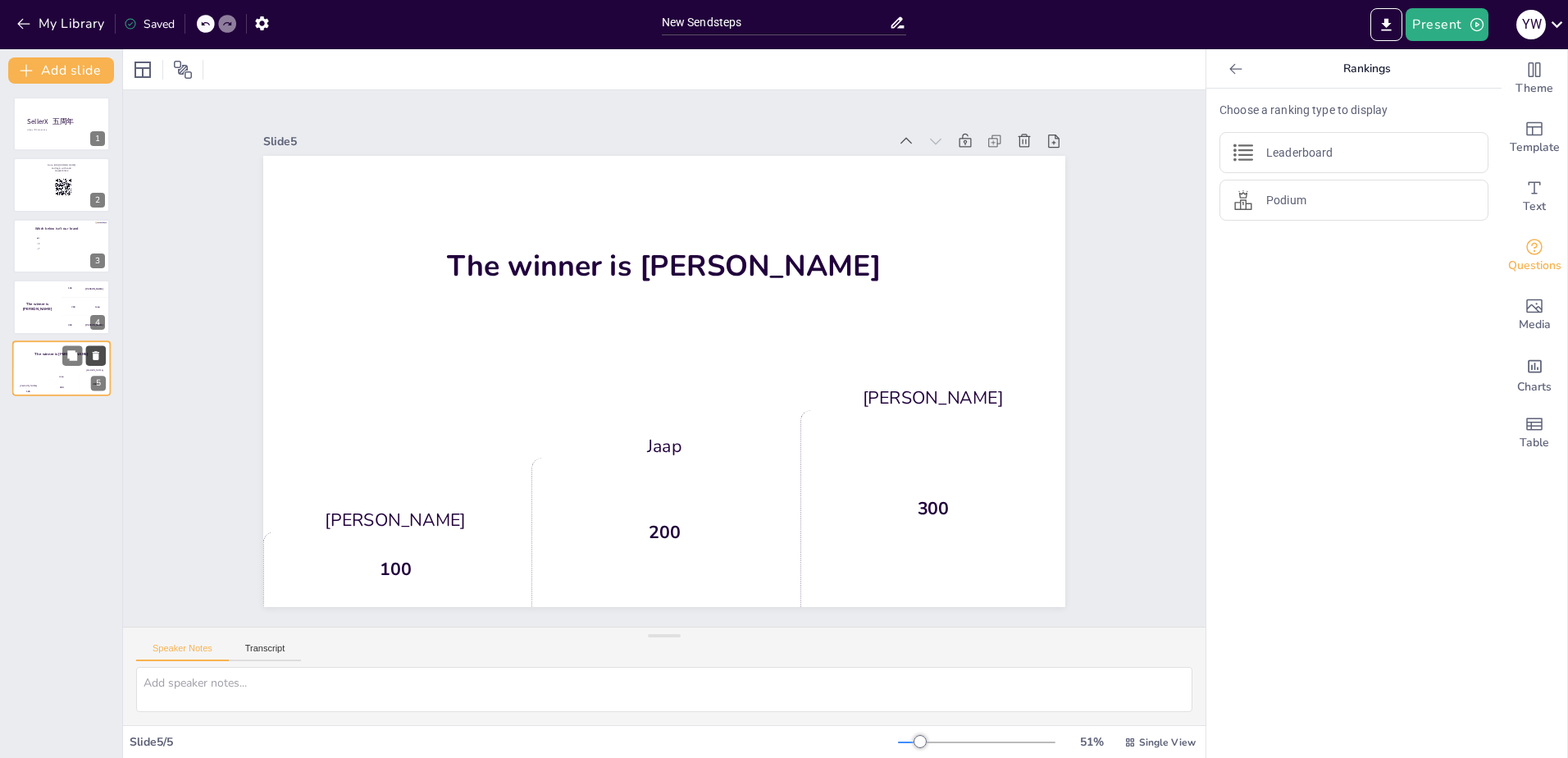
click at [100, 352] on icon at bounding box center [96, 355] width 12 height 12
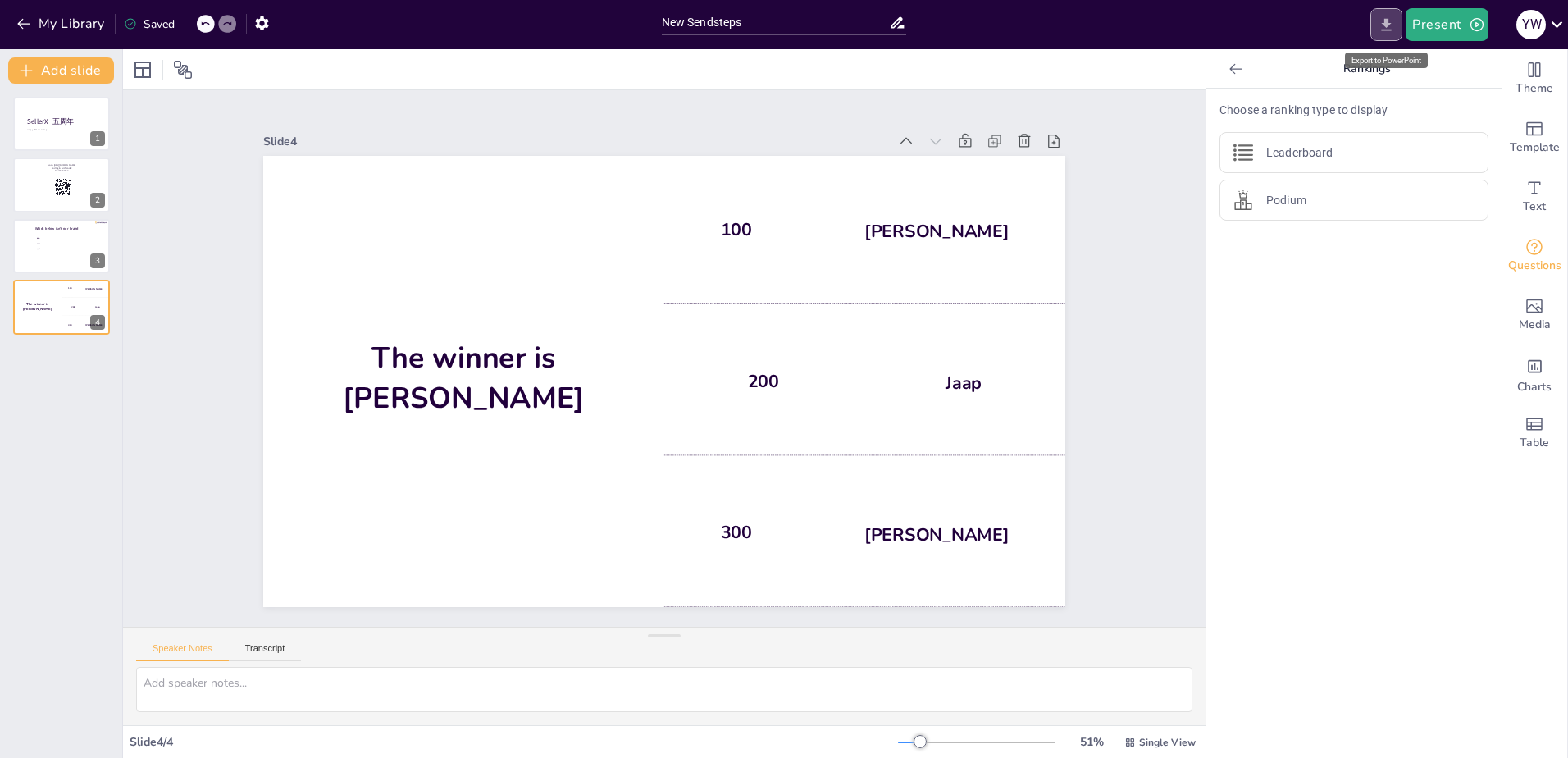
click at [1389, 28] on icon "Export to PowerPoint" at bounding box center [1386, 24] width 17 height 17
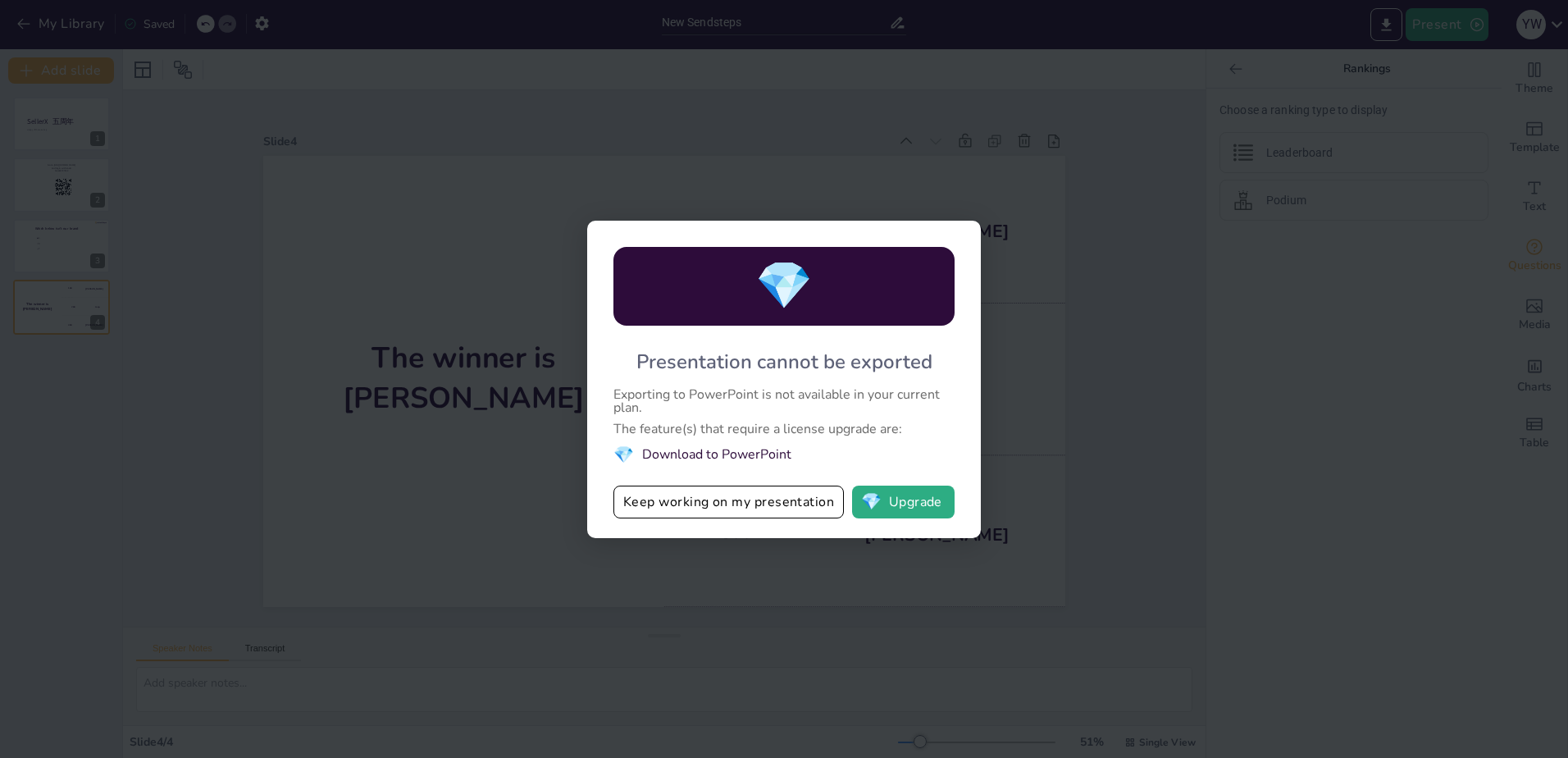
click at [1235, 416] on div "💎 Presentation cannot be exported Exporting to PowerPoint is not available in y…" at bounding box center [784, 379] width 1568 height 758
click at [1086, 401] on div "💎 Presentation cannot be exported Exporting to PowerPoint is not available in y…" at bounding box center [784, 379] width 1568 height 758
click at [724, 499] on button "Keep working on my presentation" at bounding box center [729, 501] width 231 height 33
